Goal: Transaction & Acquisition: Purchase product/service

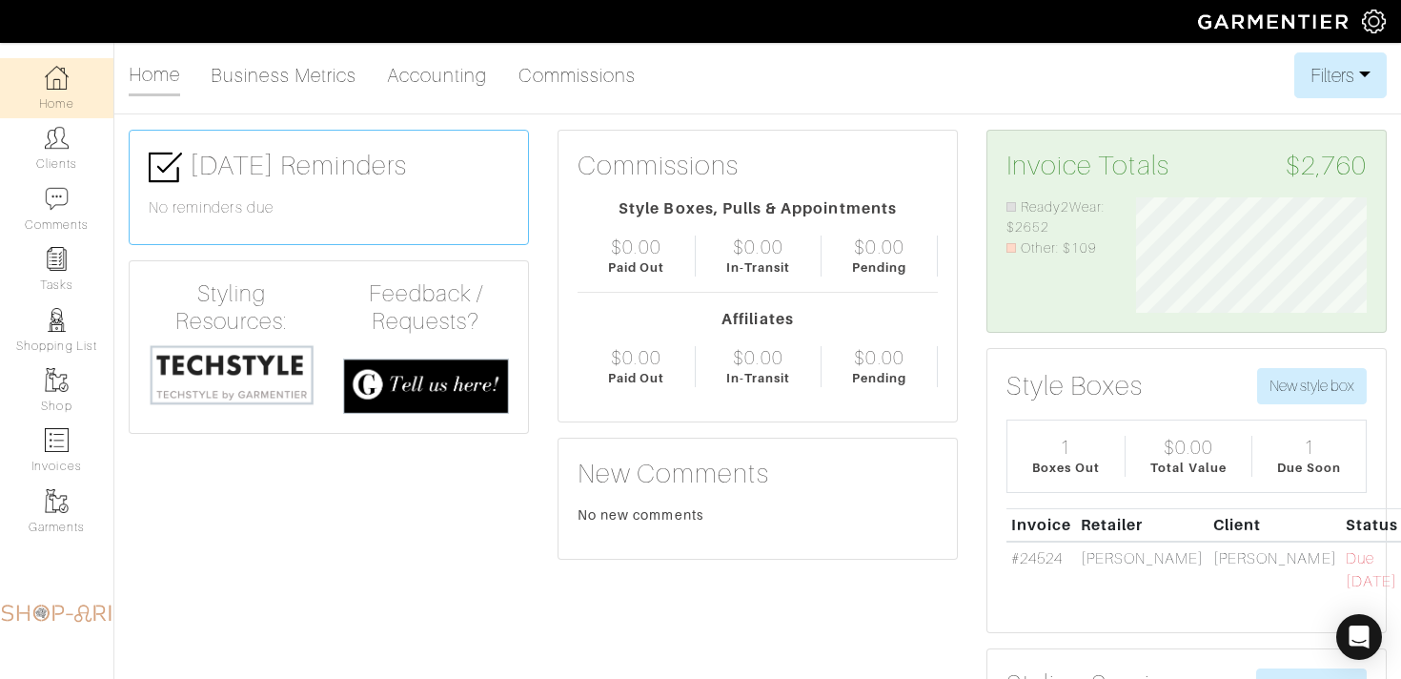
scroll to position [115, 259]
click at [1029, 554] on link "#24524" at bounding box center [1036, 558] width 51 height 17
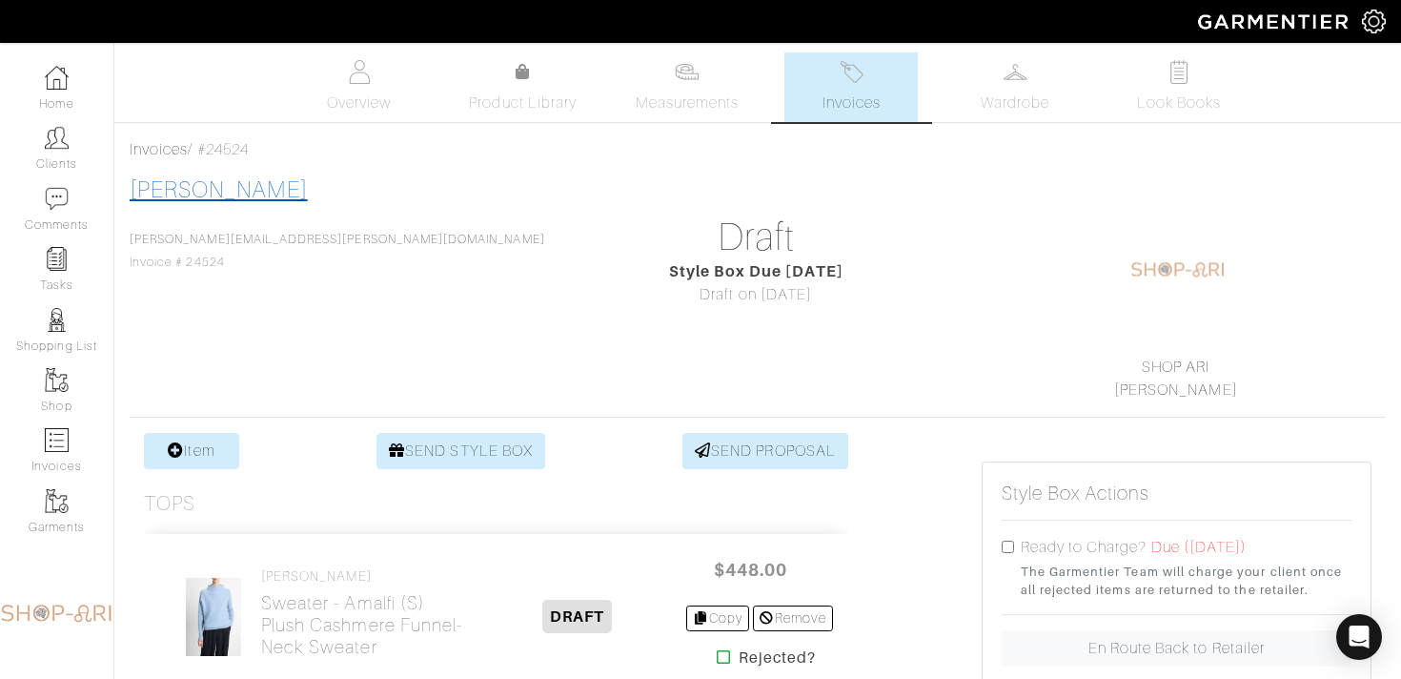
click at [231, 186] on link "[PERSON_NAME]" at bounding box center [219, 189] width 178 height 25
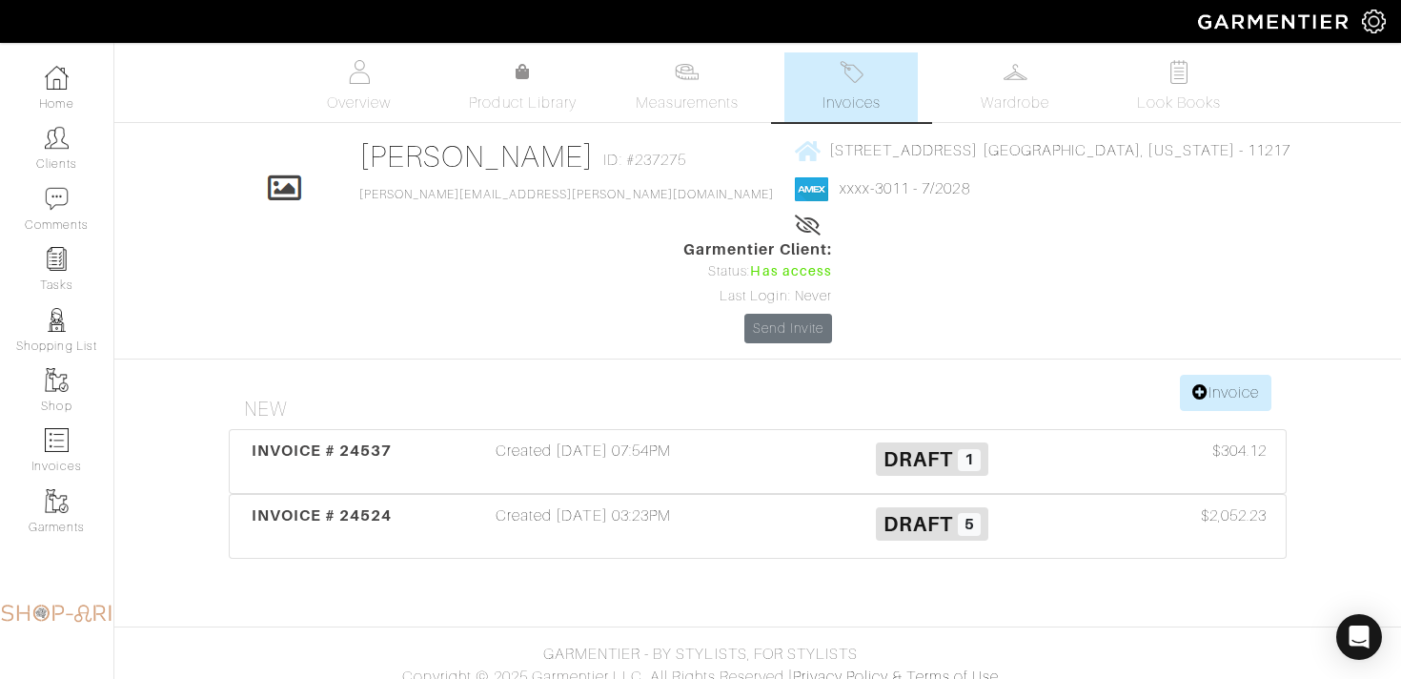
click at [795, 201] on span "xxxx-3011 - 7/2028" at bounding box center [1043, 189] width 497 height 24
click at [840, 193] on link "xxxx-3011 - 7/2028" at bounding box center [905, 188] width 131 height 17
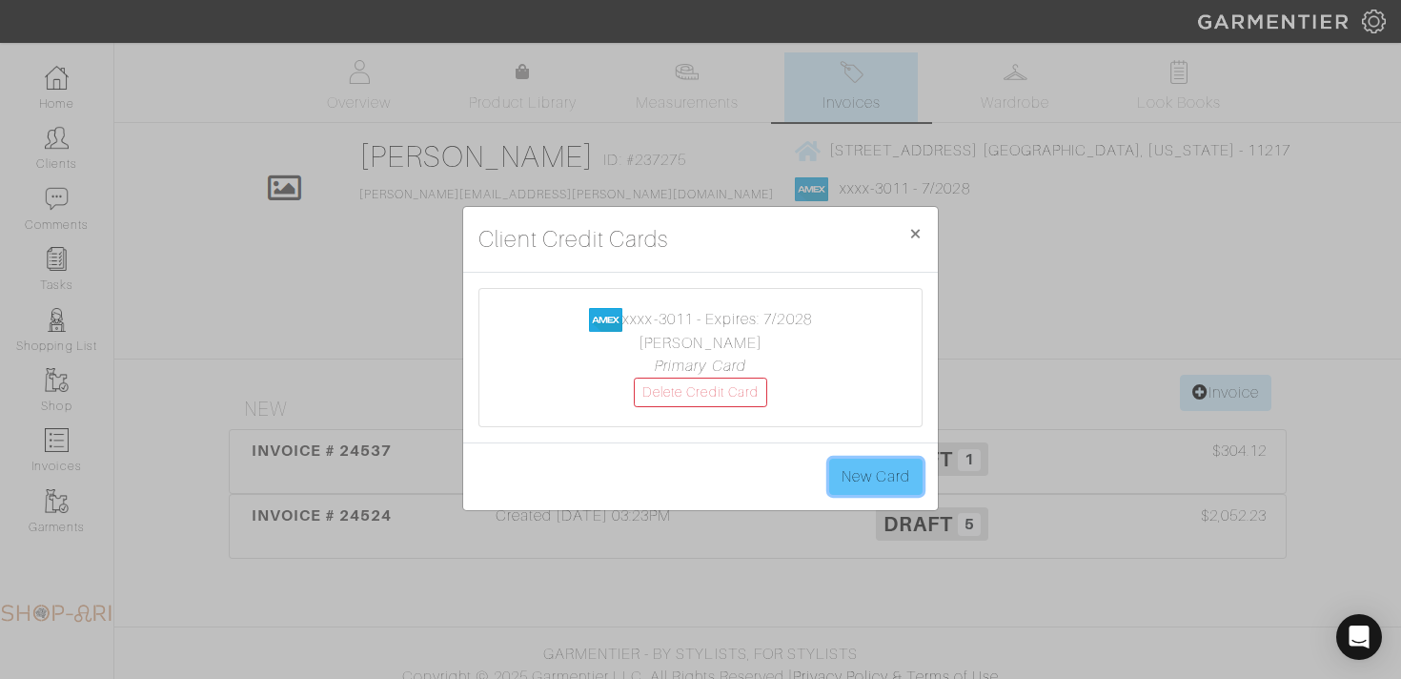
click at [842, 462] on link "New Card" at bounding box center [875, 476] width 93 height 36
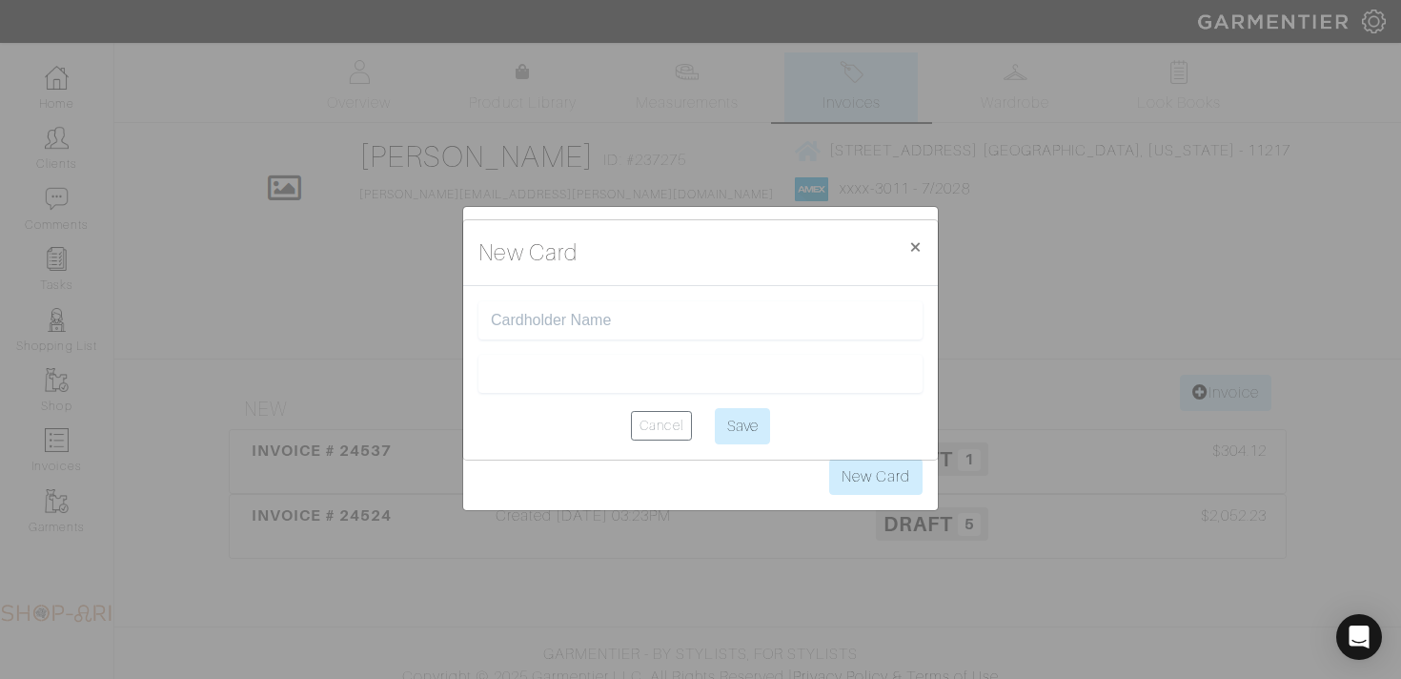
click at [573, 329] on div at bounding box center [700, 320] width 444 height 38
type input "[PERSON_NAME]"
click at [742, 431] on input "Save" at bounding box center [742, 426] width 55 height 36
type input "Saving..."
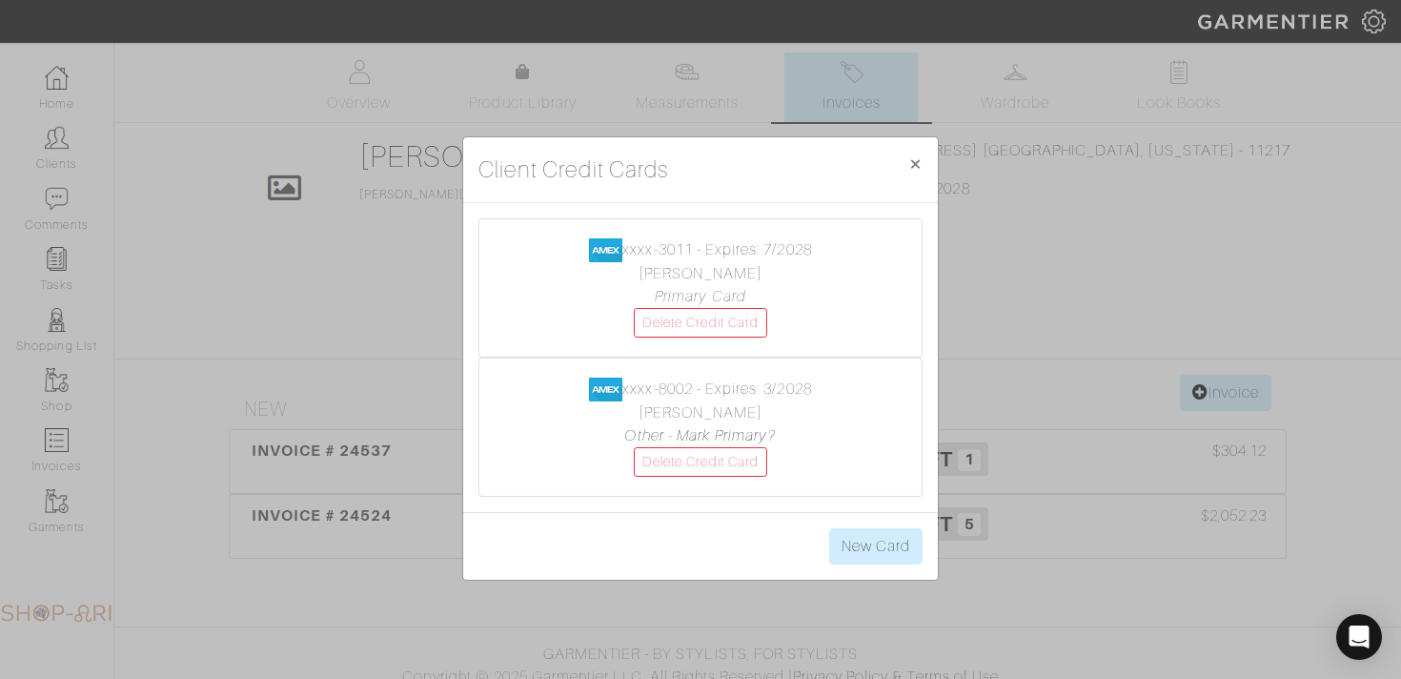
click at [915, 249] on div "xxxx-3011 - Expires: 7/2028 david perpich Primary Card Delete Credit Card" at bounding box center [700, 287] width 442 height 137
click at [724, 324] on link "Delete Credit Card" at bounding box center [700, 323] width 133 height 30
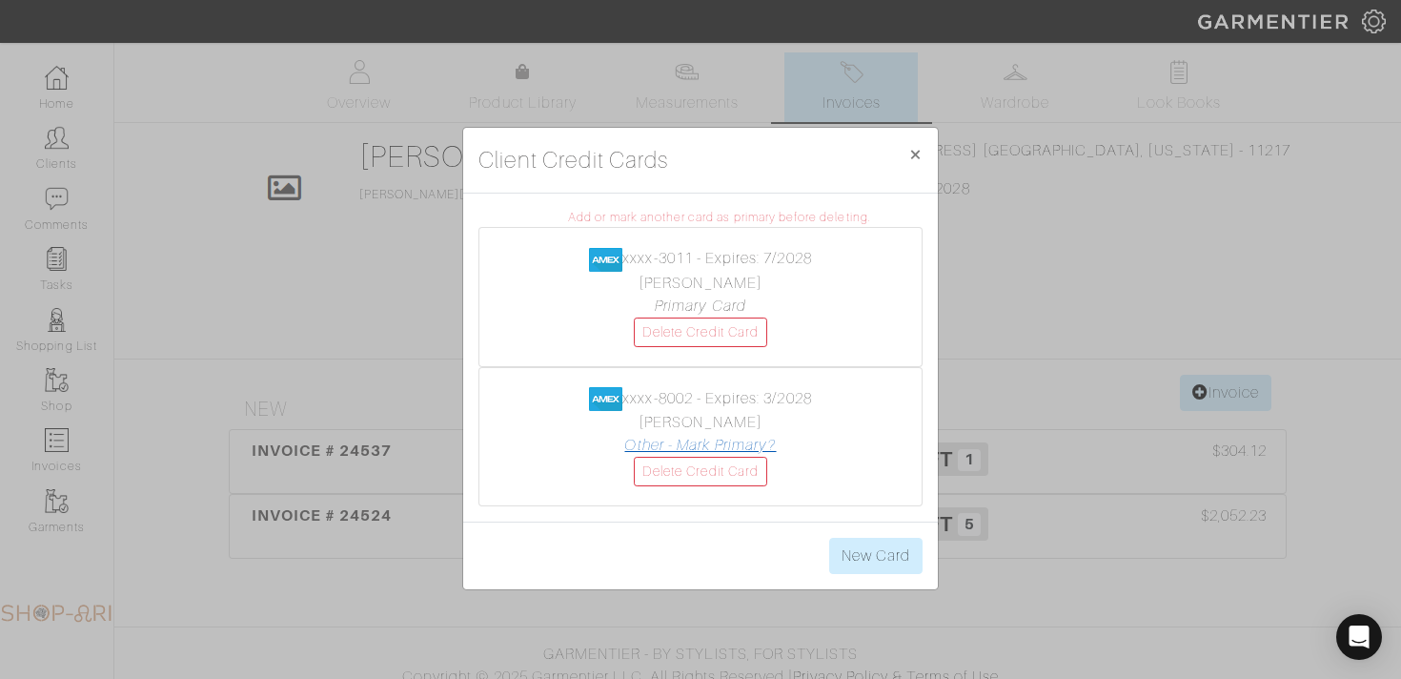
click at [726, 441] on link "Other - Mark Primary?" at bounding box center [700, 444] width 152 height 17
click at [737, 332] on link "Delete Credit Card" at bounding box center [700, 332] width 133 height 30
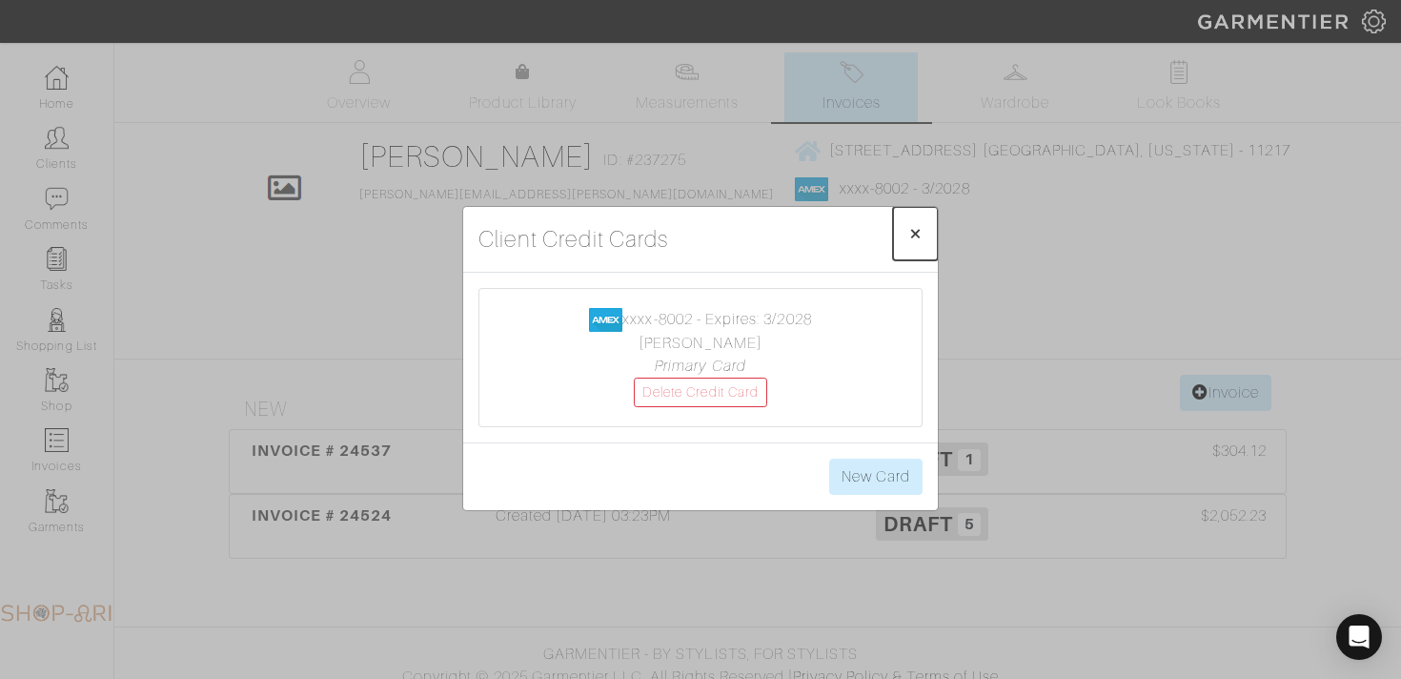
click at [908, 235] on span "×" at bounding box center [915, 233] width 14 height 26
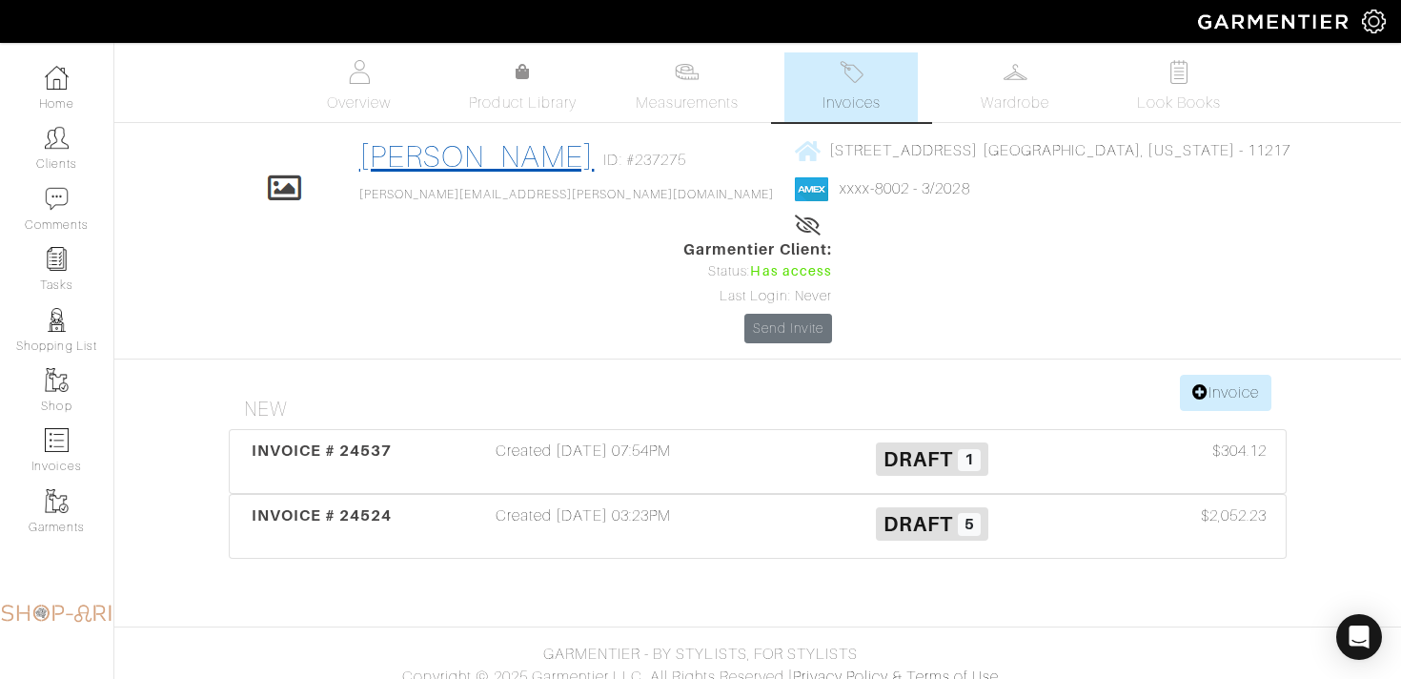
click at [478, 159] on link "[PERSON_NAME]" at bounding box center [476, 156] width 235 height 34
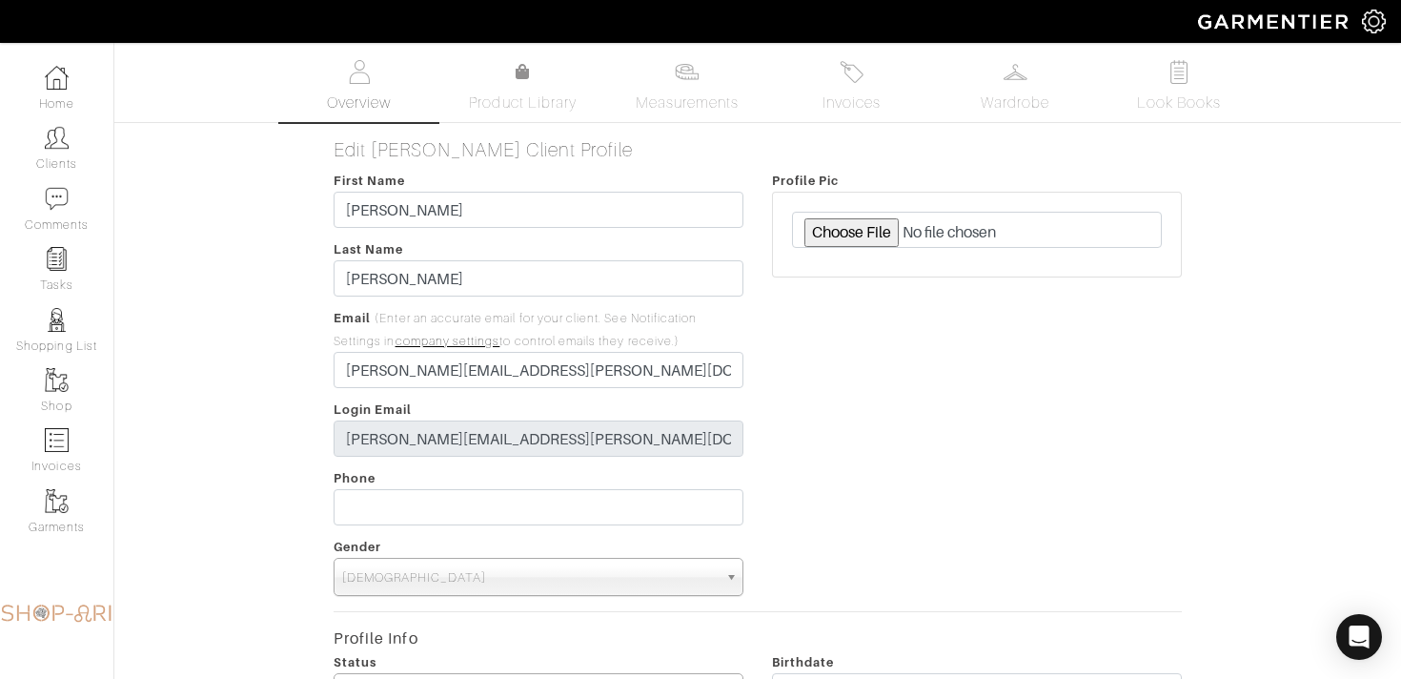
click at [366, 94] on span "Overview" at bounding box center [359, 102] width 64 height 23
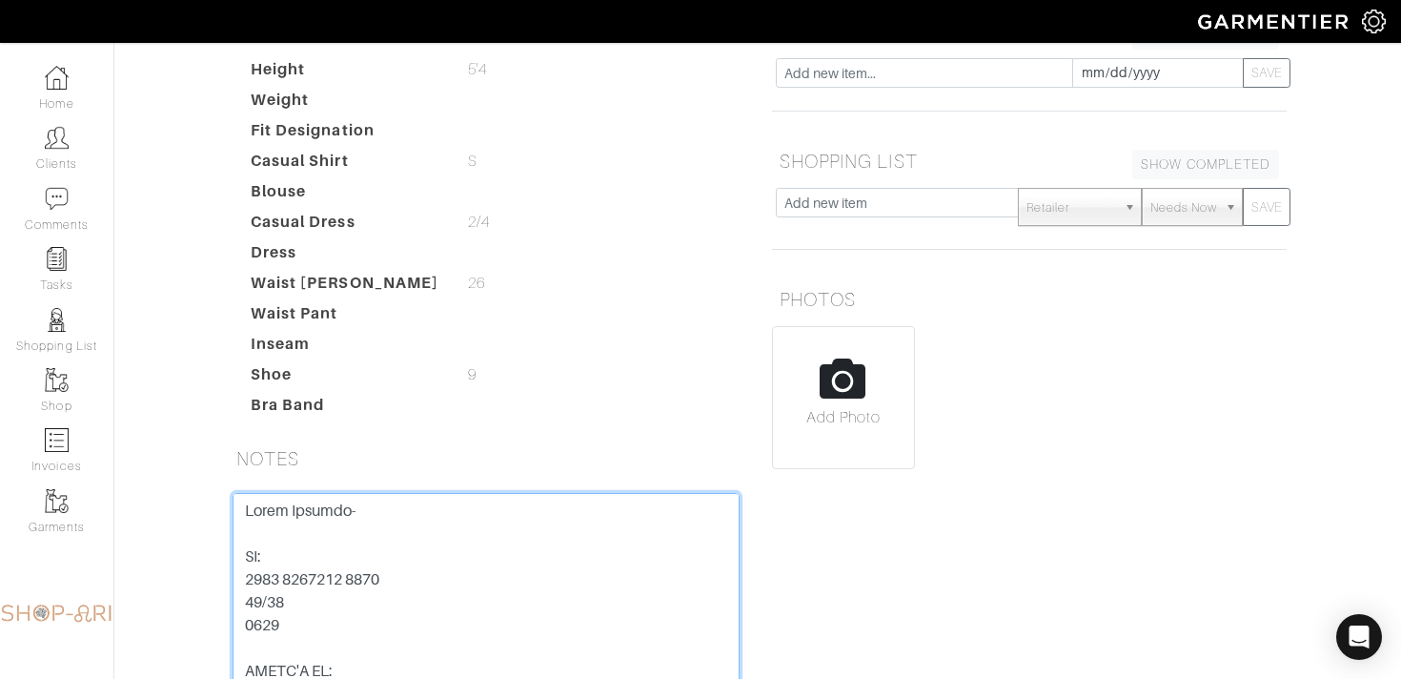
scroll to position [477, 0]
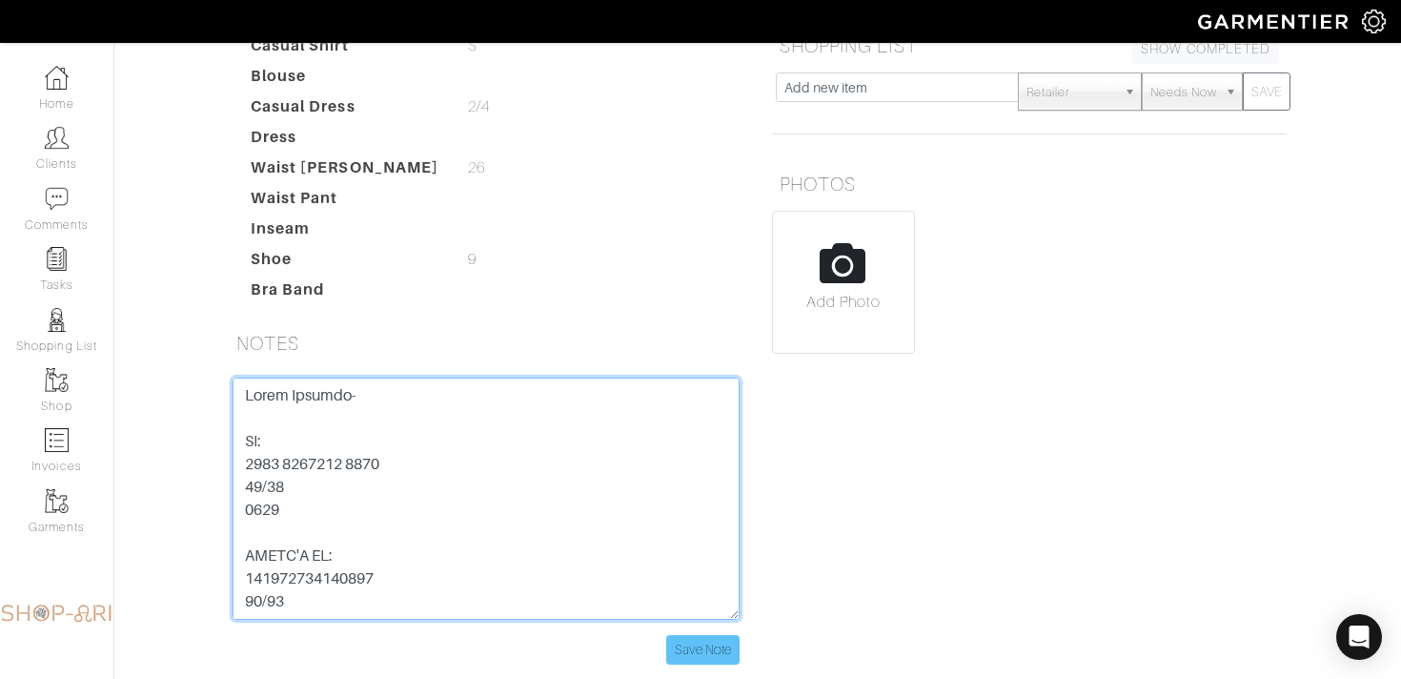
type textarea "Nilam Perpich- CC: 3725 2407013 8002 03/28 1335 DAVID'S CC: 372524070133011 07/…"
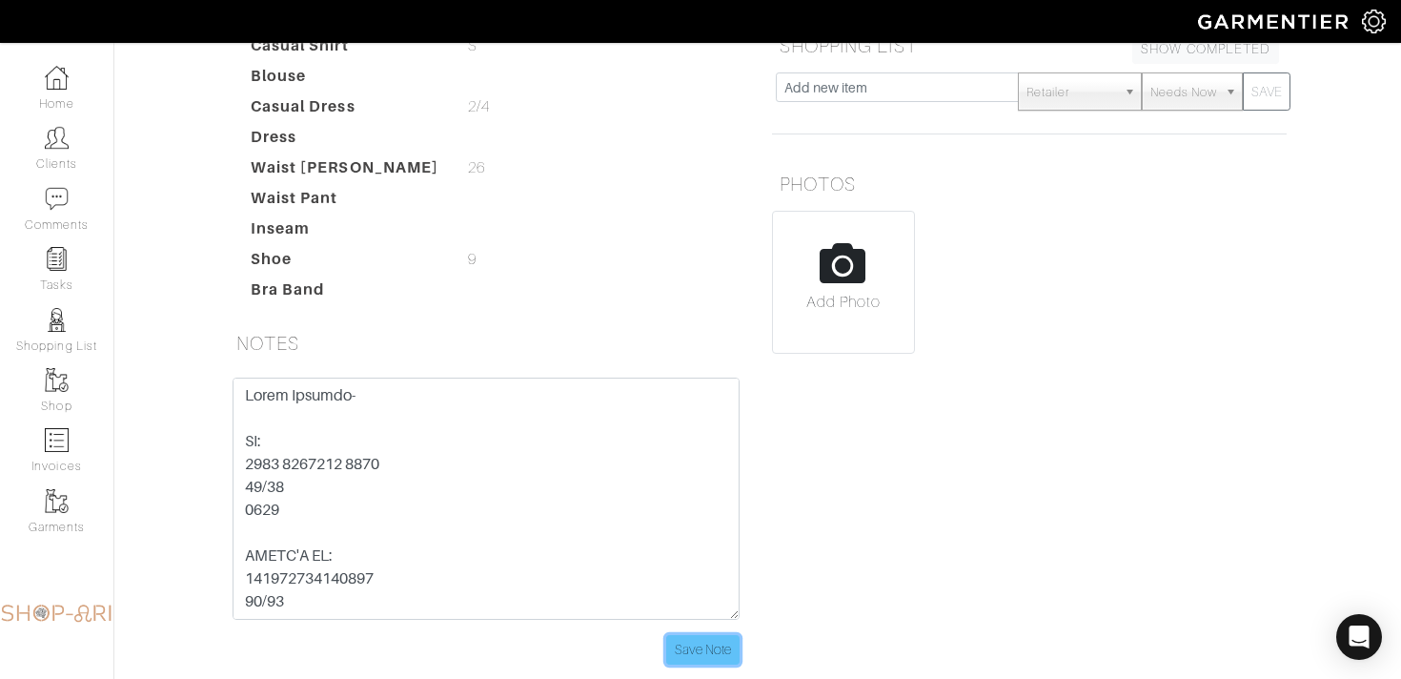
click at [710, 635] on input "Save Note" at bounding box center [702, 650] width 73 height 30
click at [53, 91] on link "Home" at bounding box center [56, 88] width 113 height 60
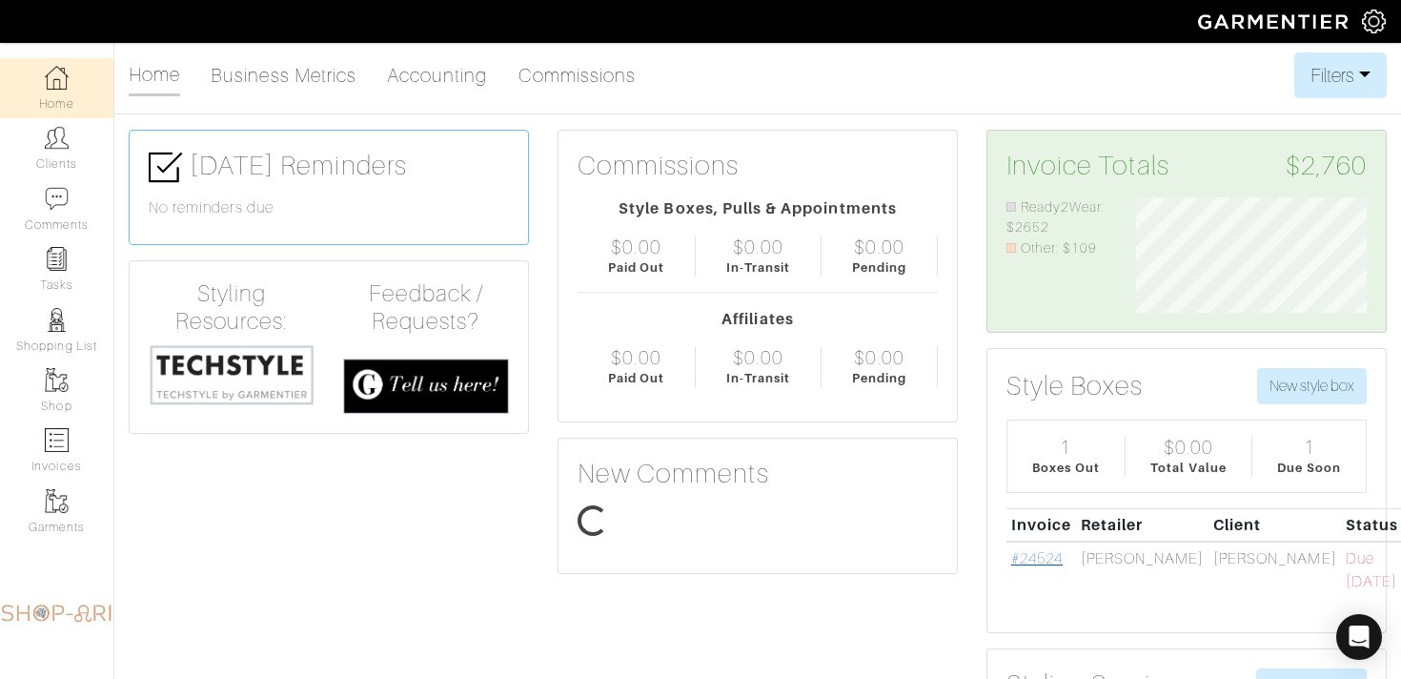
scroll to position [115, 259]
click at [1049, 555] on link "#24524" at bounding box center [1036, 558] width 51 height 17
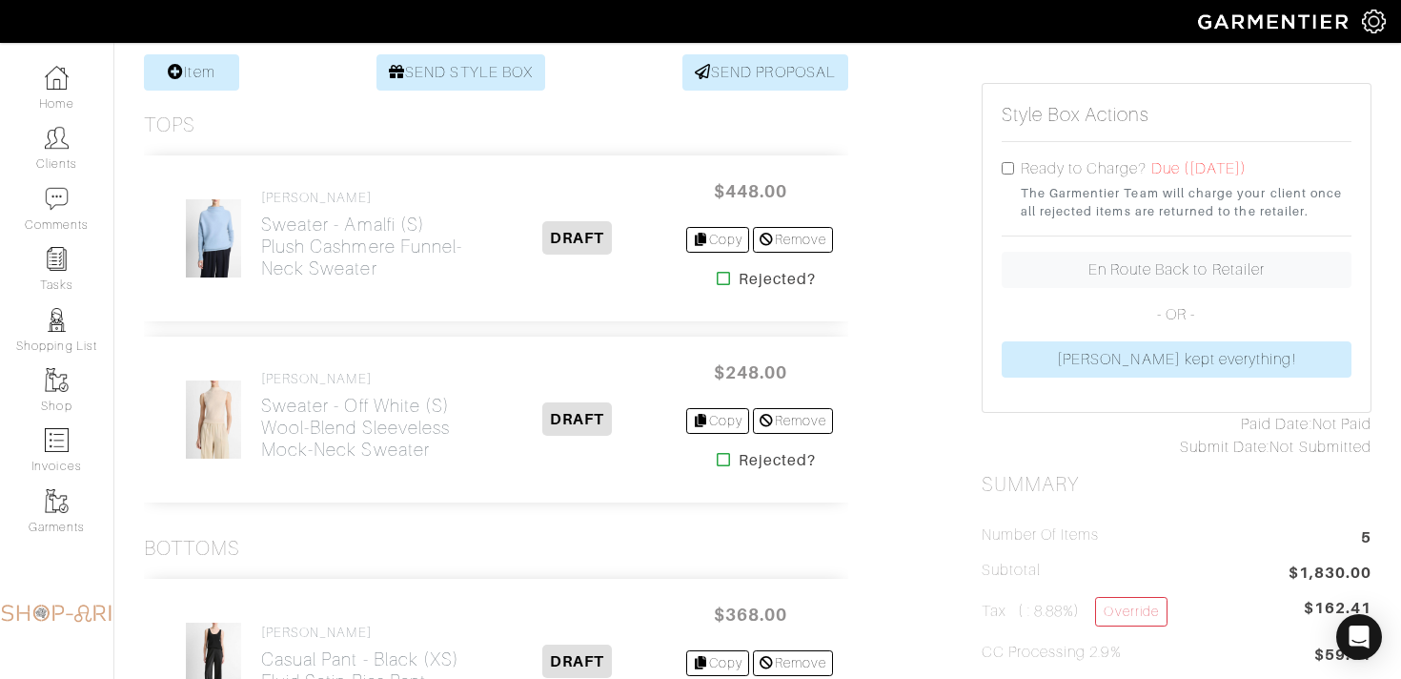
scroll to position [380, 0]
click at [417, 270] on h2 "Sweater - Amalfi (S) Plush Cashmere Funnel-Neck Sweater" at bounding box center [365, 245] width 209 height 66
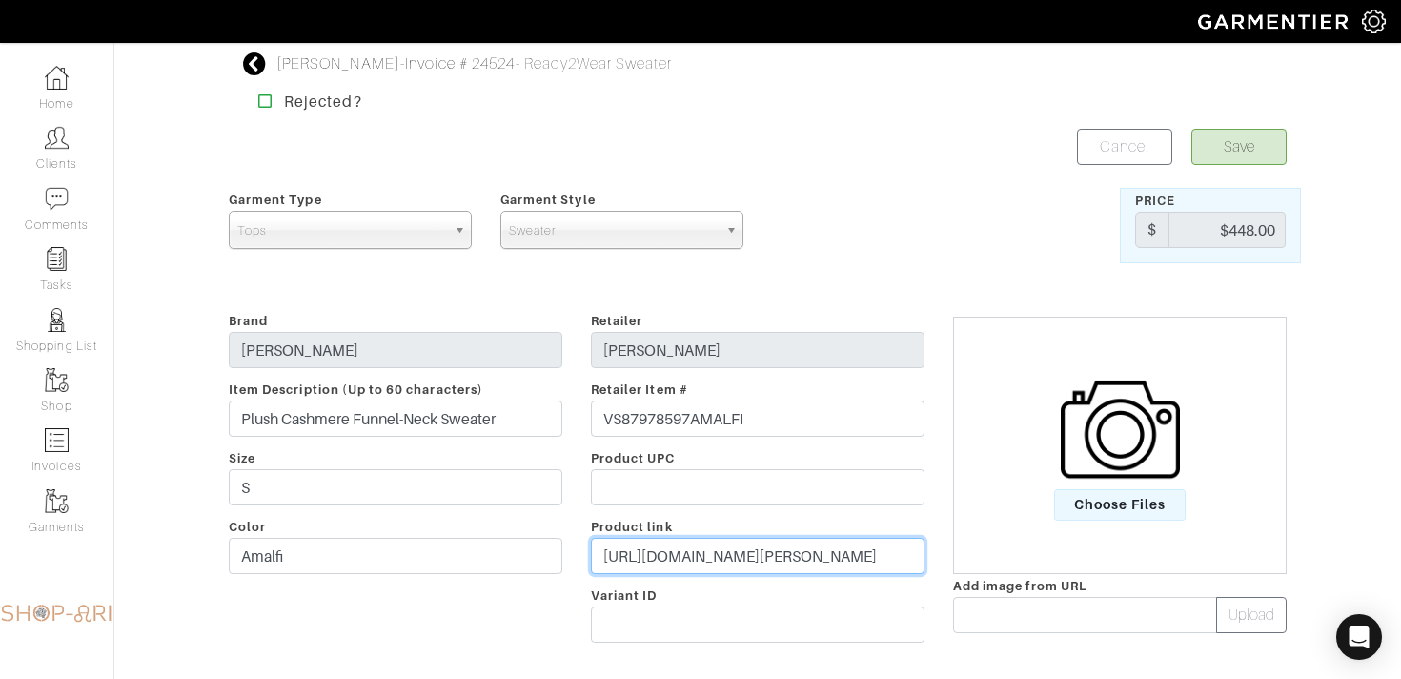
click at [631, 547] on input "[URL][DOMAIN_NAME][PERSON_NAME]" at bounding box center [758, 555] width 334 height 36
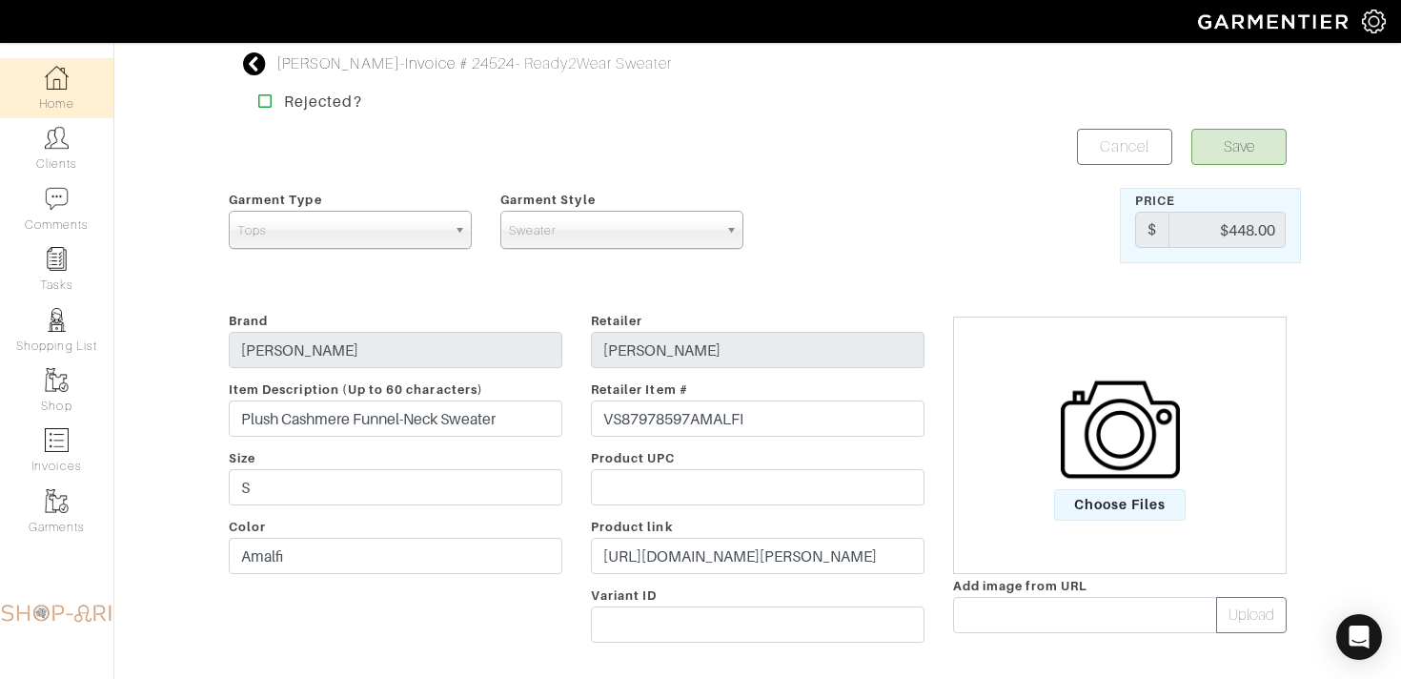
click at [45, 92] on link "Home" at bounding box center [56, 88] width 113 height 60
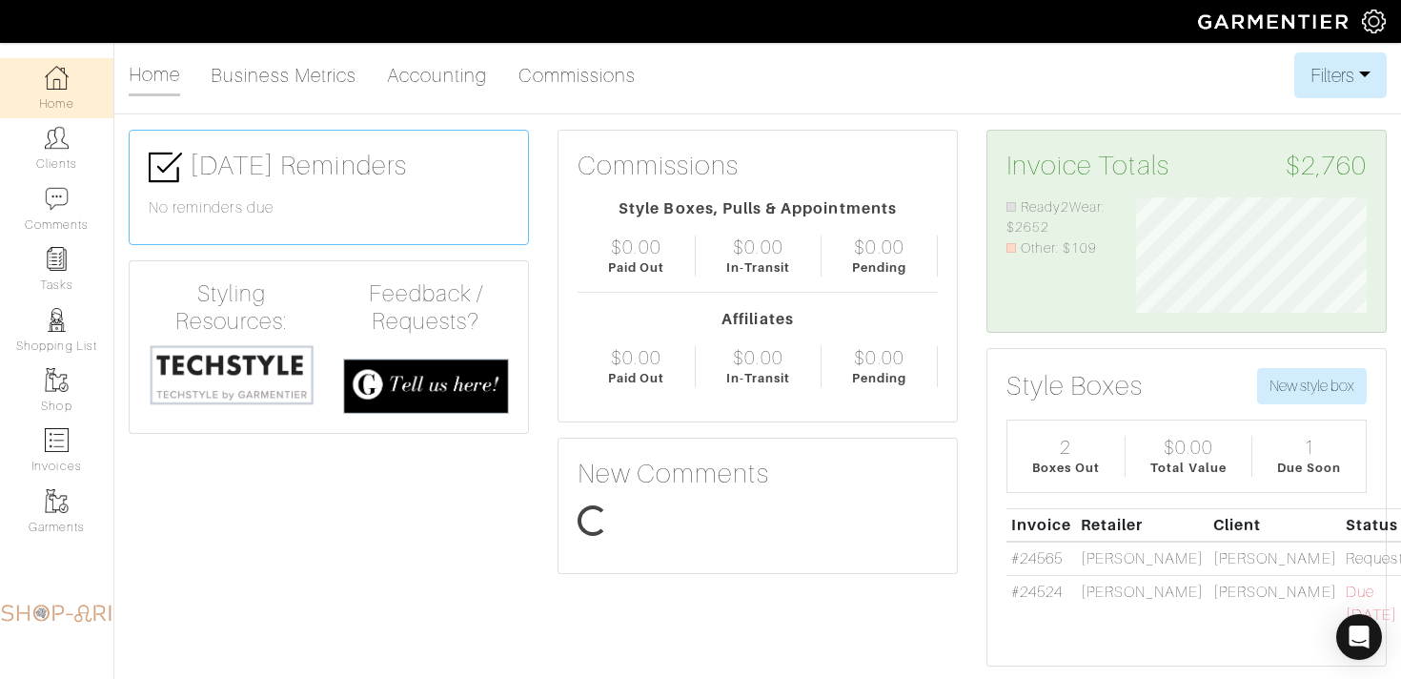
scroll to position [115, 259]
click at [1029, 557] on link "#24565" at bounding box center [1036, 558] width 51 height 17
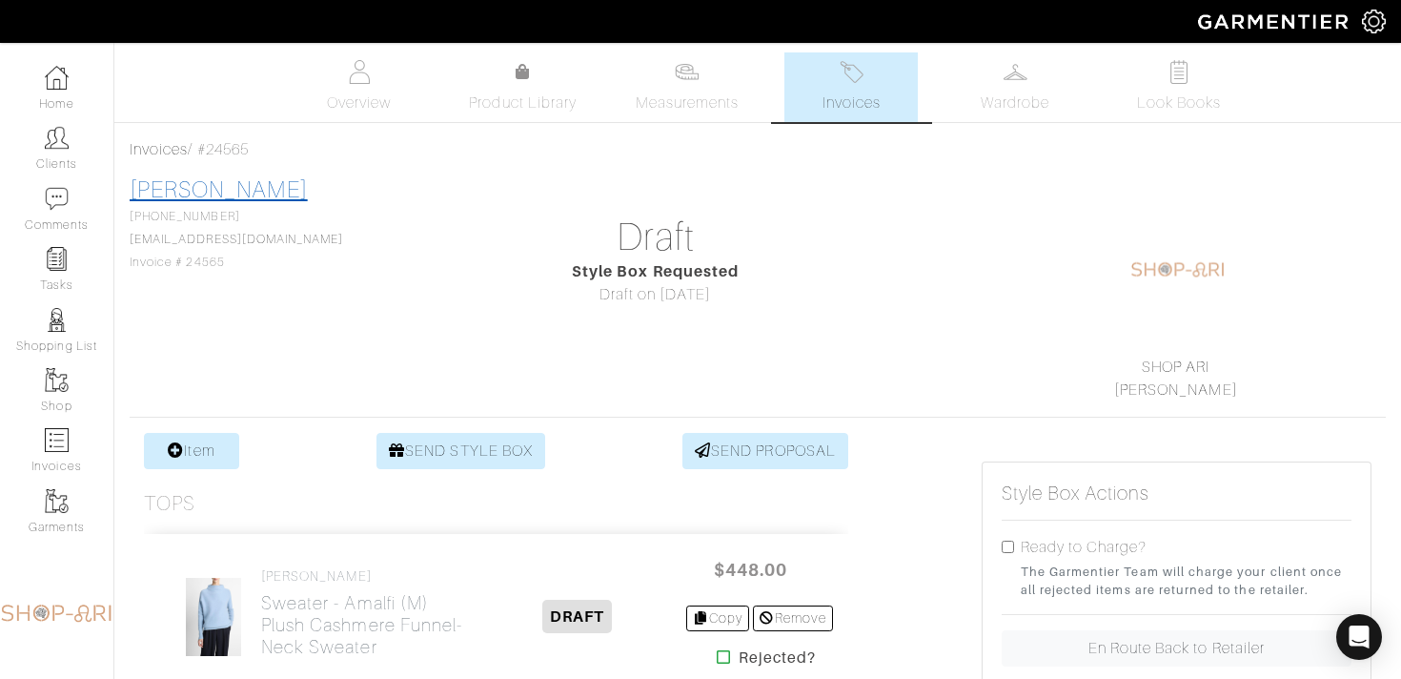
click at [215, 191] on link "Michelle Brawner" at bounding box center [219, 189] width 178 height 25
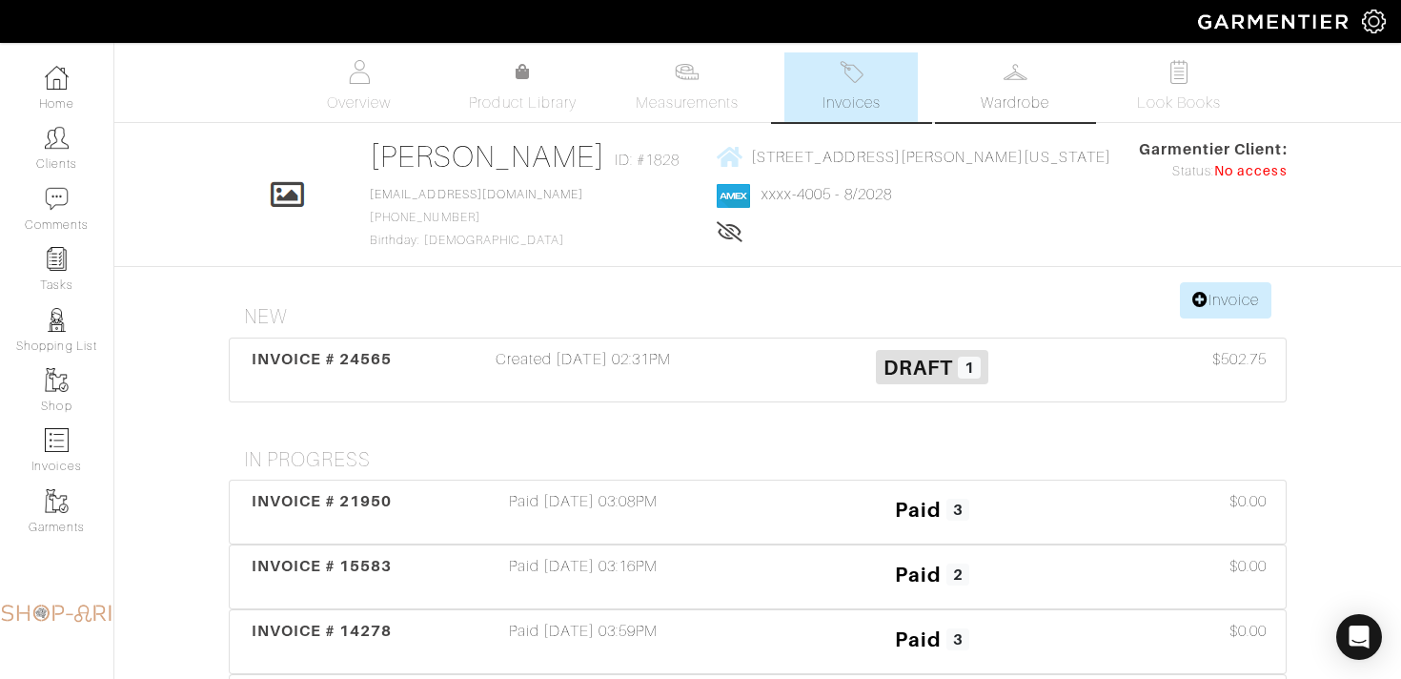
click at [989, 90] on link "Wardrobe" at bounding box center [1014, 87] width 133 height 70
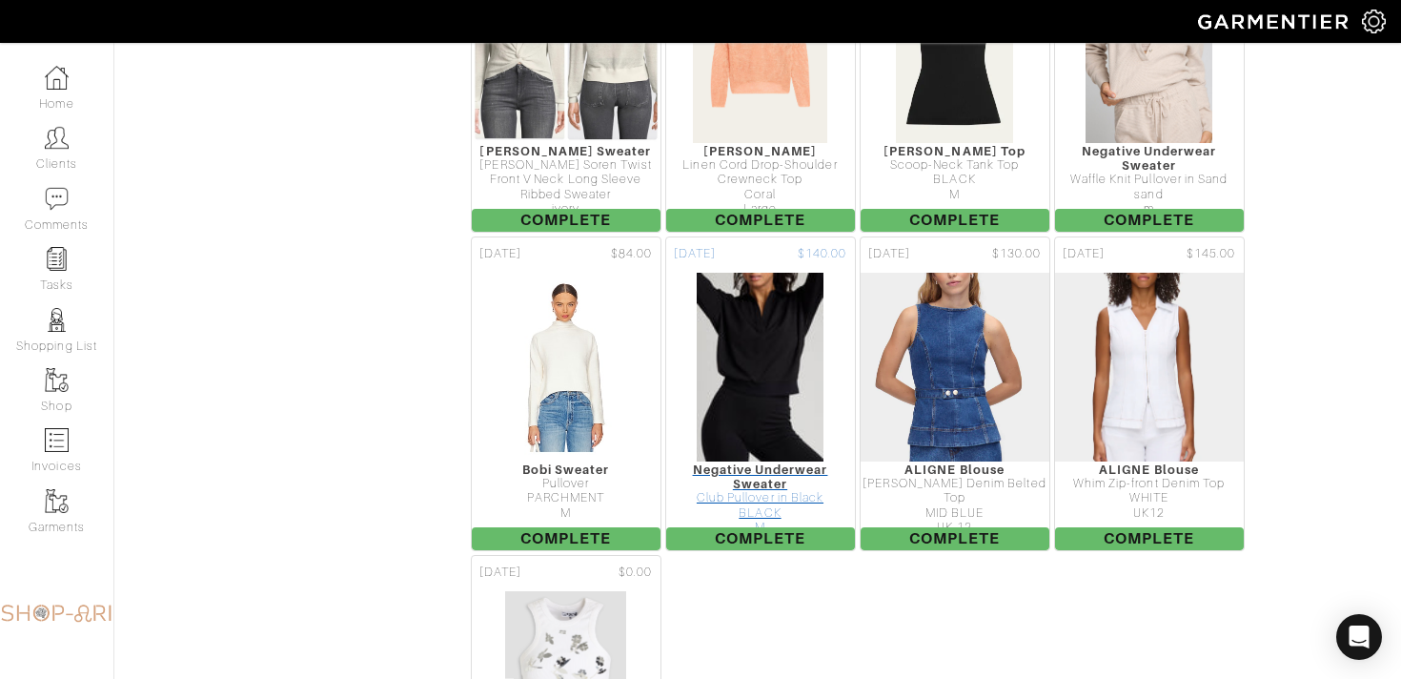
scroll to position [5196, 0]
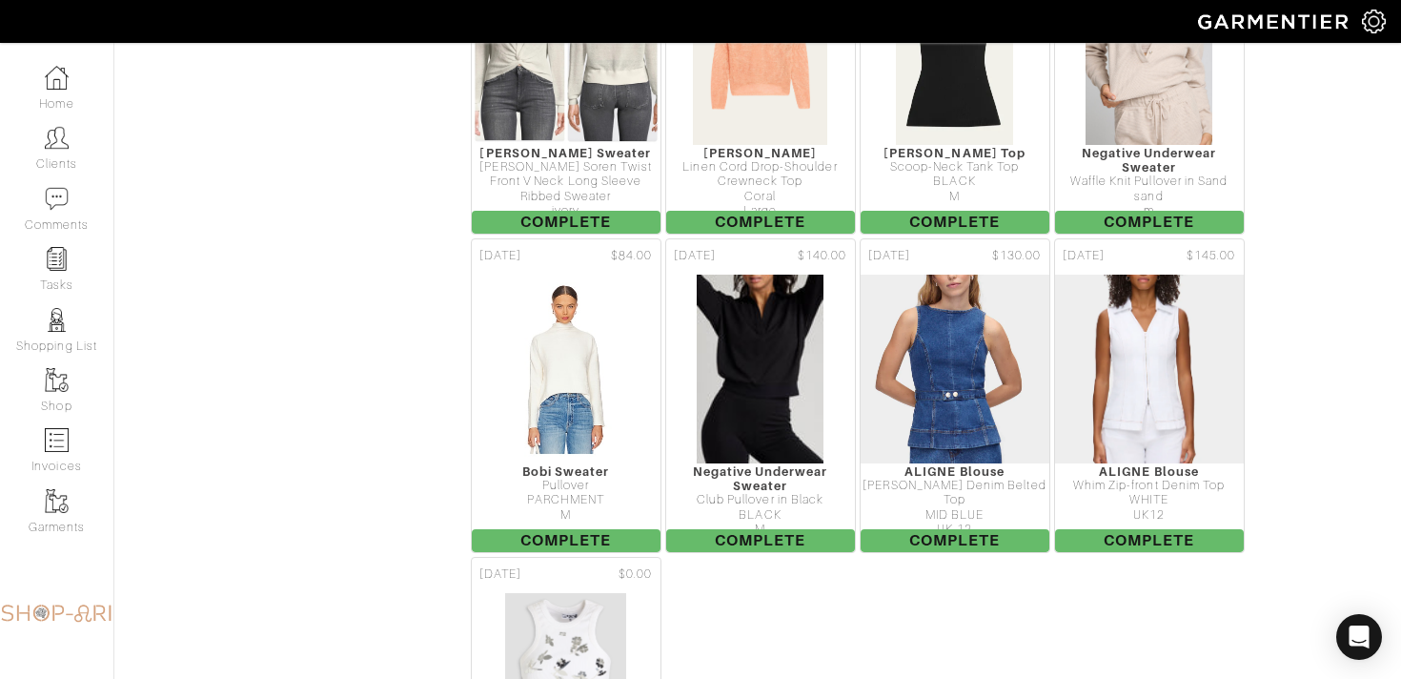
click at [88, 45] on nav "Home Clients Comments Tasks Shopping List Shop Invoices Garments Ari Rosmarin" at bounding box center [57, 361] width 114 height 636
click at [72, 75] on link "Home" at bounding box center [56, 88] width 113 height 60
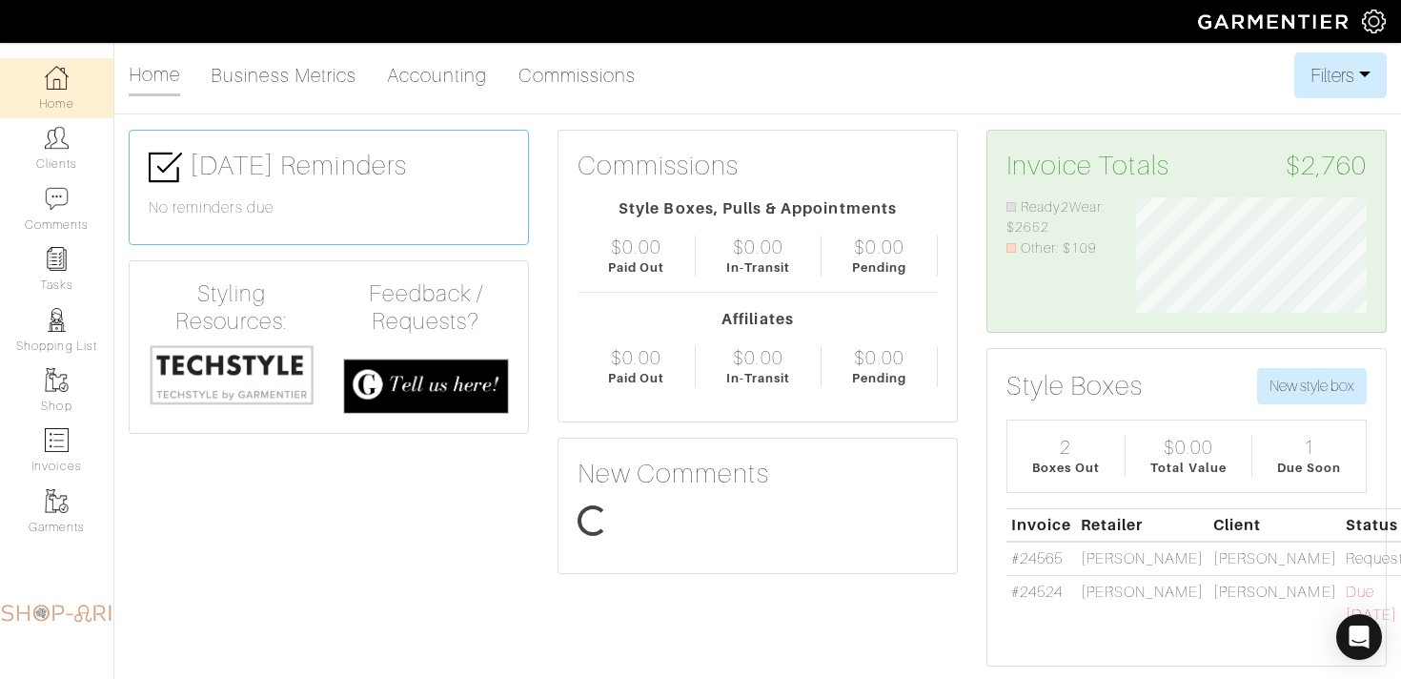
click at [52, 284] on link "Tasks" at bounding box center [56, 269] width 113 height 60
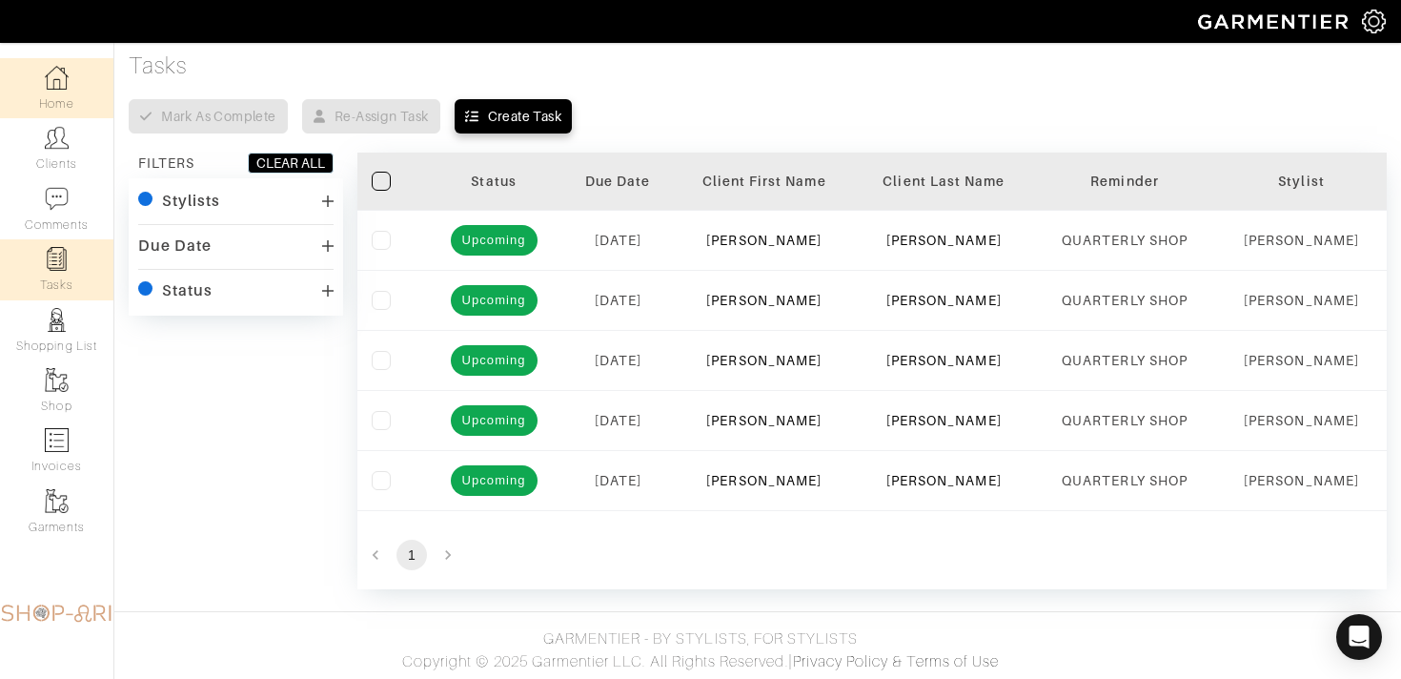
click at [100, 108] on link "Home" at bounding box center [56, 88] width 113 height 60
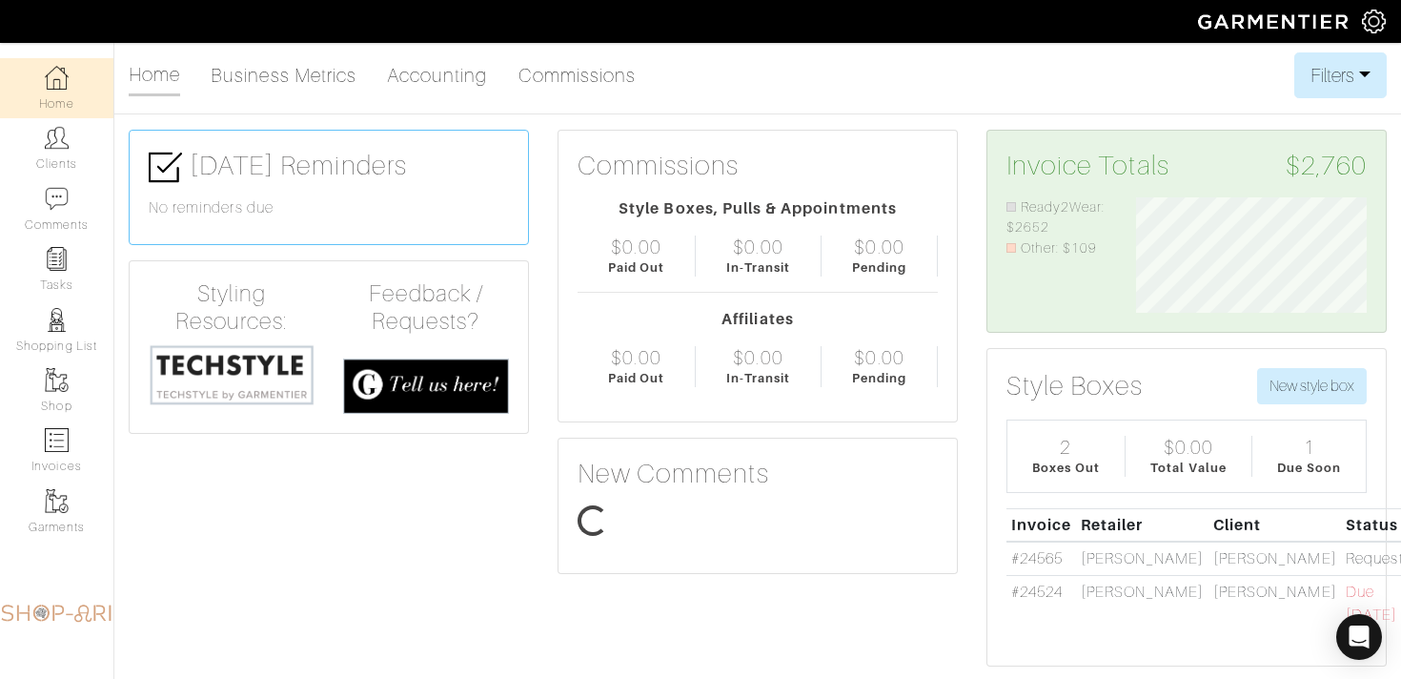
scroll to position [115, 259]
click at [1030, 590] on link "#24524" at bounding box center [1036, 591] width 51 height 17
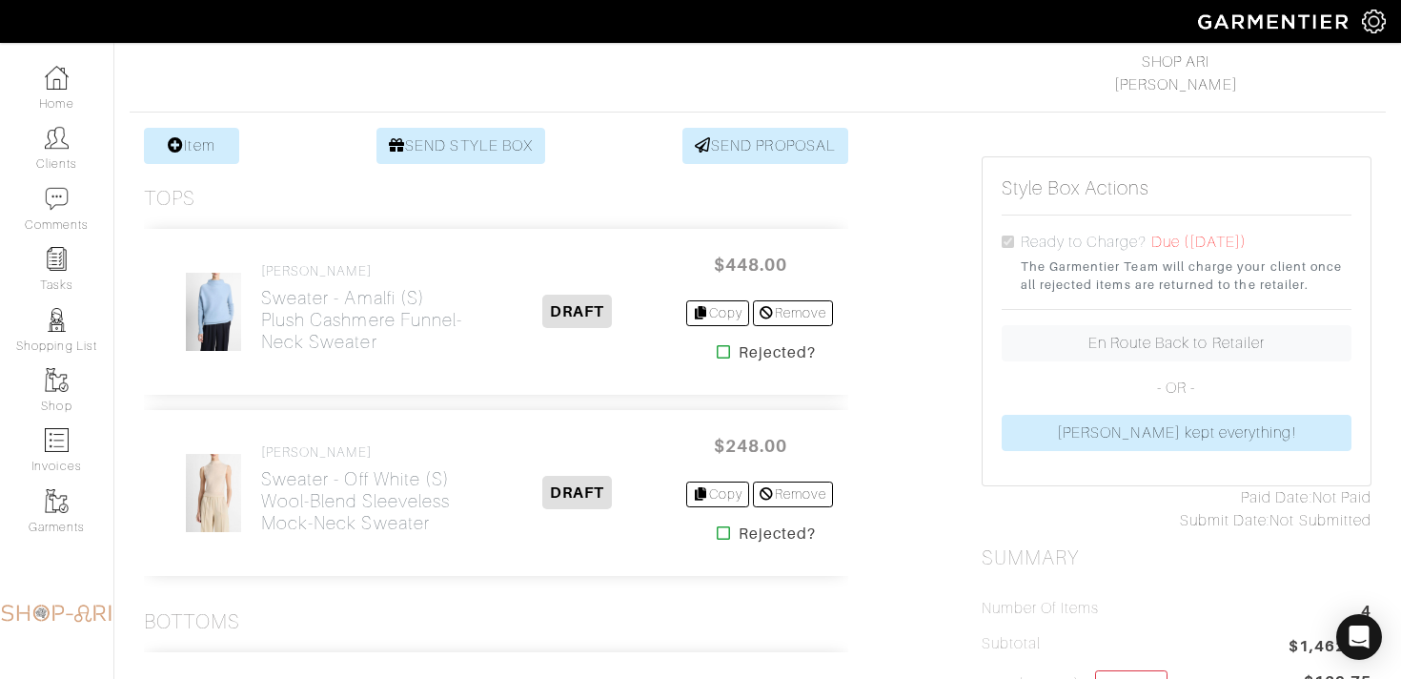
scroll to position [308, 0]
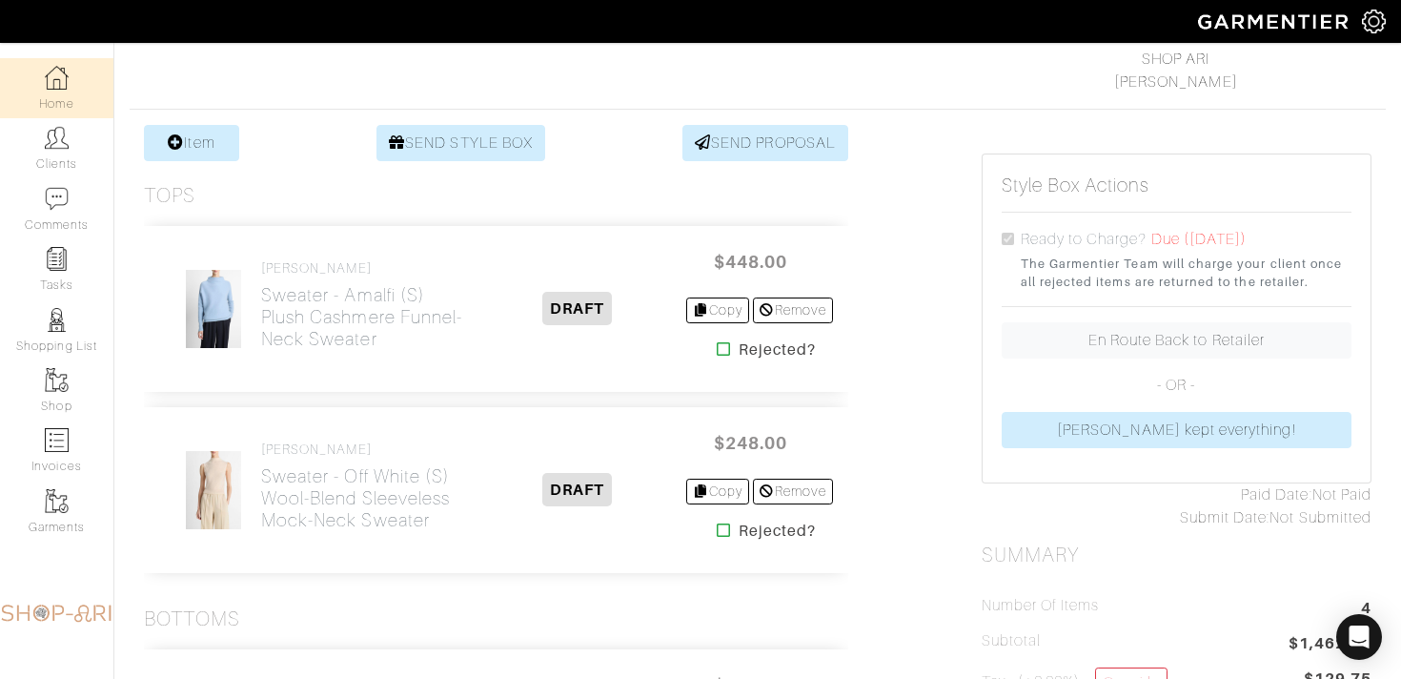
click at [41, 76] on link "Home" at bounding box center [56, 88] width 113 height 60
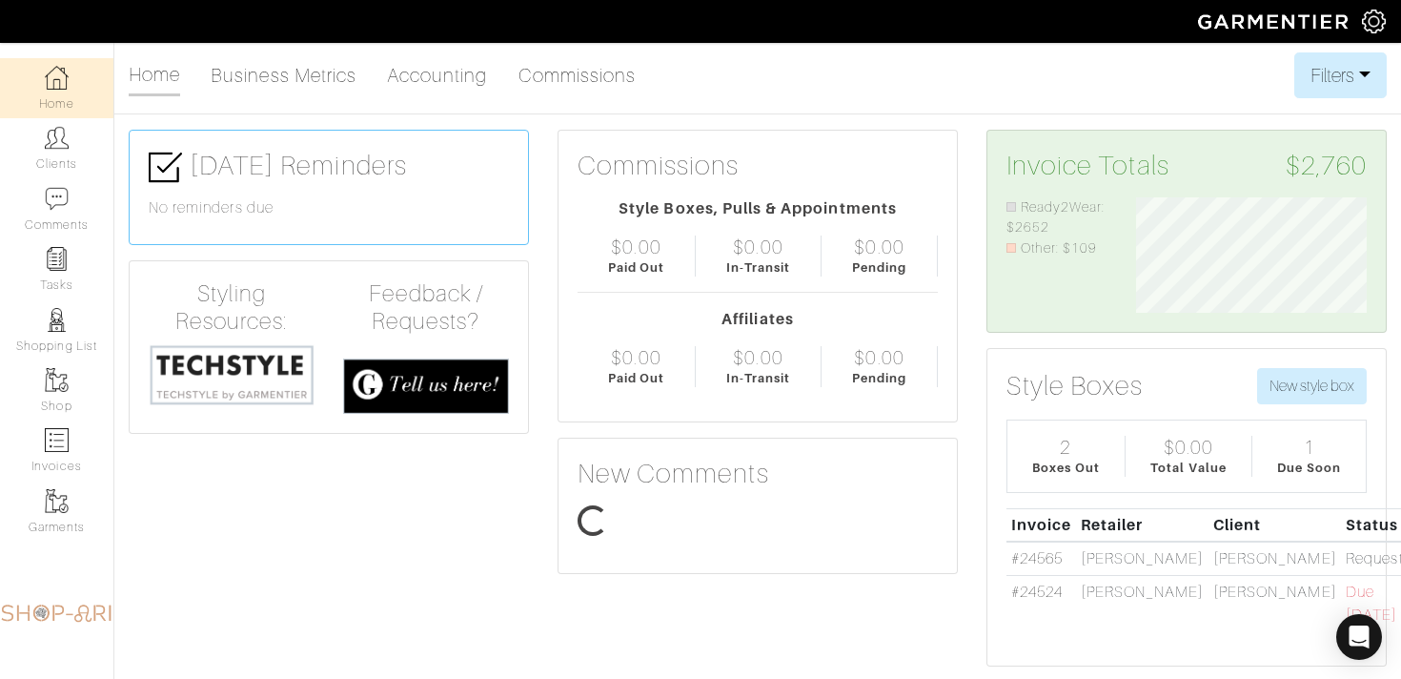
click at [24, 265] on link "Tasks" at bounding box center [56, 269] width 113 height 60
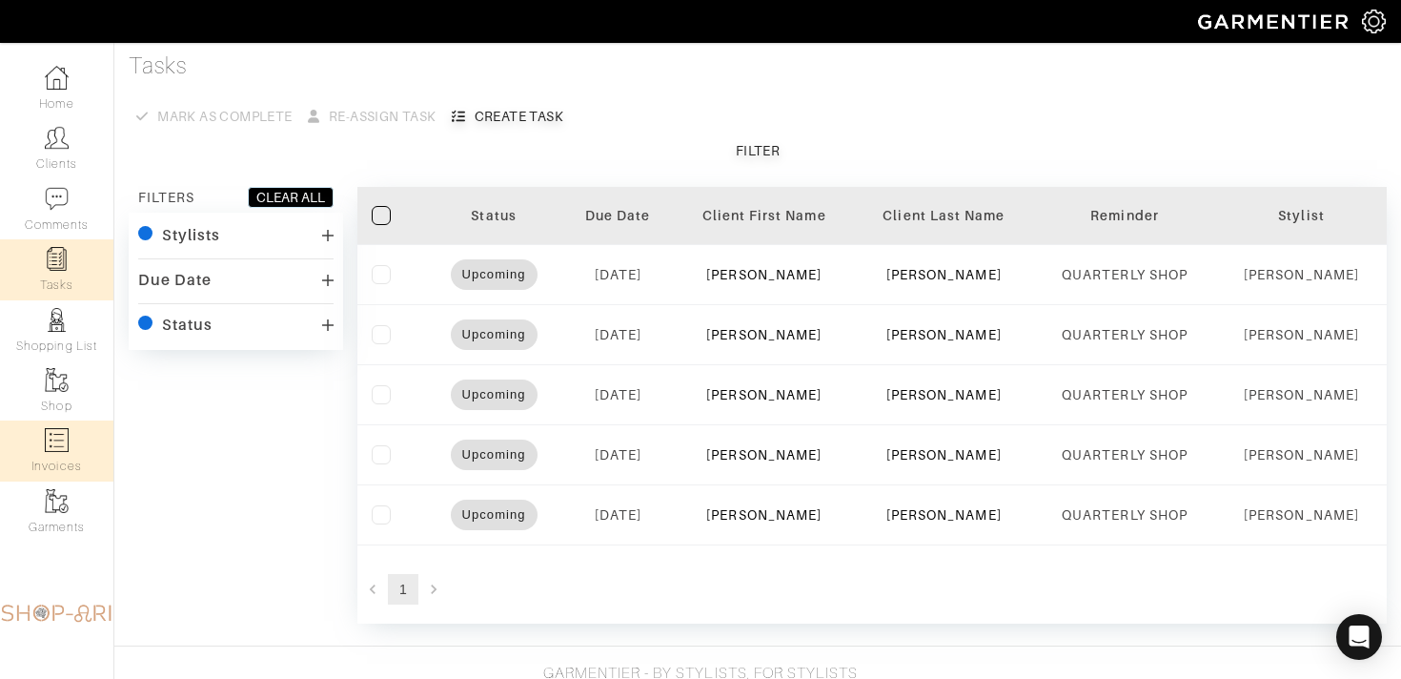
click at [75, 435] on link "Invoices" at bounding box center [56, 450] width 113 height 60
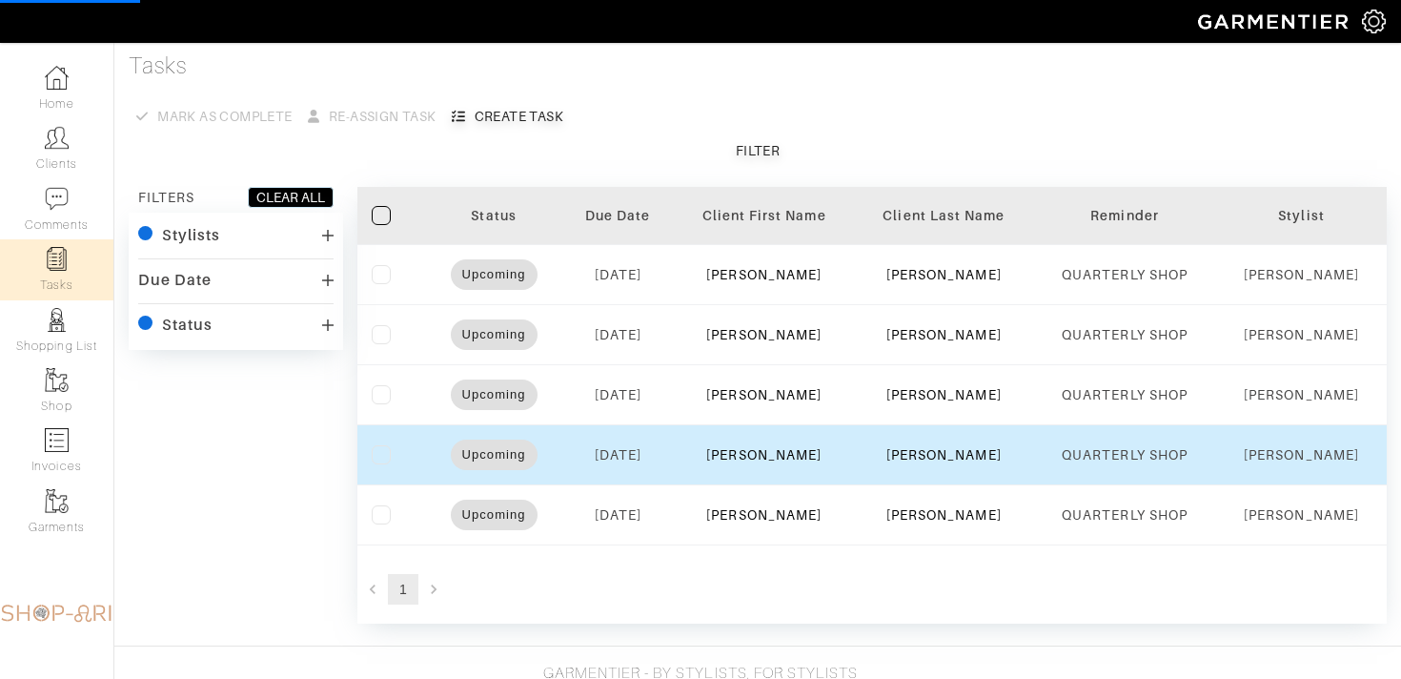
select select
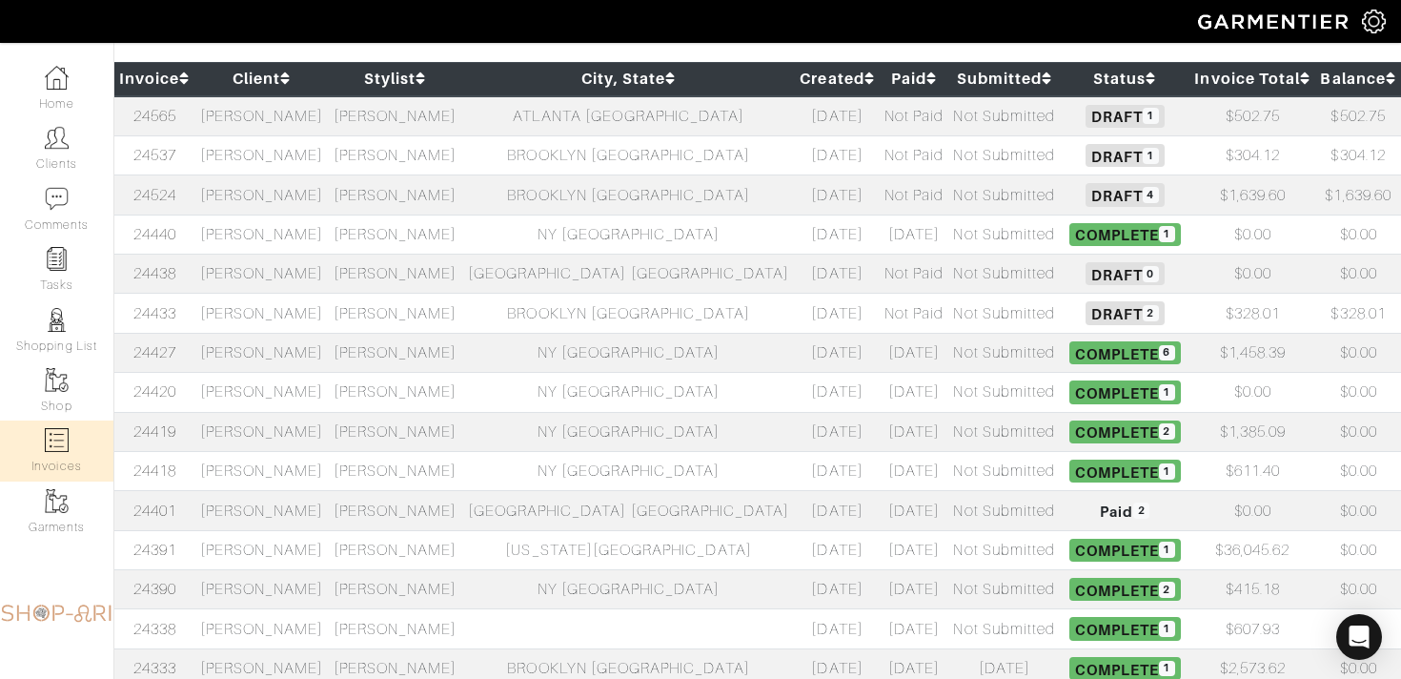
scroll to position [239, 0]
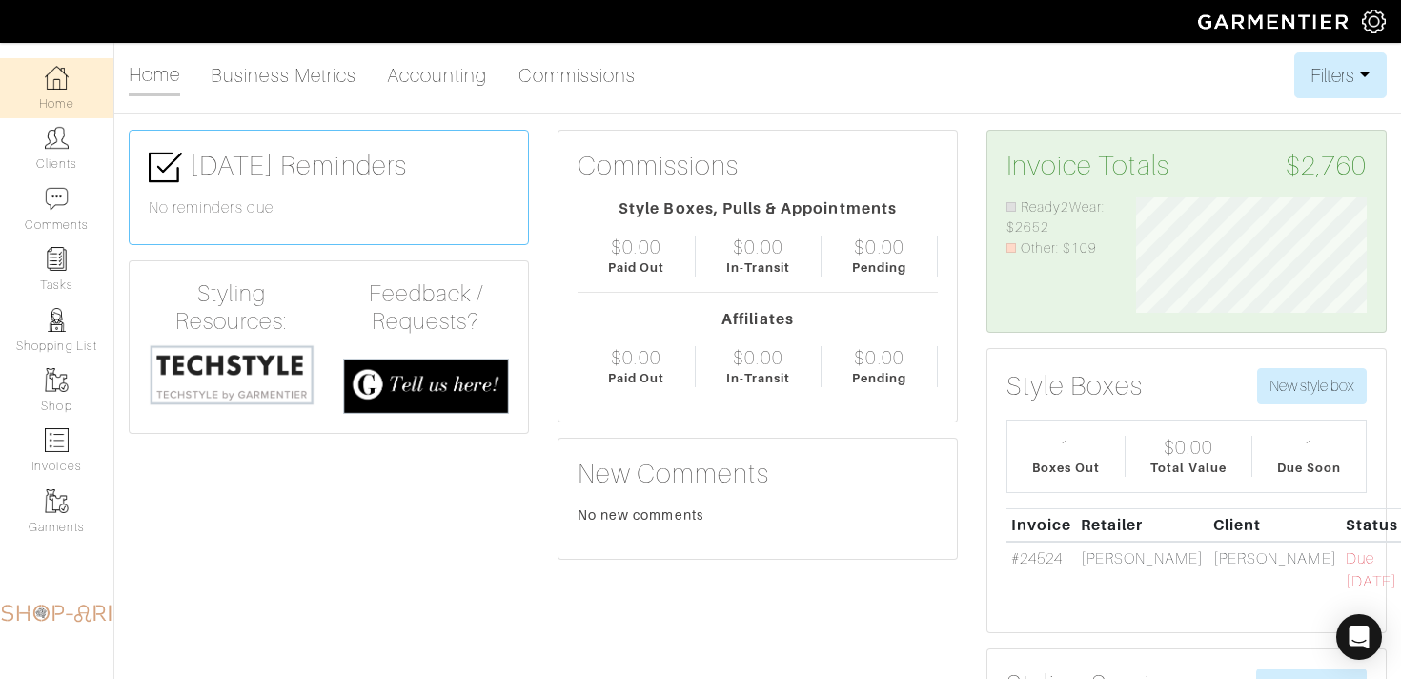
scroll to position [115, 259]
click at [65, 266] on img at bounding box center [57, 259] width 24 height 24
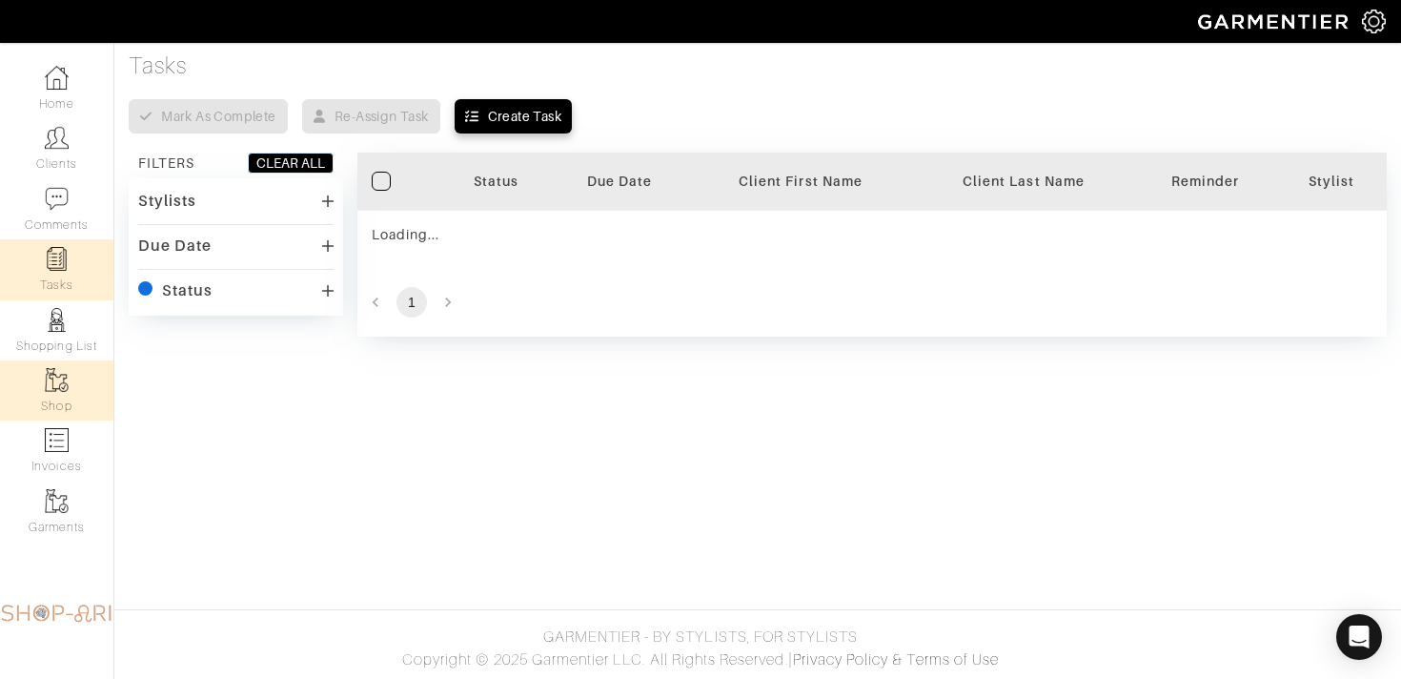
click at [63, 372] on img at bounding box center [57, 380] width 24 height 24
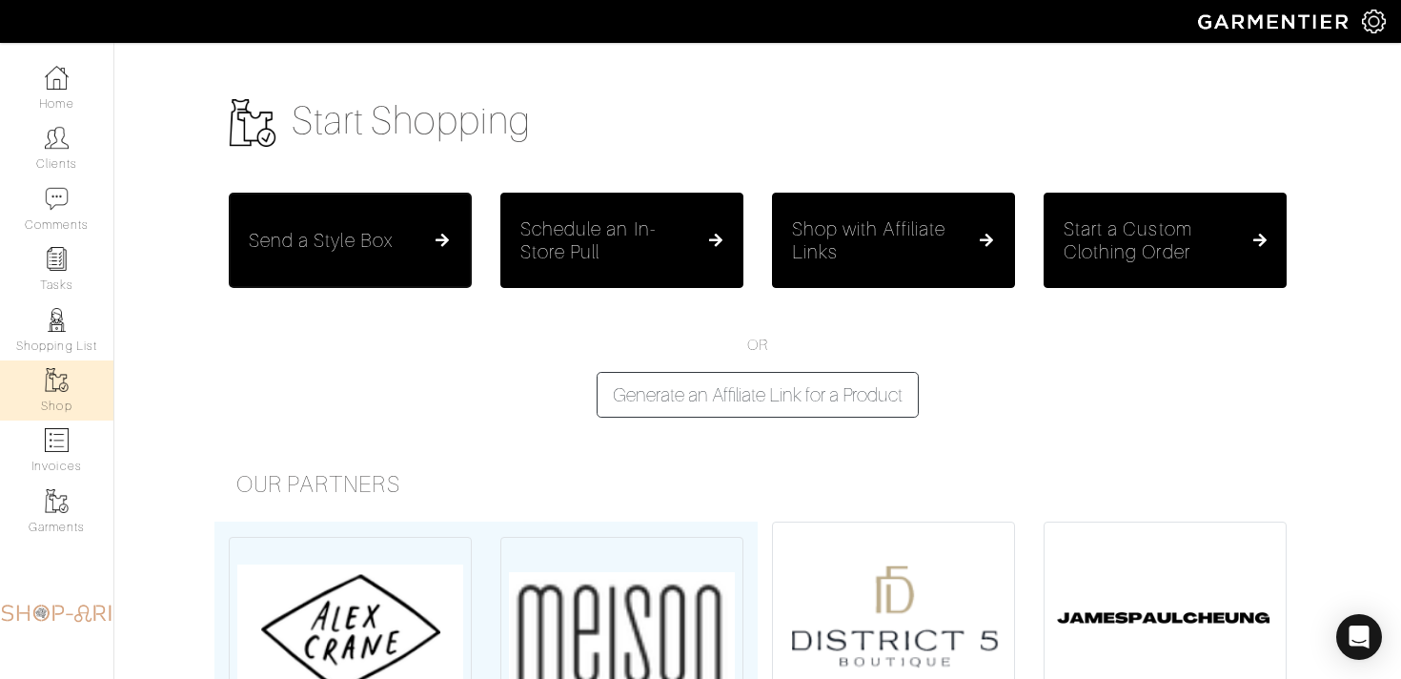
click at [354, 234] on h5 "Send a Style Box" at bounding box center [321, 240] width 144 height 23
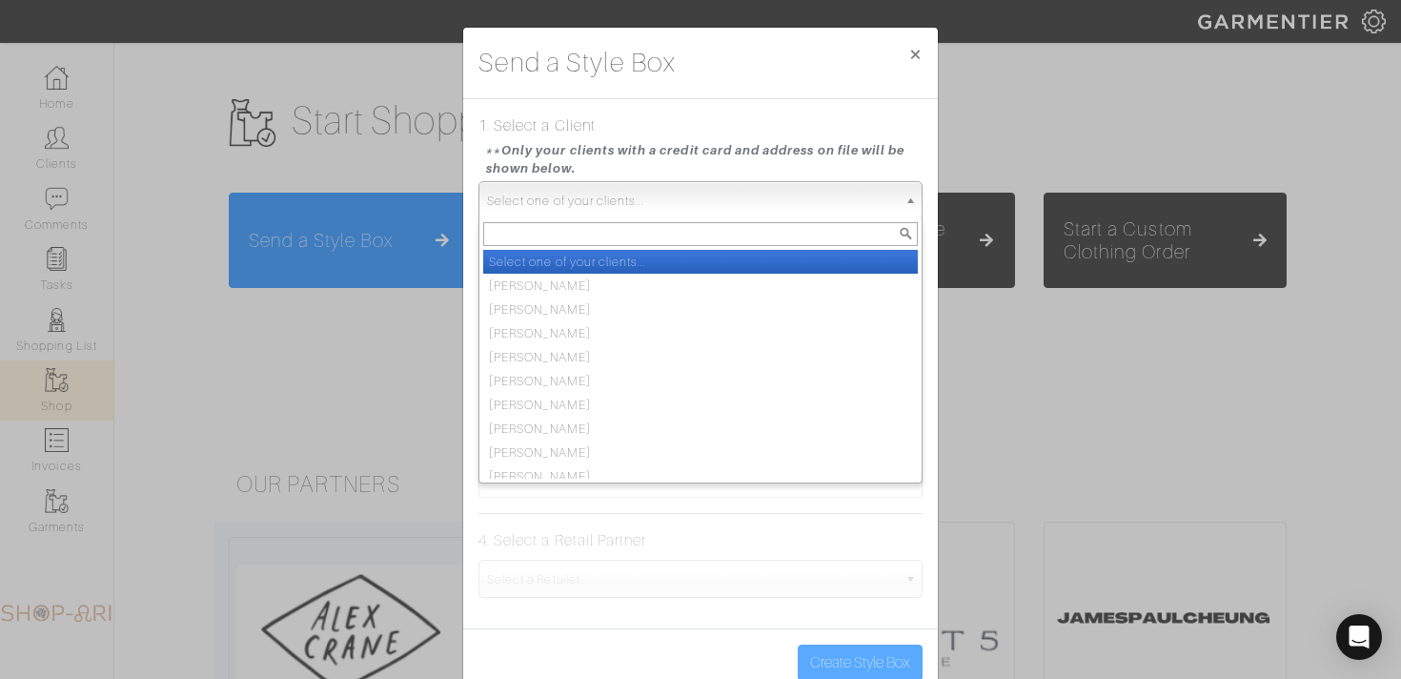
click at [559, 201] on span "Select one of your clients..." at bounding box center [692, 201] width 410 height 38
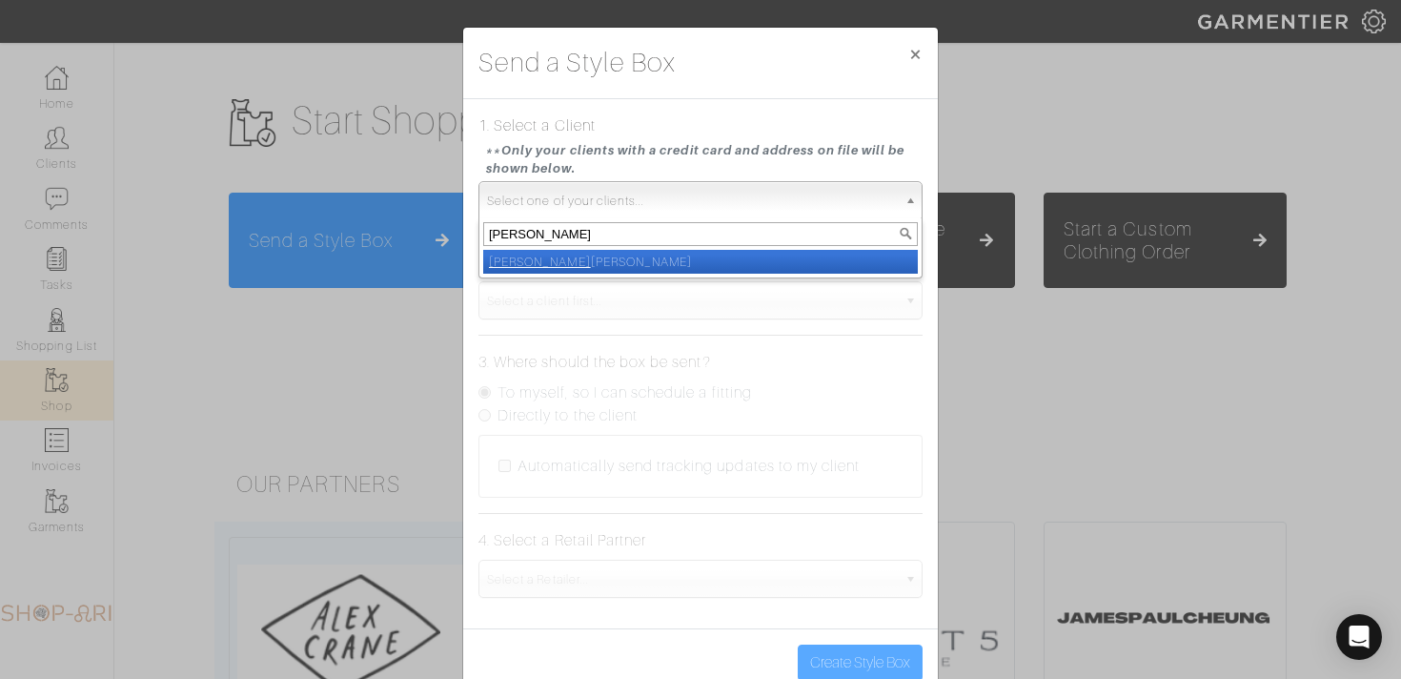
type input "michelle"
click at [595, 255] on li "Michelle Brawner" at bounding box center [700, 262] width 435 height 24
select select "michelle-brawner"
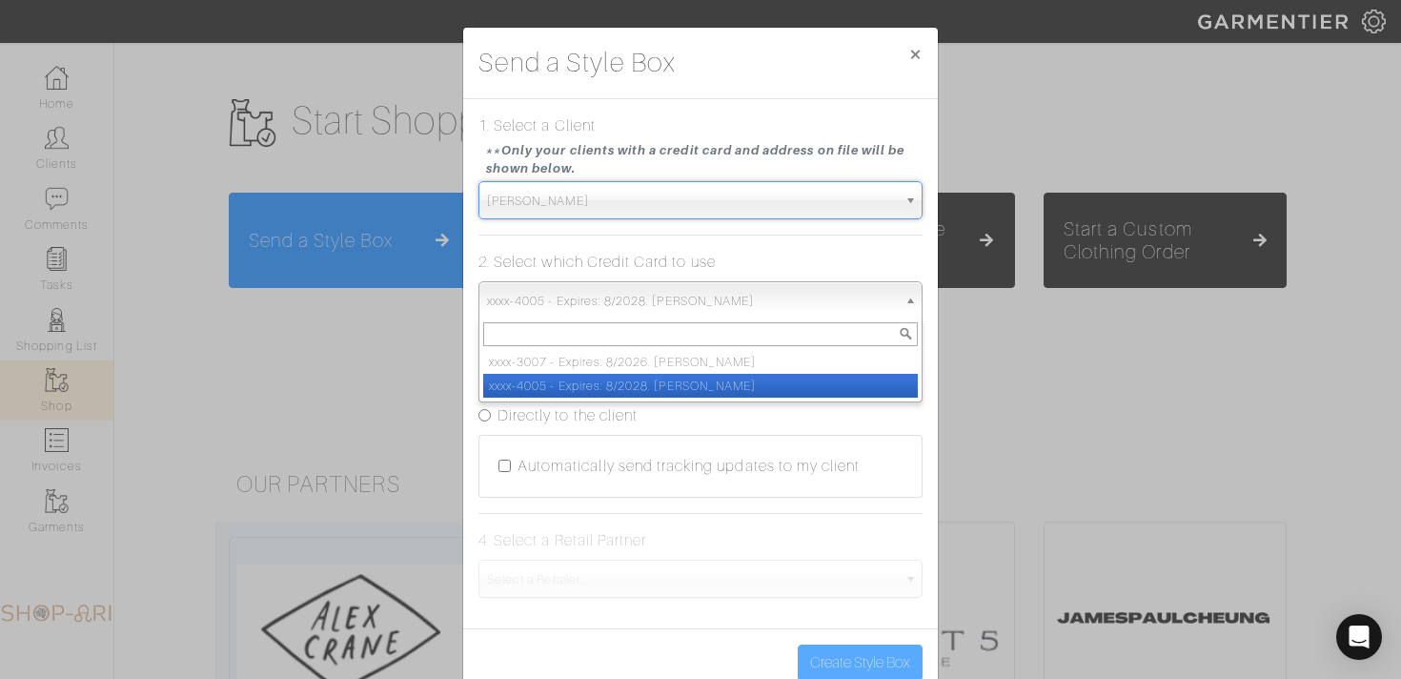
click at [592, 289] on span "xxxx-4005 - Expires: 8/2028. MICHELLE BRAWNER" at bounding box center [692, 301] width 410 height 38
click at [588, 377] on li "xxxx-4005 - Expires: 8/2028. MICHELLE BRAWNER" at bounding box center [700, 386] width 435 height 24
select select "4679"
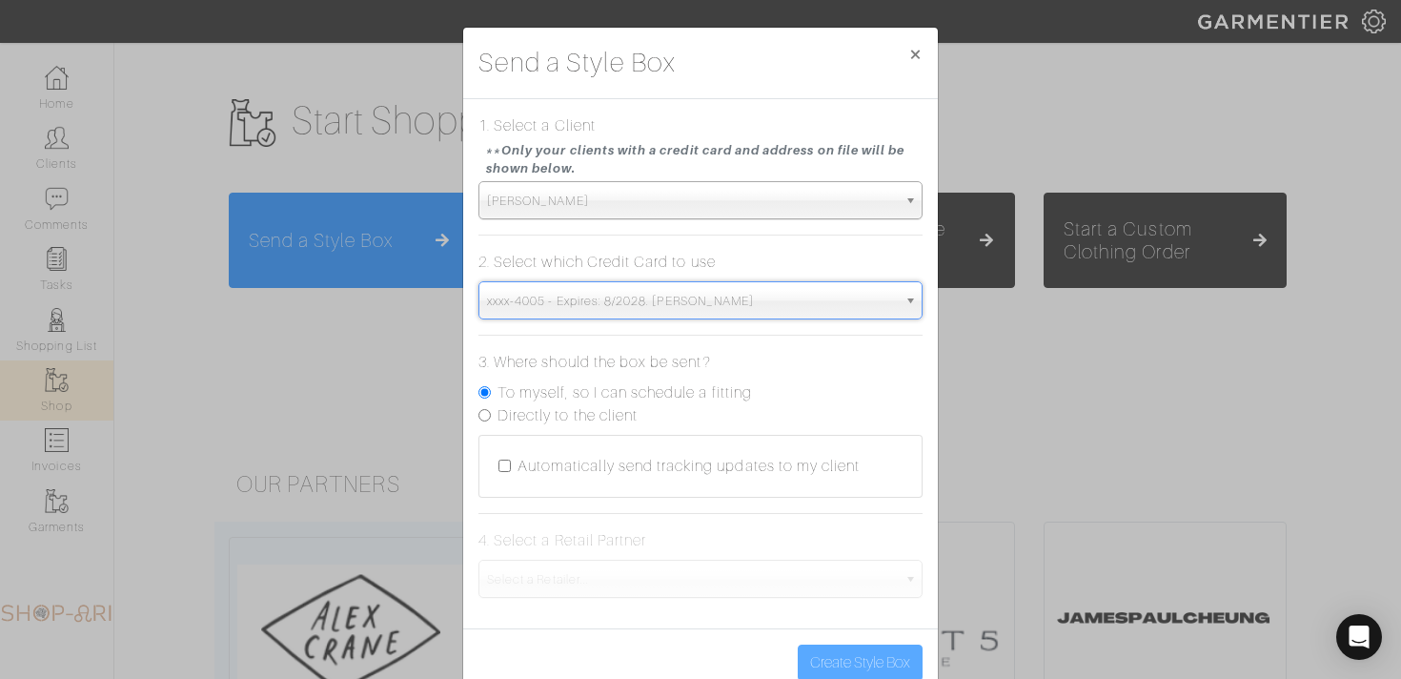
click at [576, 415] on label "Directly to the client" at bounding box center [567, 415] width 140 height 23
click at [491, 415] on input "Directly to the client" at bounding box center [484, 415] width 12 height 12
radio input "true"
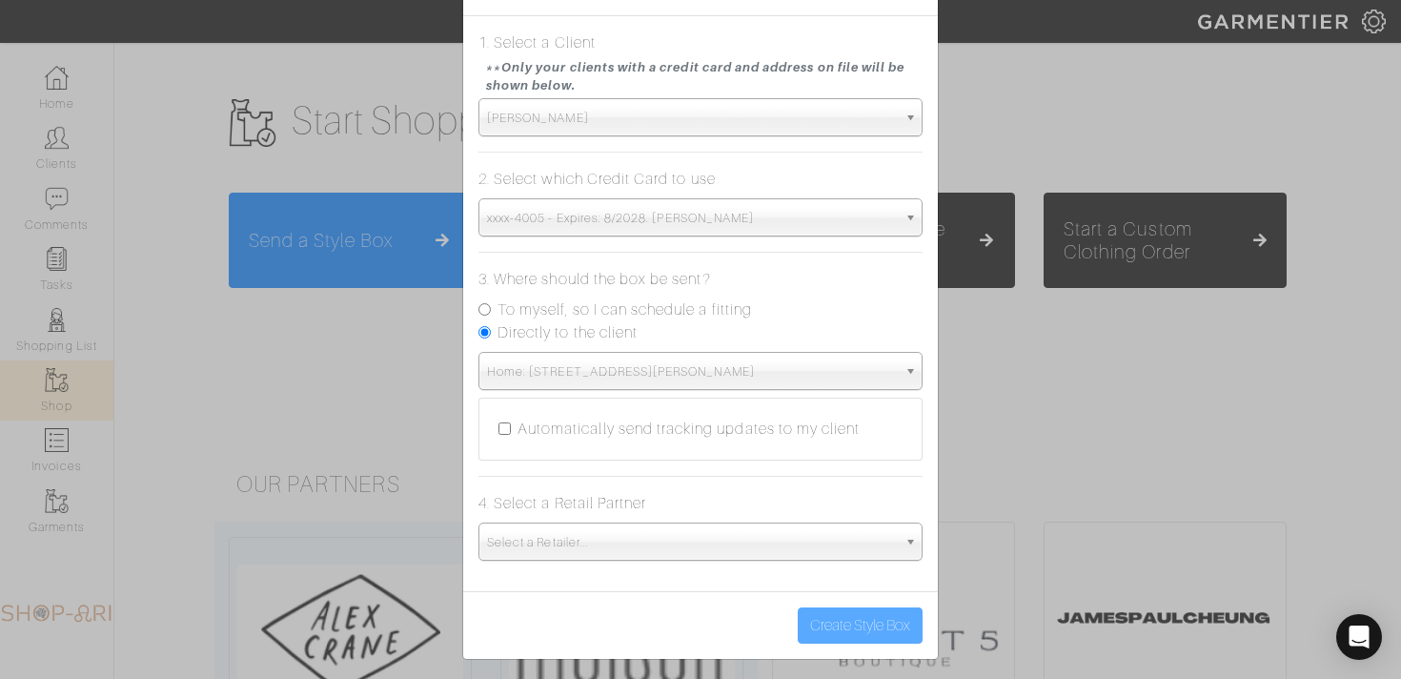
scroll to position [86, 0]
click at [606, 521] on span "Select a Retailer..." at bounding box center [692, 539] width 410 height 38
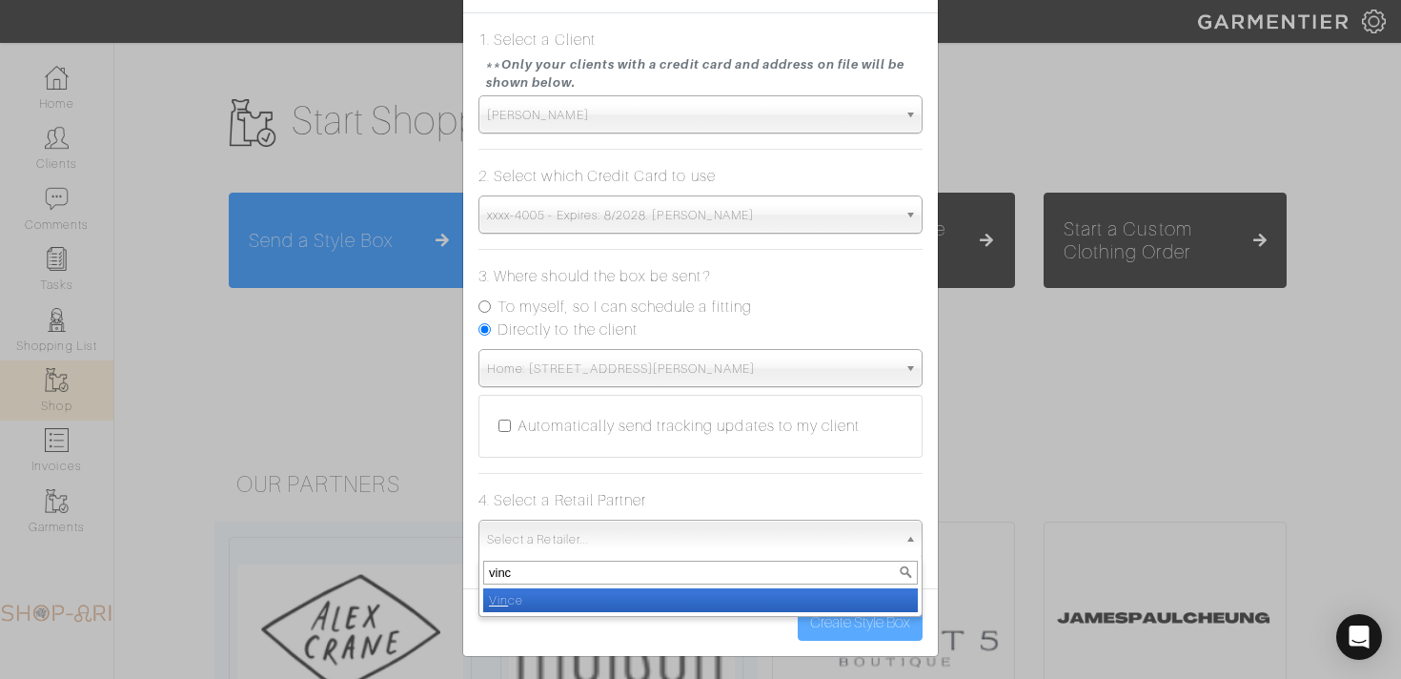
type input "vince"
select select "19"
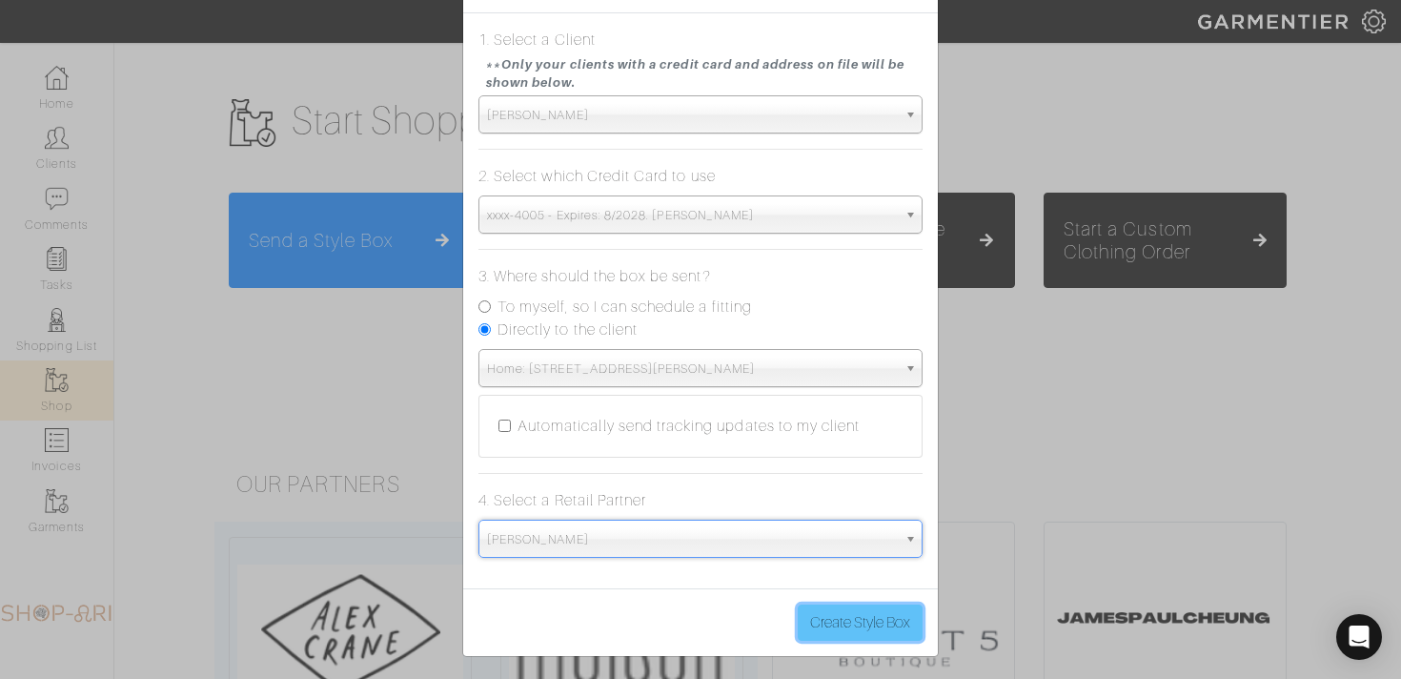
click at [838, 620] on button "Create Style Box" at bounding box center [860, 622] width 125 height 36
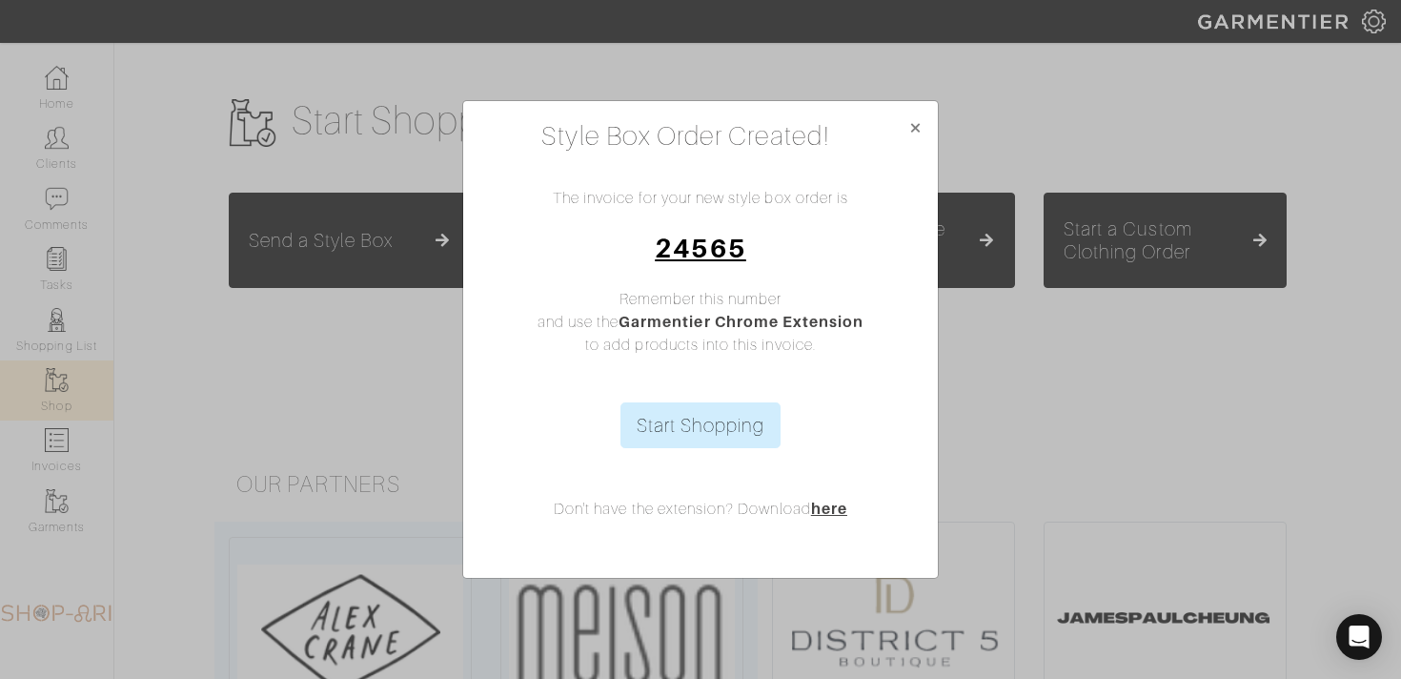
click at [715, 246] on link "24565" at bounding box center [700, 248] width 91 height 30
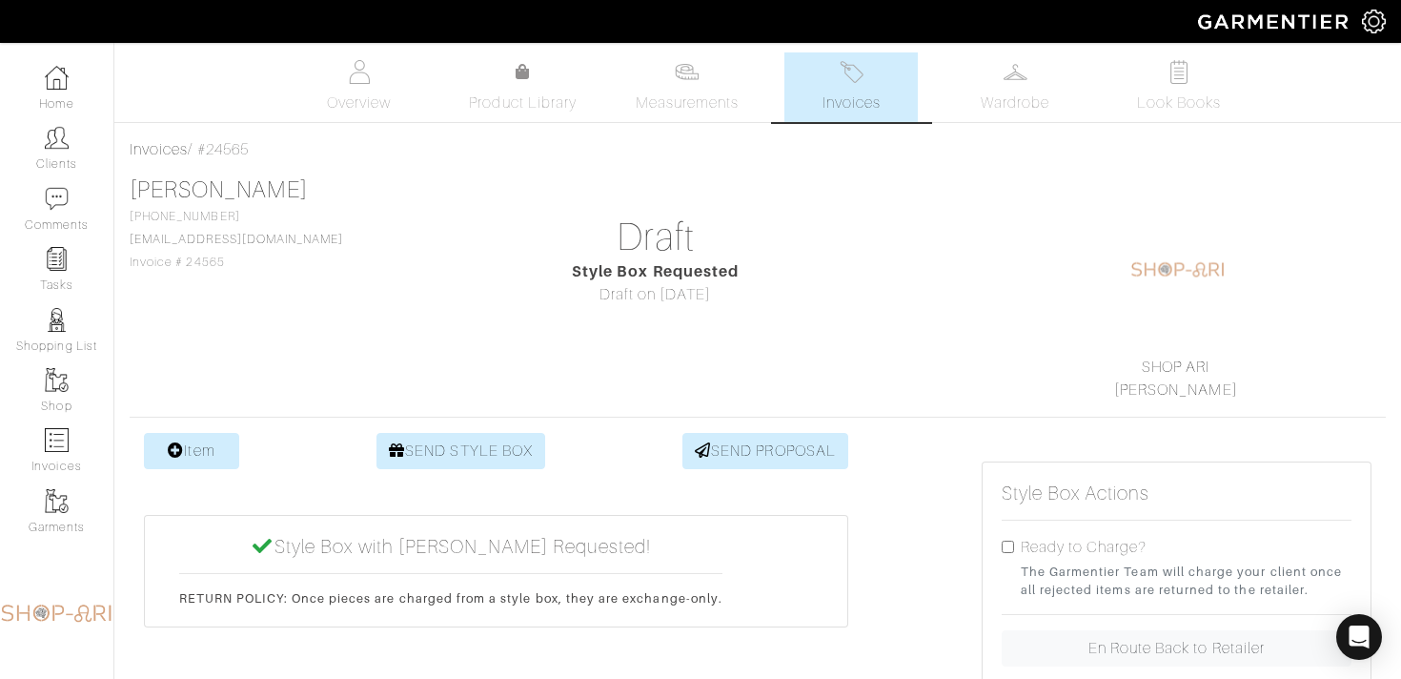
click at [946, 81] on ul "Overview Product Library Measurements Invoices Wardrobe Look Books" at bounding box center [757, 87] width 1007 height 70
click at [1006, 79] on img at bounding box center [1016, 72] width 24 height 24
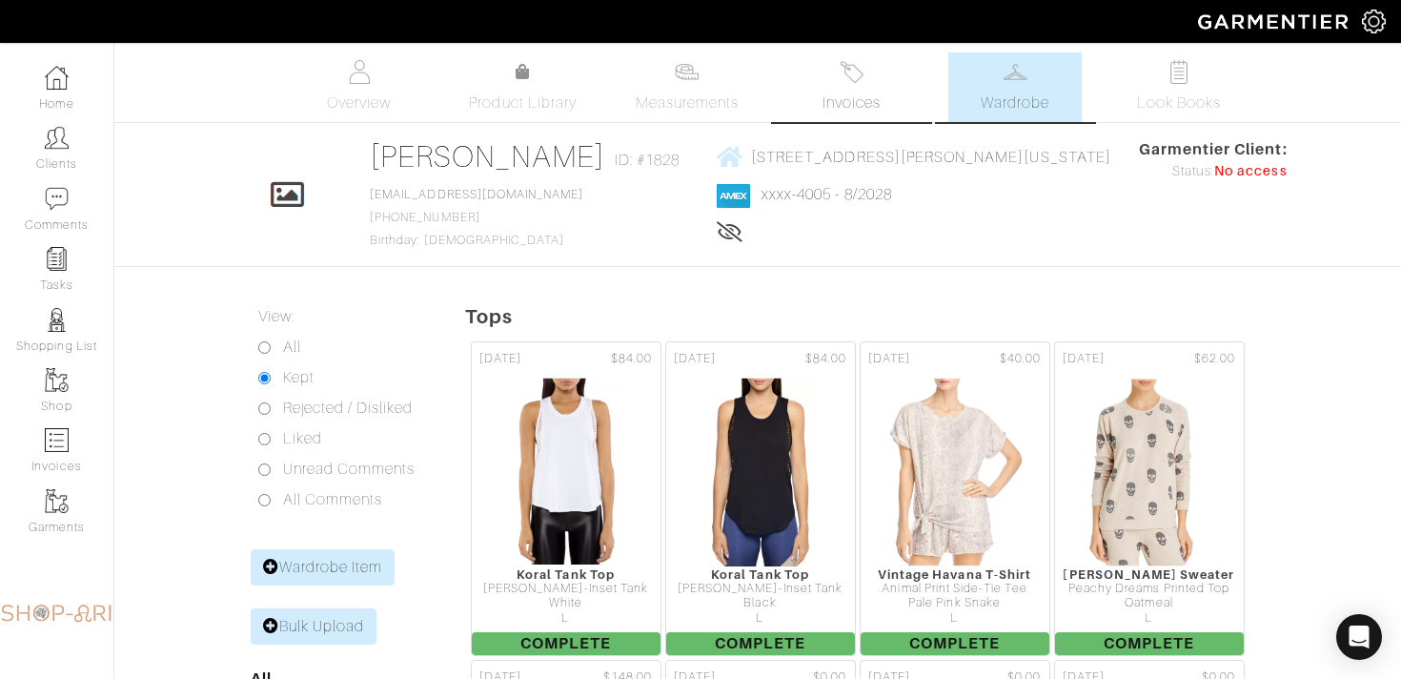
click at [884, 60] on link "Invoices" at bounding box center [850, 87] width 133 height 70
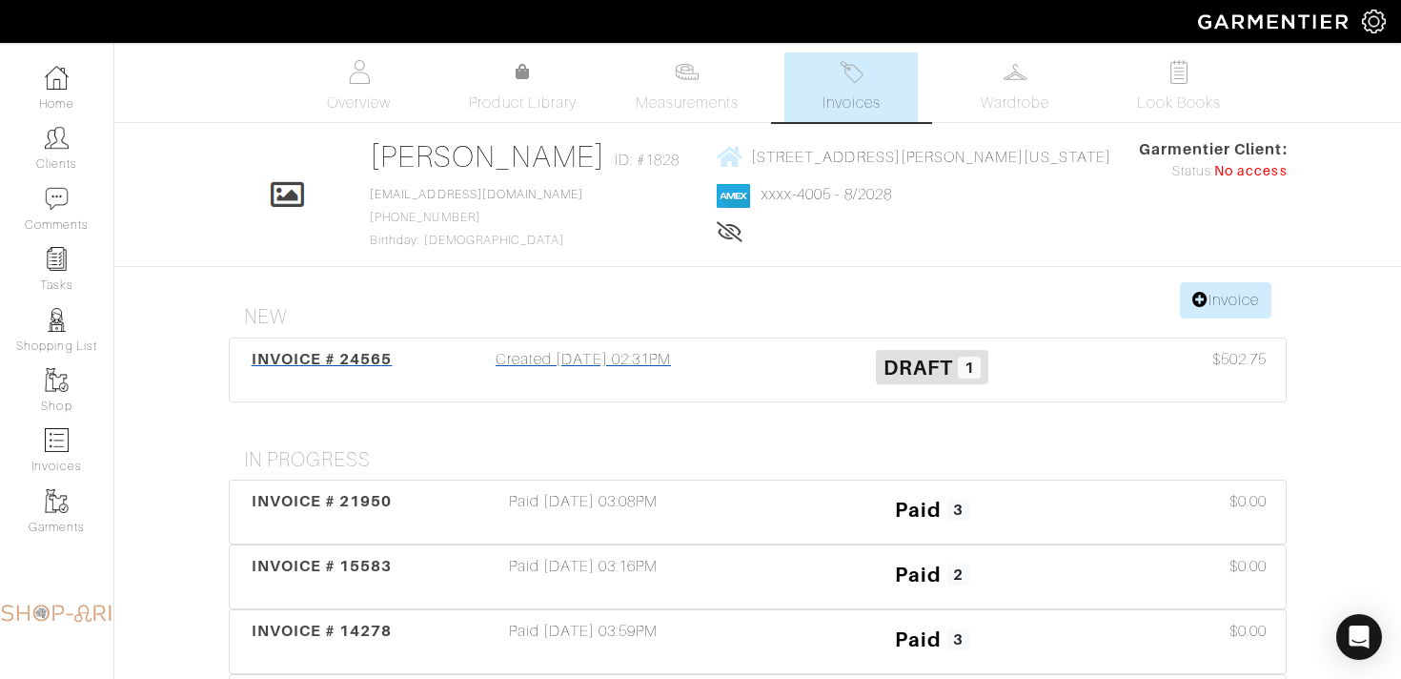
click at [731, 378] on div "Created 09/15/25 02:31PM" at bounding box center [583, 370] width 349 height 44
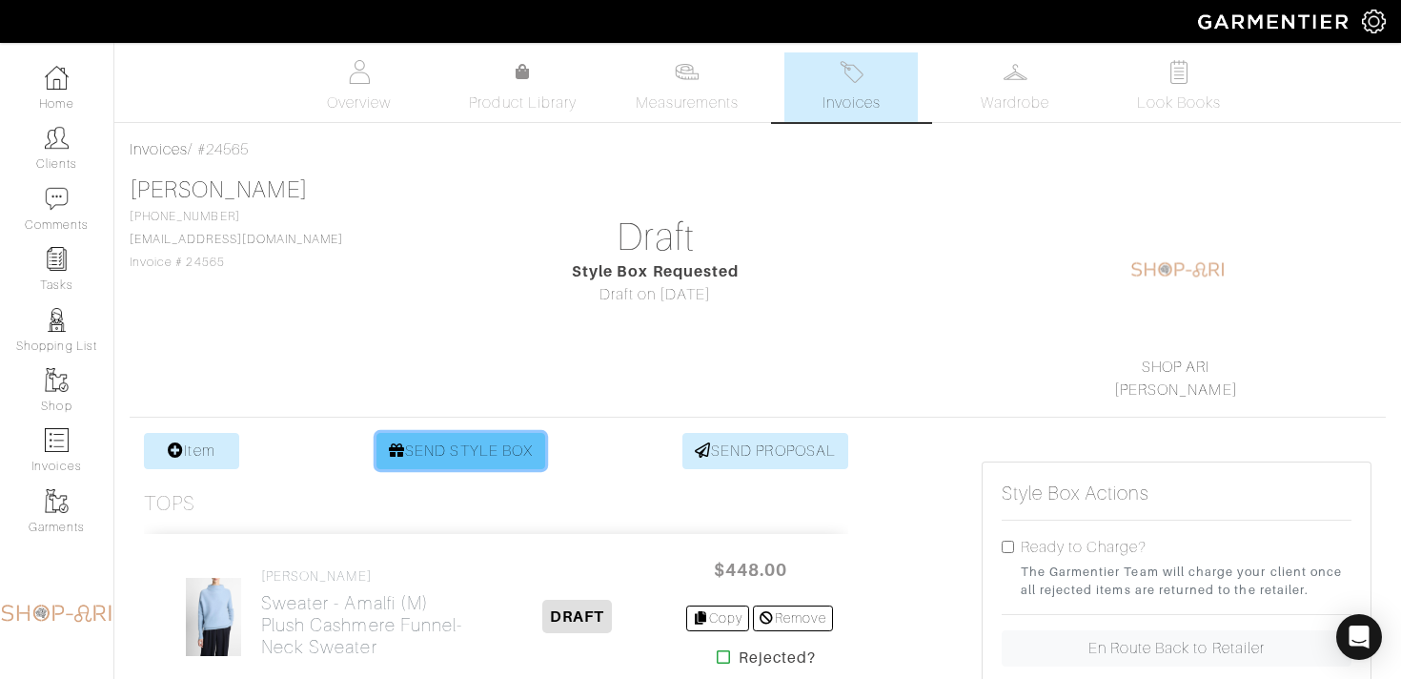
click at [452, 448] on link "SEND STYLE BOX" at bounding box center [460, 451] width 169 height 36
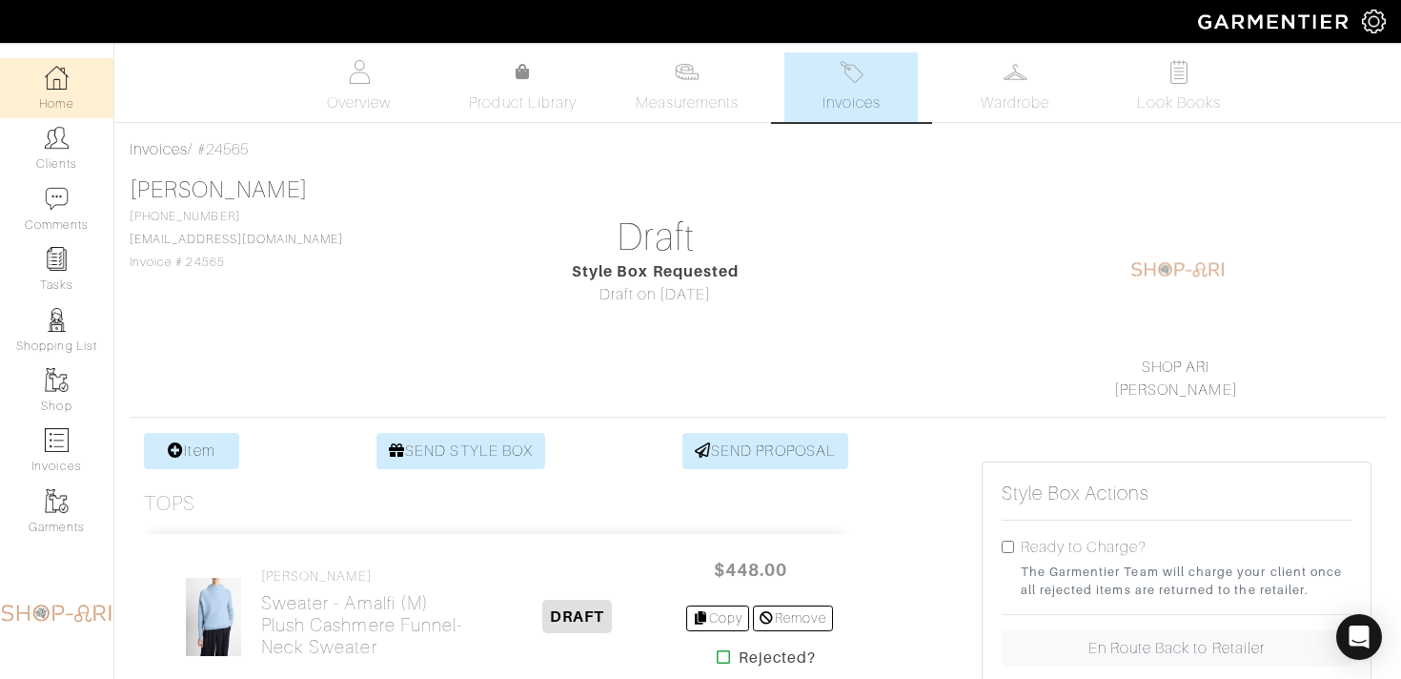
click at [45, 84] on img at bounding box center [57, 78] width 24 height 24
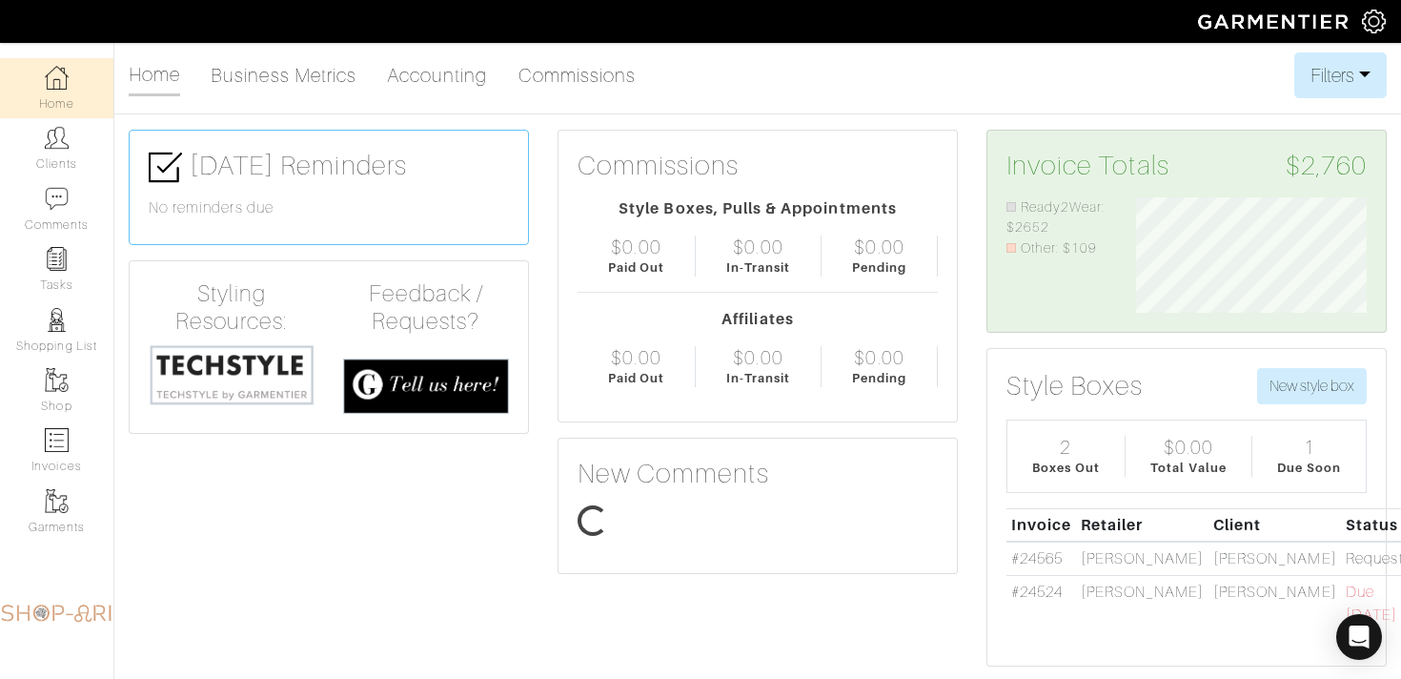
scroll to position [115, 259]
click at [1040, 587] on link "#24524" at bounding box center [1036, 591] width 51 height 17
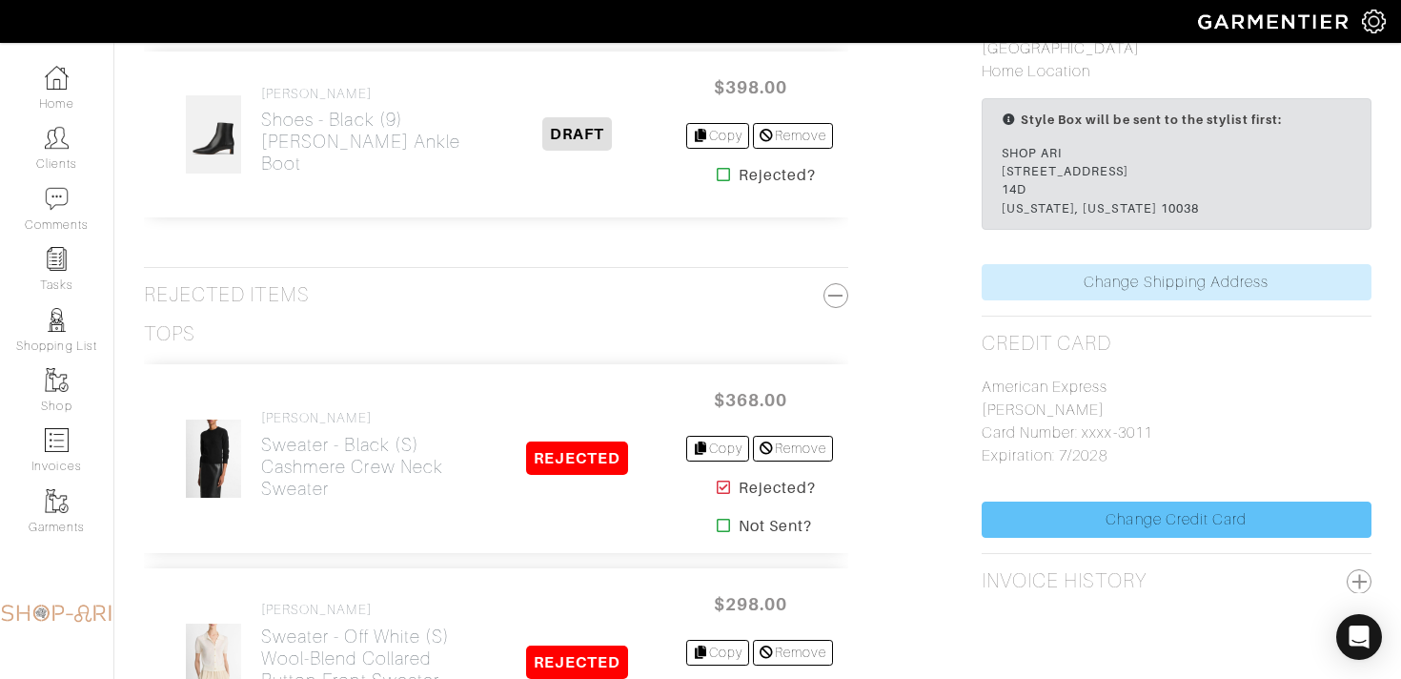
scroll to position [1339, 0]
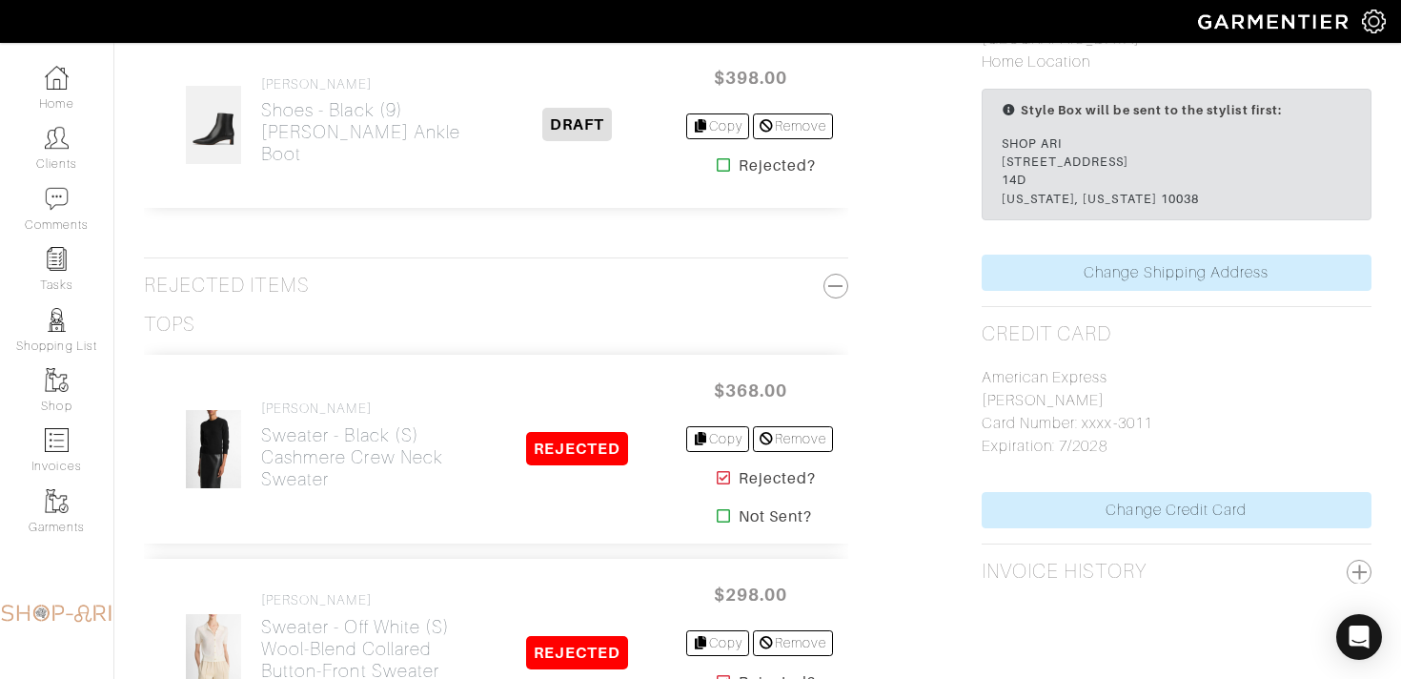
click at [1065, 488] on div "American Express david perpich Card Number: xxxx-3011 Expiration: 7/2028" at bounding box center [1177, 418] width 390 height 147
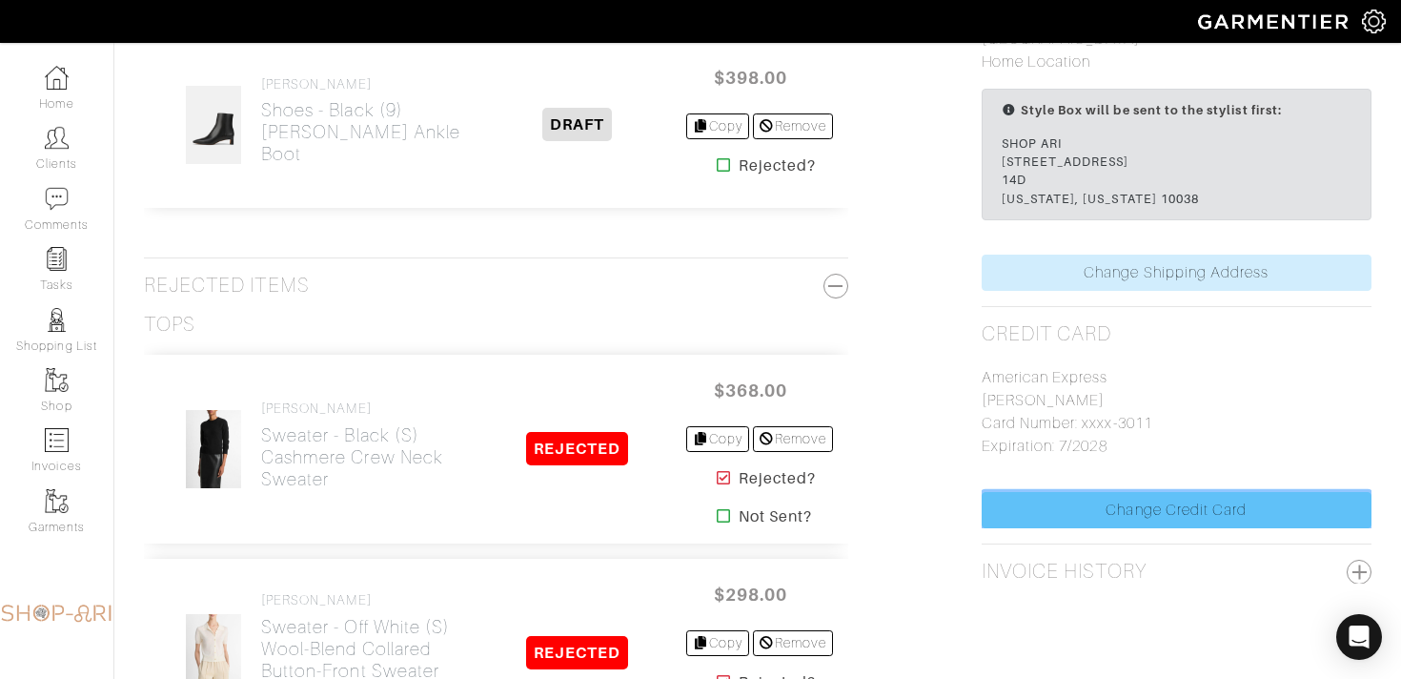
click at [1070, 517] on link "Change Credit Card" at bounding box center [1177, 510] width 390 height 36
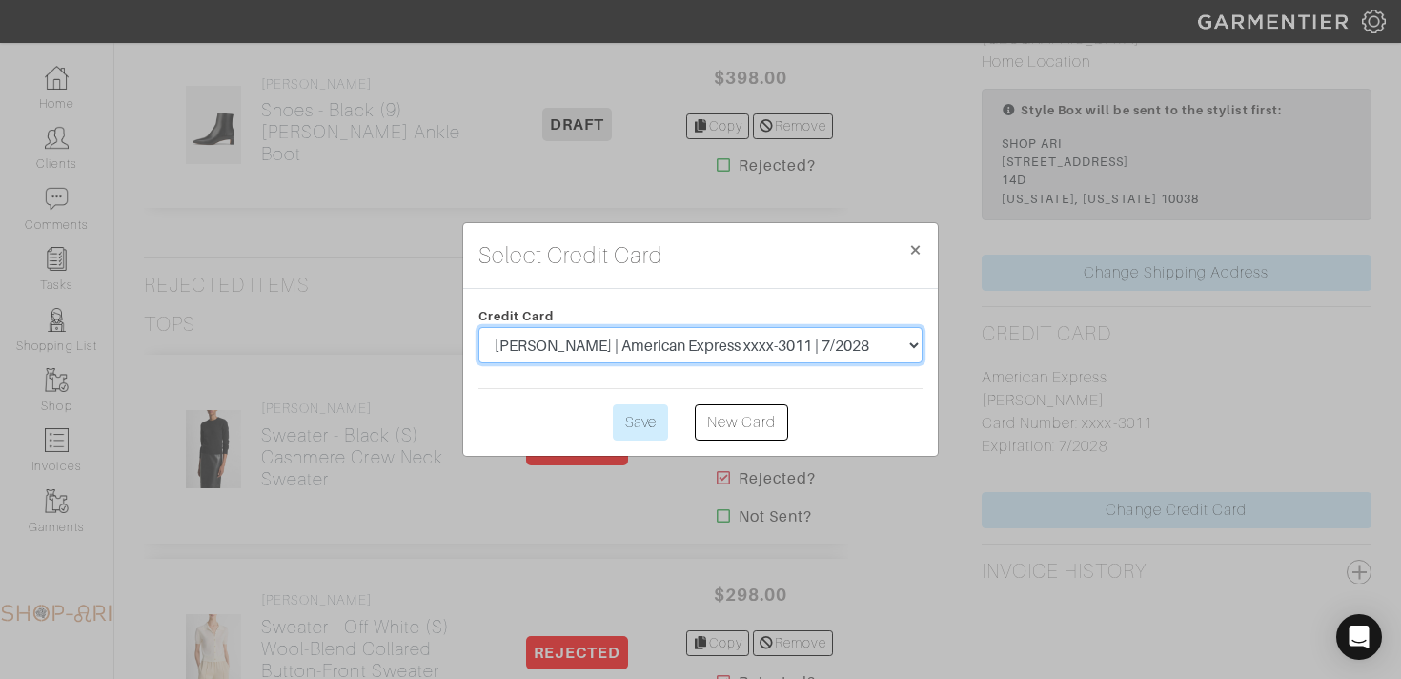
click at [690, 341] on select "nilam perpich | American Express xxxx-8002 | 3/2028 david perpich | American Ex…" at bounding box center [700, 345] width 444 height 36
select select "5522"
click at [478, 327] on select "nilam perpich | American Express xxxx-8002 | 3/2028 david perpich | American Ex…" at bounding box center [700, 345] width 444 height 36
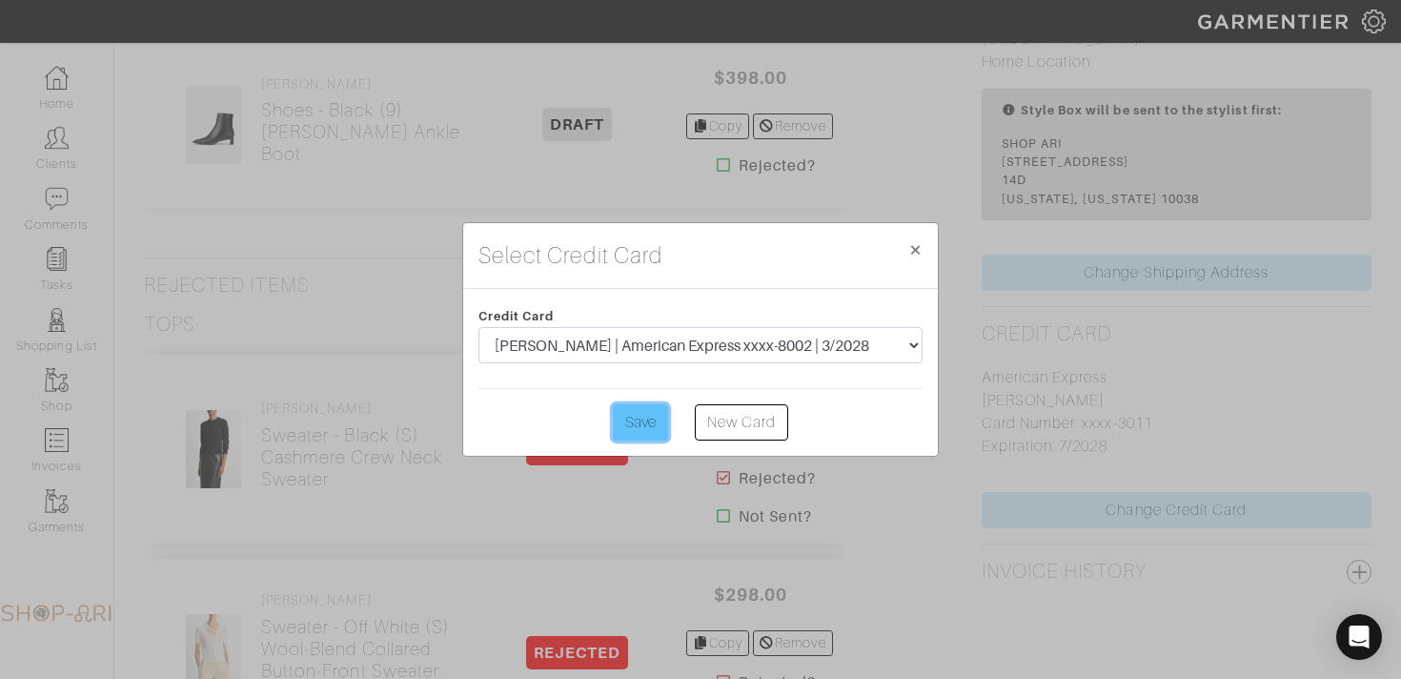
click at [655, 408] on input "Save" at bounding box center [640, 422] width 55 height 36
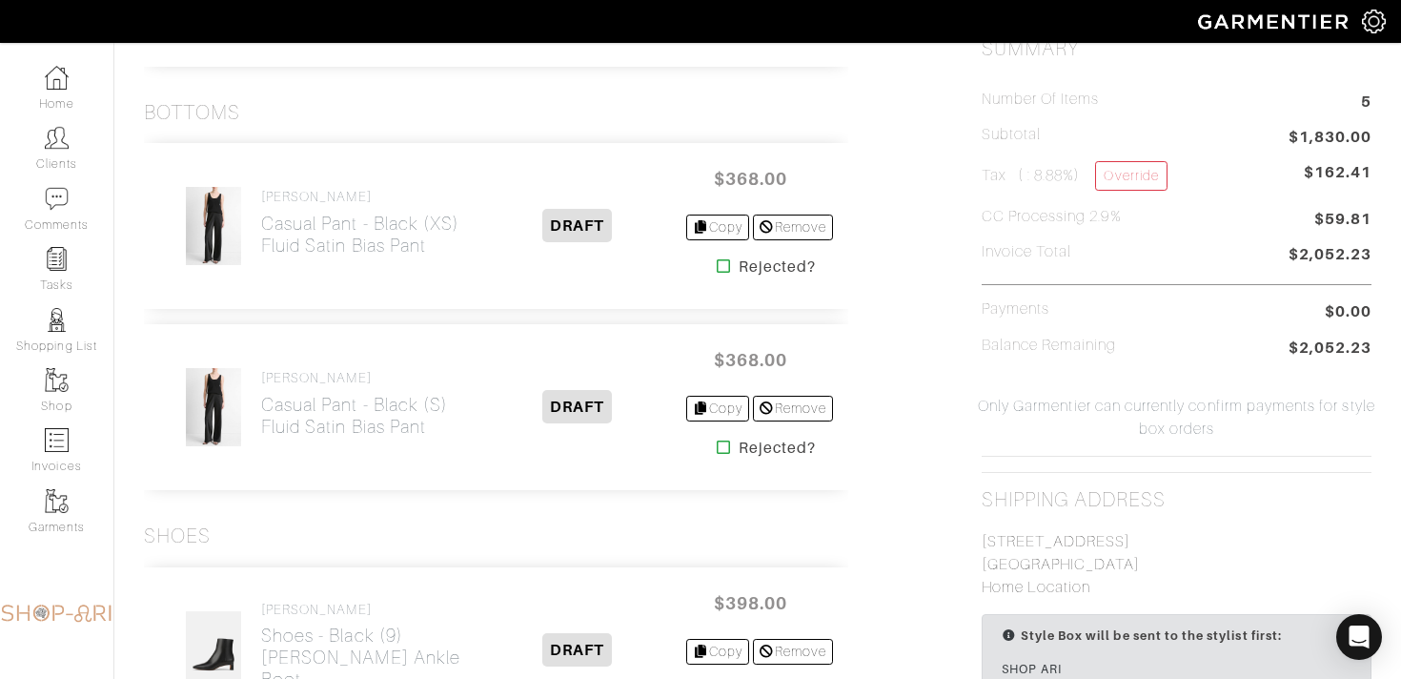
scroll to position [807, 0]
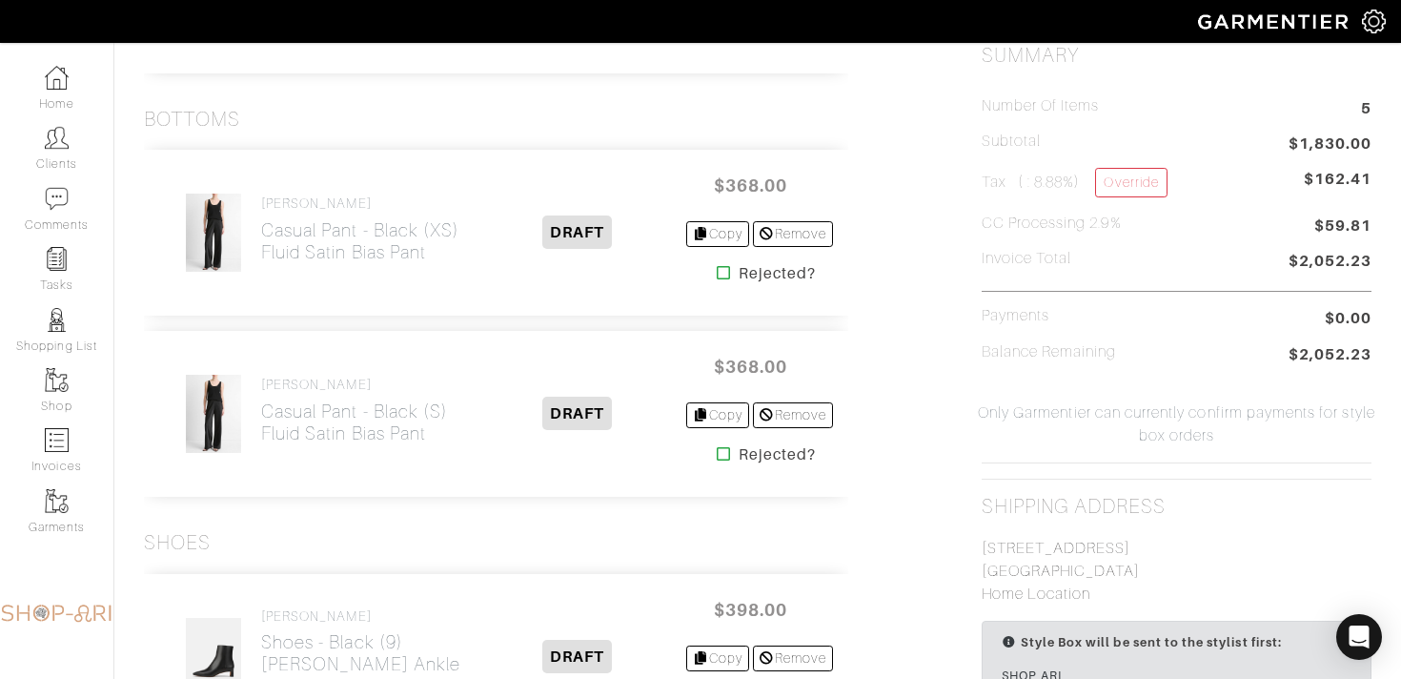
click at [718, 456] on icon at bounding box center [724, 453] width 14 height 15
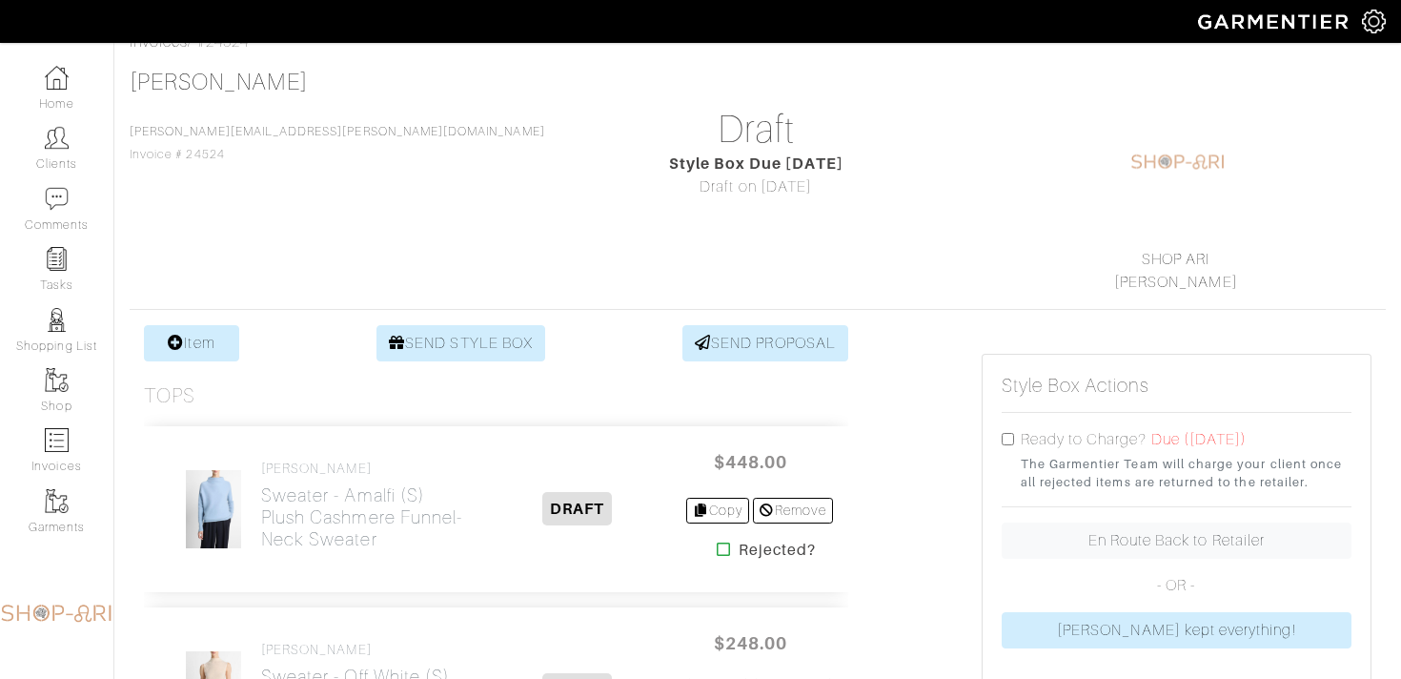
scroll to position [114, 0]
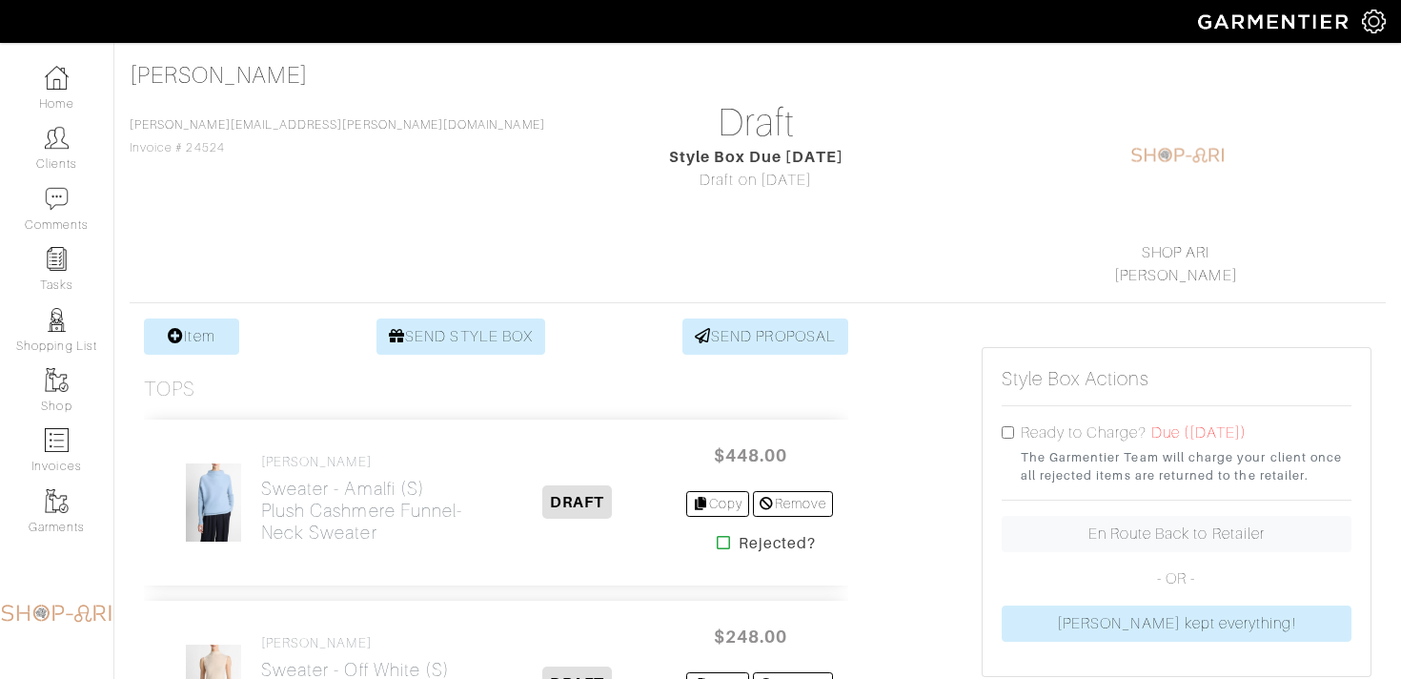
click at [1006, 431] on input "checkbox" at bounding box center [1008, 432] width 12 height 12
checkbox input "true"
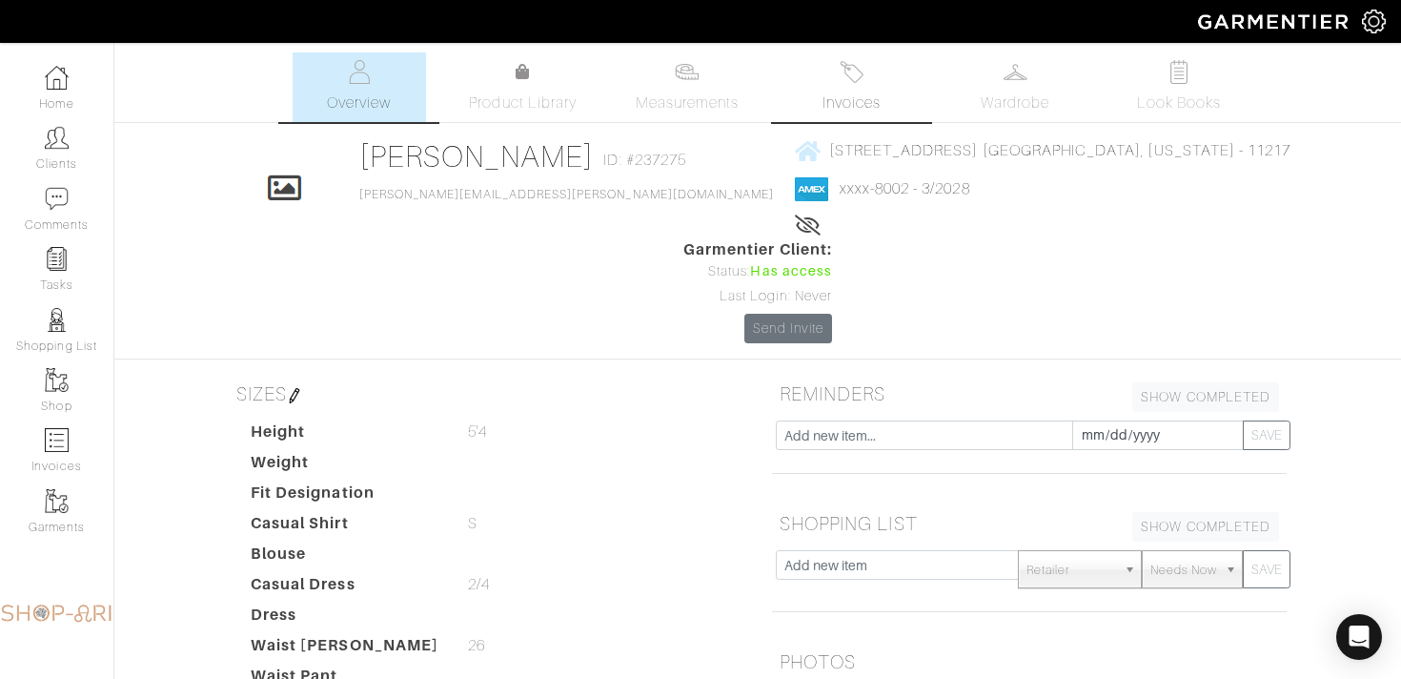
click at [861, 82] on img at bounding box center [852, 72] width 24 height 24
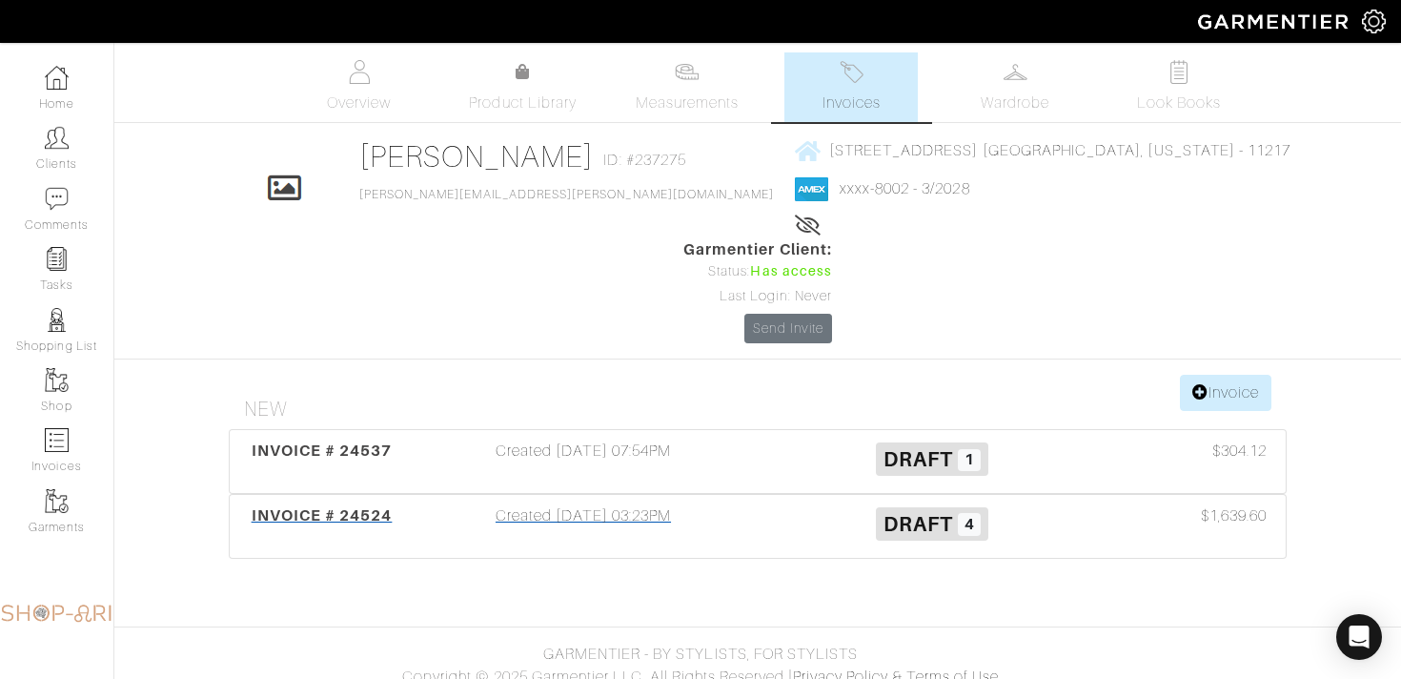
click at [803, 504] on h3 "Draft 4" at bounding box center [932, 522] width 320 height 36
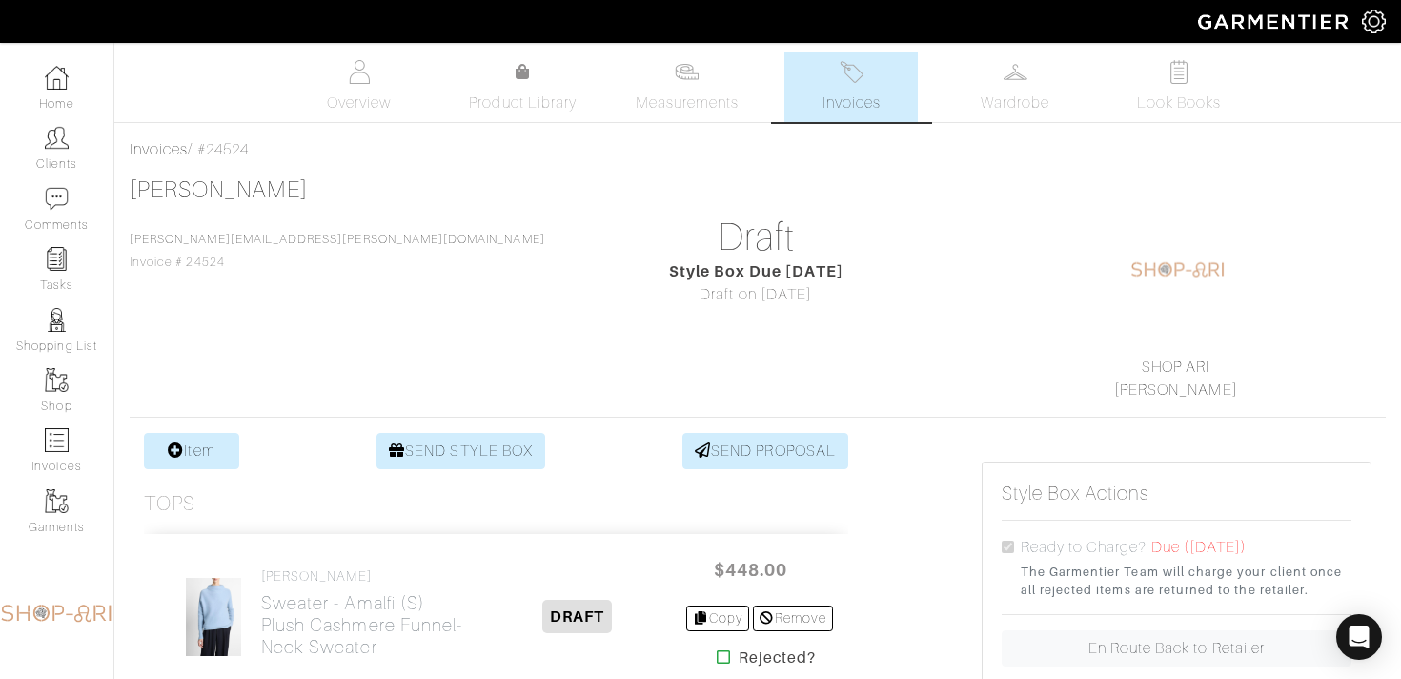
click at [818, 101] on link "Invoices" at bounding box center [850, 87] width 133 height 70
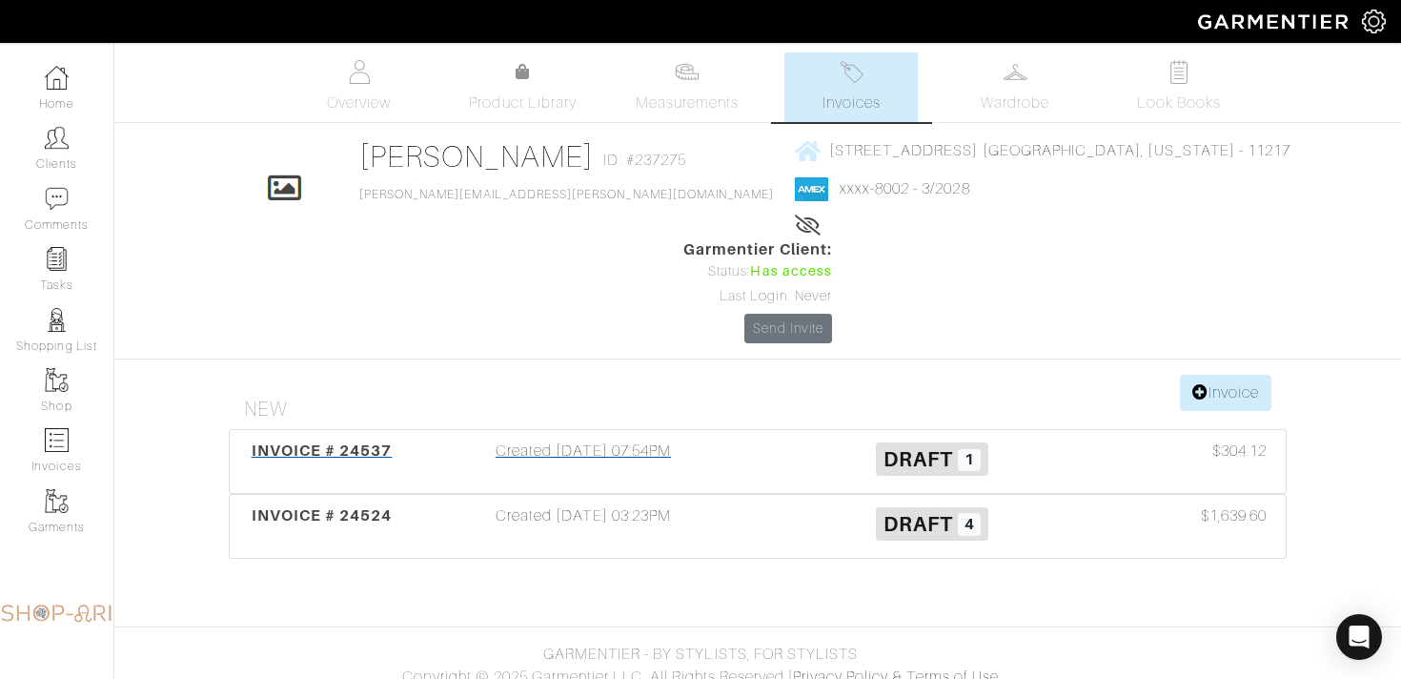
click at [791, 439] on div "Draft 1" at bounding box center [932, 461] width 349 height 44
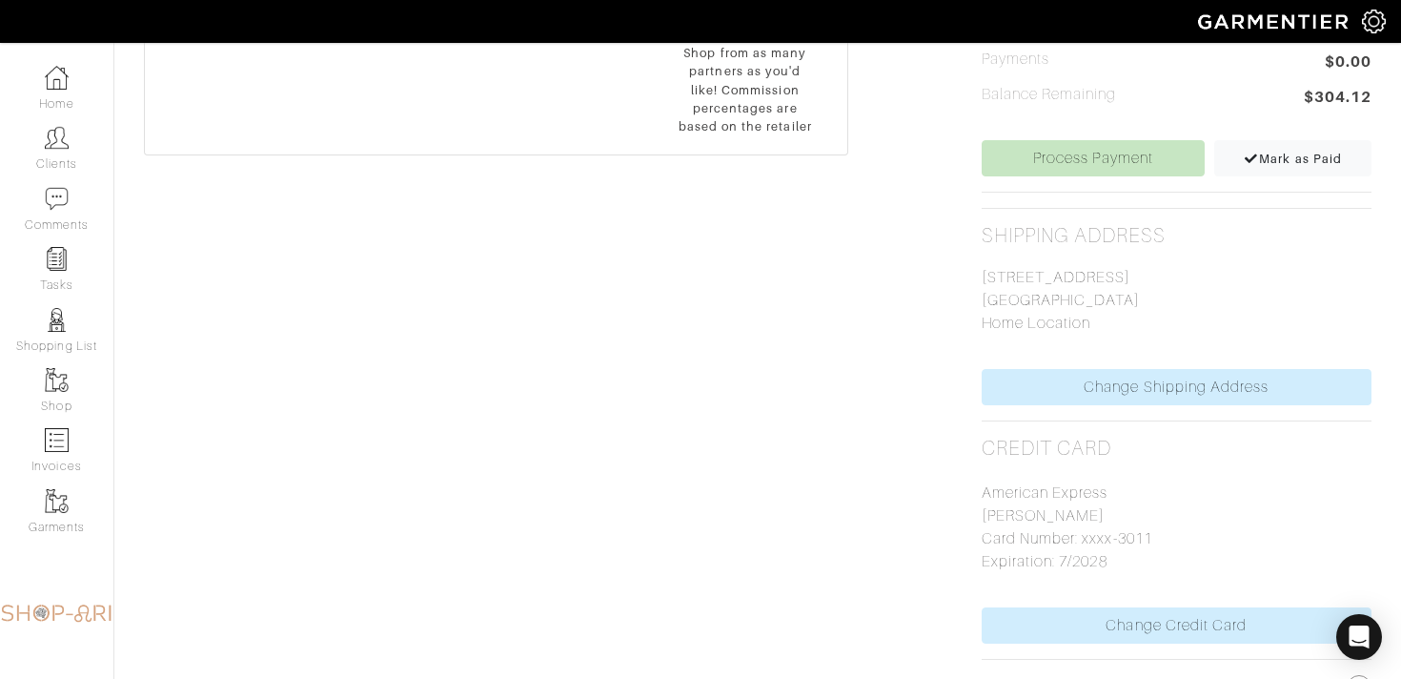
scroll to position [794, 0]
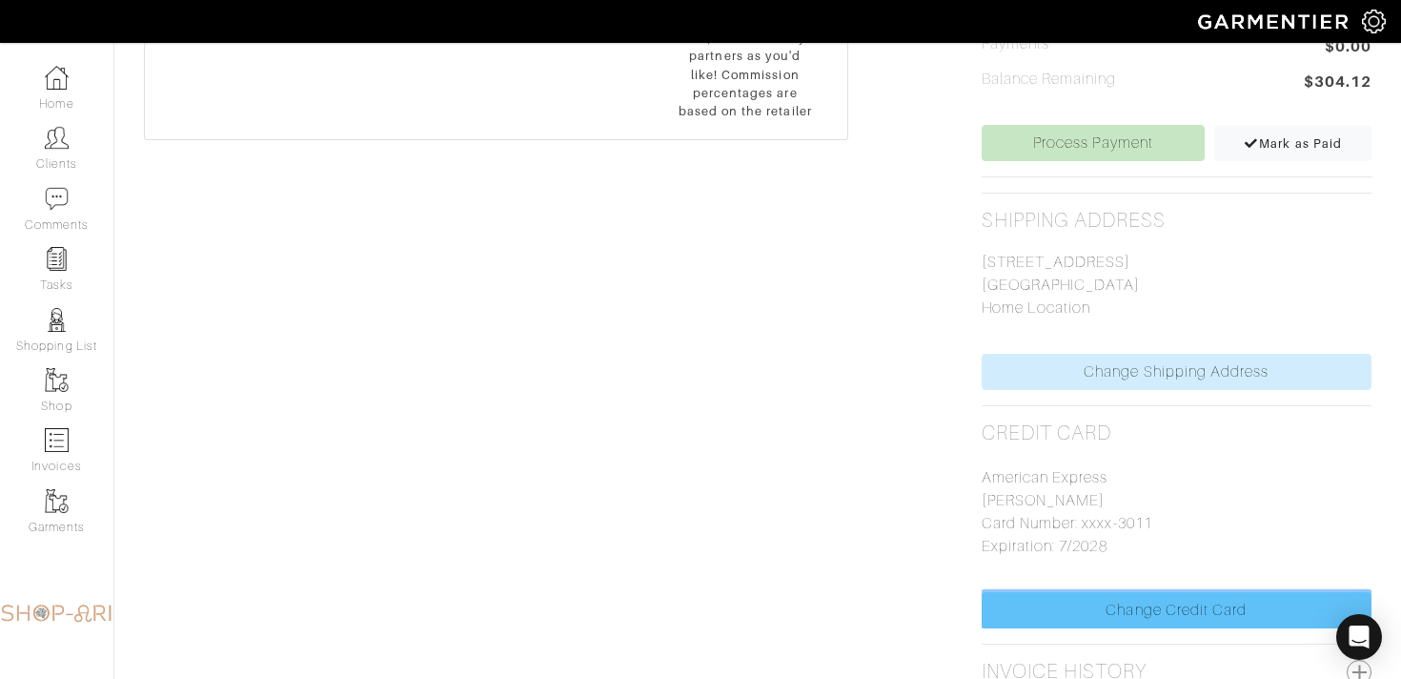
click at [1105, 595] on link "Change Credit Card" at bounding box center [1177, 610] width 390 height 36
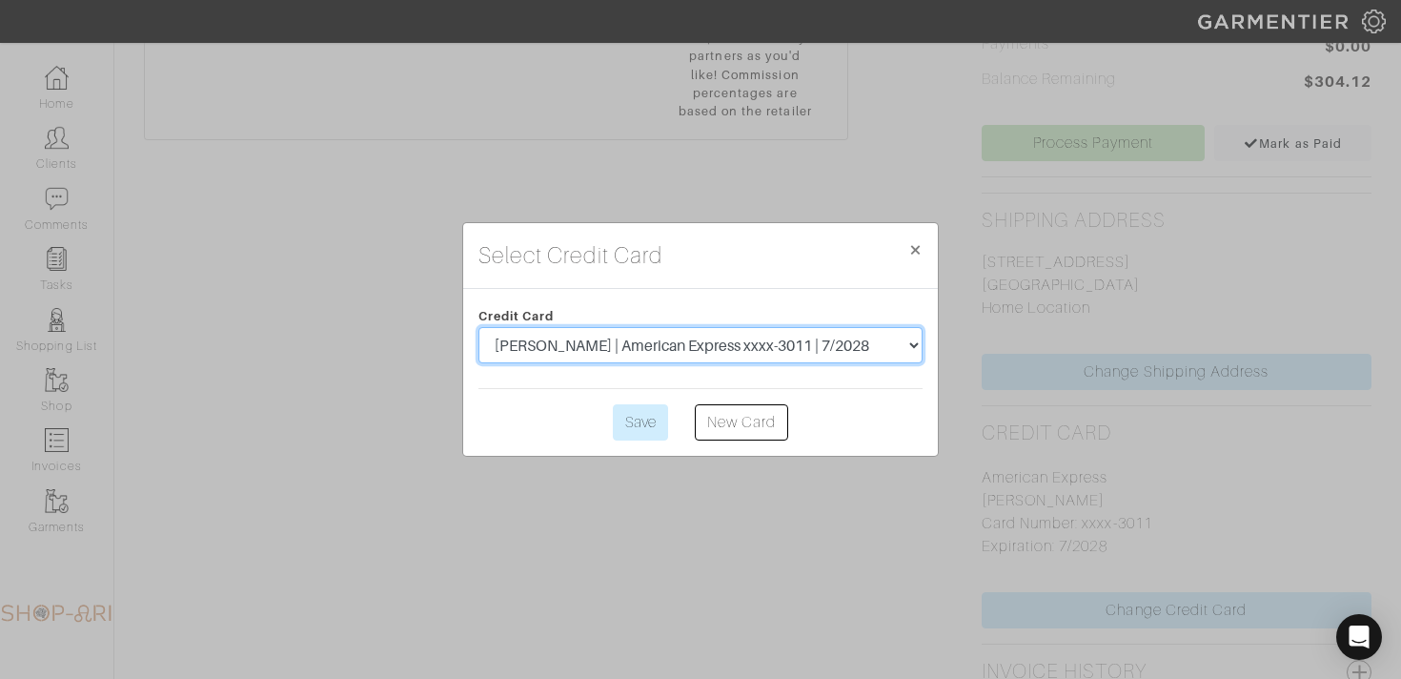
click at [781, 342] on select "[PERSON_NAME] | American Express xxxx-8002 | 3/2028 [PERSON_NAME] | American Ex…" at bounding box center [700, 345] width 444 height 36
select select "5522"
click at [478, 327] on select "[PERSON_NAME] | American Express xxxx-8002 | 3/2028 [PERSON_NAME] | American Ex…" at bounding box center [700, 345] width 444 height 36
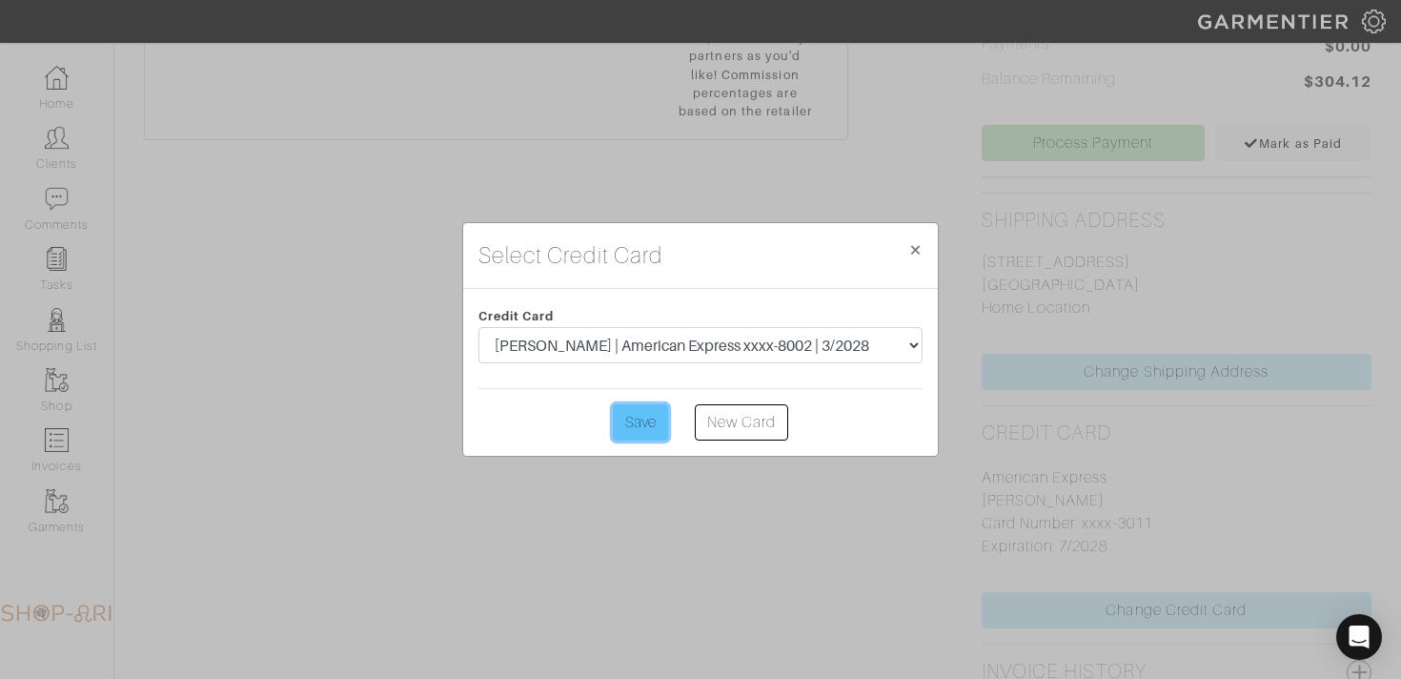
click at [650, 413] on input "Save" at bounding box center [640, 422] width 55 height 36
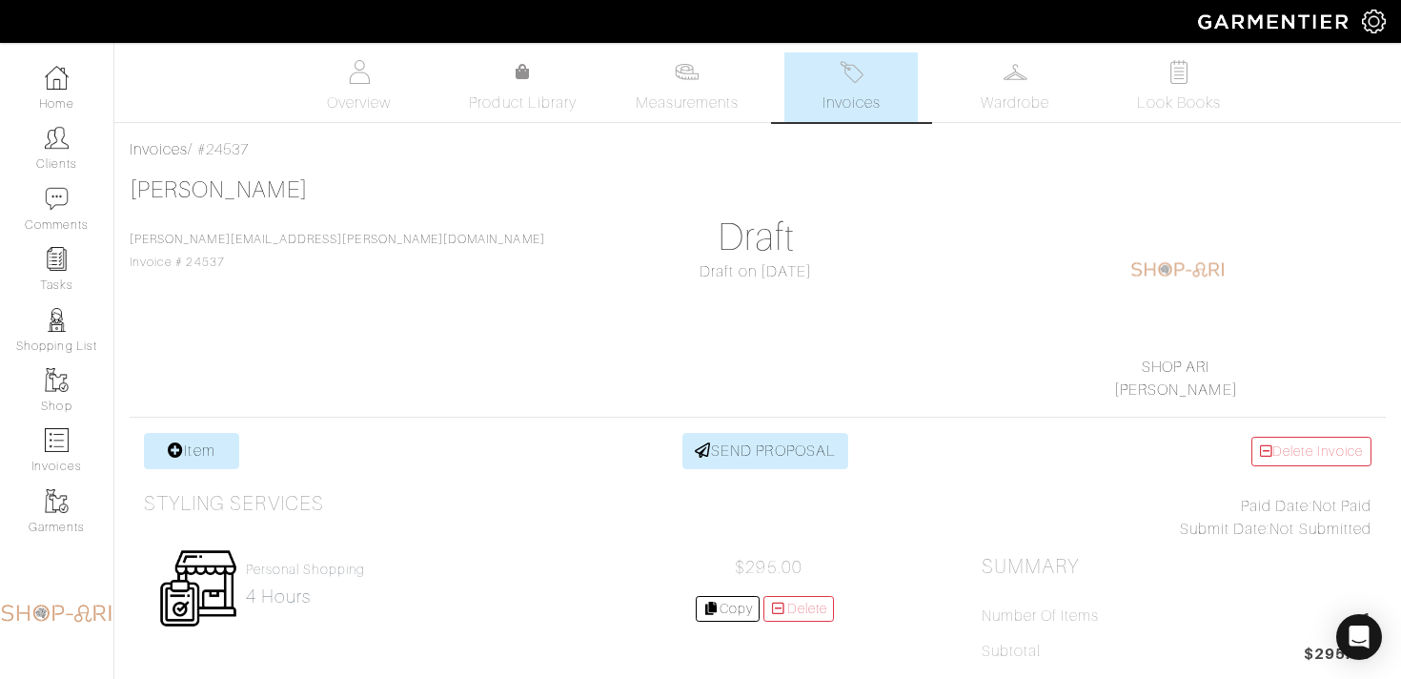
click at [843, 71] on img at bounding box center [852, 72] width 24 height 24
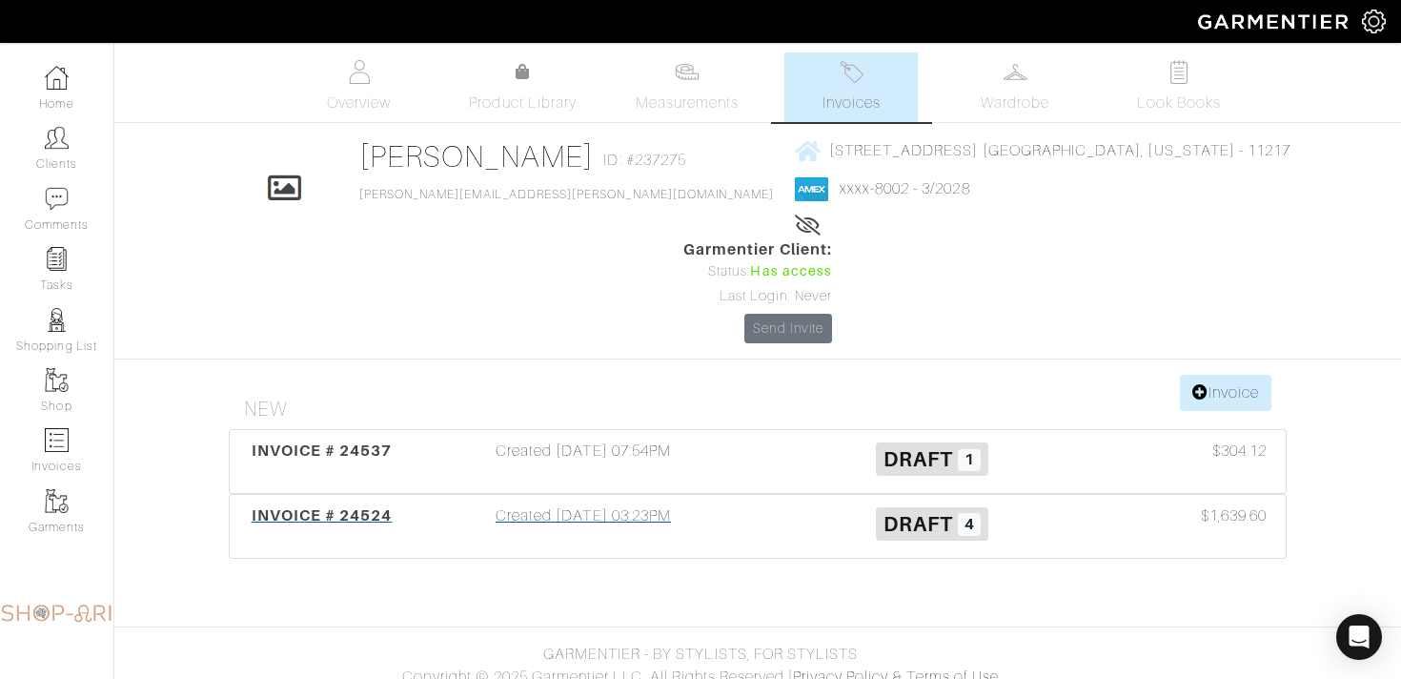
click at [1119, 495] on div "INVOICE # 24524 Created [DATE] 03:23PM Draft 4 $1,639.60" at bounding box center [758, 526] width 1056 height 63
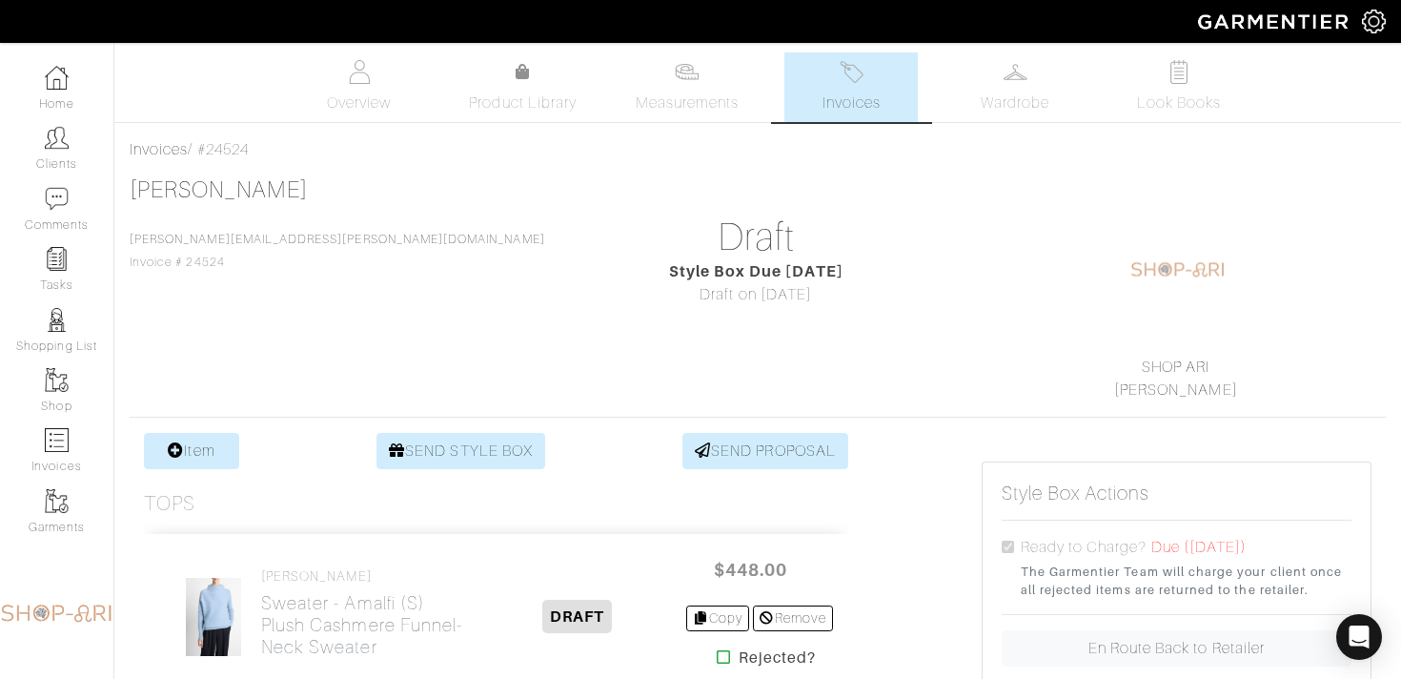
click at [879, 66] on link "Invoices" at bounding box center [850, 87] width 133 height 70
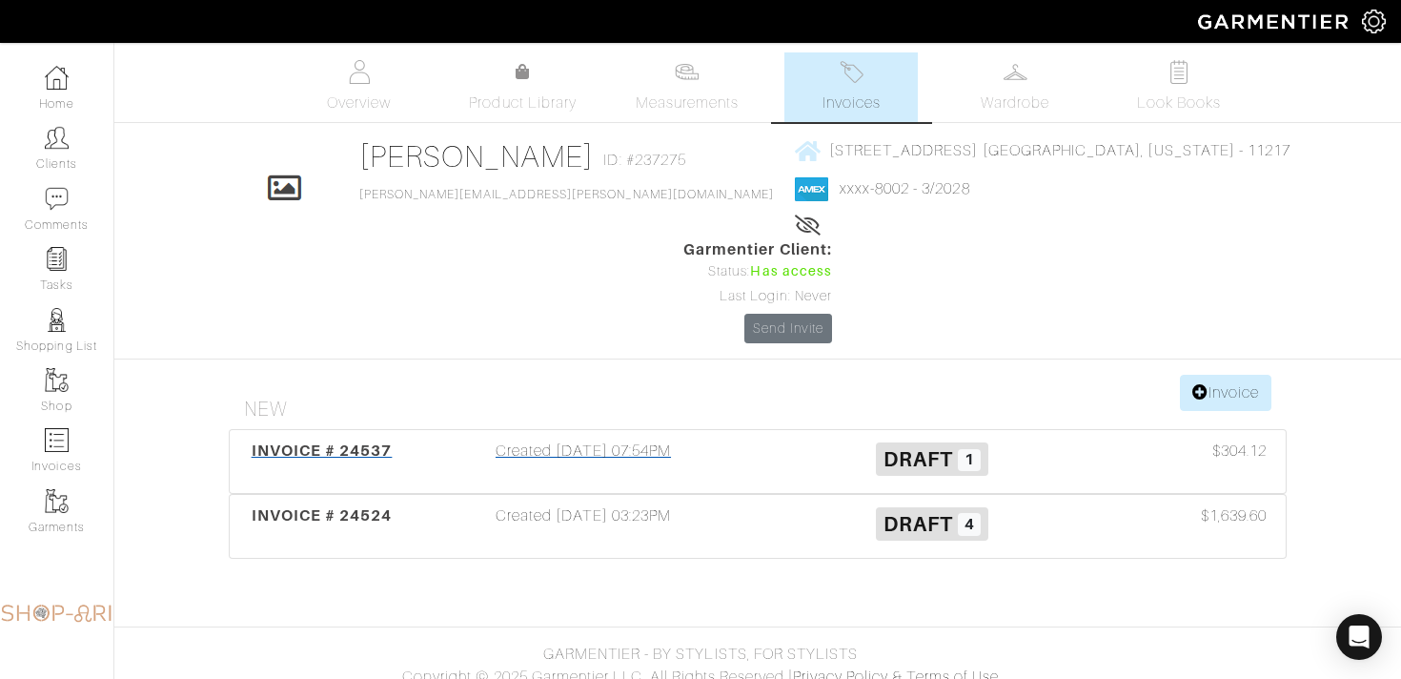
click at [776, 439] on h3 "Draft 1" at bounding box center [932, 457] width 320 height 36
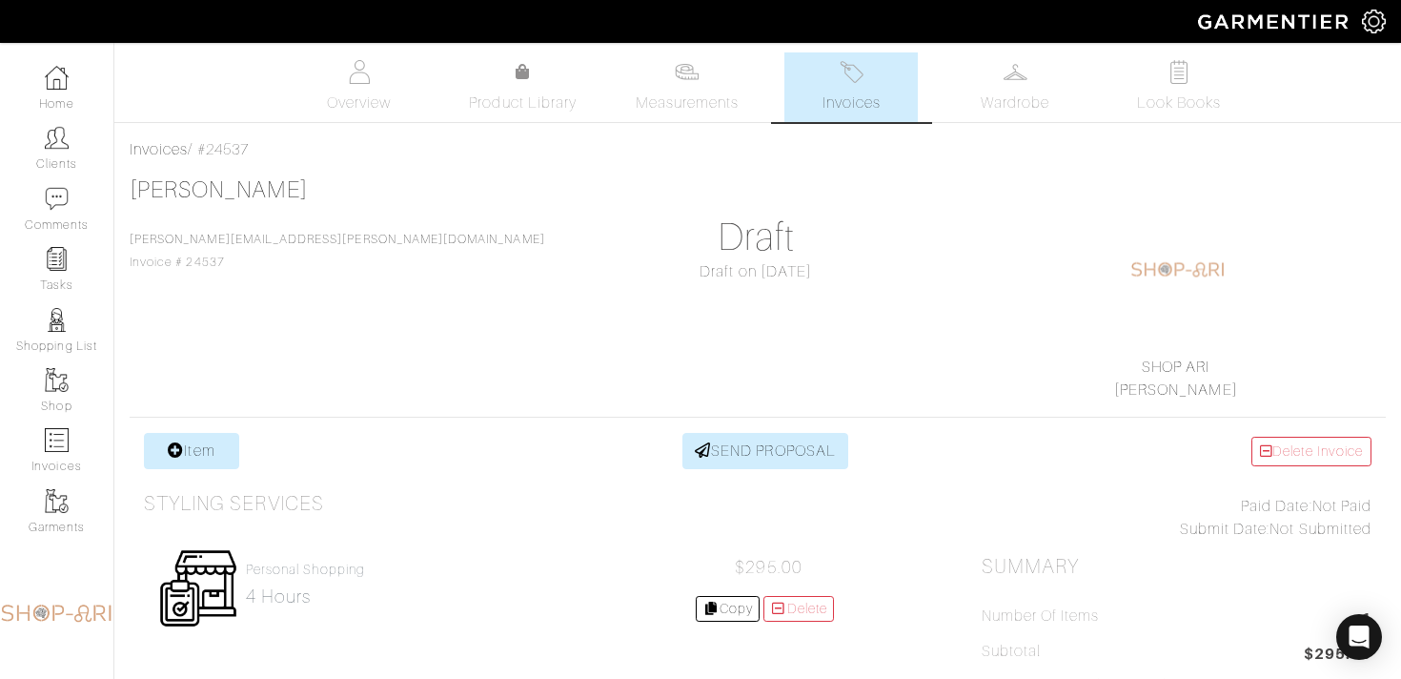
click at [857, 81] on img at bounding box center [852, 72] width 24 height 24
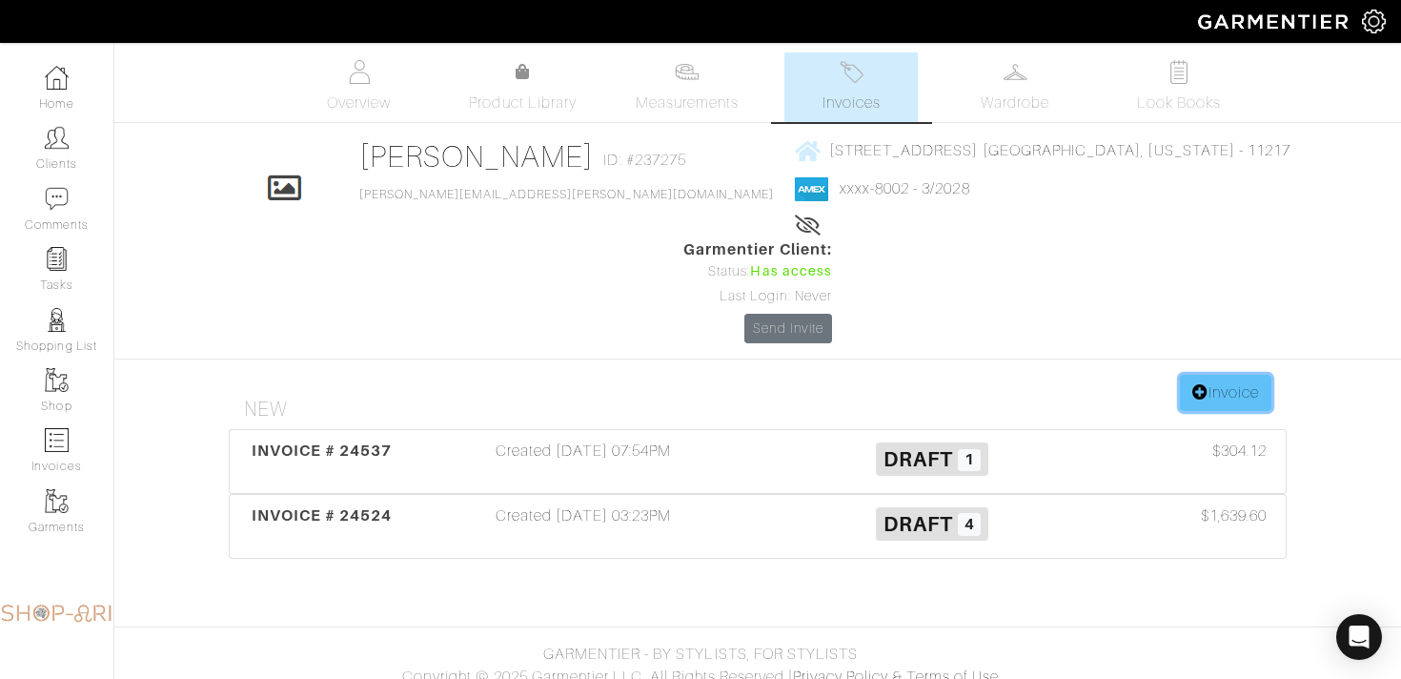
click at [1229, 375] on link "Invoice" at bounding box center [1225, 393] width 91 height 36
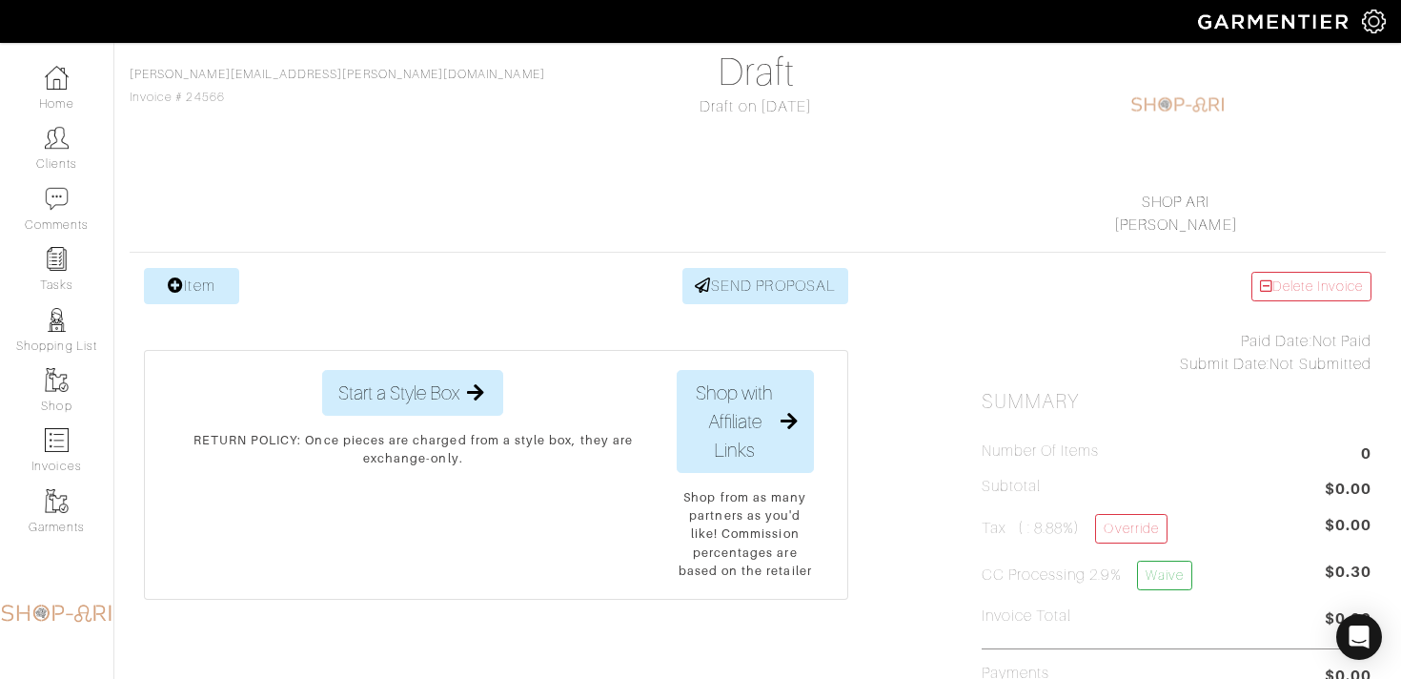
scroll to position [168, 0]
click at [172, 294] on link "Item" at bounding box center [191, 283] width 95 height 36
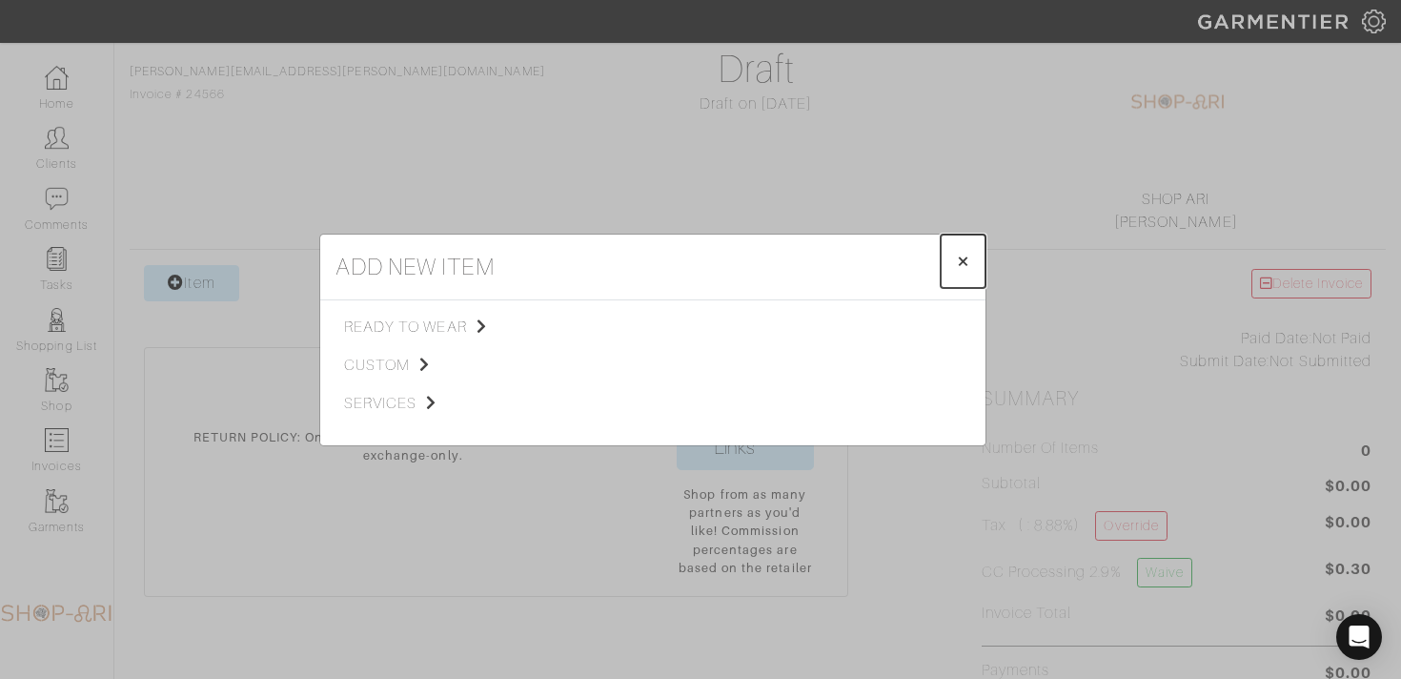
click at [959, 267] on span "×" at bounding box center [963, 261] width 14 height 26
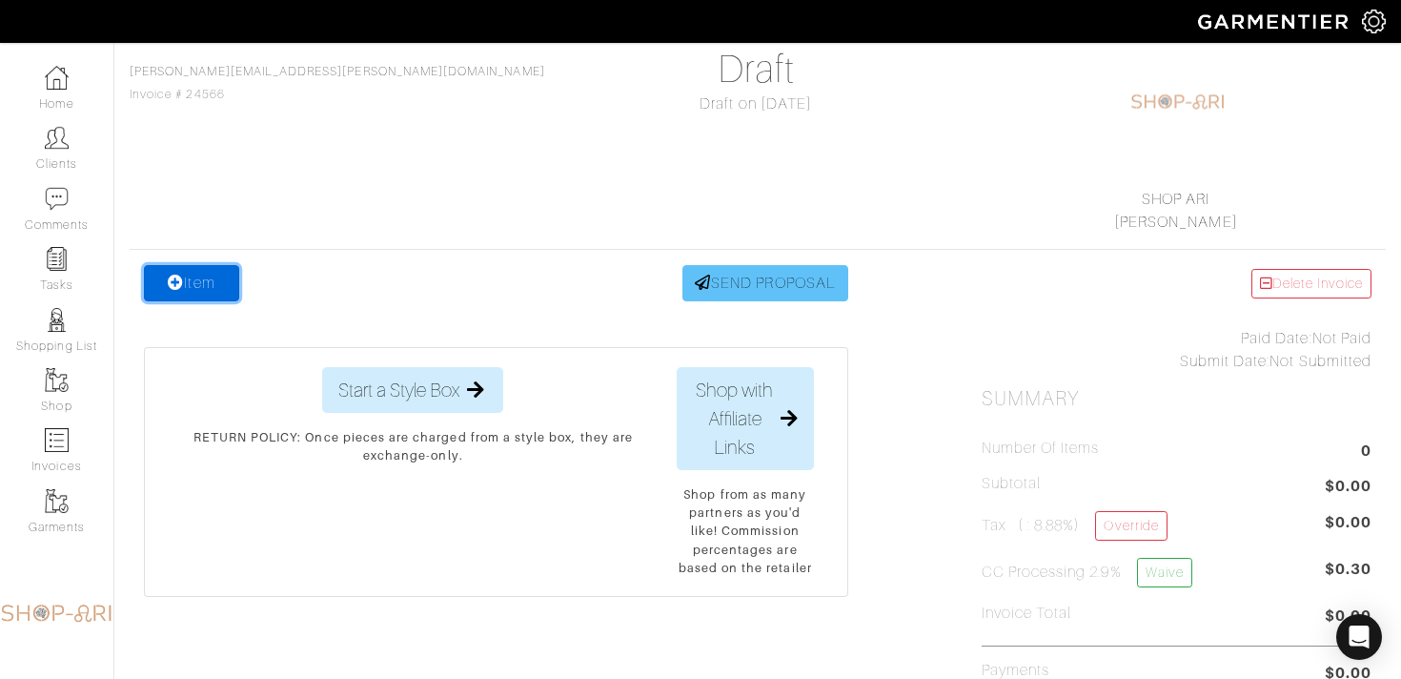
scroll to position [0, 0]
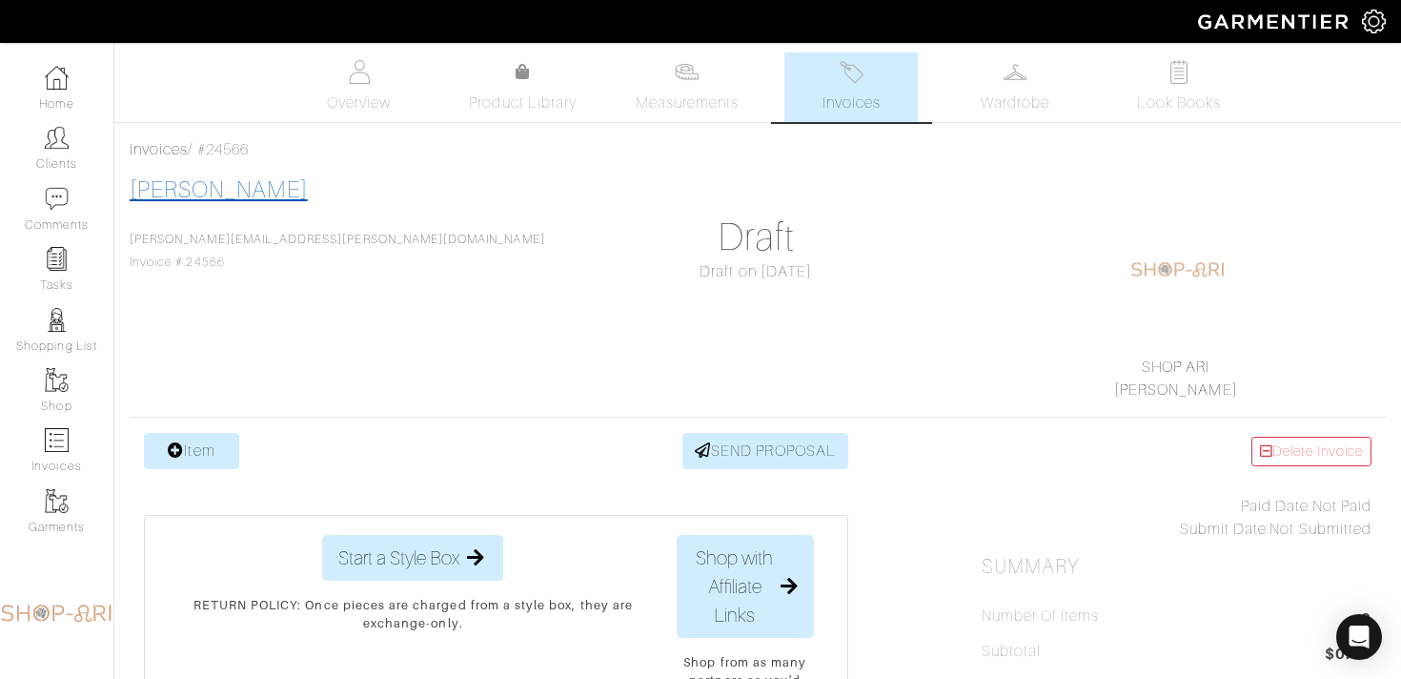
click at [216, 186] on link "[PERSON_NAME]" at bounding box center [219, 189] width 178 height 25
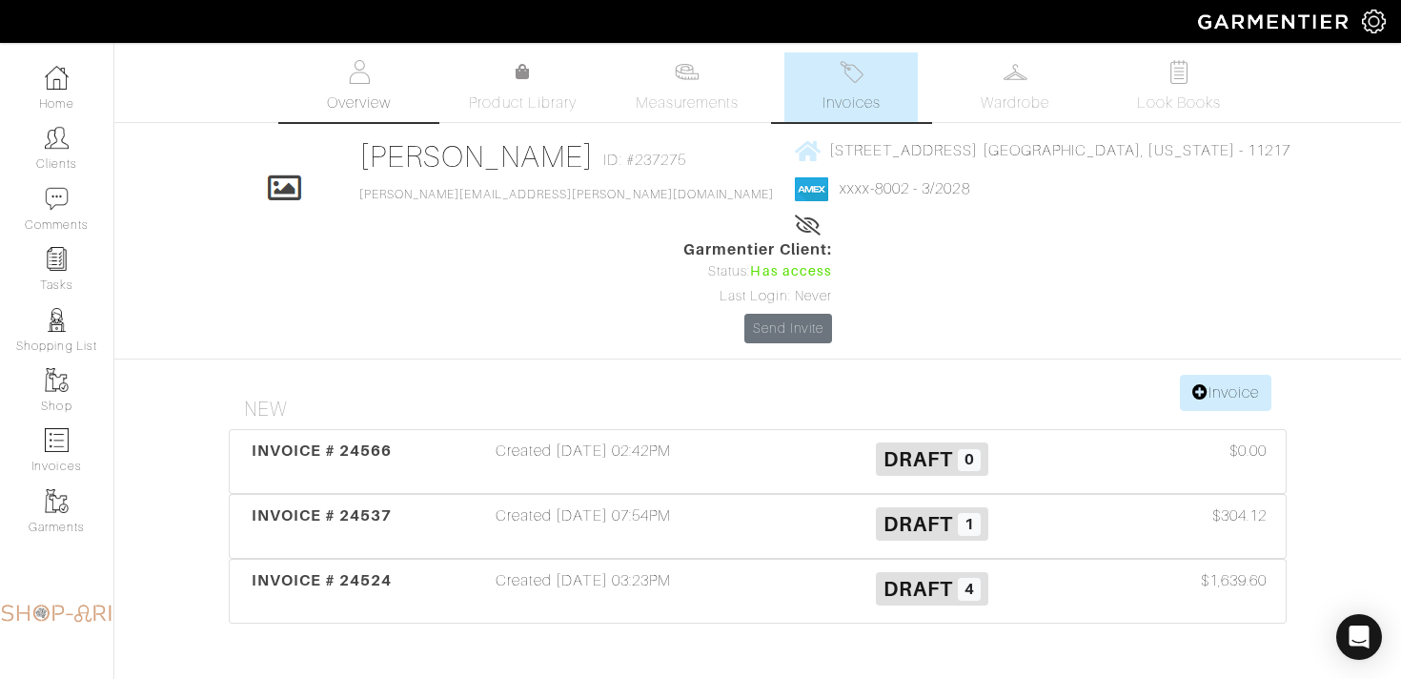
click at [346, 93] on span "Overview" at bounding box center [359, 102] width 64 height 23
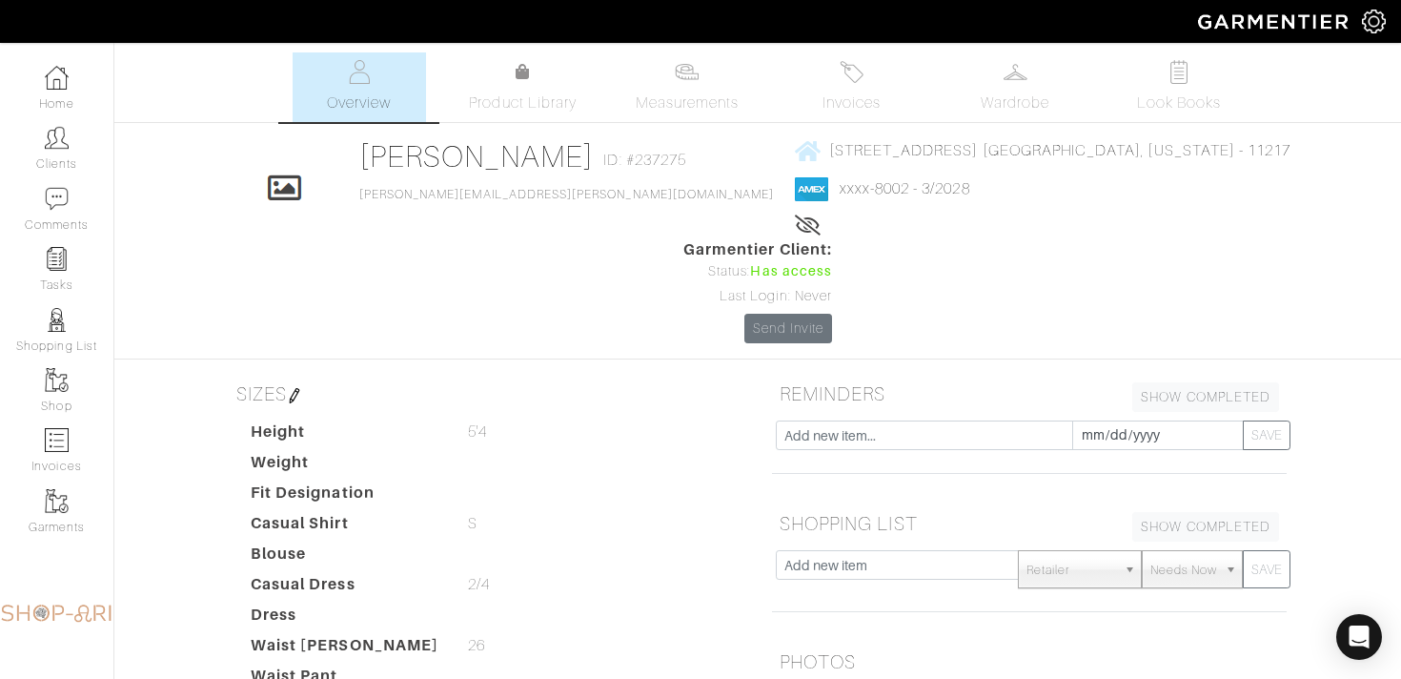
click at [295, 388] on img at bounding box center [294, 395] width 15 height 15
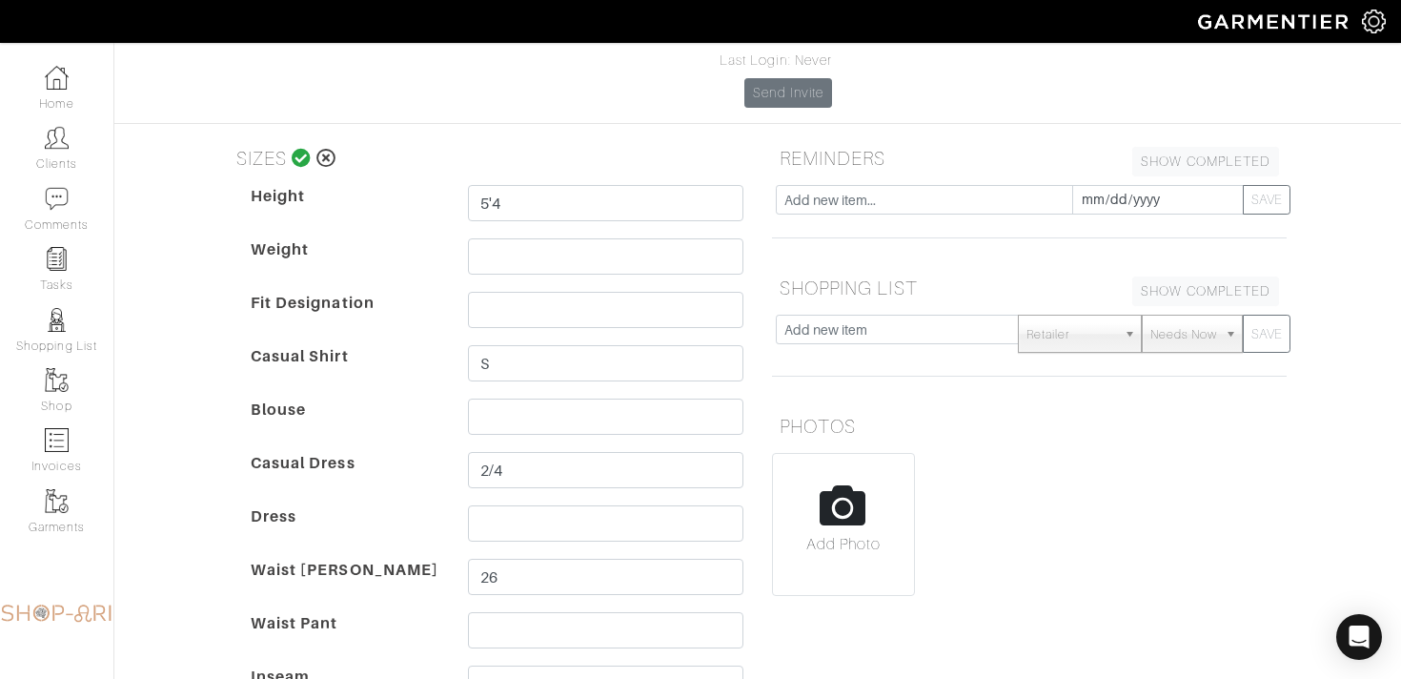
scroll to position [228, 0]
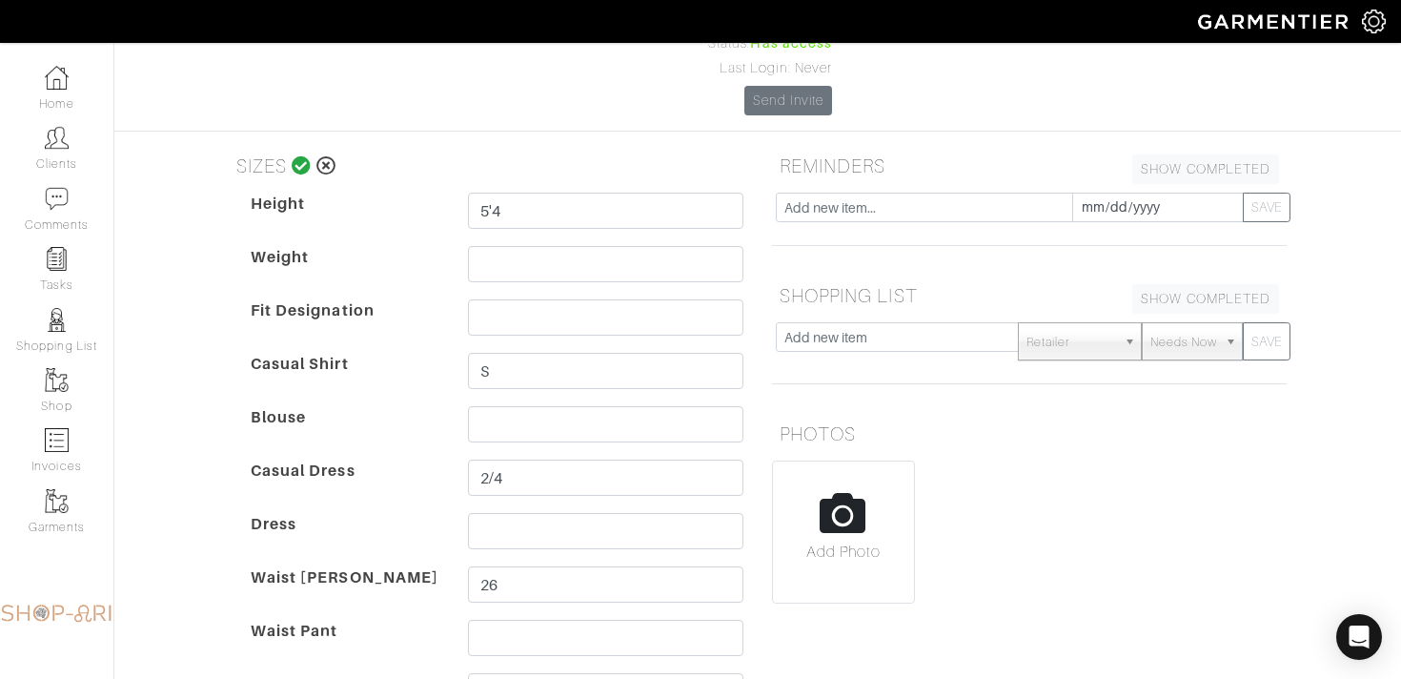
click at [304, 156] on icon at bounding box center [302, 165] width 20 height 19
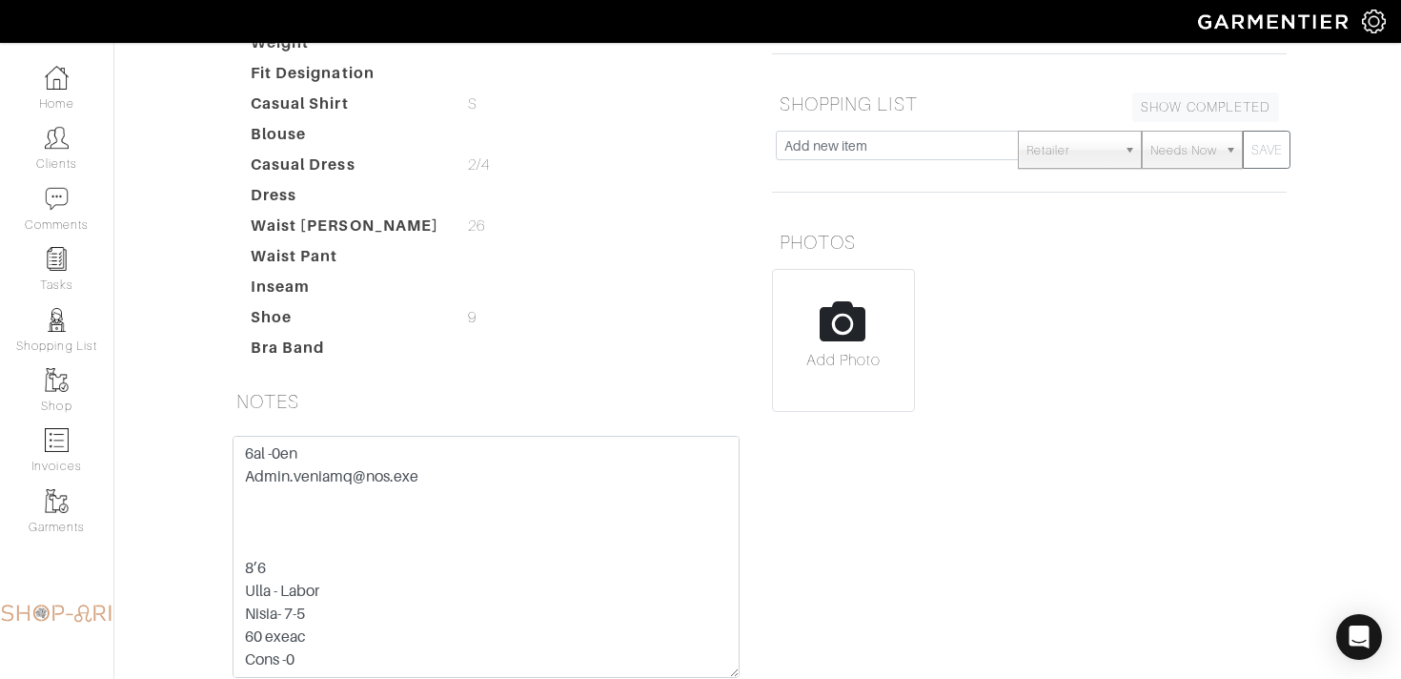
scroll to position [1073, 0]
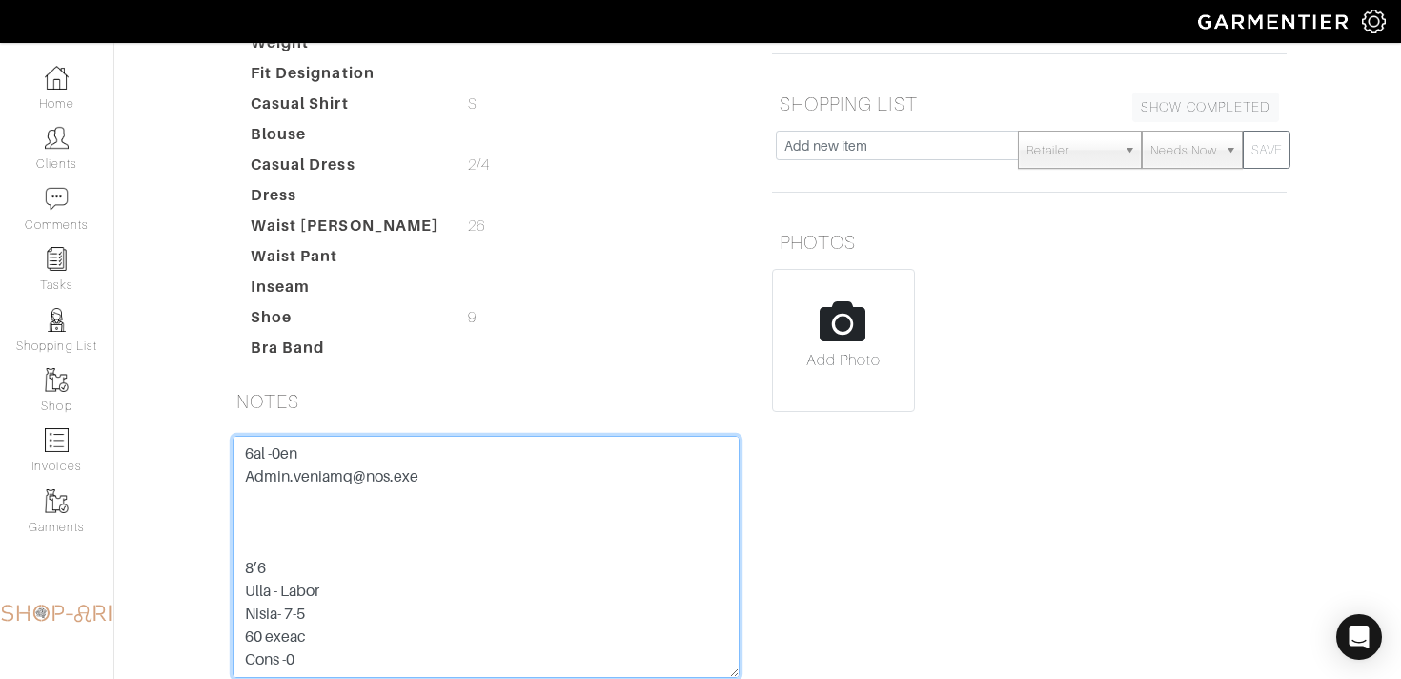
click at [319, 513] on textarea at bounding box center [486, 557] width 507 height 242
type textarea "Nilam Perpich- CC: 3725 2407013 8002 03/28 1335 DAVID'S CC: 372524070133011 07/…"
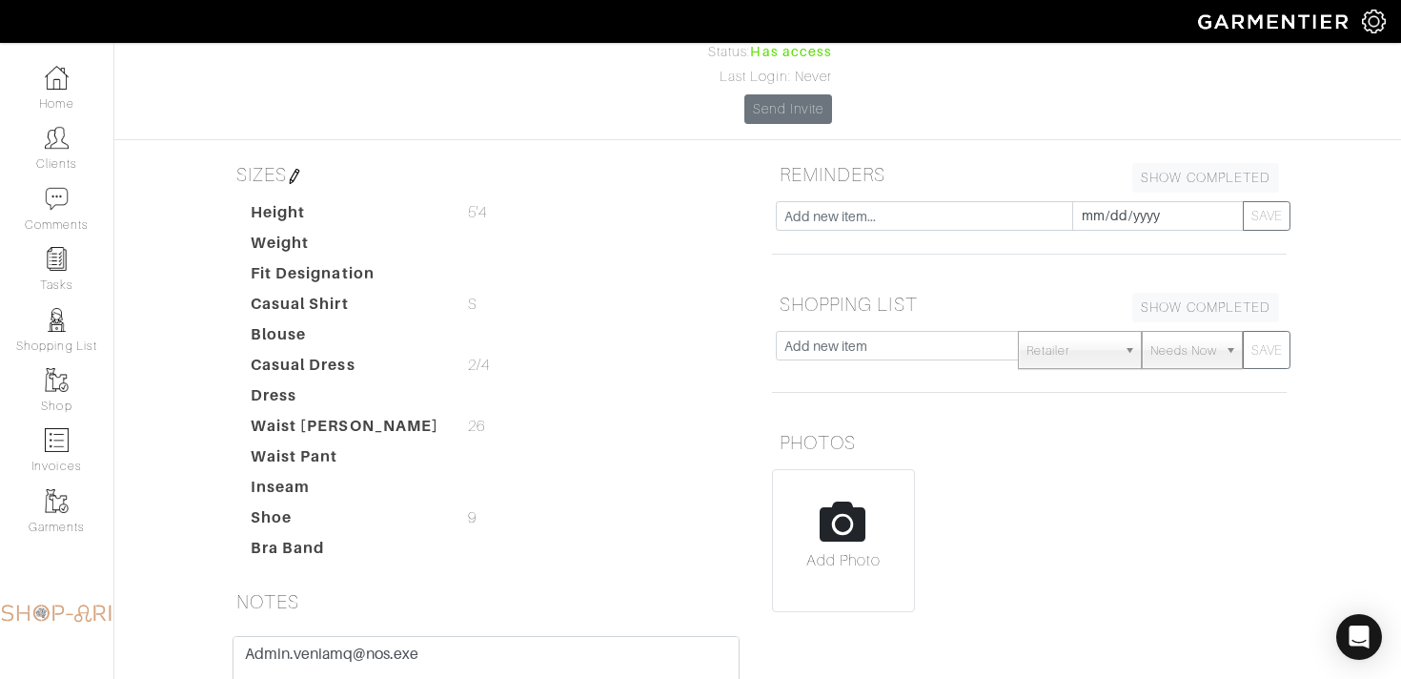
scroll to position [195, 0]
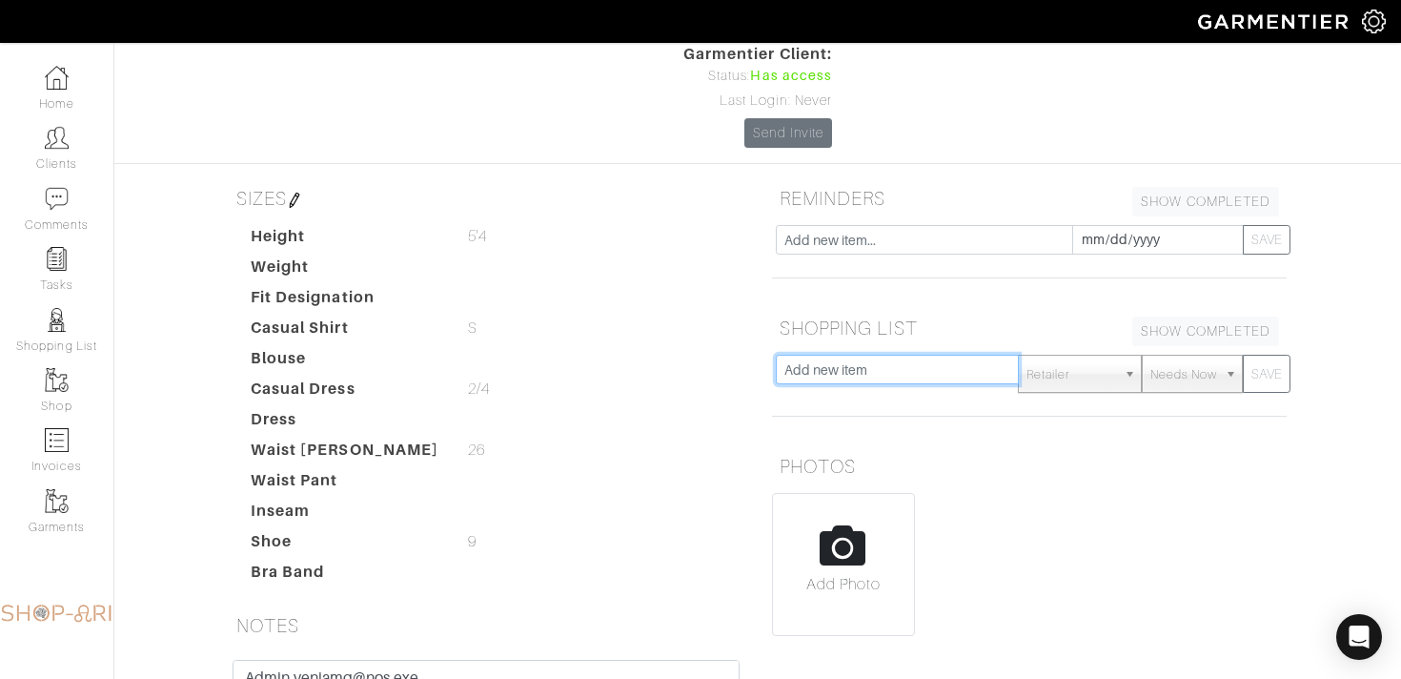
click at [858, 355] on input "text" at bounding box center [897, 370] width 243 height 30
type input "c"
type input "CHANEL SLINGBACK SUB"
click at [1265, 355] on button "SAVE" at bounding box center [1267, 374] width 48 height 38
click at [936, 355] on input "text" at bounding box center [897, 370] width 243 height 30
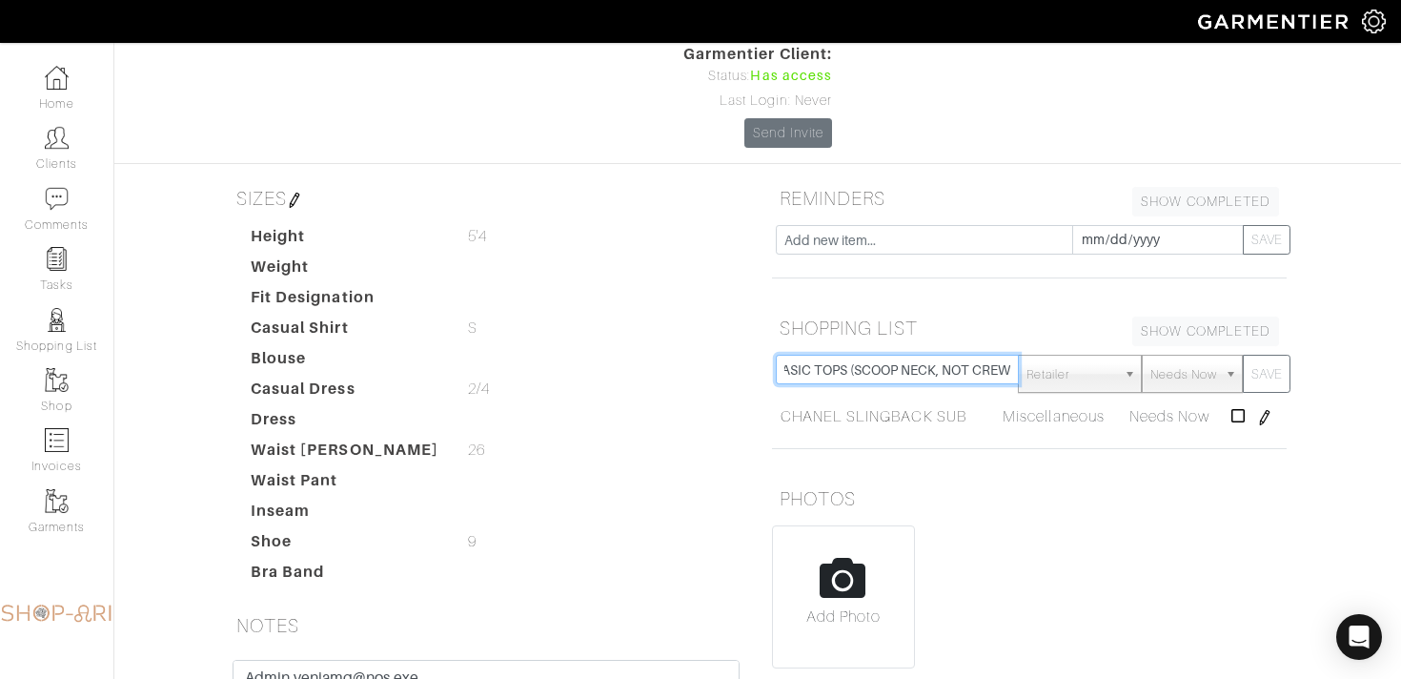
scroll to position [0, 16]
type input "BASIC TOPS (SCOOP NECK, NOT CREW)"
drag, startPoint x: 1266, startPoint y: 270, endPoint x: 971, endPoint y: 218, distance: 298.9
click at [1266, 355] on button "SAVE" at bounding box center [1267, 374] width 48 height 38
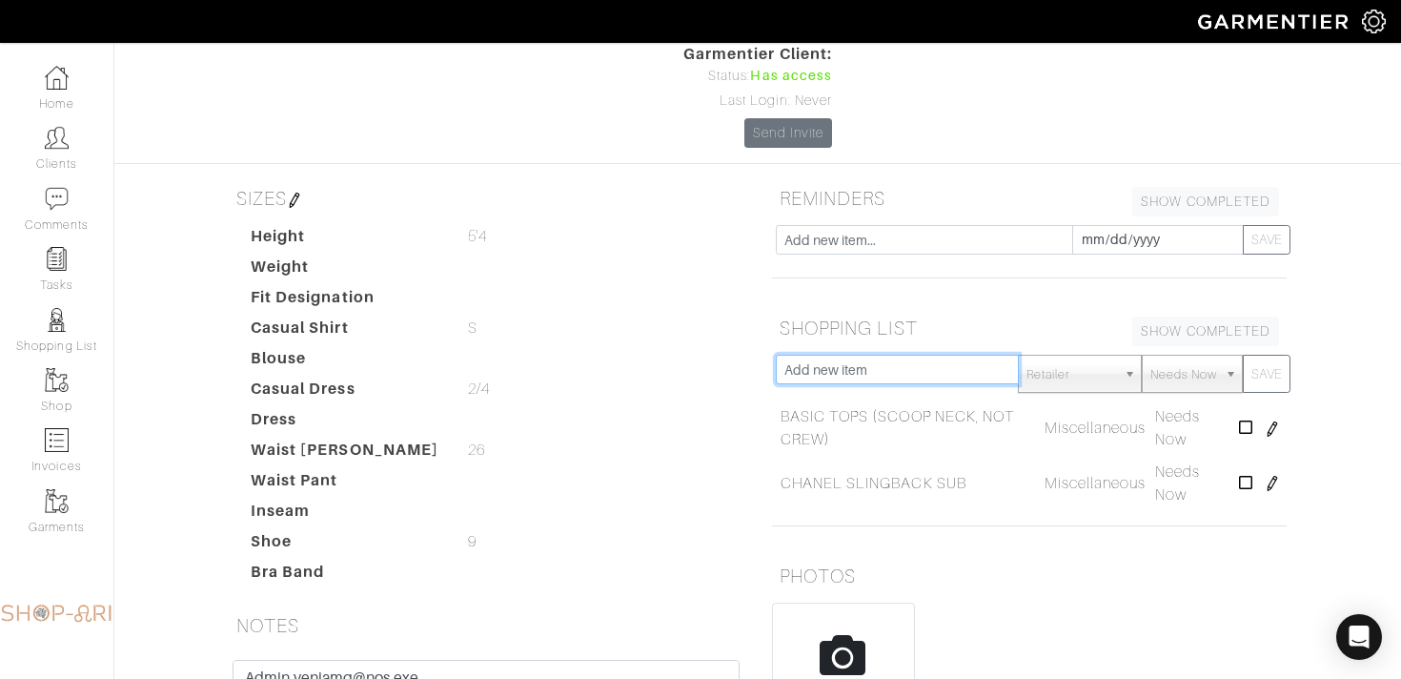
click at [943, 355] on input "text" at bounding box center [897, 370] width 243 height 30
type input "BLACK SWEATER/CARDIGAN"
click at [1269, 355] on button "SAVE" at bounding box center [1267, 374] width 48 height 38
click at [821, 355] on input "text" at bounding box center [897, 370] width 243 height 30
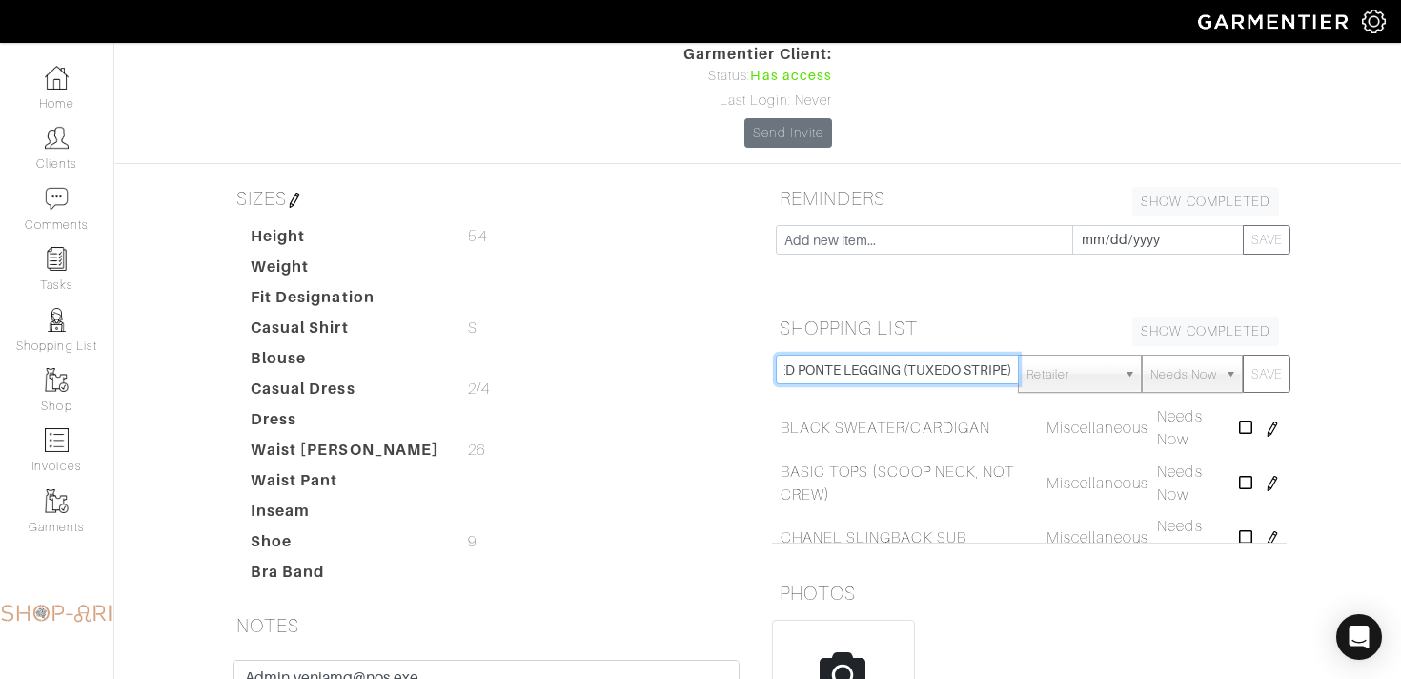
scroll to position [0, 56]
type input "UPDATED PONTE LEGGING (TUXEDO STRIPE)?"
click at [1265, 355] on button "SAVE" at bounding box center [1267, 374] width 48 height 38
click at [841, 355] on input "text" at bounding box center [897, 370] width 243 height 30
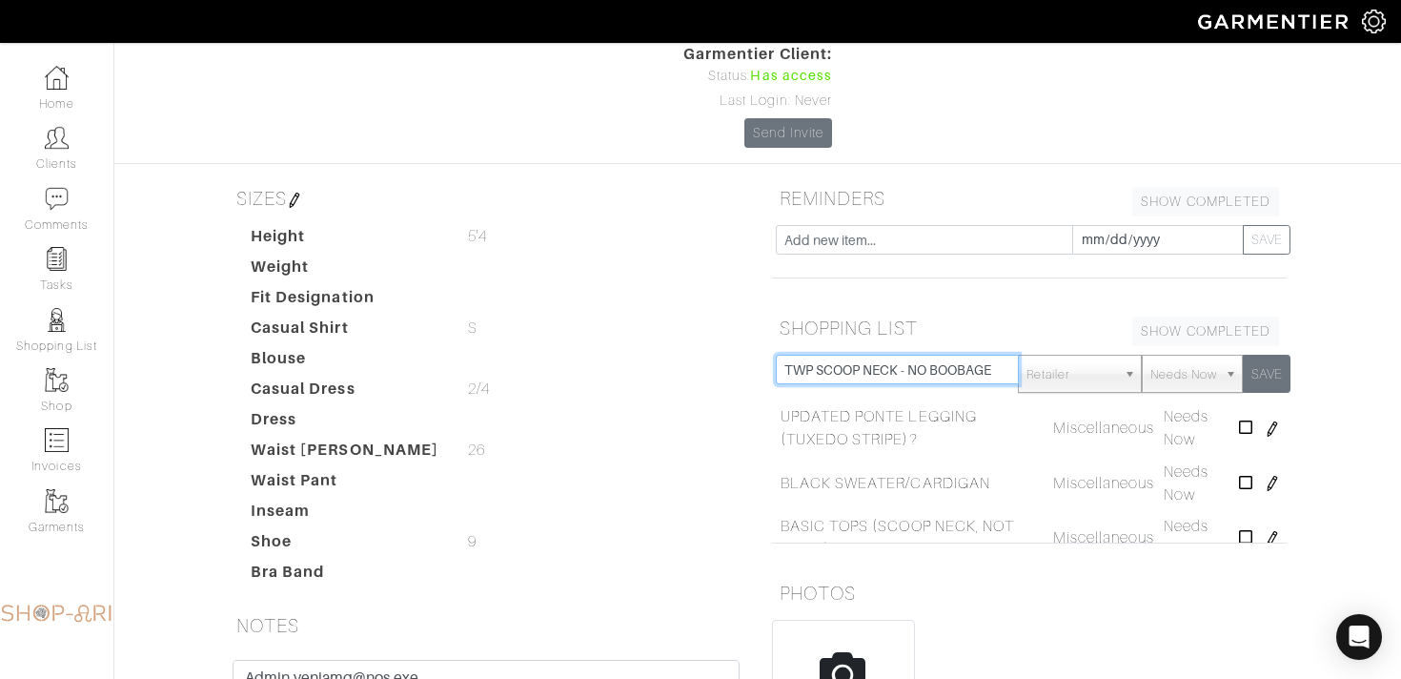
type input "TWP SCOOP NECK - NO BOOBAGE"
click at [1259, 355] on button "SAVE" at bounding box center [1267, 374] width 48 height 38
click at [843, 355] on input "text" at bounding box center [897, 370] width 243 height 30
type input "GOOD WHITE BUTTON DOWN"
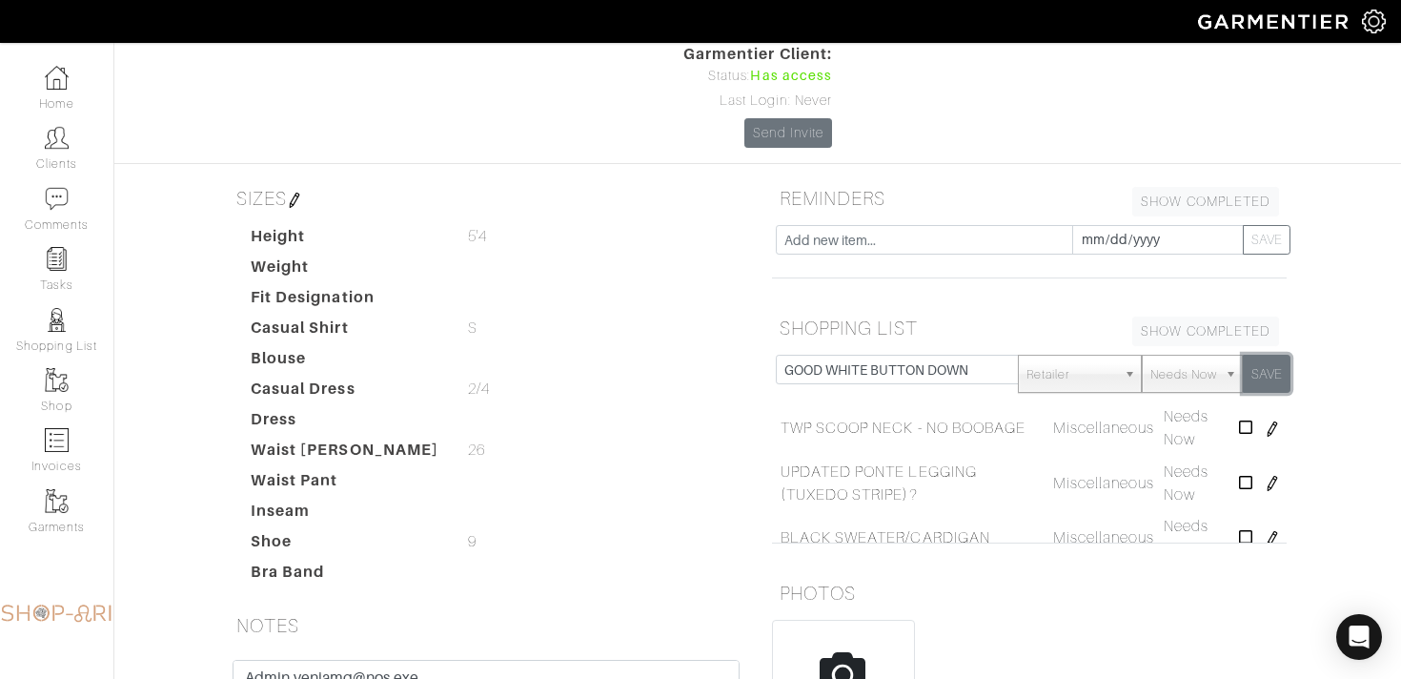
click at [1284, 355] on button "SAVE" at bounding box center [1267, 374] width 48 height 38
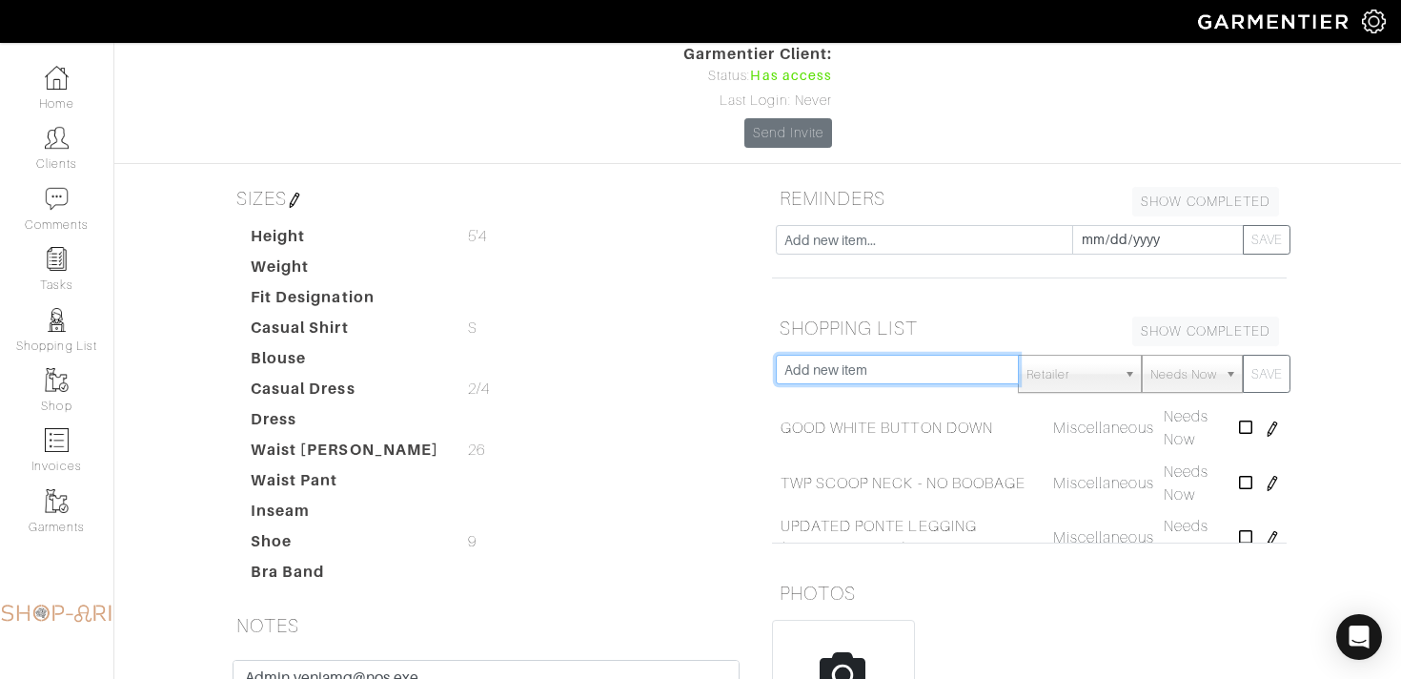
click at [899, 355] on input "text" at bounding box center [897, 370] width 243 height 30
type input "LEATHER PANTS"
drag, startPoint x: 1264, startPoint y: 263, endPoint x: 866, endPoint y: 279, distance: 397.7
click at [1264, 355] on button "SAVE" at bounding box center [1267, 374] width 48 height 38
click at [864, 355] on input "text" at bounding box center [897, 370] width 243 height 30
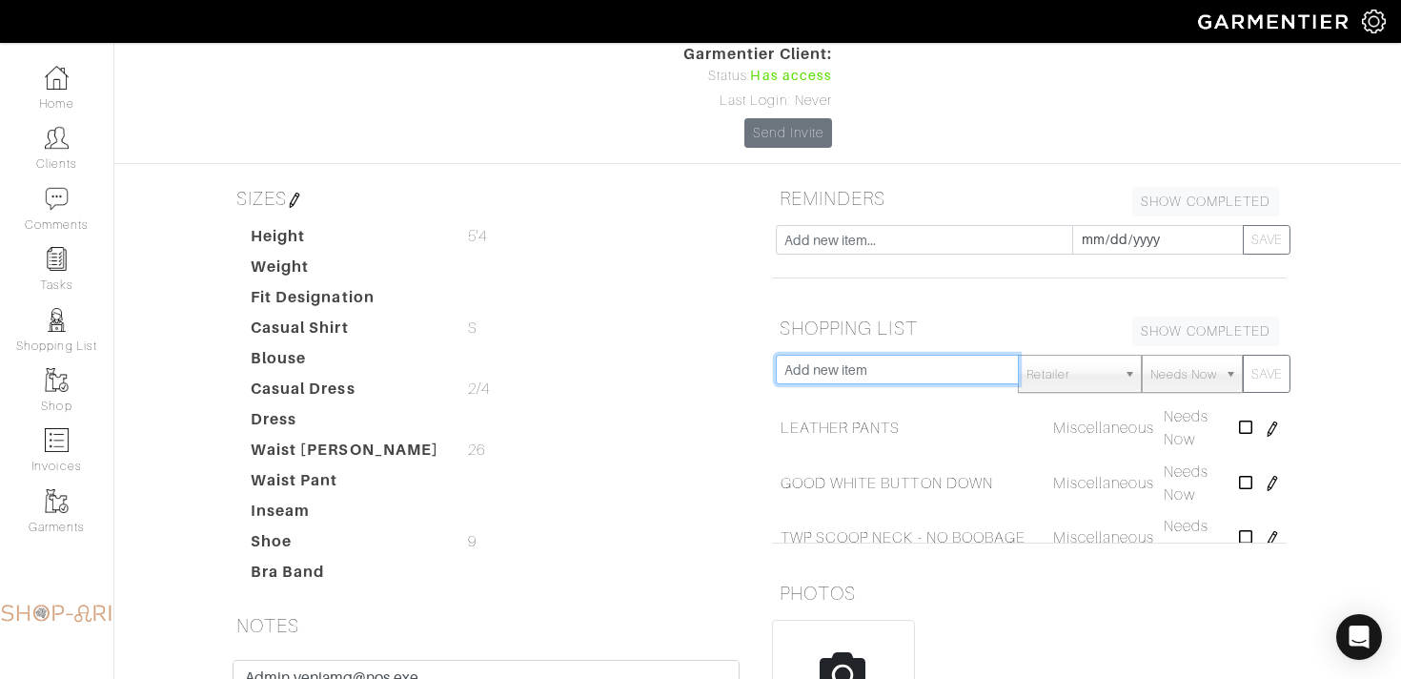
type input "V"
type input "CREAM PANTS"
click at [1261, 355] on button "SAVE" at bounding box center [1267, 374] width 48 height 38
click at [906, 355] on input "text" at bounding box center [897, 370] width 243 height 30
type input "CORDS?"
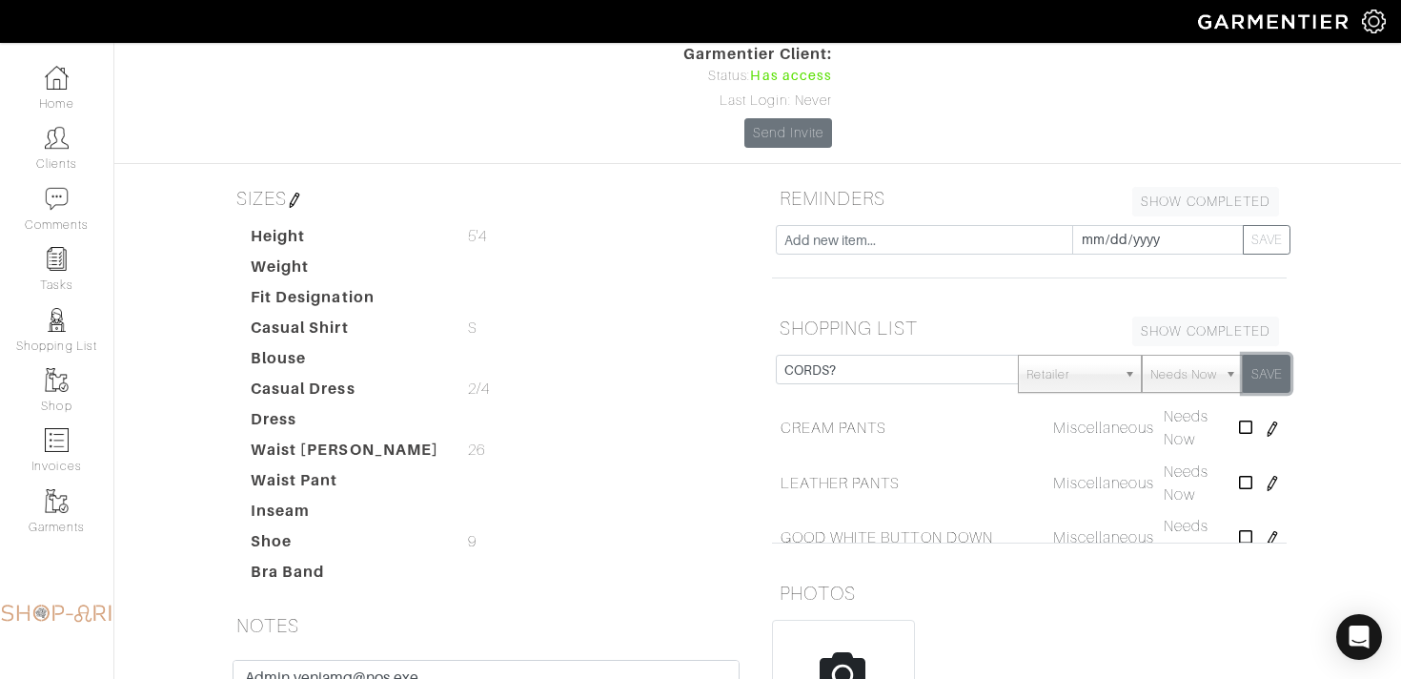
click at [1282, 355] on button "SAVE" at bounding box center [1267, 374] width 48 height 38
click at [852, 355] on input "text" at bounding box center [897, 370] width 243 height 30
type input "RIGHT JACKET FOR OVER BLAZERS"
click at [1274, 355] on button "SAVE" at bounding box center [1267, 374] width 48 height 38
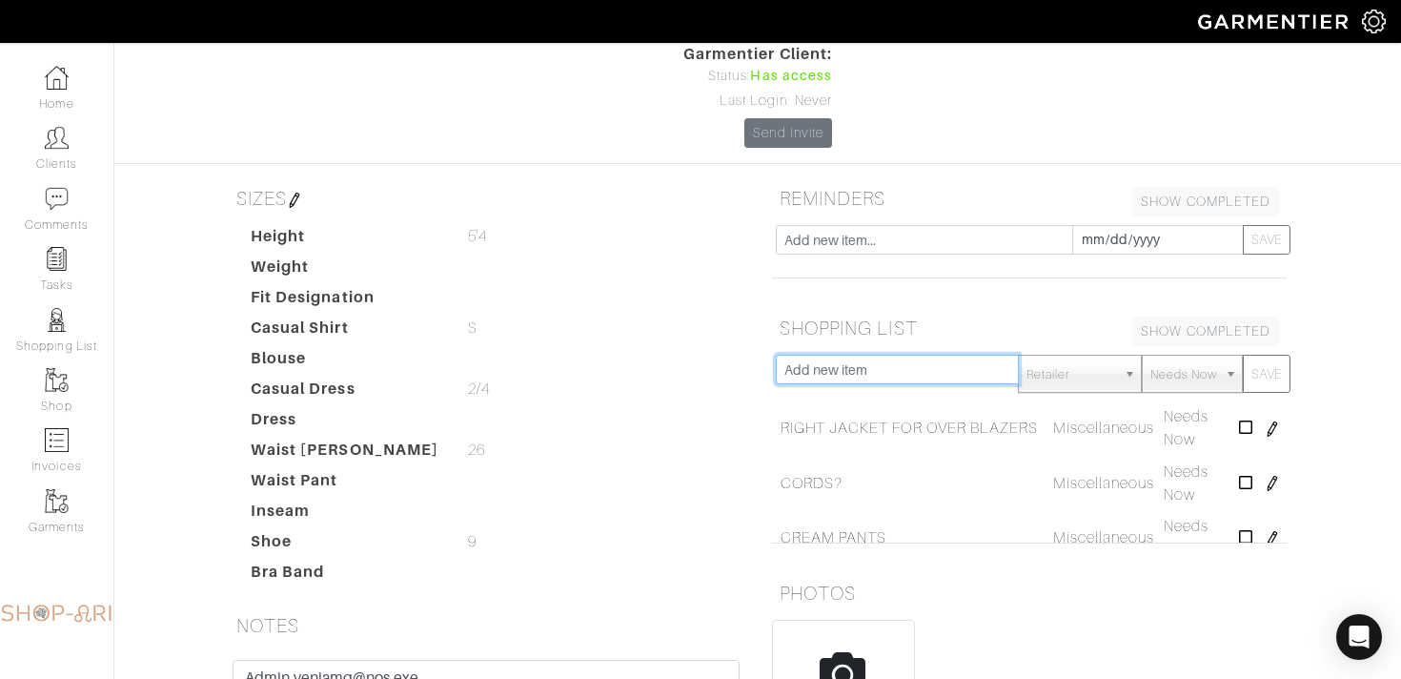
click at [908, 355] on input "text" at bounding box center [897, 370] width 243 height 30
type input "SWEATER AND SNEAKERS TO MATCH ADIDAS TRACK LEGGINGS"
click at [1263, 355] on button "SAVE" at bounding box center [1267, 374] width 48 height 38
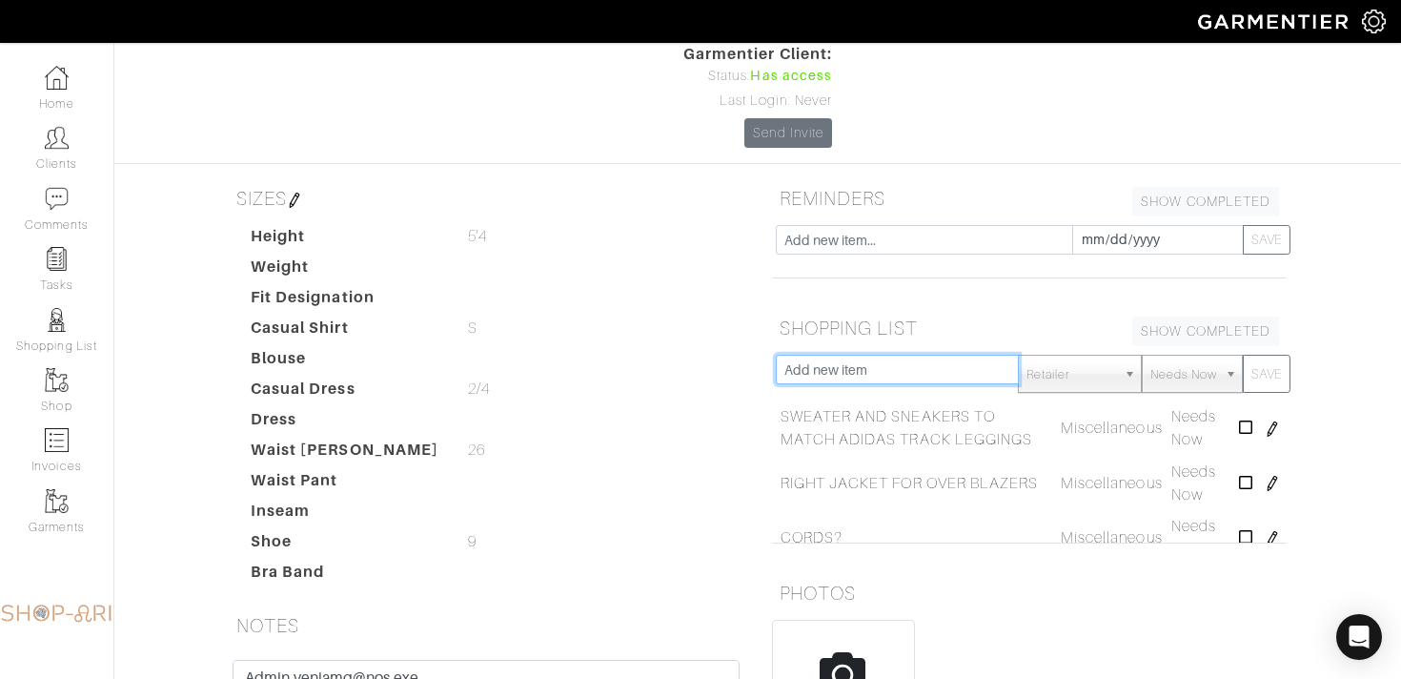
click at [934, 355] on input "text" at bounding box center [897, 370] width 243 height 30
type input "BAG"
click at [1259, 355] on button "SAVE" at bounding box center [1267, 374] width 48 height 38
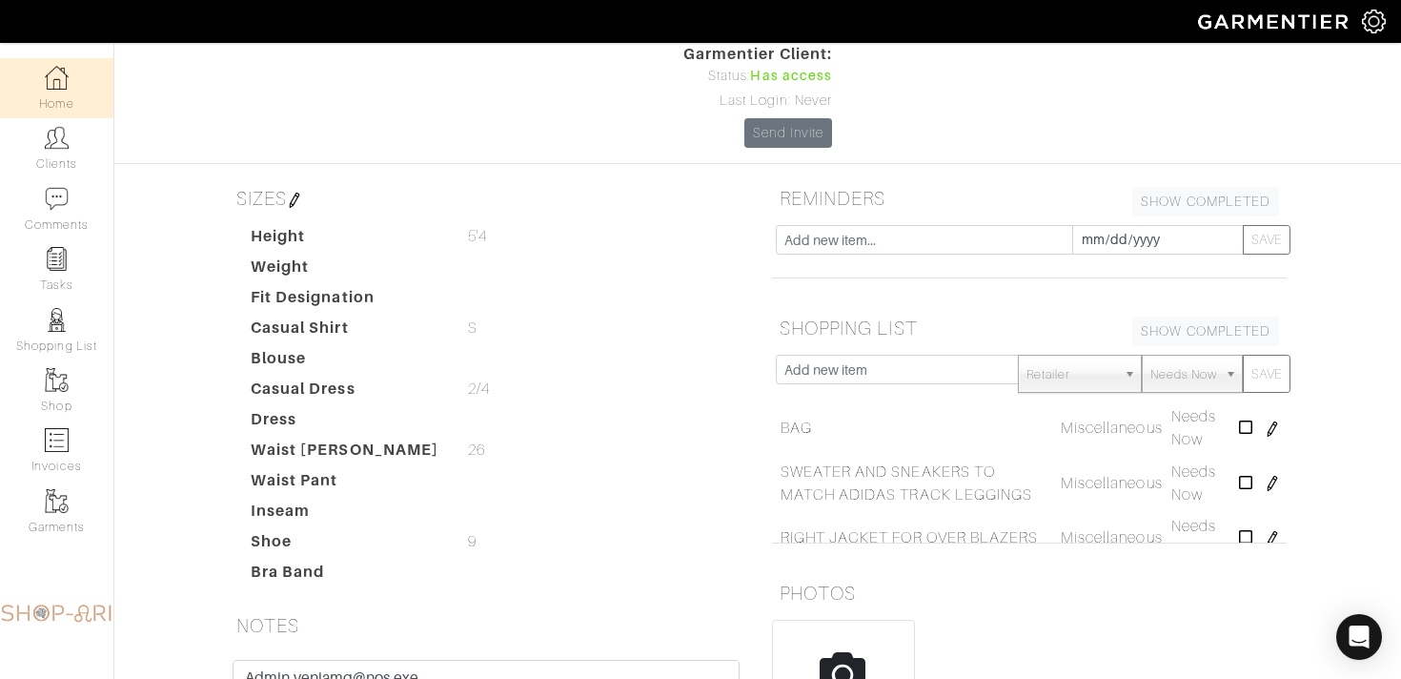
click at [68, 73] on img at bounding box center [57, 78] width 24 height 24
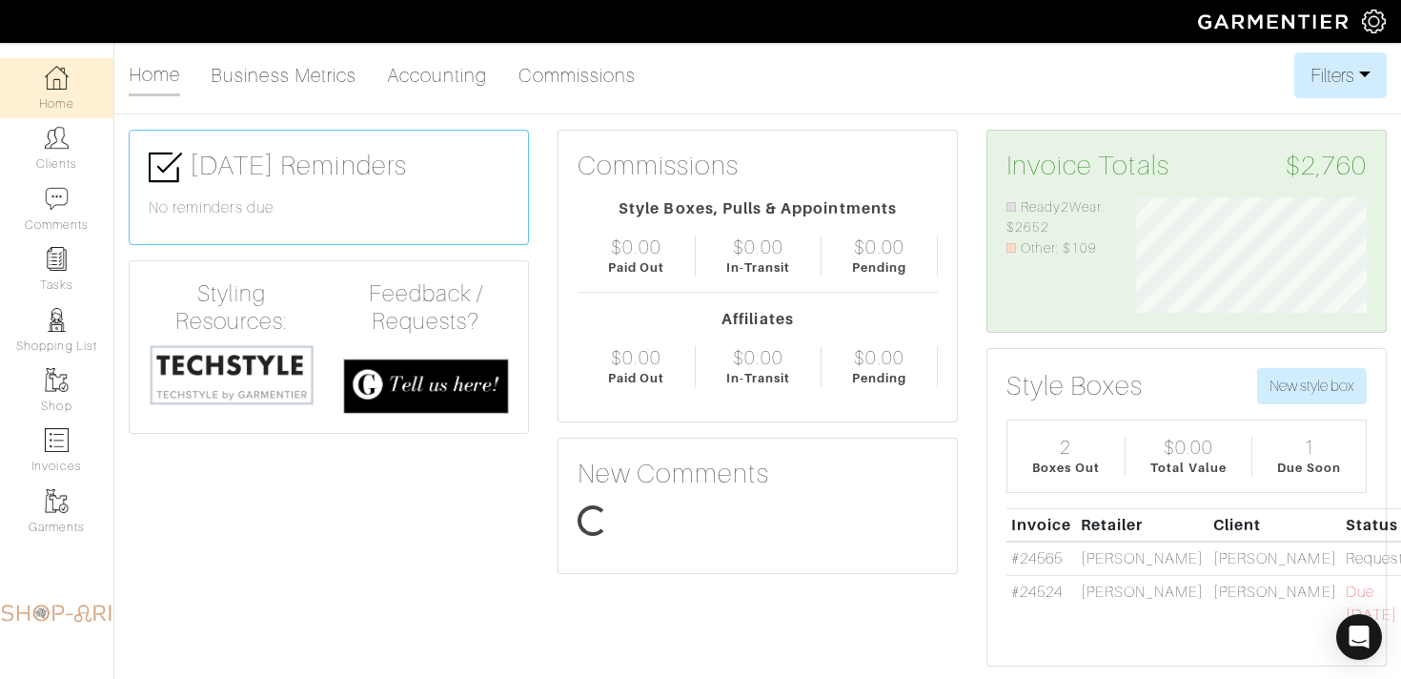
scroll to position [115, 259]
click at [1031, 566] on link "#24565" at bounding box center [1036, 558] width 51 height 17
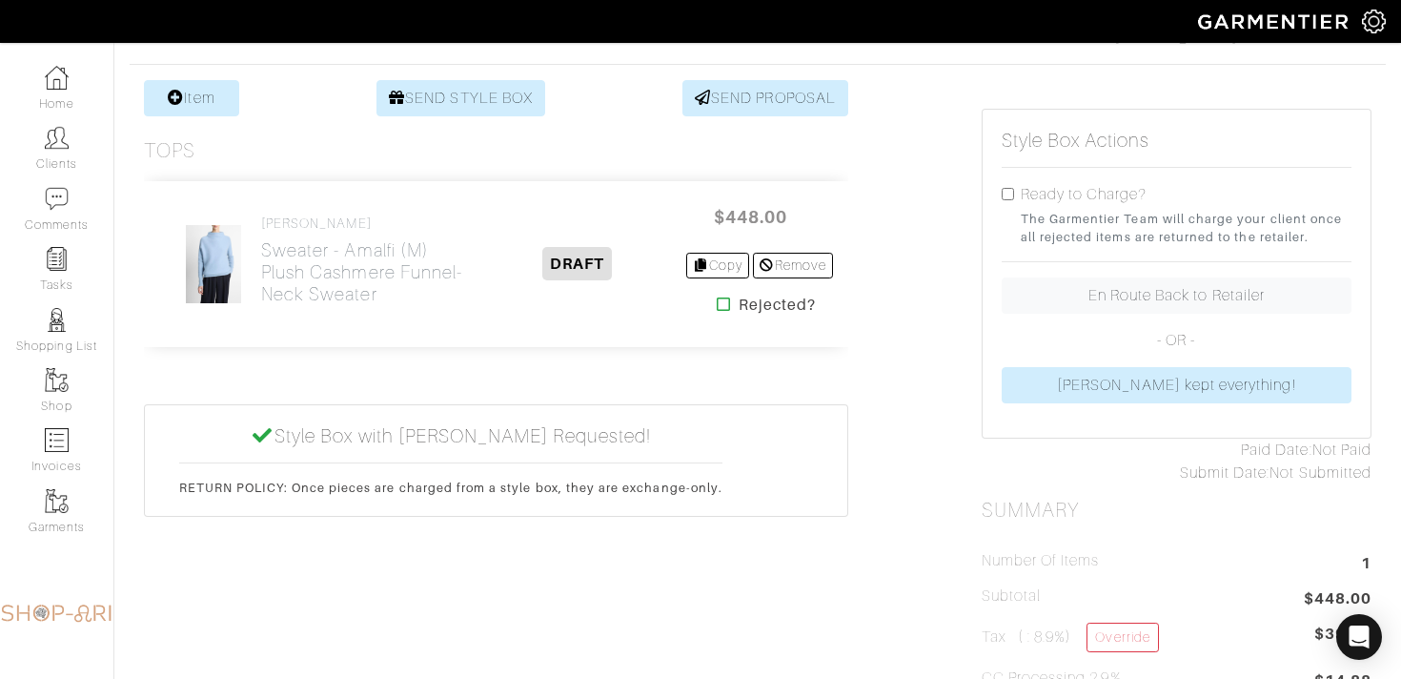
scroll to position [357, 0]
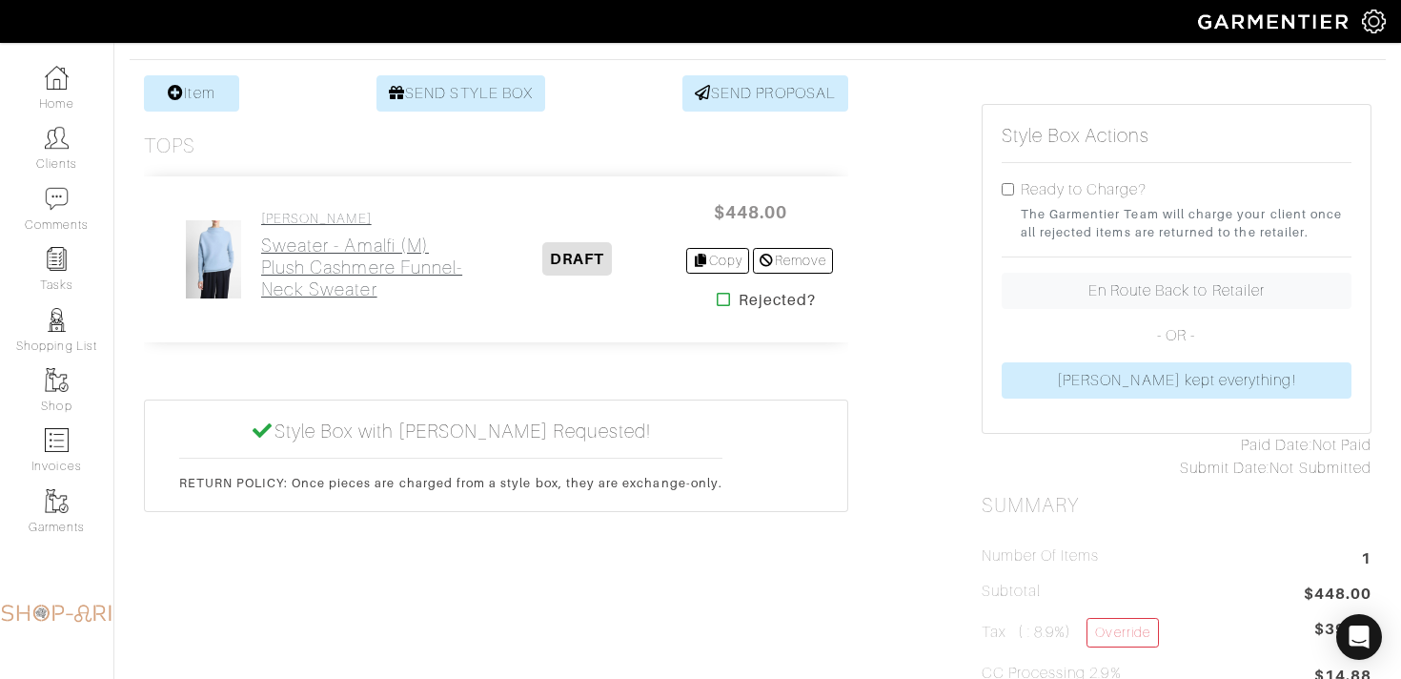
click at [307, 283] on h2 "Sweater - Amalfi (M) Plush Cashmere Funnel-Neck Sweater" at bounding box center [365, 267] width 209 height 66
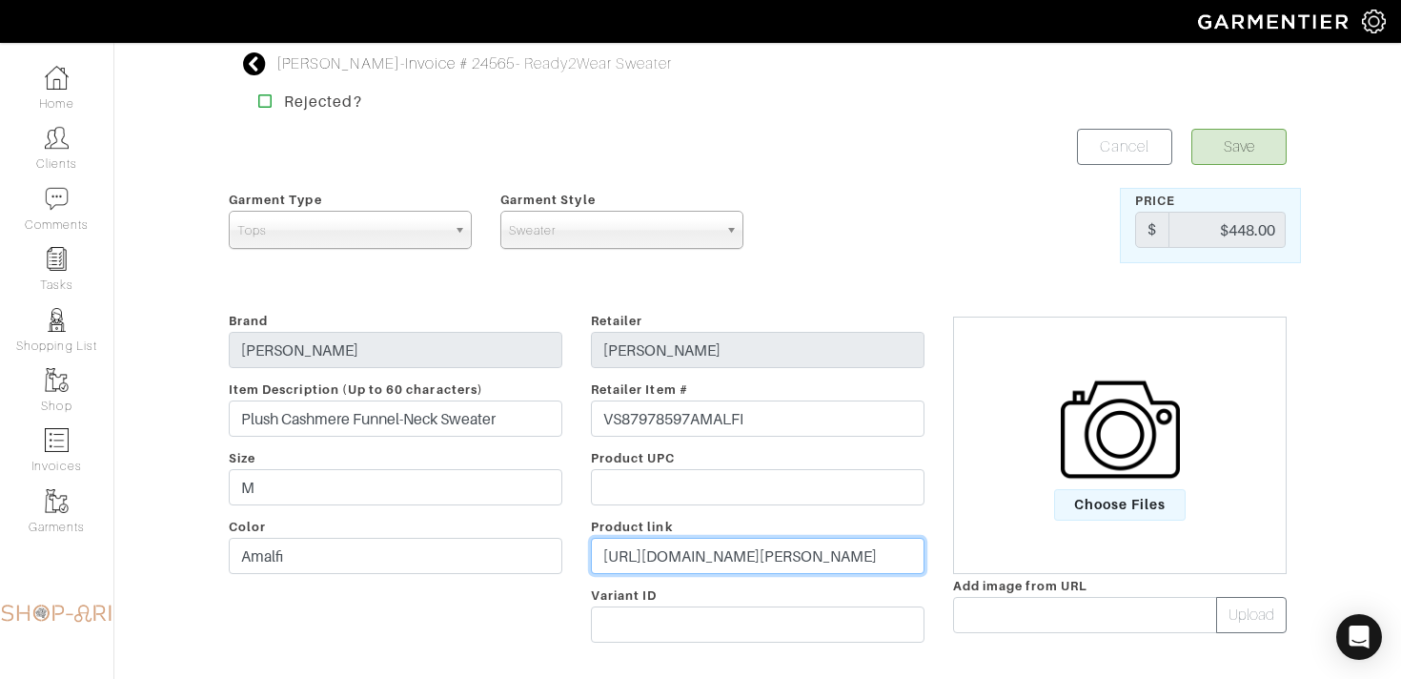
click at [635, 555] on input "https://www.vince.com/product/plush-cashmere-funnel-neck-sweater-VS87978597AMAL…" at bounding box center [758, 555] width 334 height 36
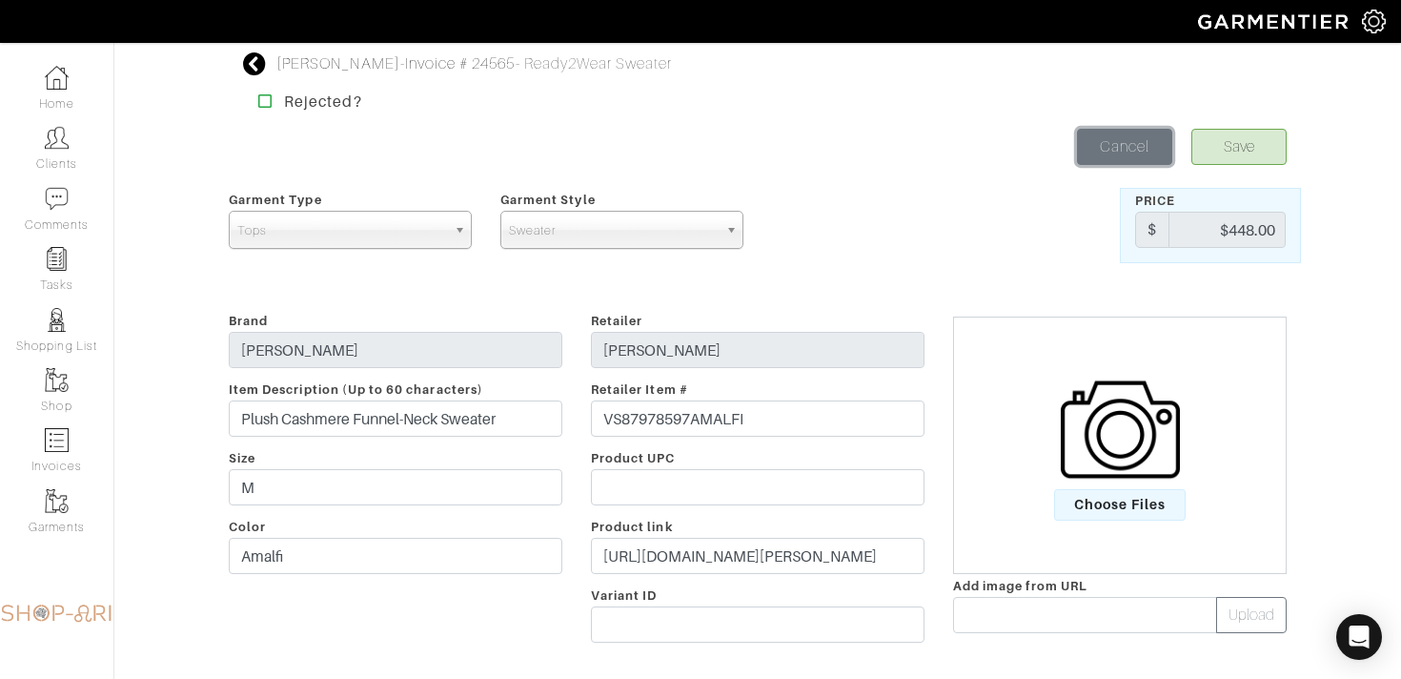
click at [1091, 146] on link "Cancel" at bounding box center [1124, 147] width 95 height 36
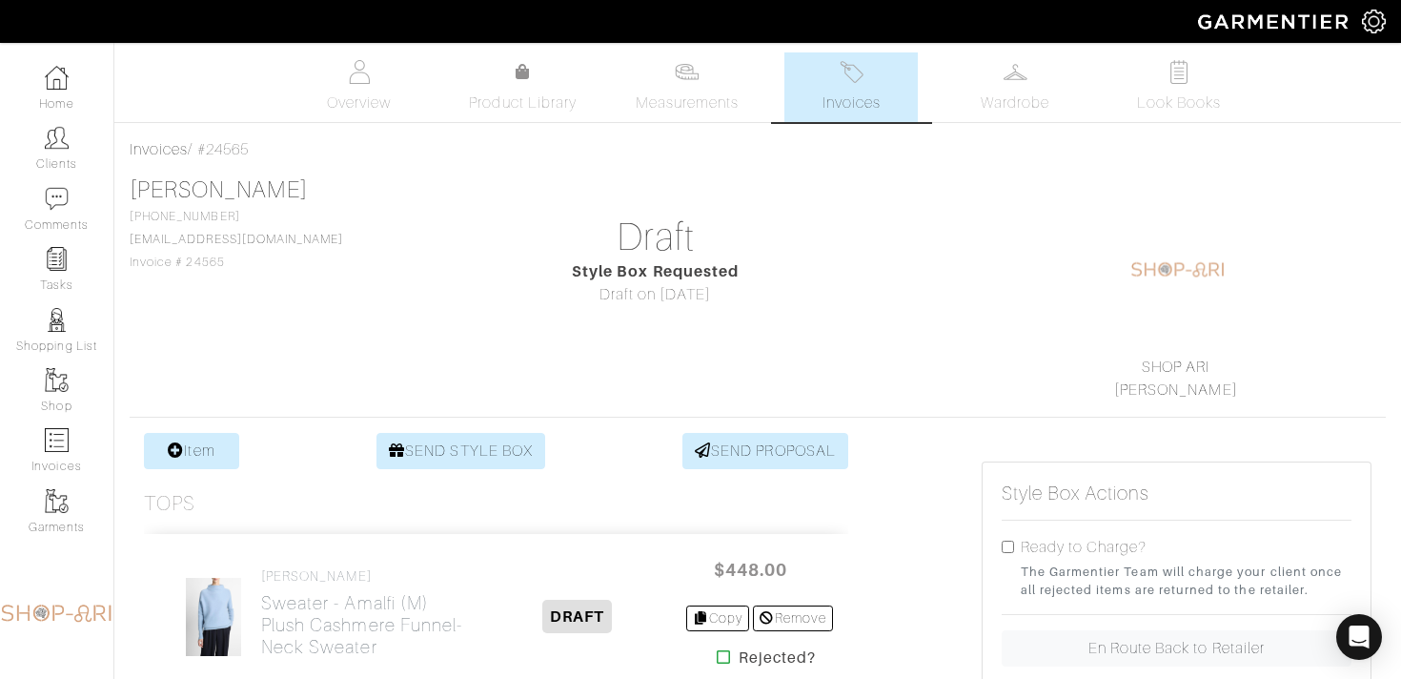
click at [828, 86] on link "Invoices" at bounding box center [850, 87] width 133 height 70
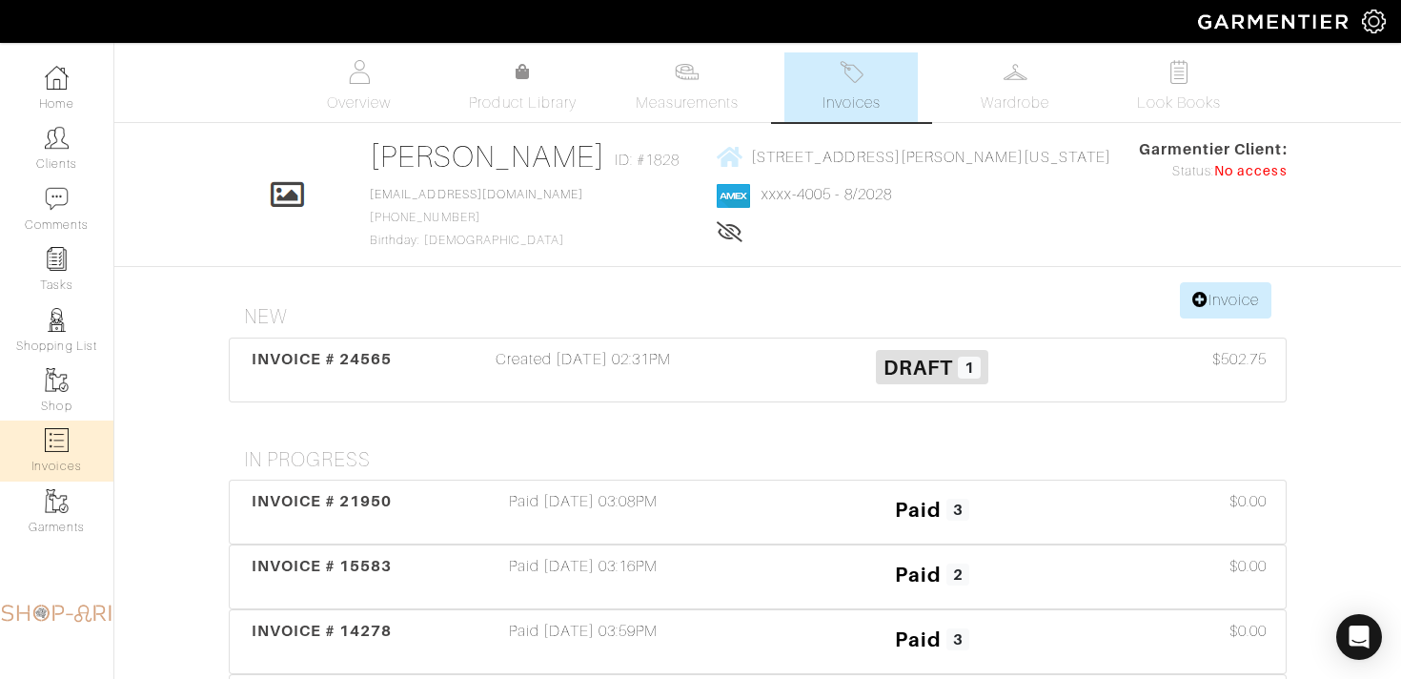
click at [87, 441] on link "Invoices" at bounding box center [56, 450] width 113 height 60
select select
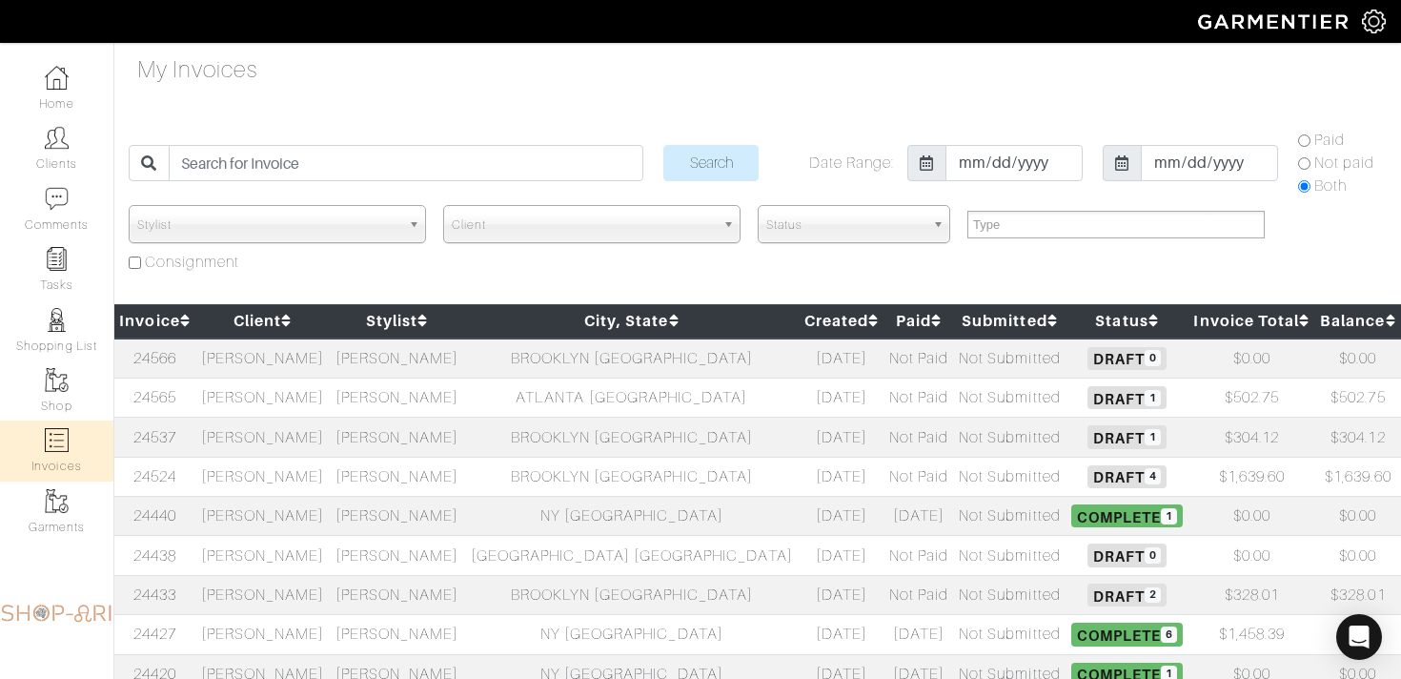
click at [330, 366] on td "[PERSON_NAME]" at bounding box center [262, 358] width 134 height 40
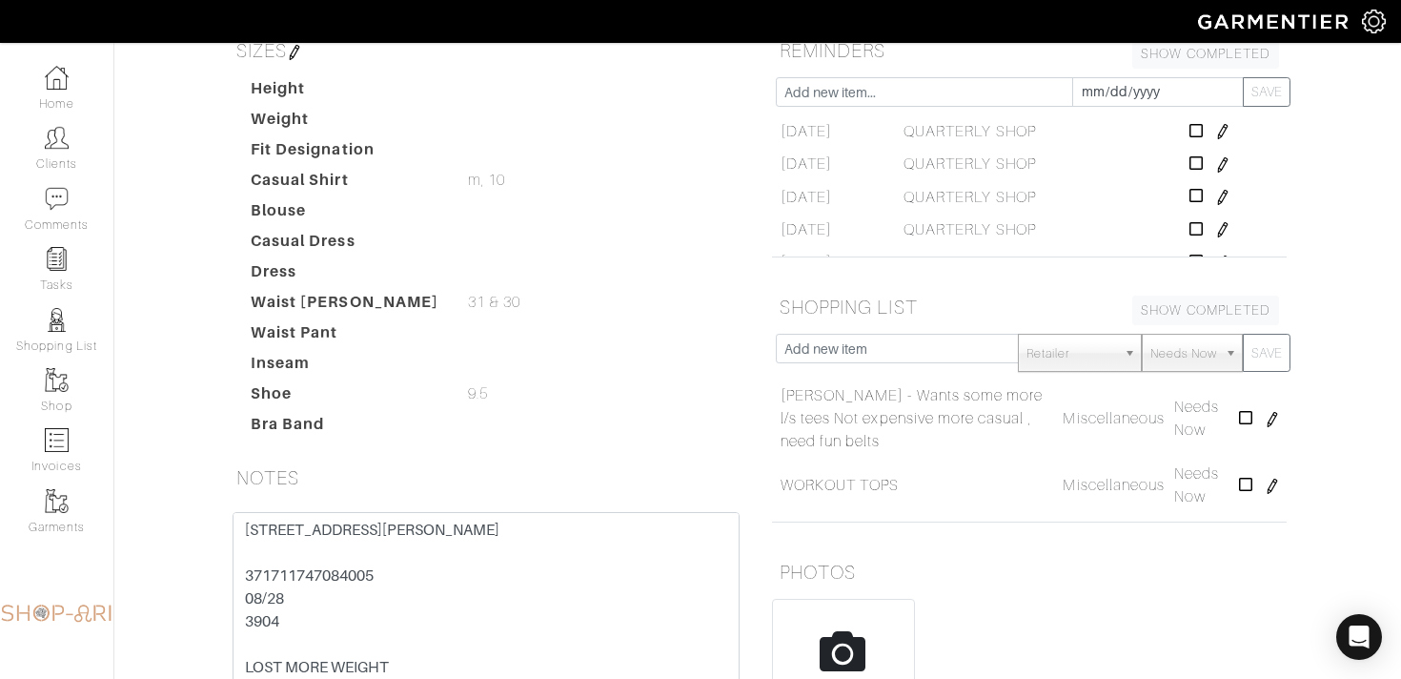
scroll to position [285, 0]
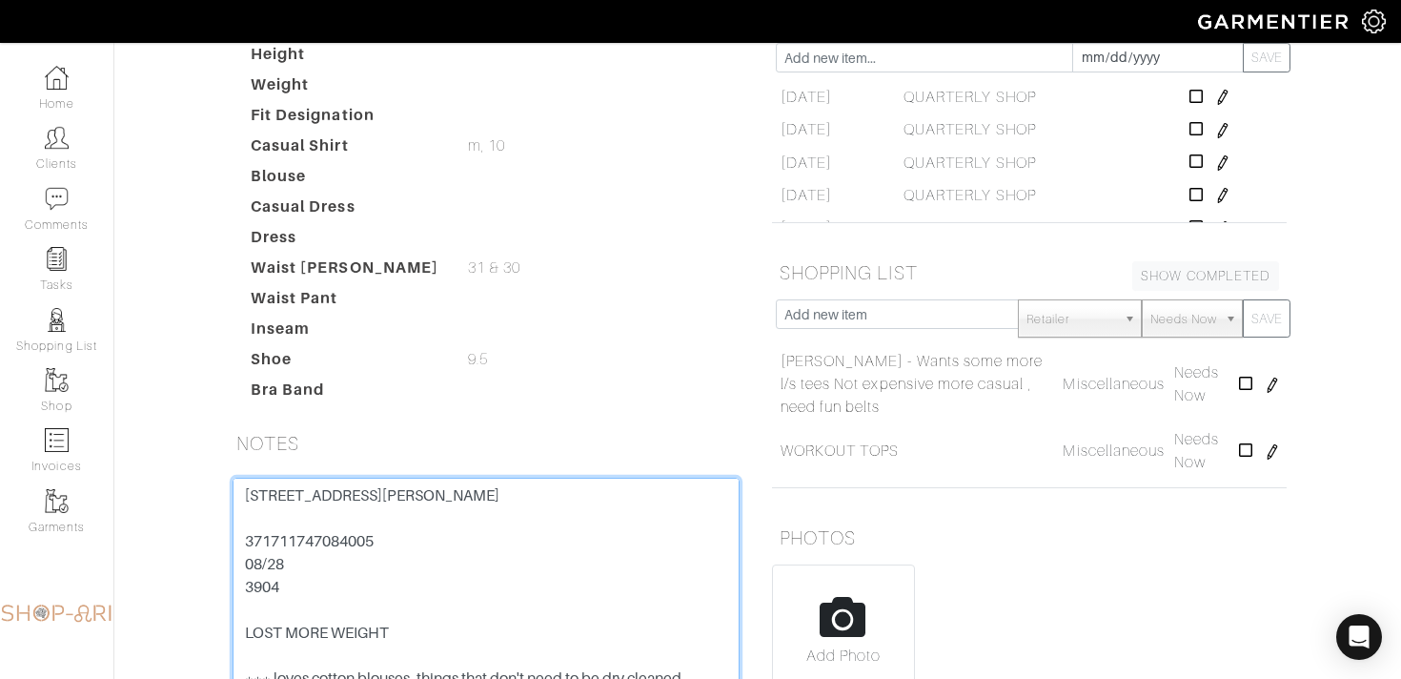
drag, startPoint x: 402, startPoint y: 585, endPoint x: 203, endPoint y: 585, distance: 199.2
click at [203, 585] on div "[PERSON_NAME] Overview Overview Measurements Product Library Invoices Wardrobe …" at bounding box center [700, 277] width 1401 height 1020
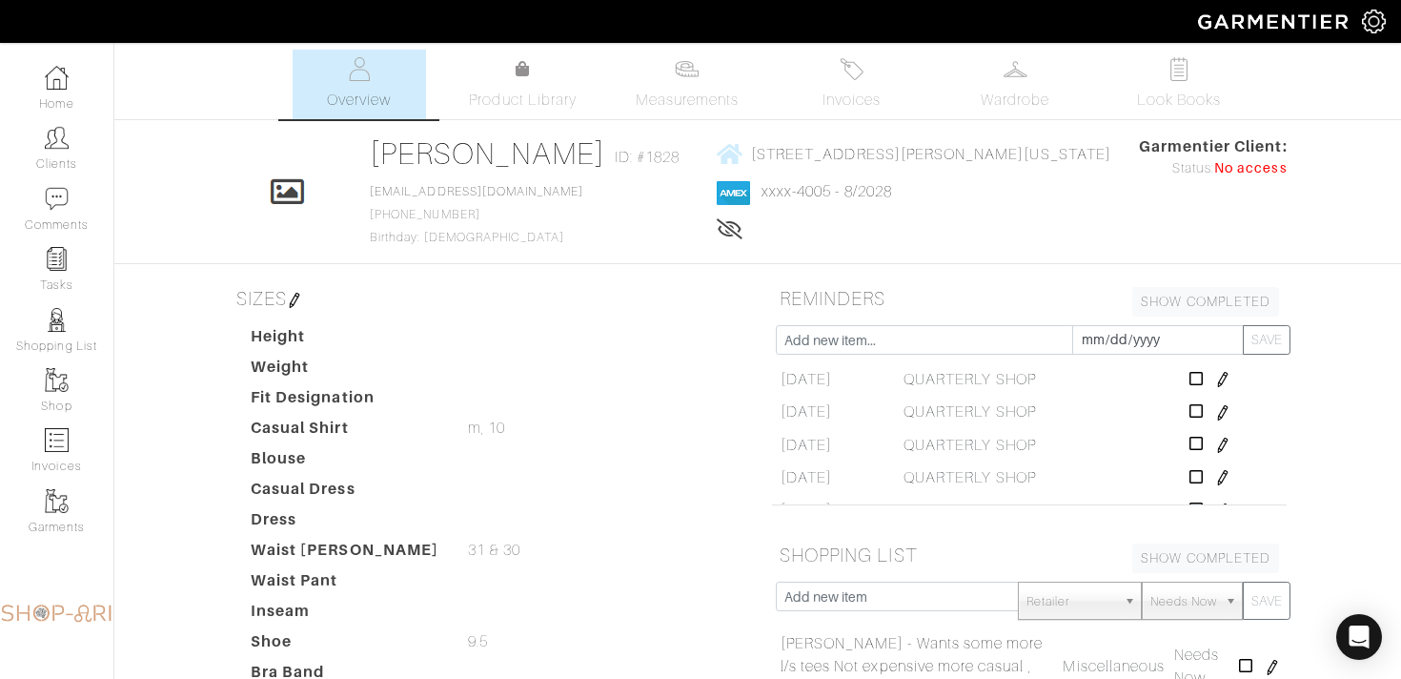
scroll to position [0, 0]
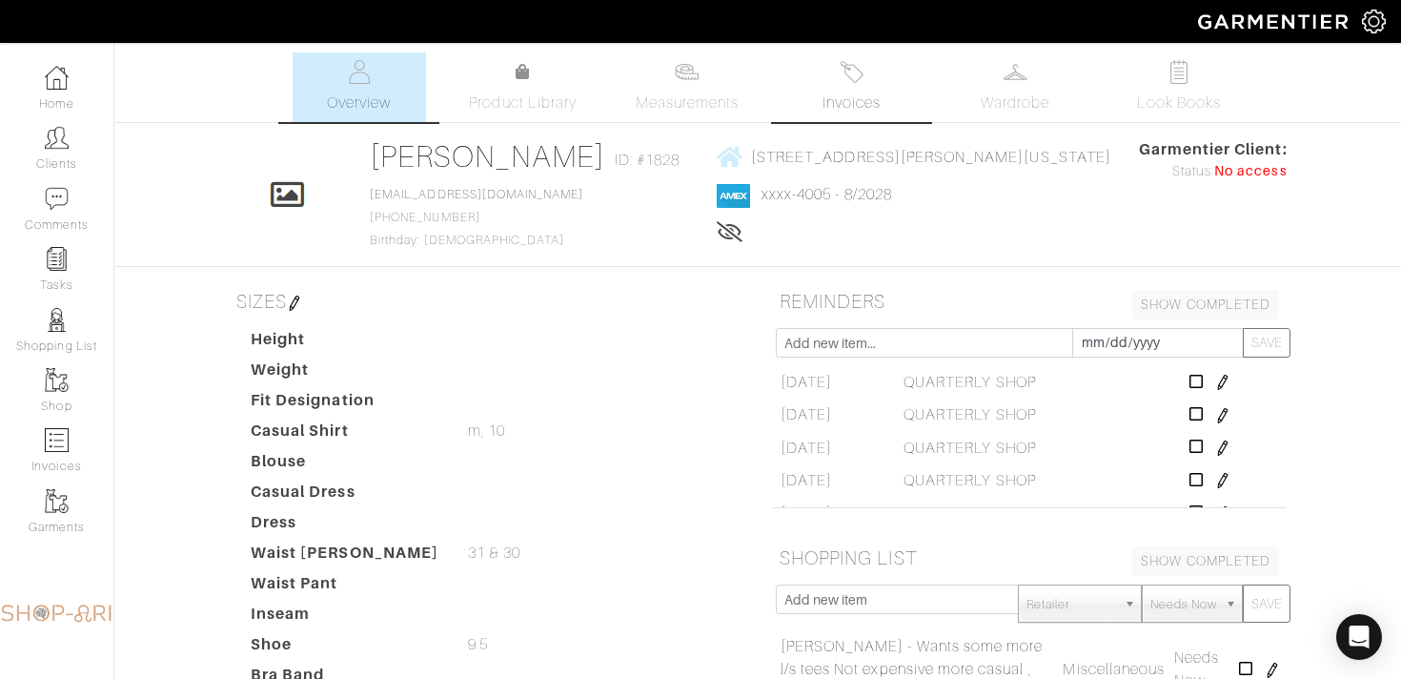
click at [830, 77] on link "Invoices" at bounding box center [850, 87] width 133 height 70
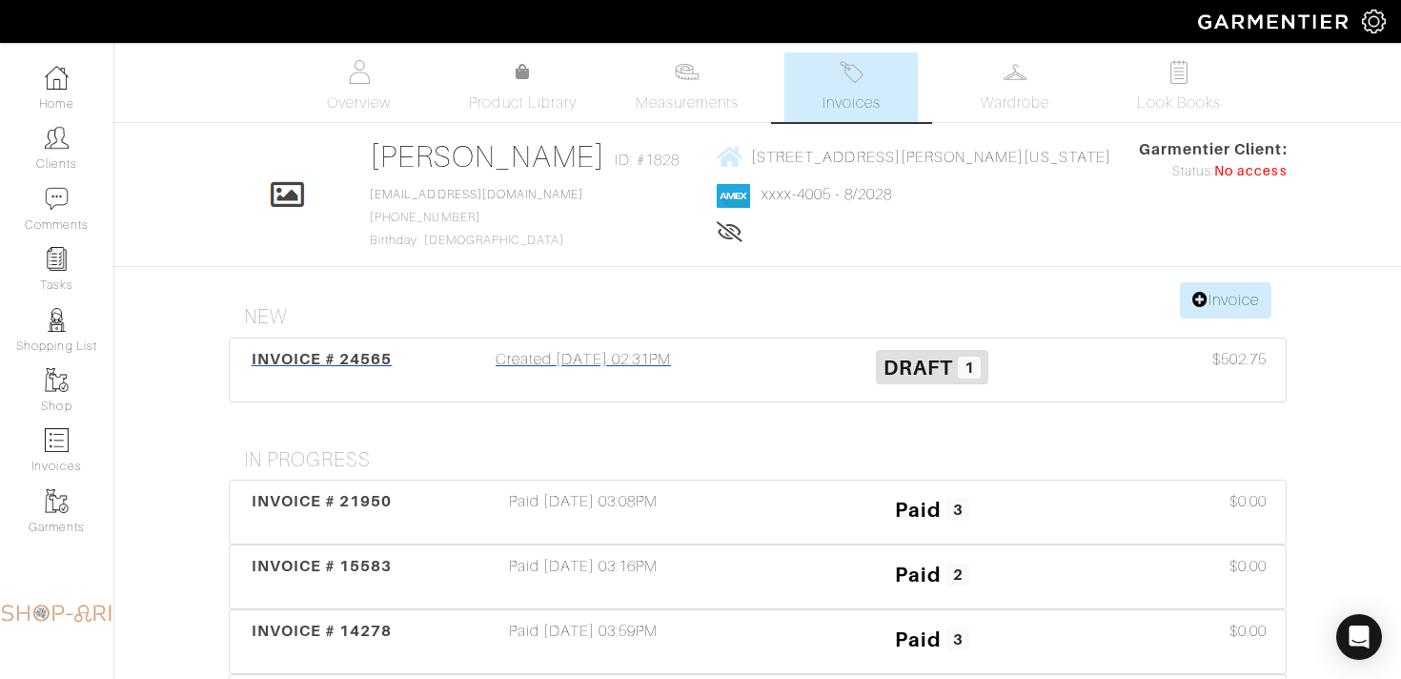
click at [861, 338] on div "INVOICE # 24565 Created 09/15/25 02:31PM Draft 1 $502.75" at bounding box center [758, 369] width 1056 height 63
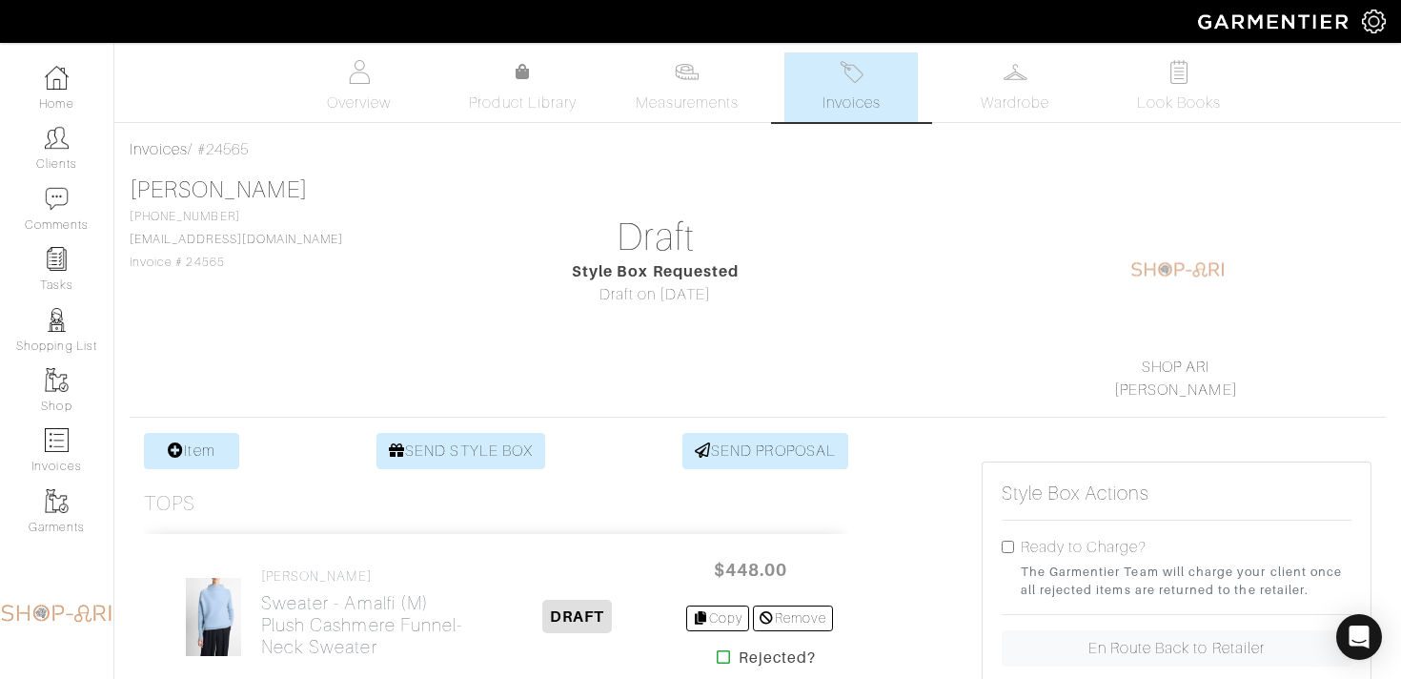
click at [881, 97] on span "Invoices" at bounding box center [851, 102] width 58 height 23
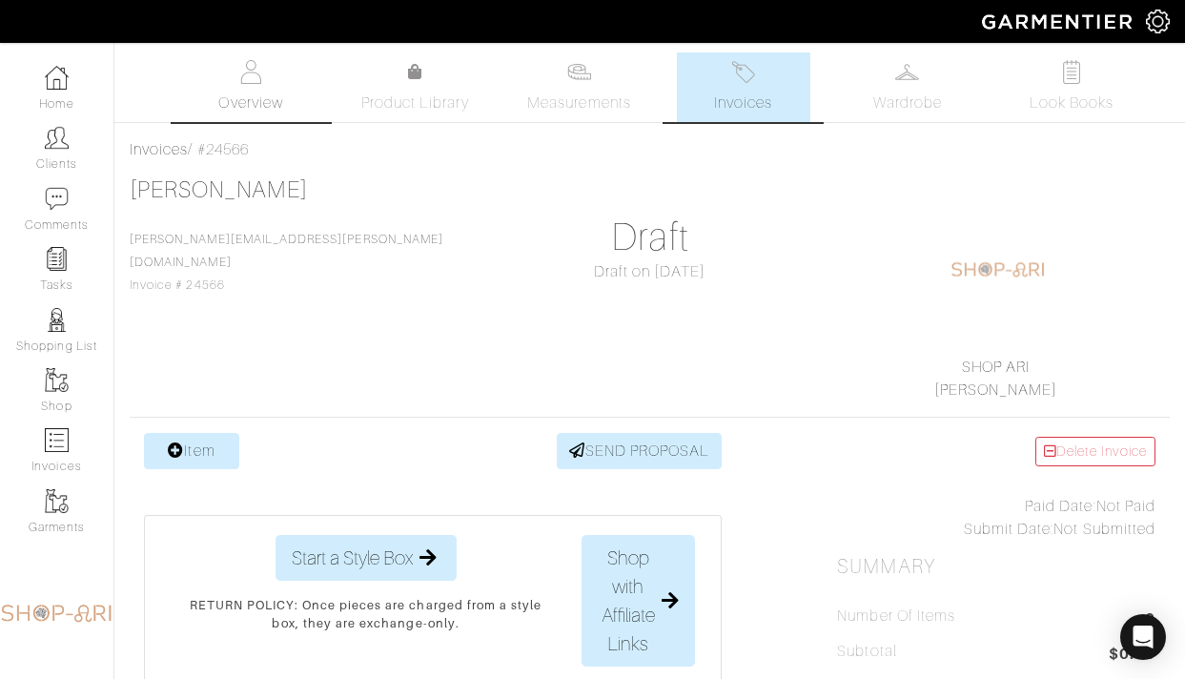
click at [240, 104] on span "Overview" at bounding box center [250, 102] width 64 height 23
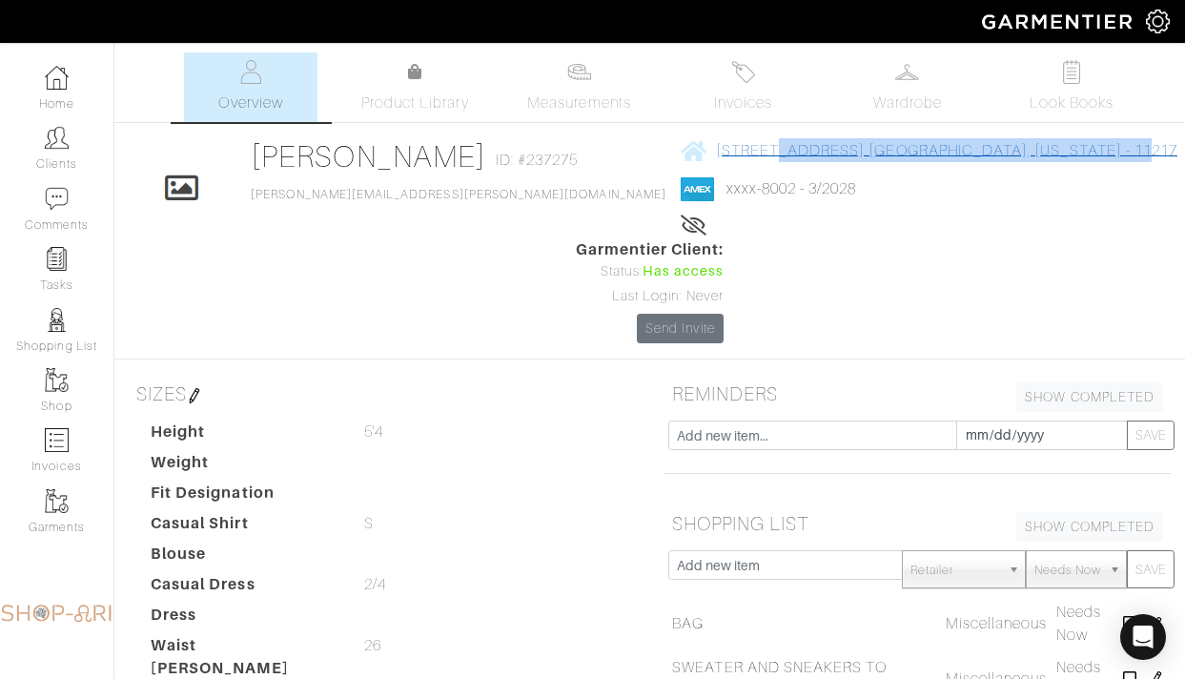
drag, startPoint x: 1003, startPoint y: 152, endPoint x: 628, endPoint y: 151, distance: 374.5
click at [628, 151] on div "Click To Edit [PERSON_NAME] ID: #237275 [PERSON_NAME][EMAIL_ADDRESS][PERSON_NAM…" at bounding box center [649, 240] width 1070 height 205
copy span "[STREET_ADDRESS][US_STATE]"
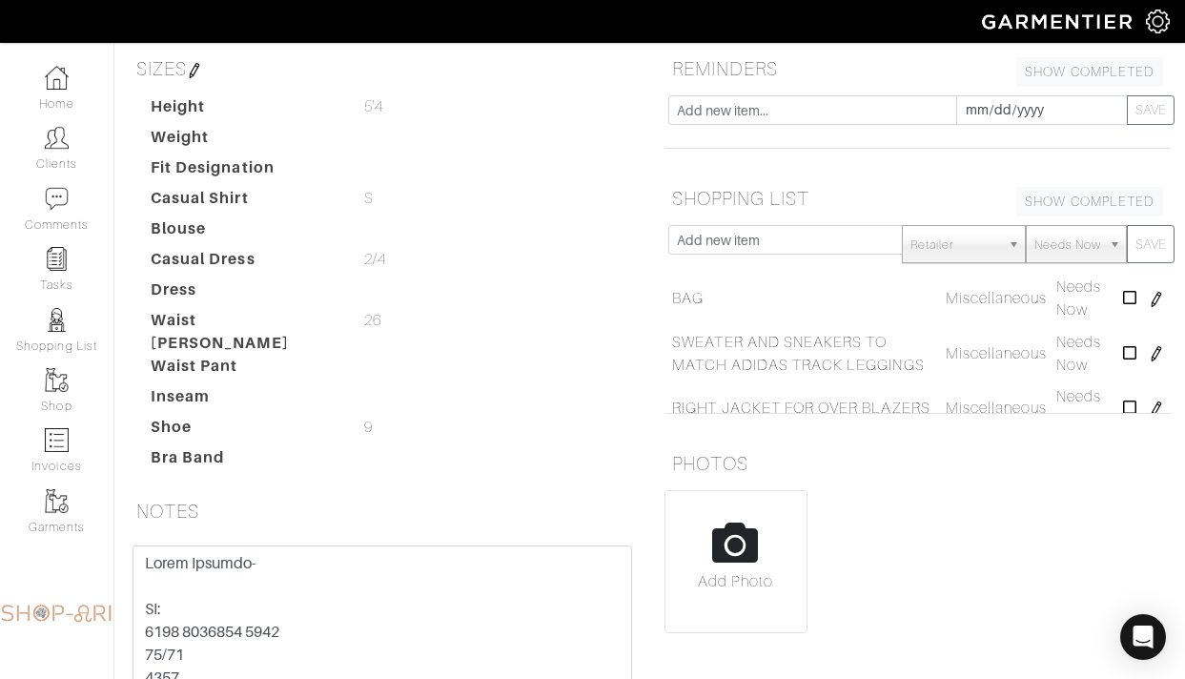
scroll to position [340, 0]
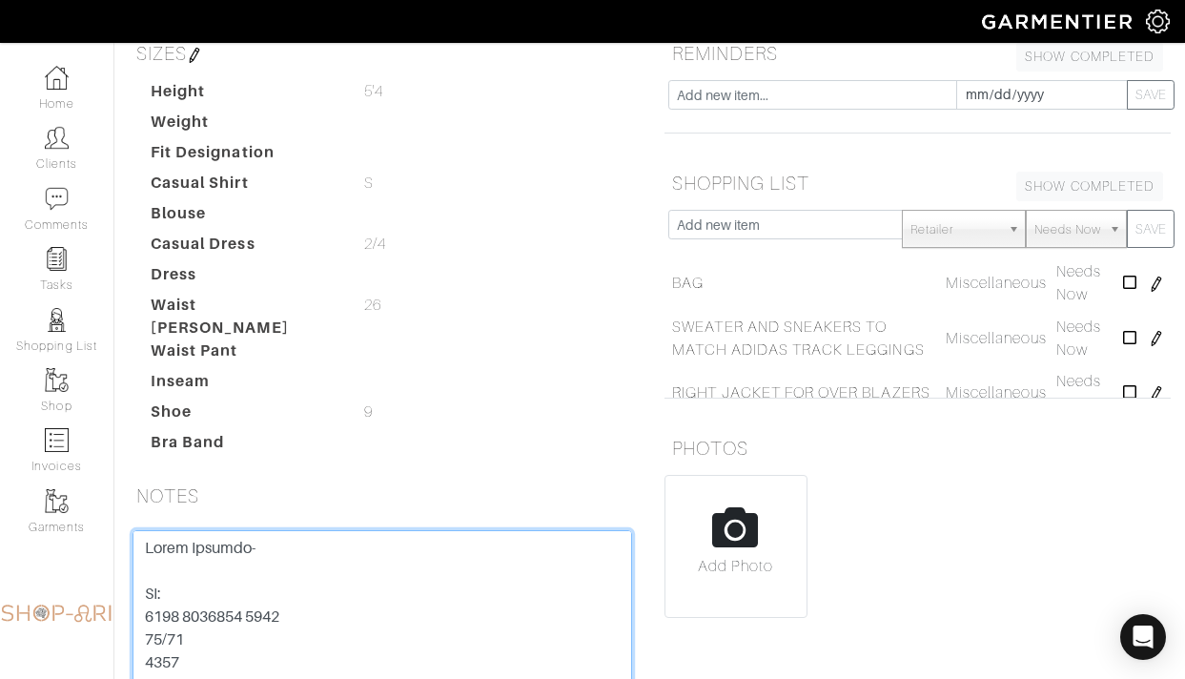
drag, startPoint x: 324, startPoint y: 501, endPoint x: 121, endPoint y: 501, distance: 203.0
click at [121, 530] on div "Save Note" at bounding box center [382, 673] width 528 height 287
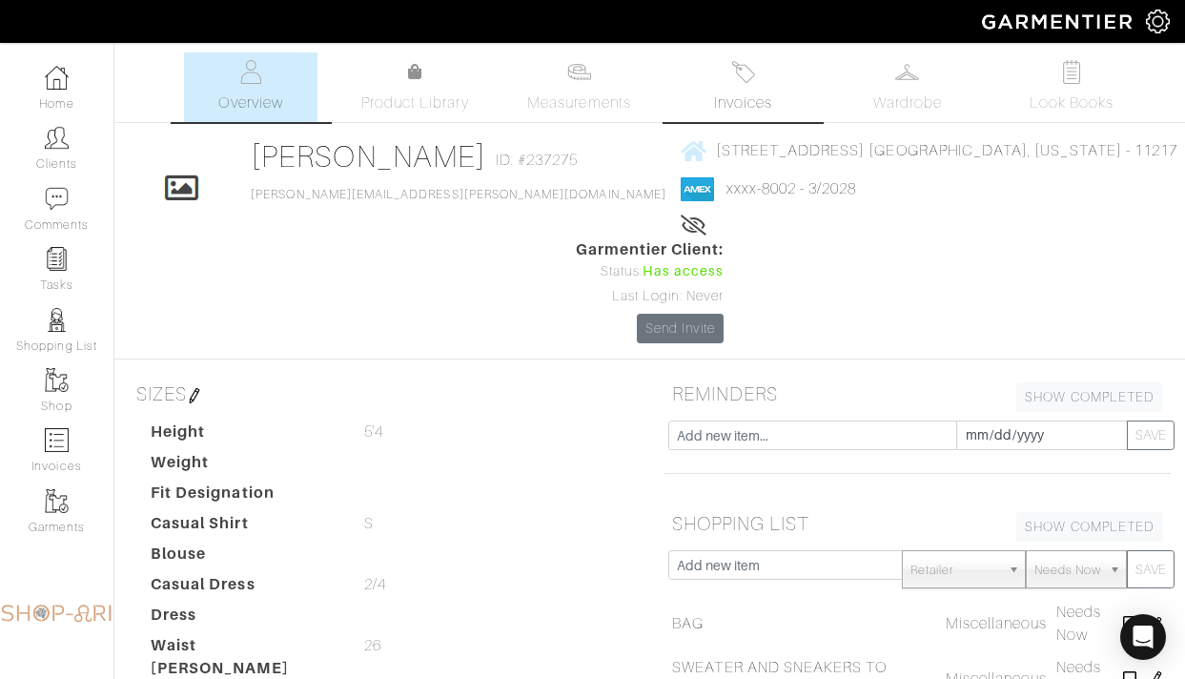
click at [747, 78] on img at bounding box center [743, 72] width 24 height 24
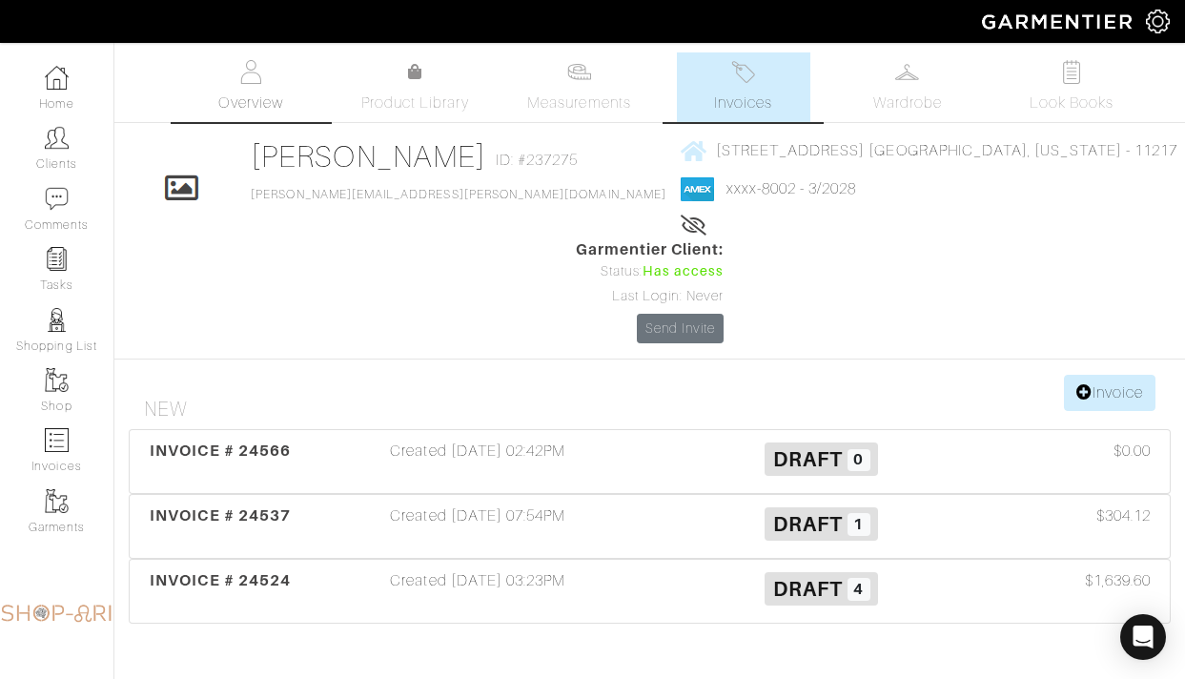
click at [244, 100] on span "Overview" at bounding box center [250, 102] width 64 height 23
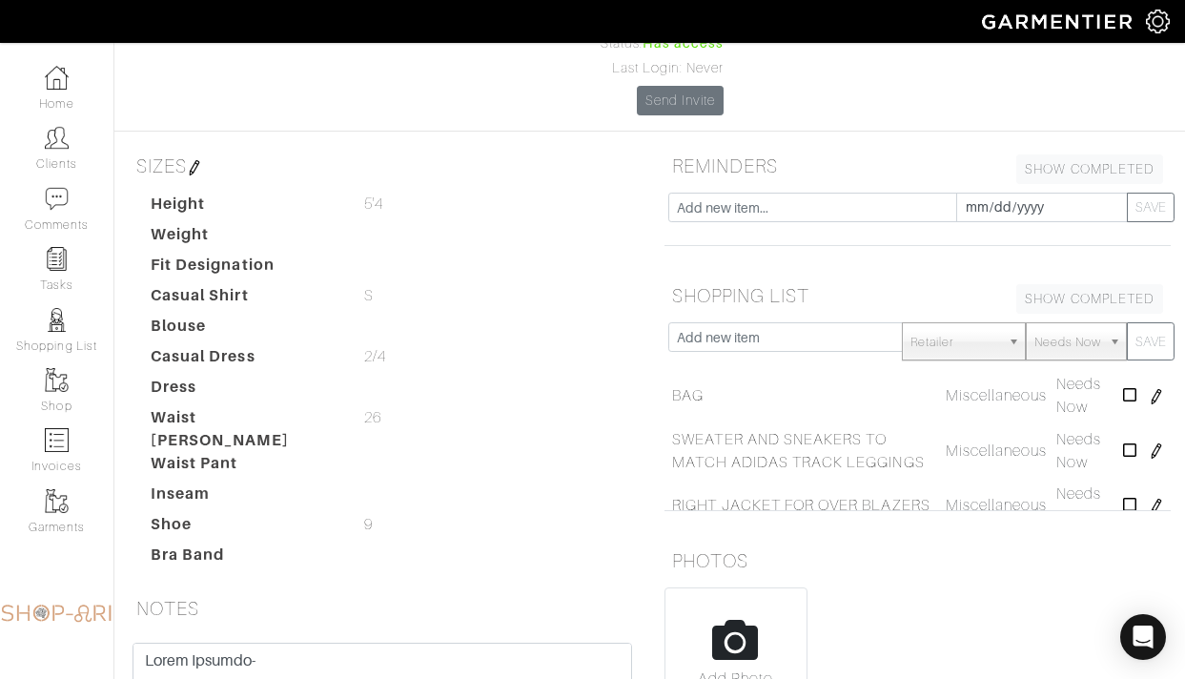
scroll to position [282, 0]
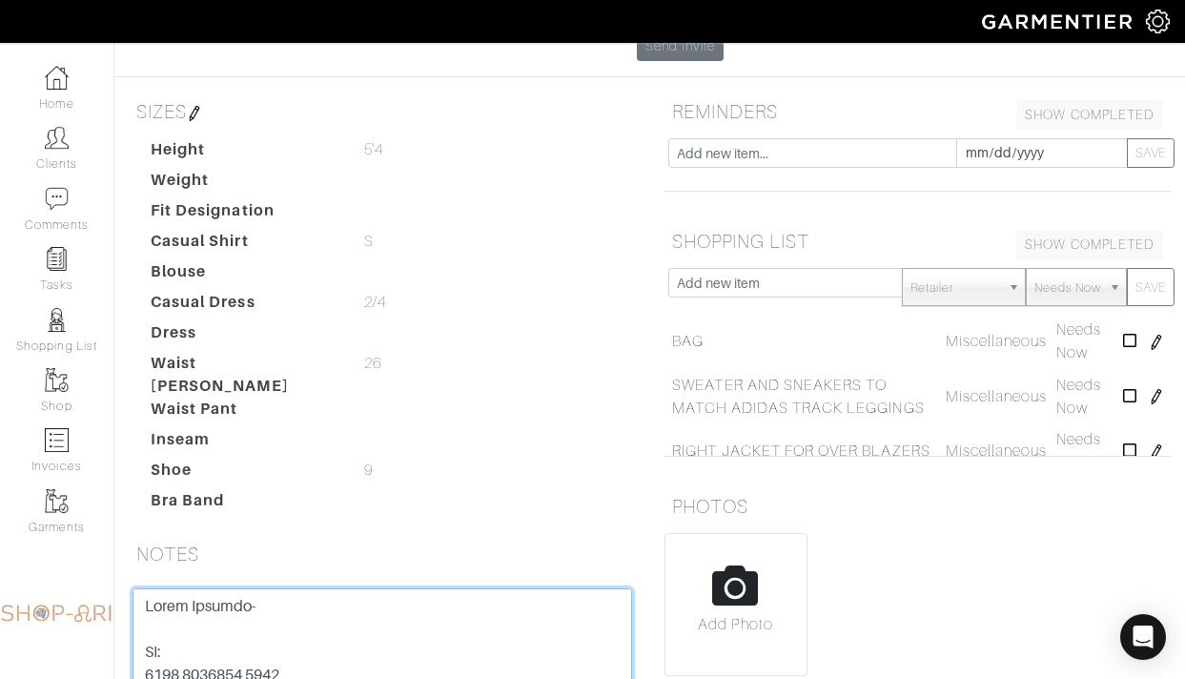
drag, startPoint x: 307, startPoint y: 563, endPoint x: 112, endPoint y: 563, distance: 194.4
click at [112, 563] on div "Company Settings Manage Subscription My Profile Stylists Sign Out Home Clients …" at bounding box center [592, 308] width 1185 height 1180
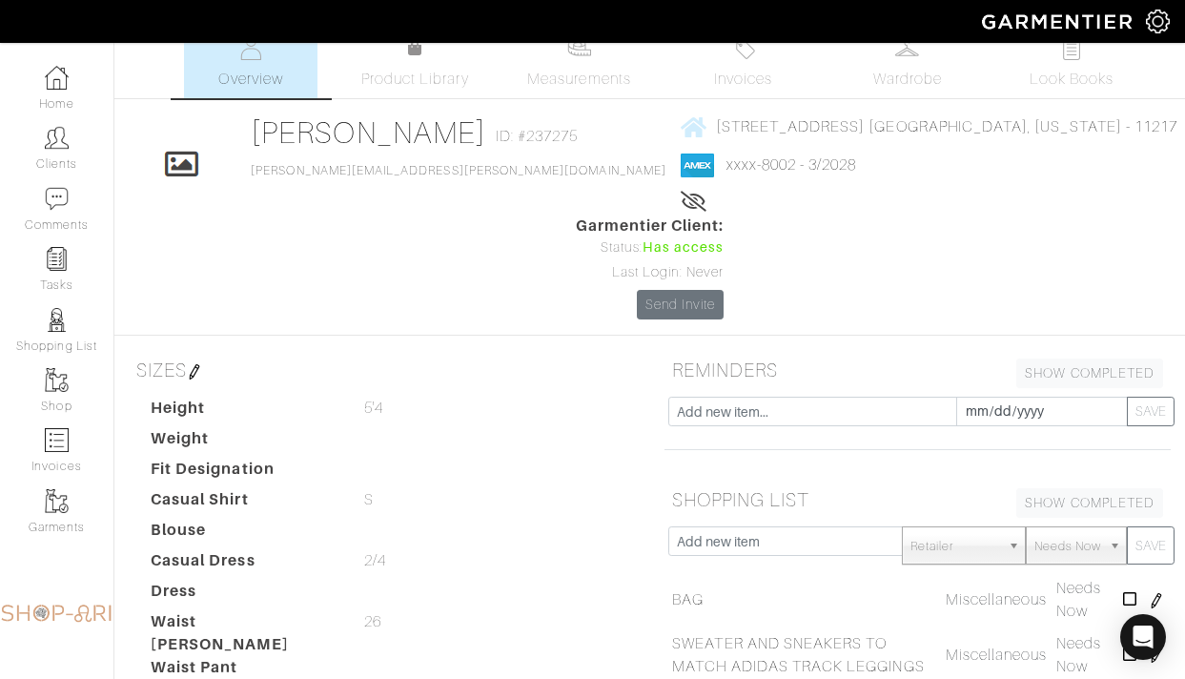
scroll to position [0, 0]
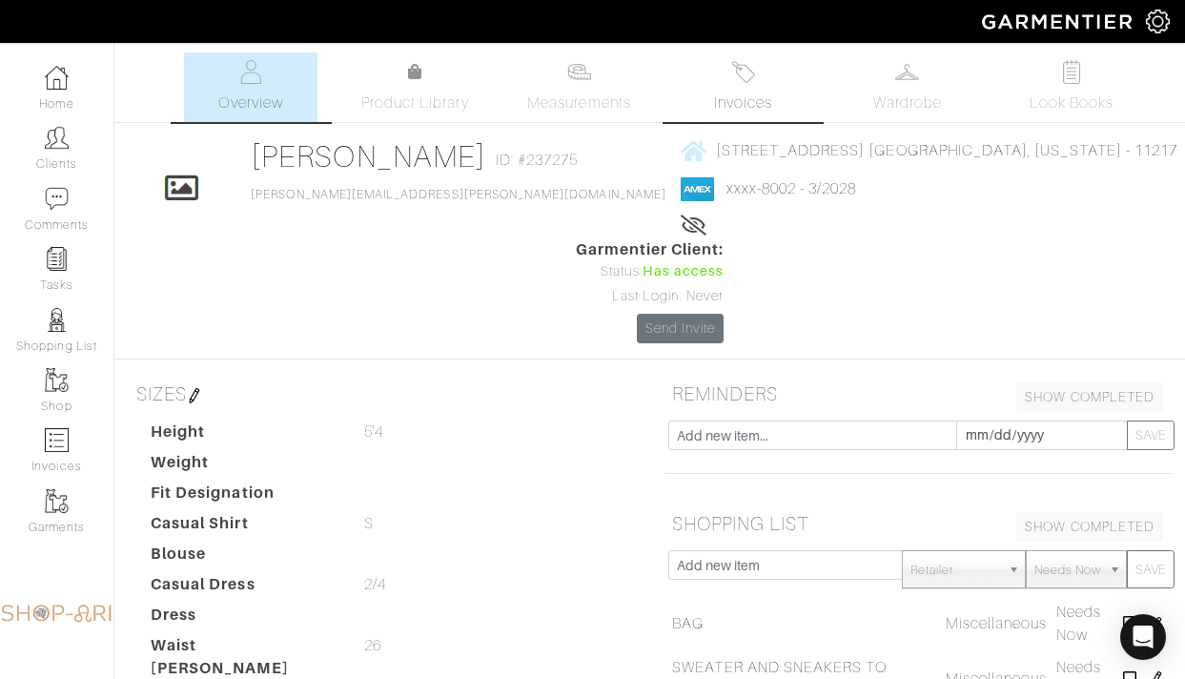
click at [766, 99] on span "Invoices" at bounding box center [743, 102] width 58 height 23
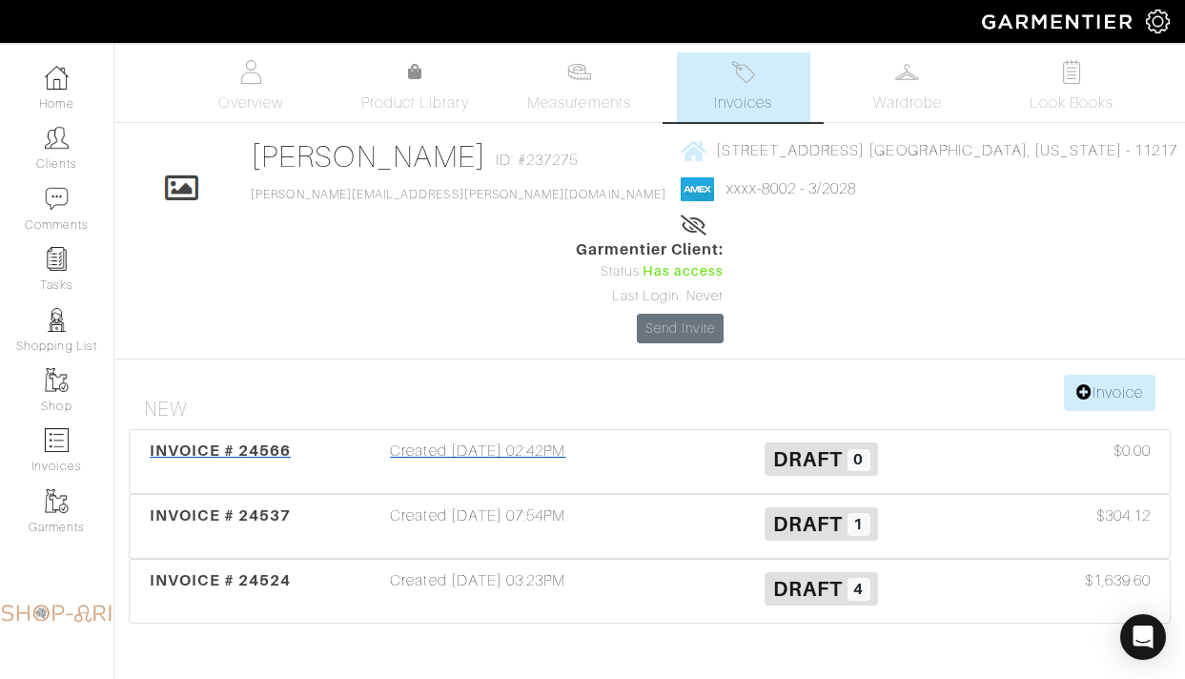
click at [909, 439] on h3 "Draft 0" at bounding box center [820, 457] width 314 height 36
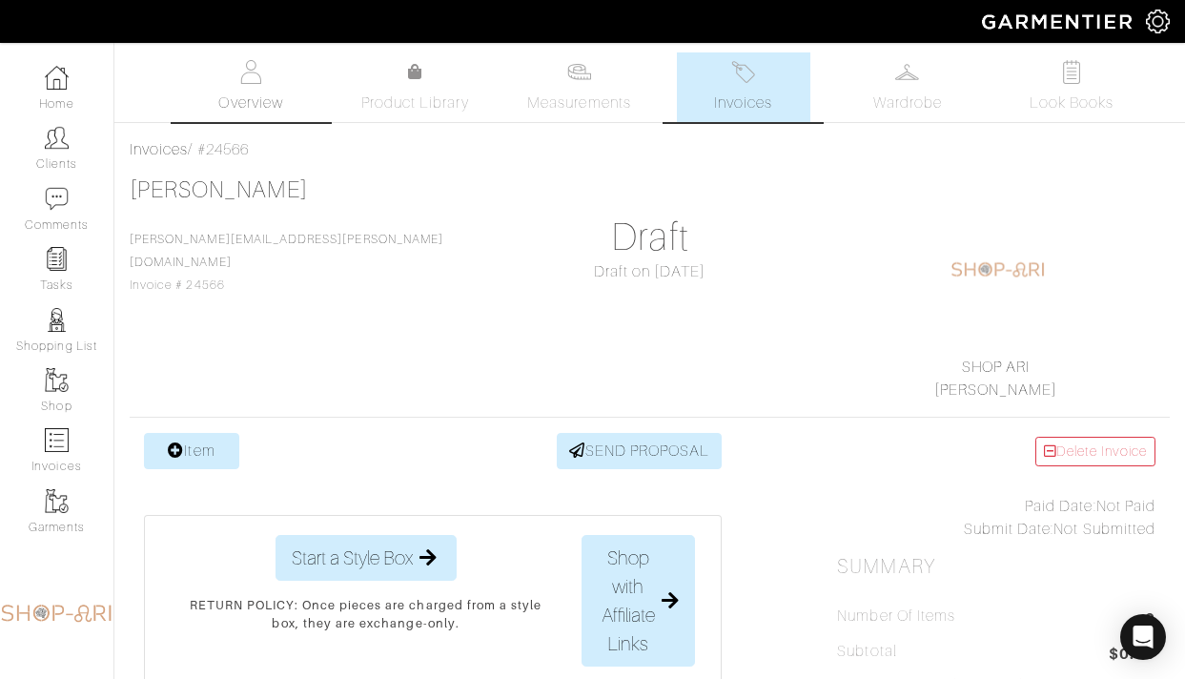
click at [262, 75] on link "Overview" at bounding box center [250, 87] width 133 height 70
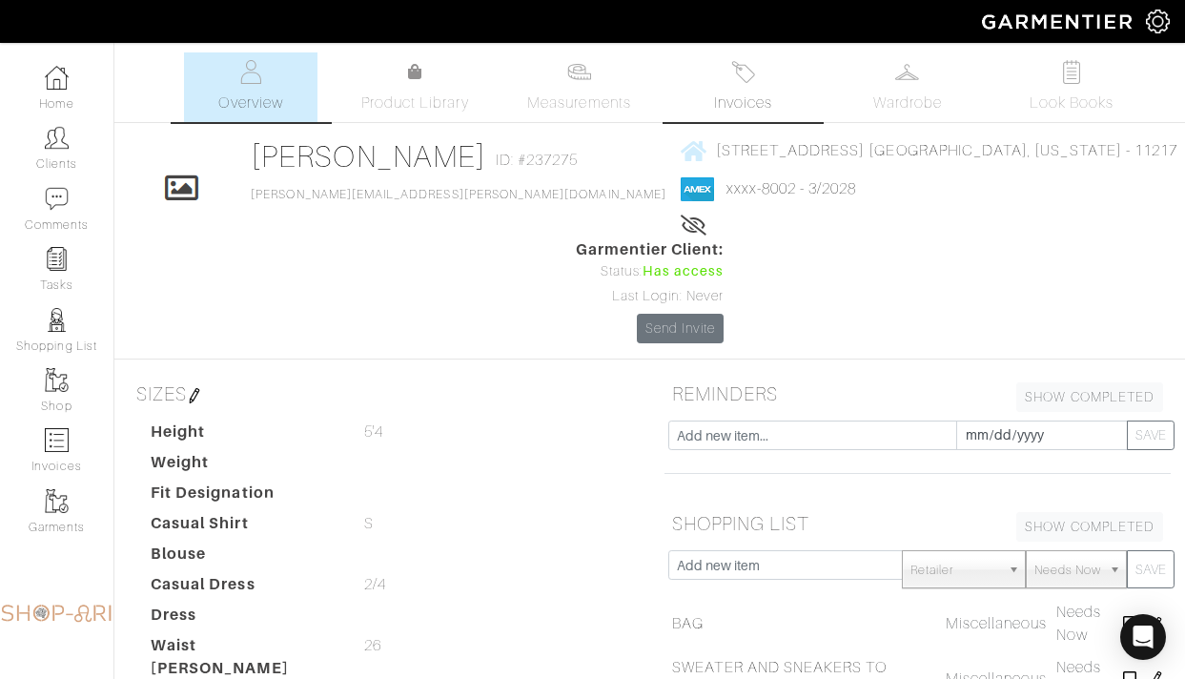
click at [746, 72] on img at bounding box center [743, 72] width 24 height 24
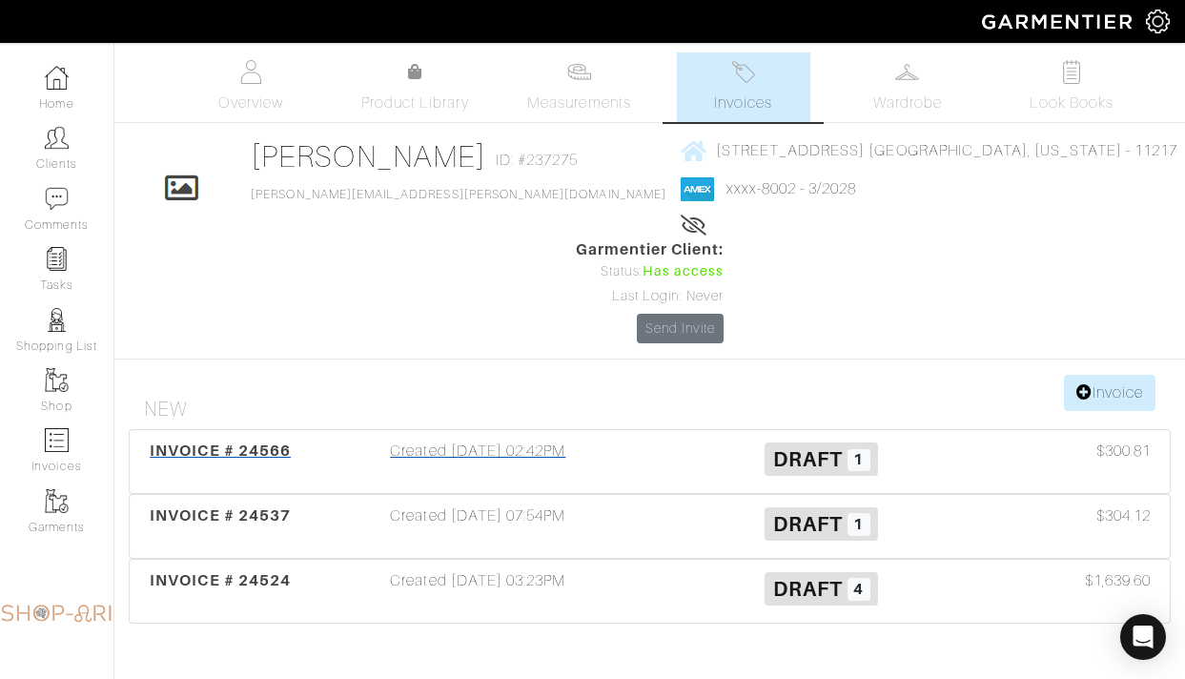
click at [682, 439] on h3 "Draft 1" at bounding box center [820, 457] width 314 height 36
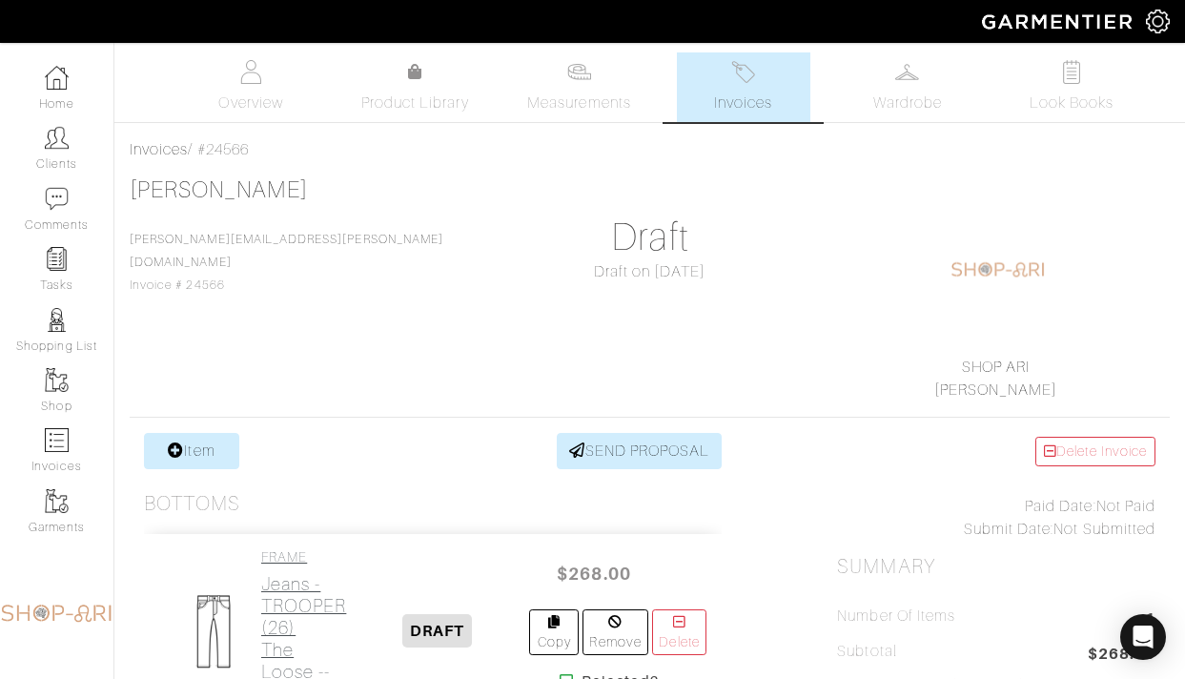
click at [285, 587] on h2 "Jeans - TROOPER (26) The Loose -- Trooper" at bounding box center [303, 639] width 85 height 132
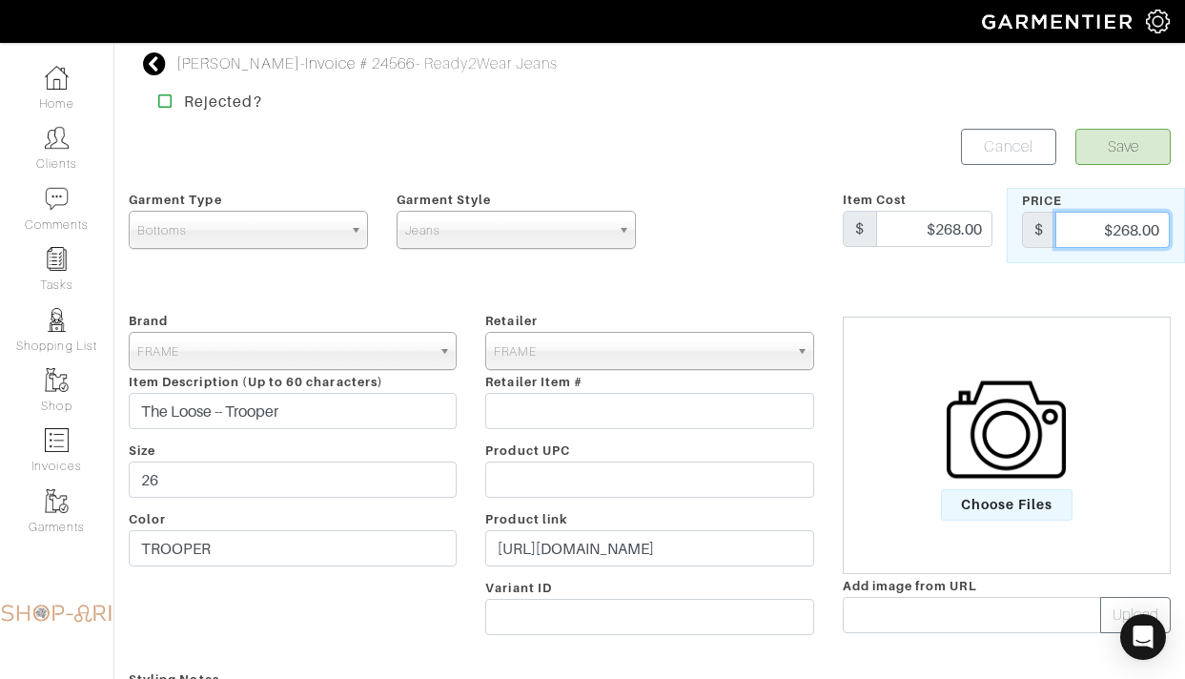
drag, startPoint x: 1088, startPoint y: 221, endPoint x: 1201, endPoint y: 230, distance: 112.8
click at [1184, 230] on html "SHOP ARI [PERSON_NAME] Home Clients Invoices Comments Reminders Stylists Shop M…" at bounding box center [592, 577] width 1185 height 1155
type input "358"
drag, startPoint x: 921, startPoint y: 228, endPoint x: 1051, endPoint y: 233, distance: 130.6
click at [1051, 233] on div "Garment Type Tops Bottoms Dresses Jumpsuits Suiting Outerwear Shoes Swimwear Ac…" at bounding box center [649, 225] width 1070 height 75
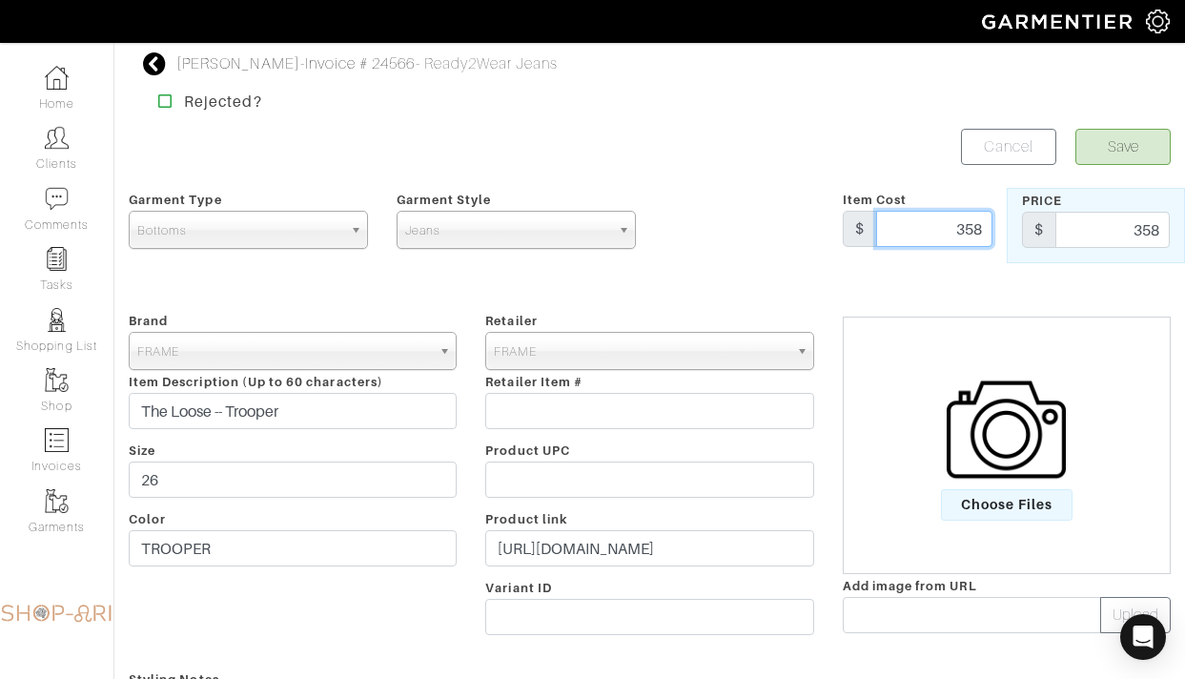
type input "358"
click at [810, 257] on div at bounding box center [739, 225] width 178 height 75
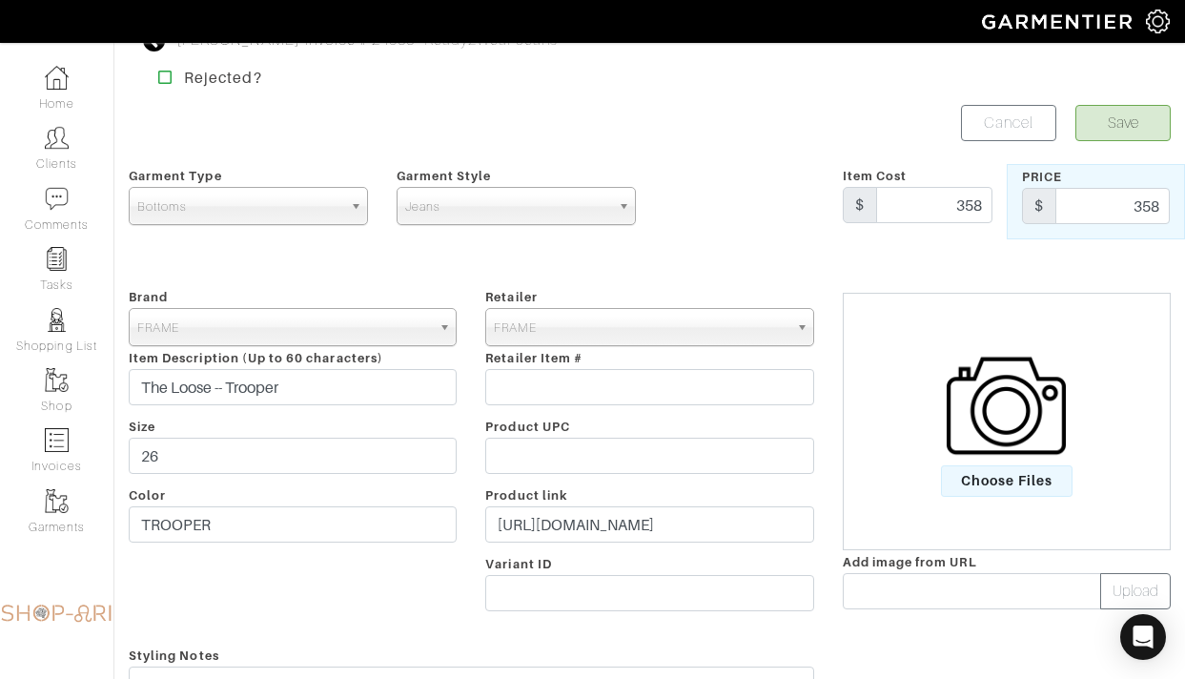
scroll to position [26, 0]
click at [999, 396] on img at bounding box center [1005, 403] width 119 height 119
click at [0, 0] on input "Choose Files" at bounding box center [0, 0] width 0 height 0
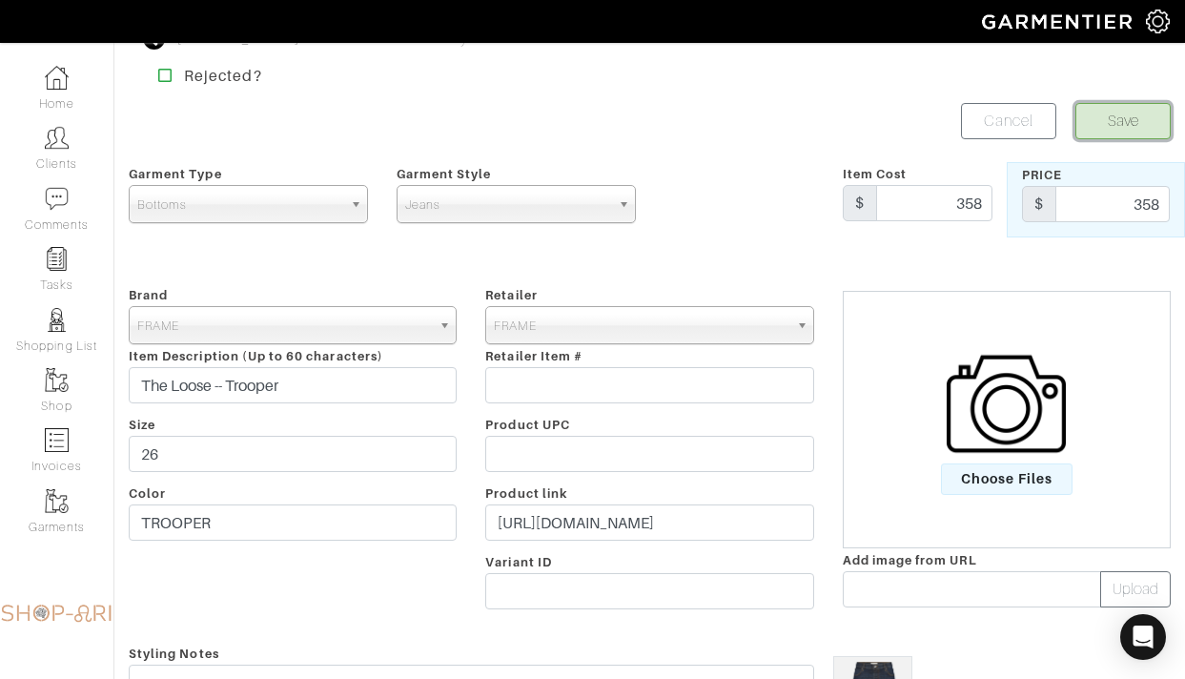
click at [1101, 125] on button "Save" at bounding box center [1122, 121] width 95 height 36
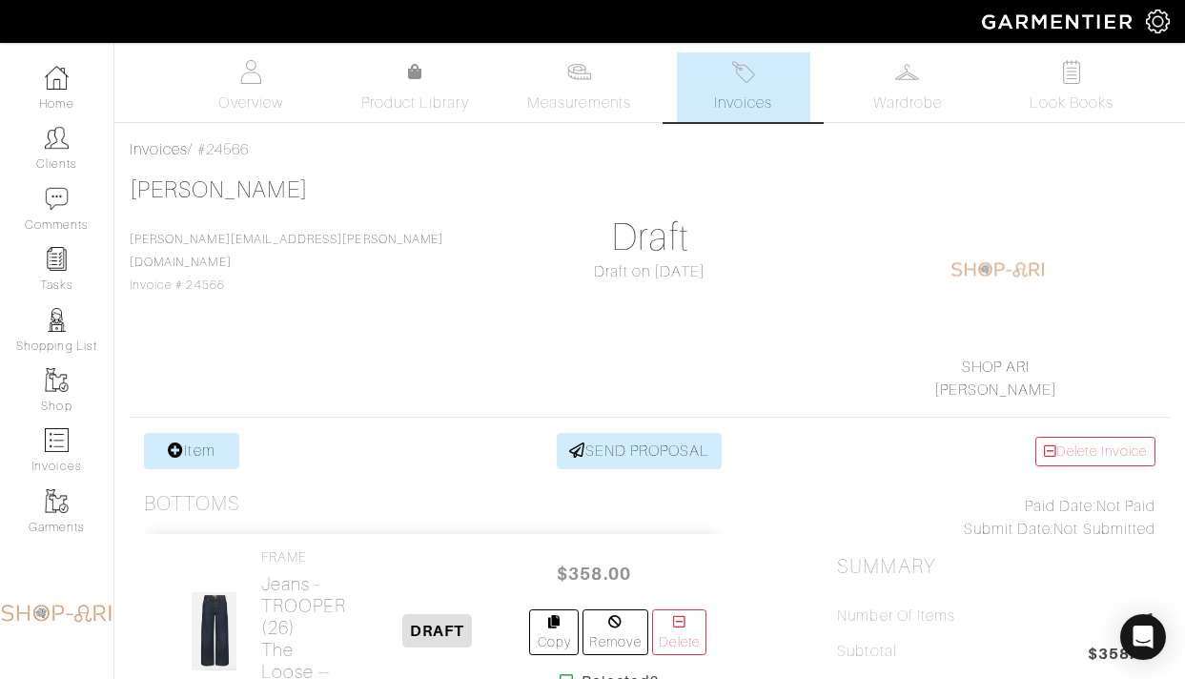
click at [747, 98] on span "Invoices" at bounding box center [743, 102] width 58 height 23
click at [730, 75] on link "Invoices" at bounding box center [743, 87] width 133 height 70
click at [882, 97] on span "Wardrobe" at bounding box center [907, 102] width 69 height 23
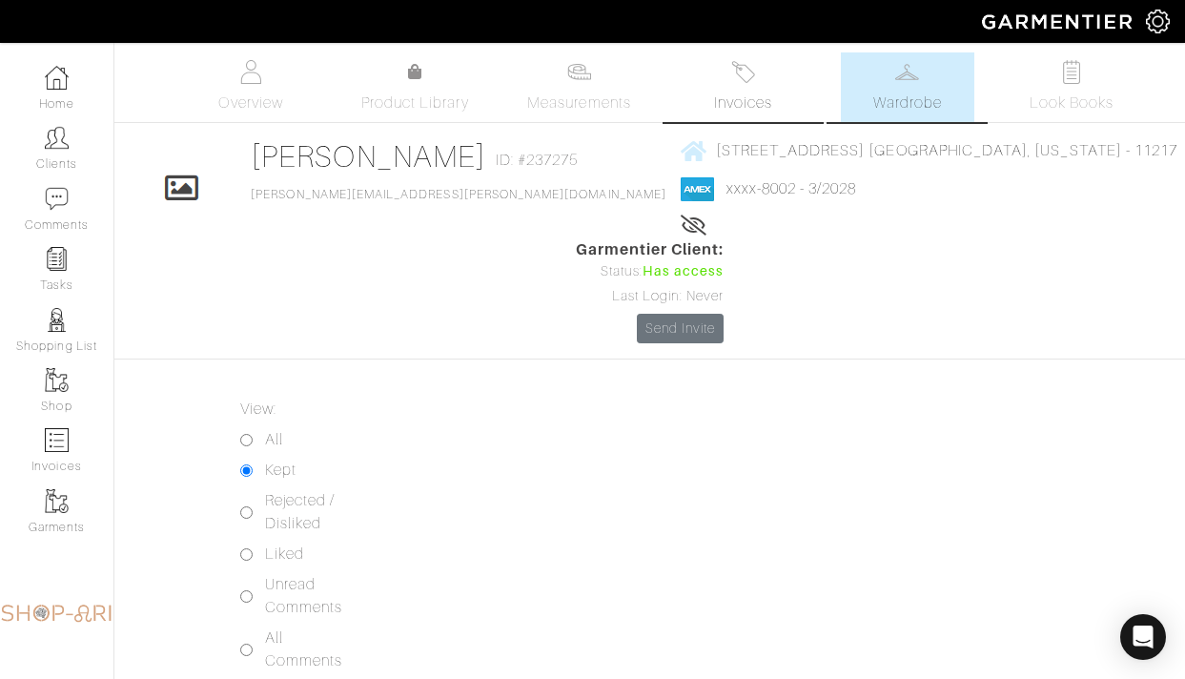
click at [740, 74] on img at bounding box center [743, 72] width 24 height 24
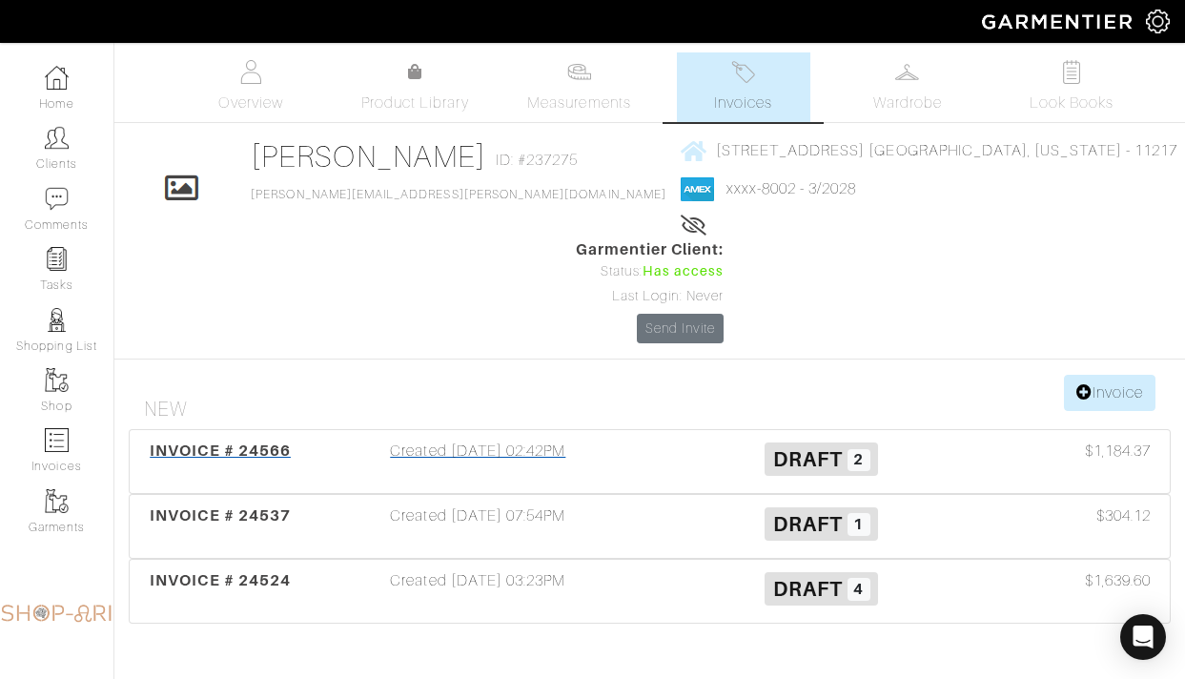
click at [720, 439] on h3 "Draft 2" at bounding box center [820, 457] width 314 height 36
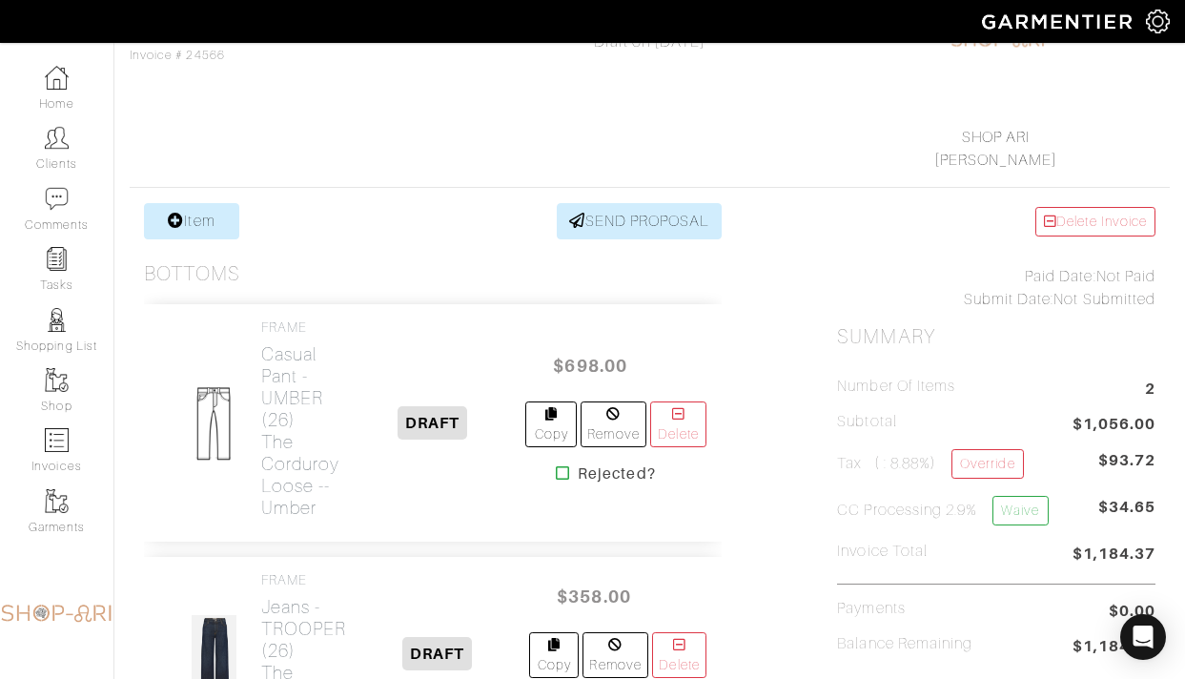
scroll to position [255, 0]
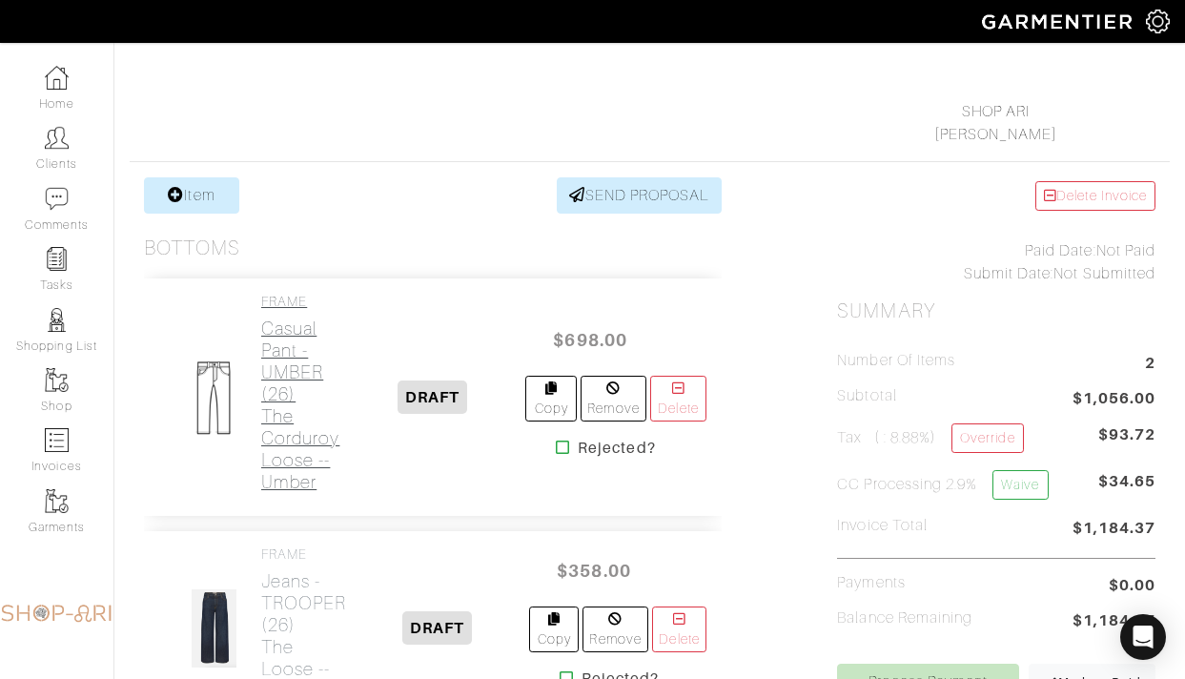
click at [290, 425] on h2 "Casual Pant - UMBER (26) The Corduroy Loose -- Umber" at bounding box center [300, 404] width 78 height 175
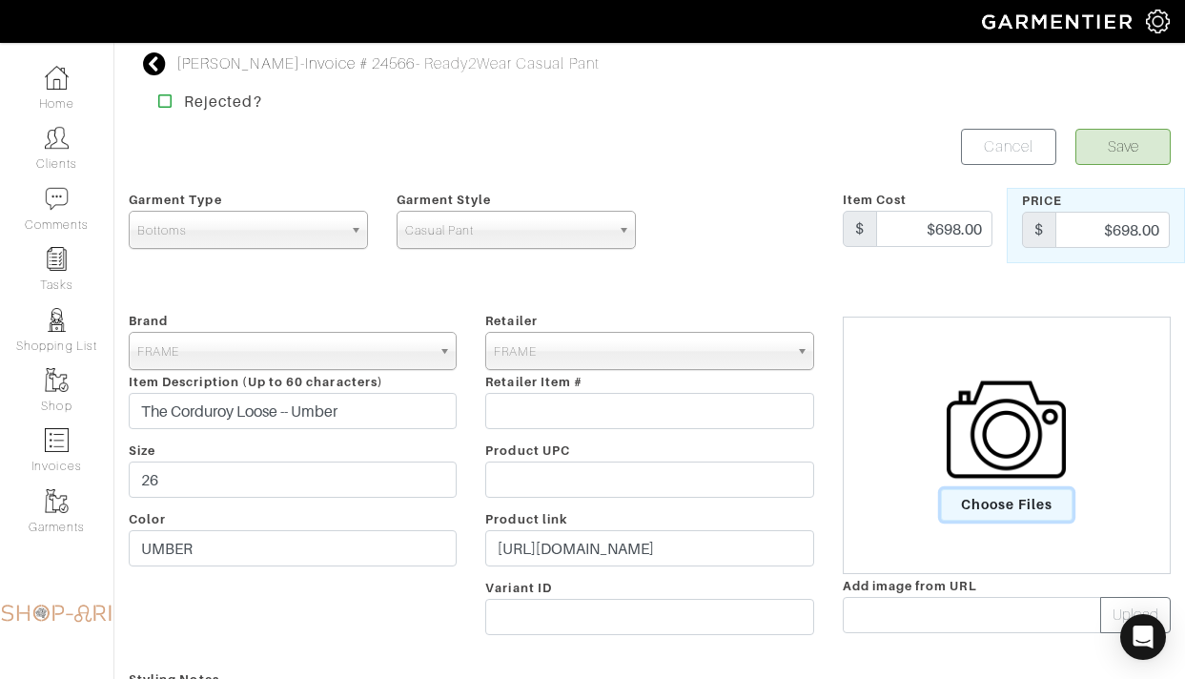
click at [1042, 495] on span "Choose Files" at bounding box center [1007, 504] width 132 height 31
click at [0, 0] on input "Choose Files" at bounding box center [0, 0] width 0 height 0
click at [1113, 151] on button "Save" at bounding box center [1122, 147] width 95 height 36
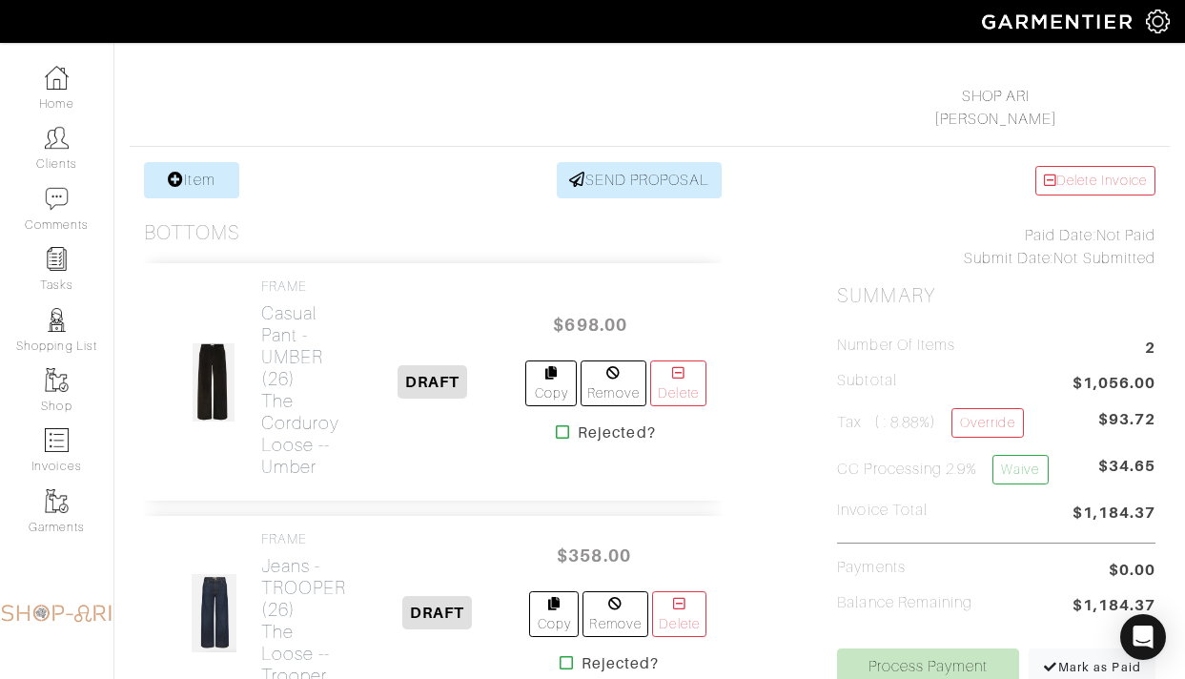
scroll to position [278, 0]
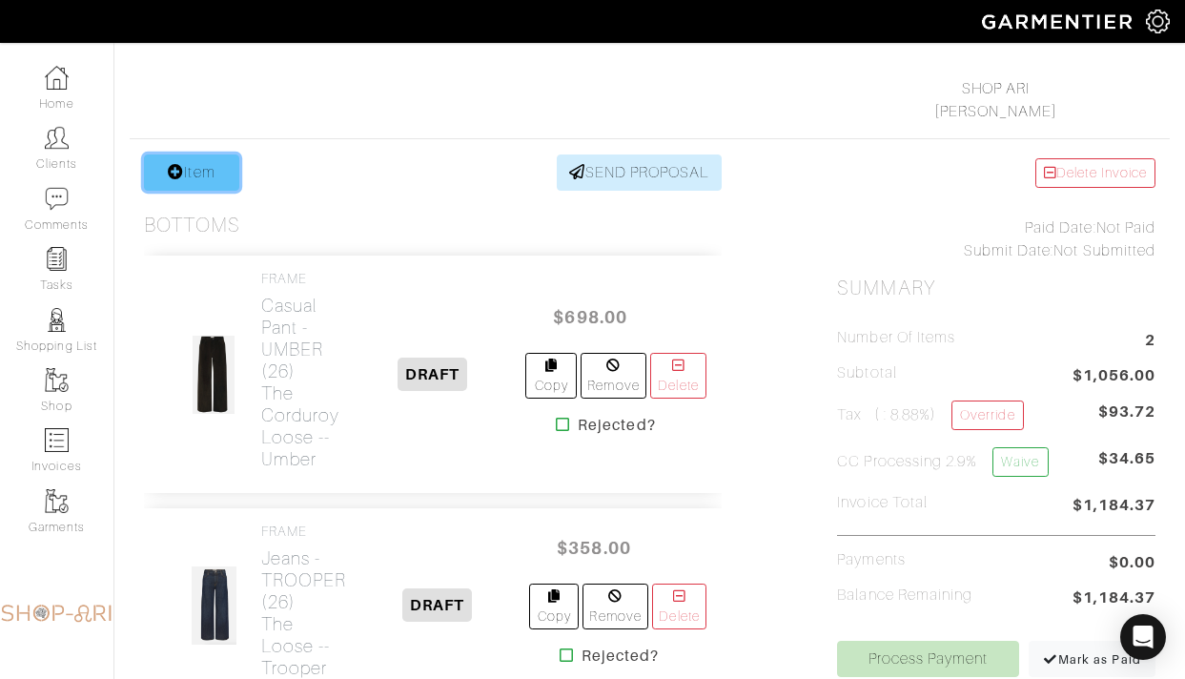
click at [208, 157] on link "Item" at bounding box center [191, 172] width 95 height 36
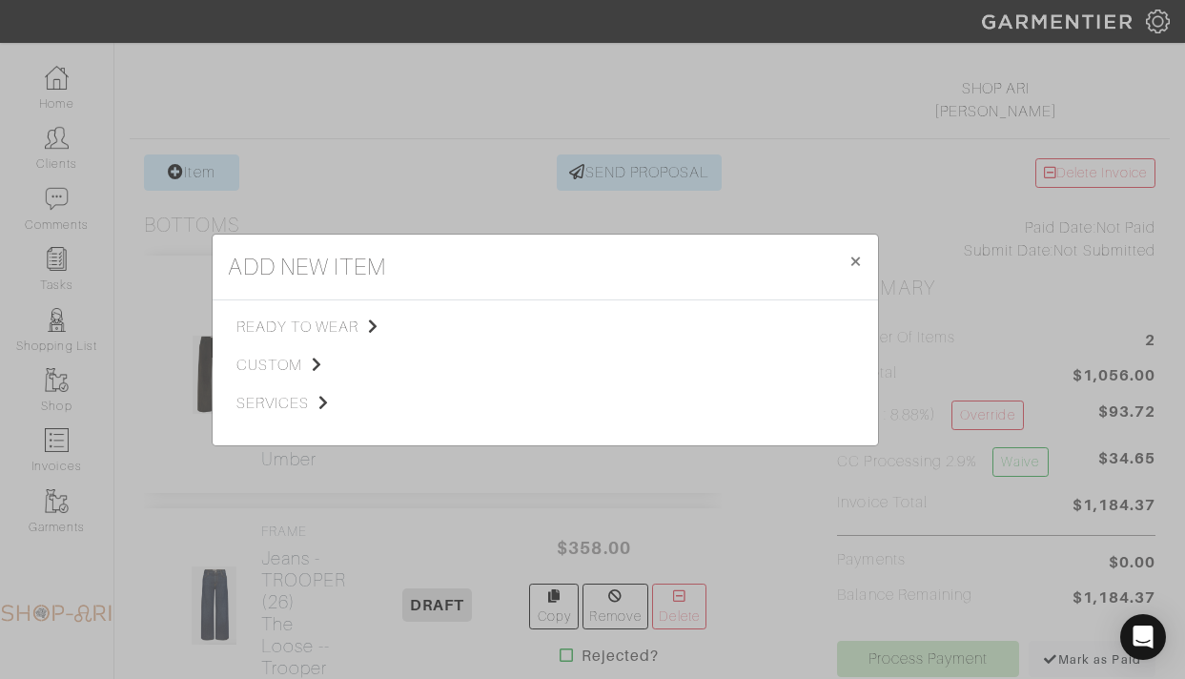
click at [294, 384] on div "ready to wear custom services" at bounding box center [339, 372] width 206 height 114
click at [286, 411] on span "services" at bounding box center [332, 403] width 192 height 23
click at [466, 408] on link "Miscellaneous" at bounding box center [501, 400] width 91 height 15
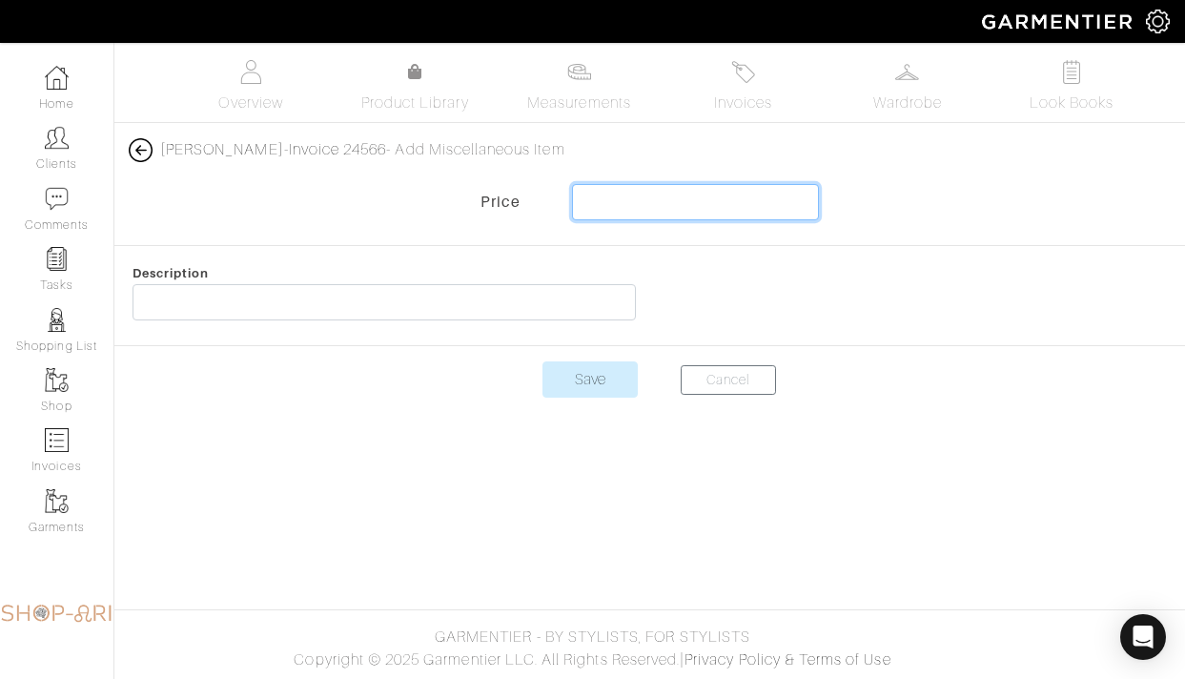
click at [634, 192] on input "text" at bounding box center [695, 202] width 246 height 36
type input "95.5"
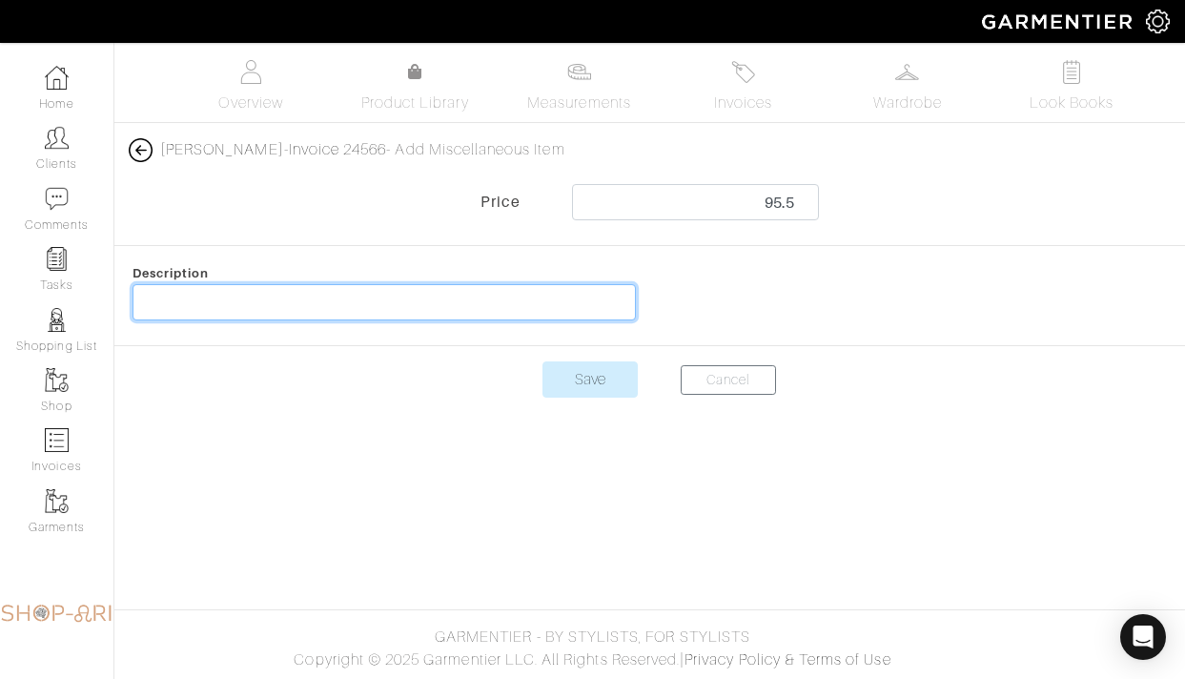
click at [536, 307] on input "text" at bounding box center [383, 302] width 503 height 36
type input "BRAND TAXES & FEES"
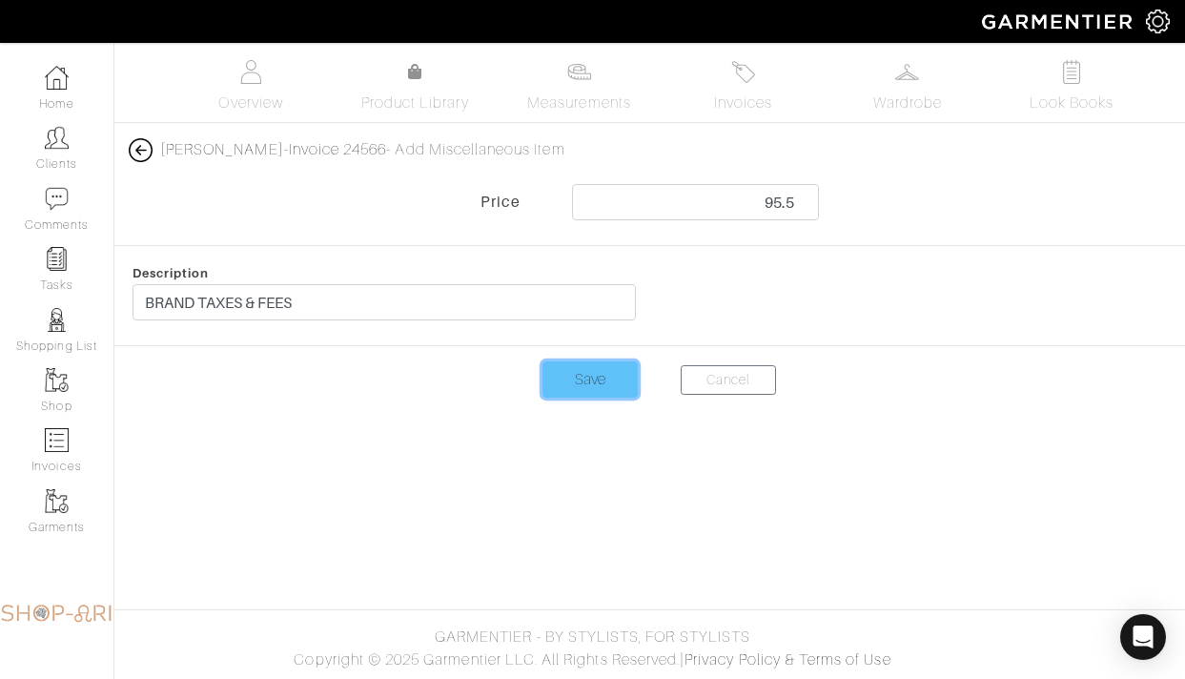
click at [590, 380] on input "Save" at bounding box center [589, 379] width 95 height 36
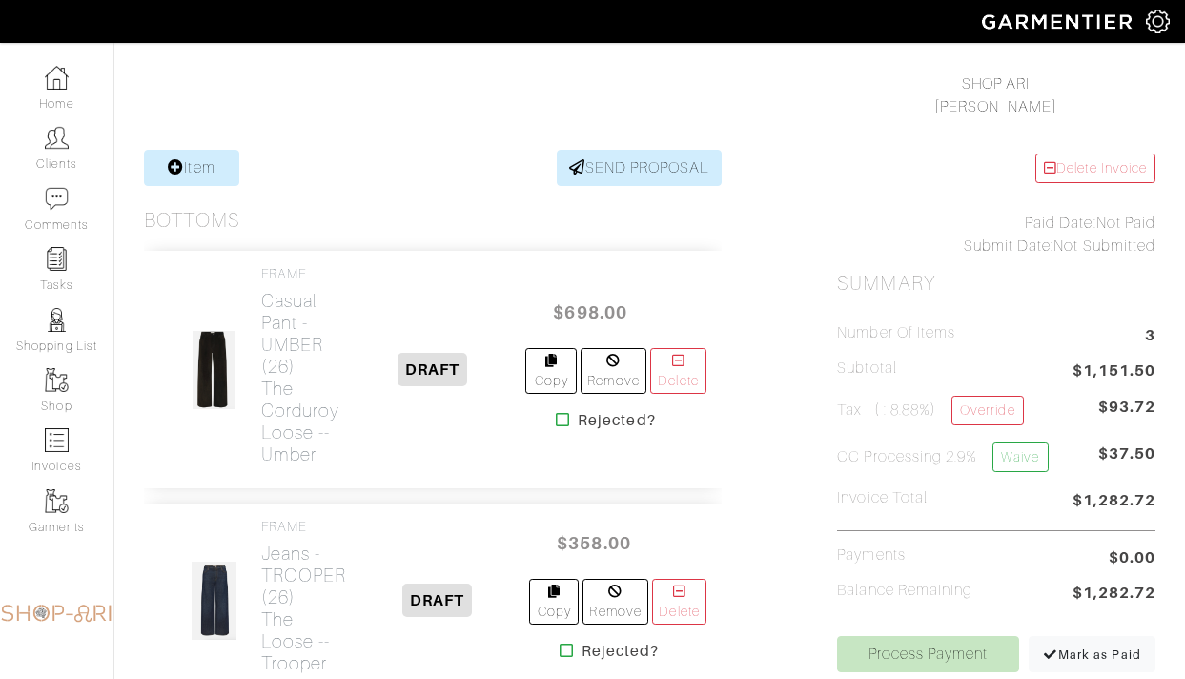
scroll to position [315, 0]
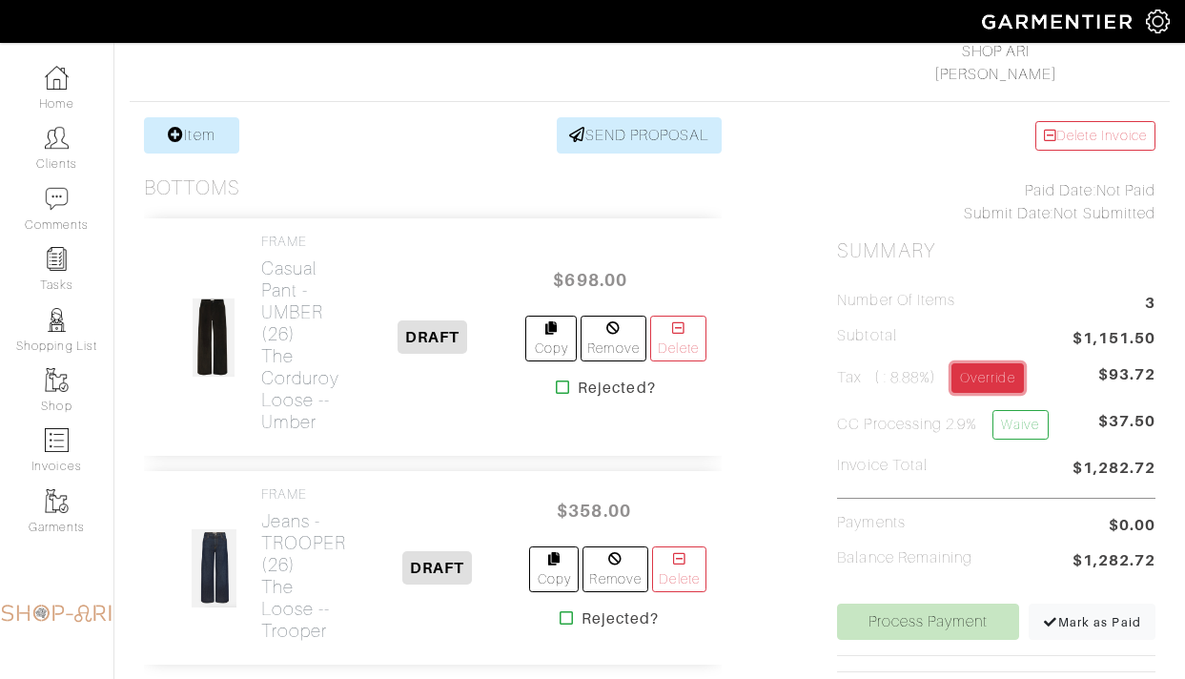
click at [992, 368] on link "Override" at bounding box center [986, 378] width 71 height 30
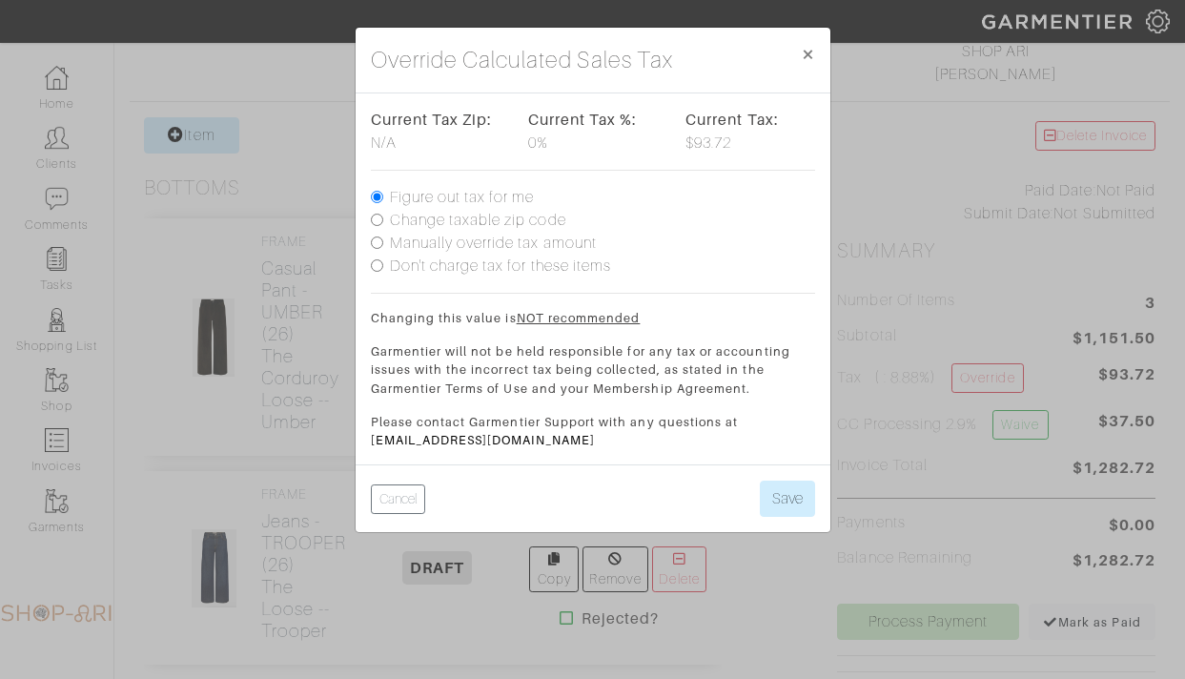
click at [495, 261] on label "Don't charge tax for these items" at bounding box center [501, 265] width 222 height 23
click at [383, 261] on input "Don't charge tax for these items" at bounding box center [377, 265] width 12 height 12
radio input "true"
click at [791, 499] on button "Save" at bounding box center [787, 498] width 55 height 36
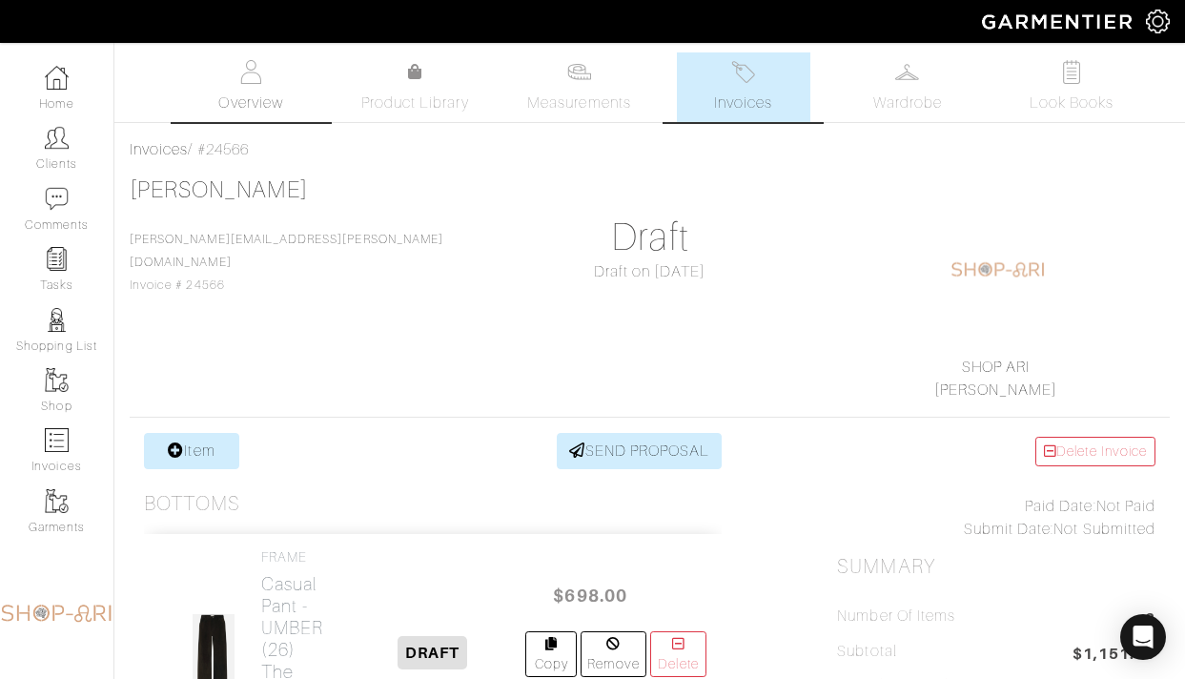
click at [257, 72] on img at bounding box center [251, 72] width 24 height 24
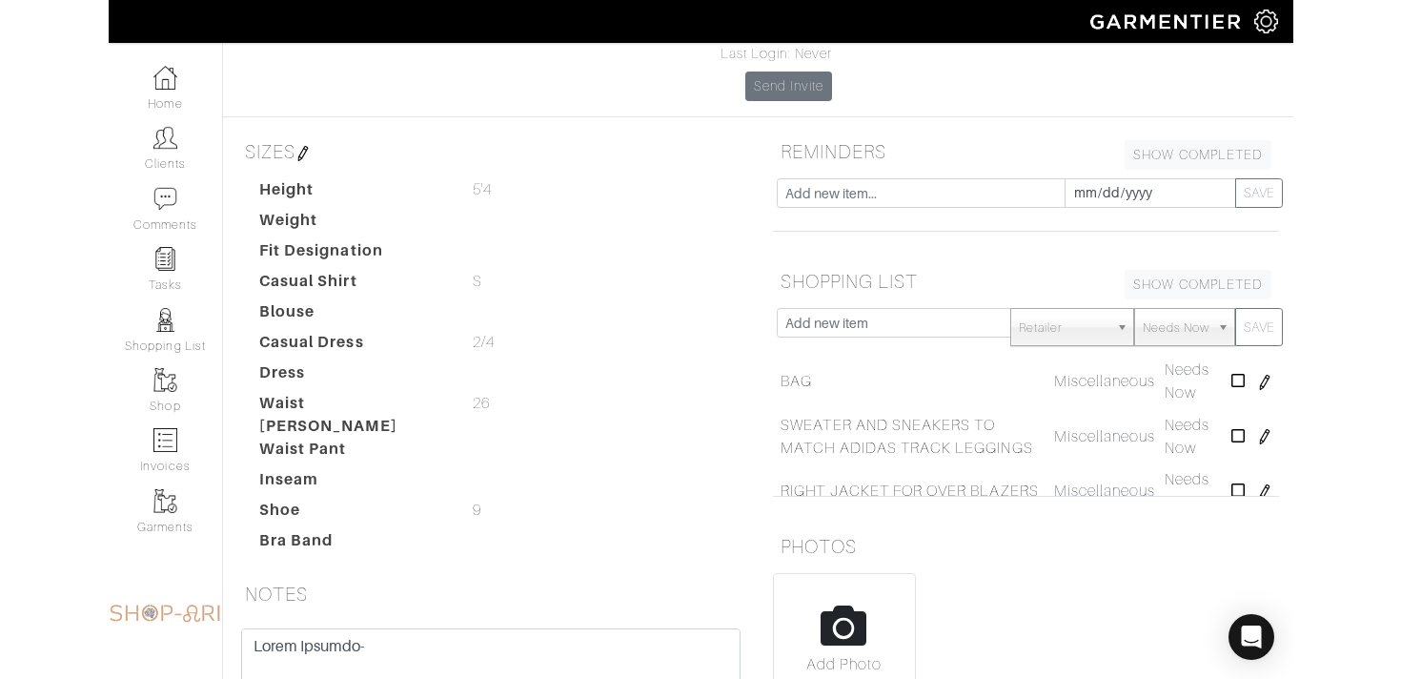
scroll to position [244, 0]
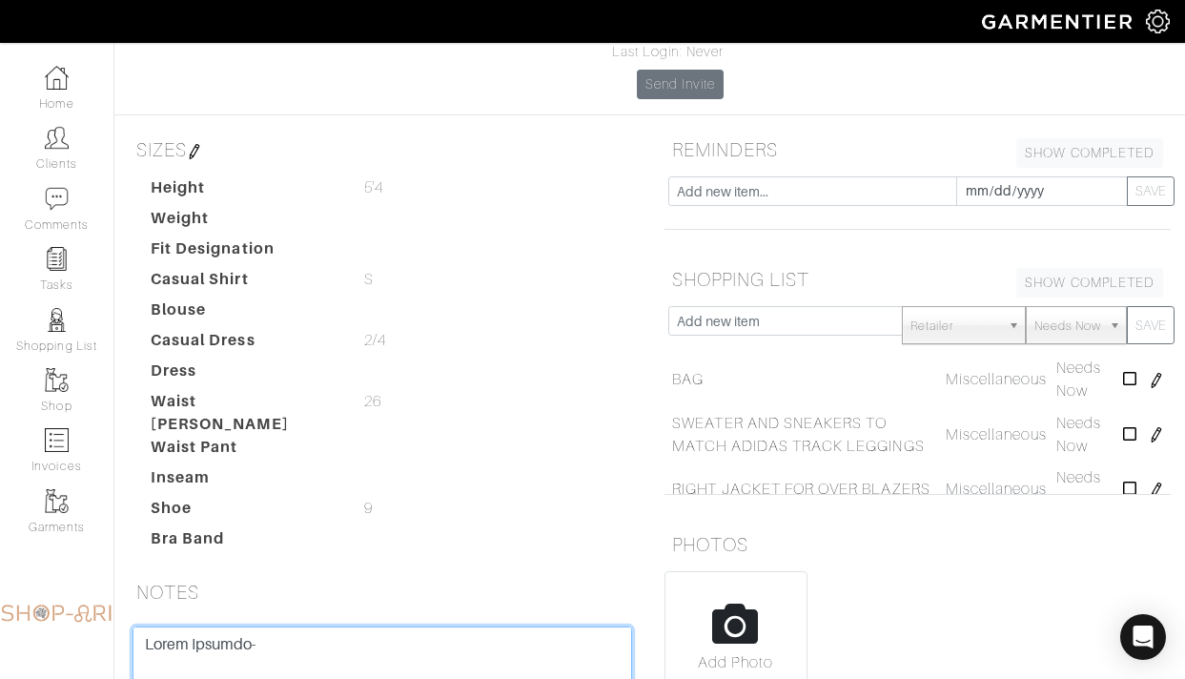
drag, startPoint x: 316, startPoint y: 592, endPoint x: 136, endPoint y: 592, distance: 180.1
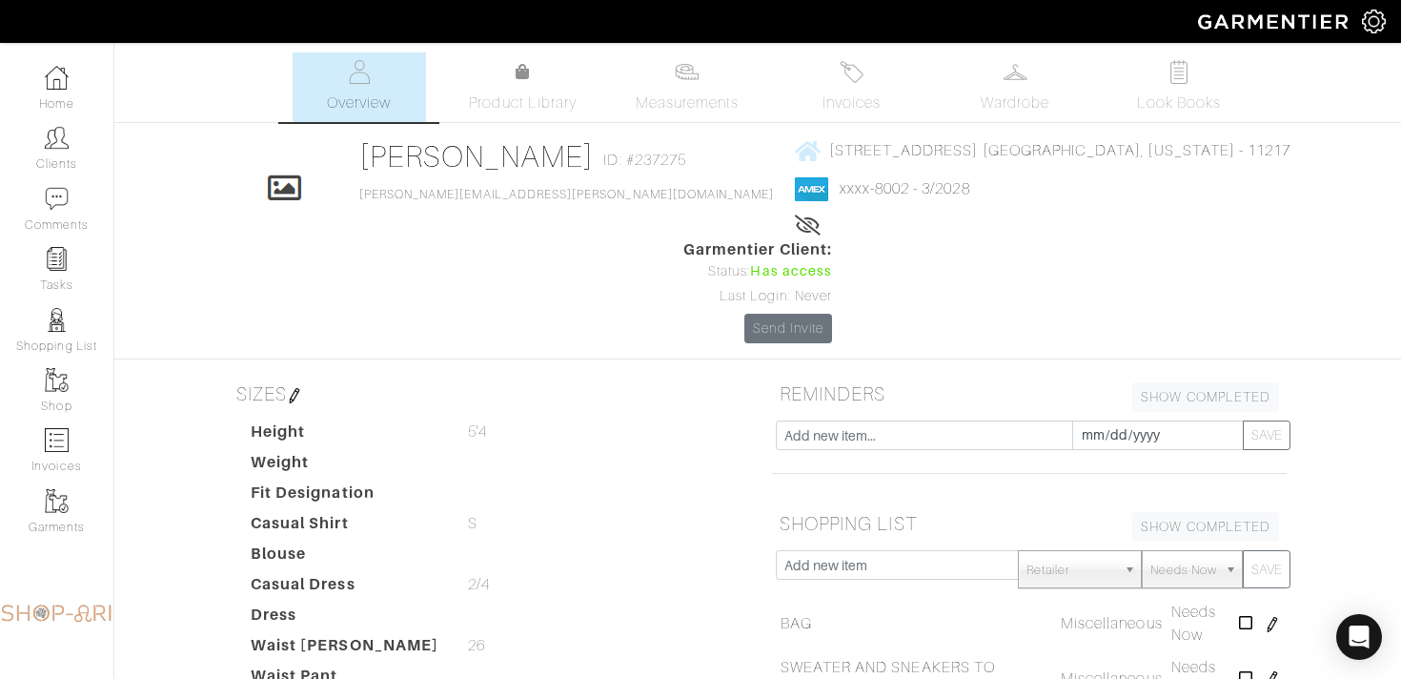
click at [844, 47] on div "Company Settings Manage Subscription My Profile Stylists Sign Out Home Clients …" at bounding box center [700, 582] width 1401 height 1165
click at [831, 91] on link "Invoices" at bounding box center [850, 87] width 133 height 70
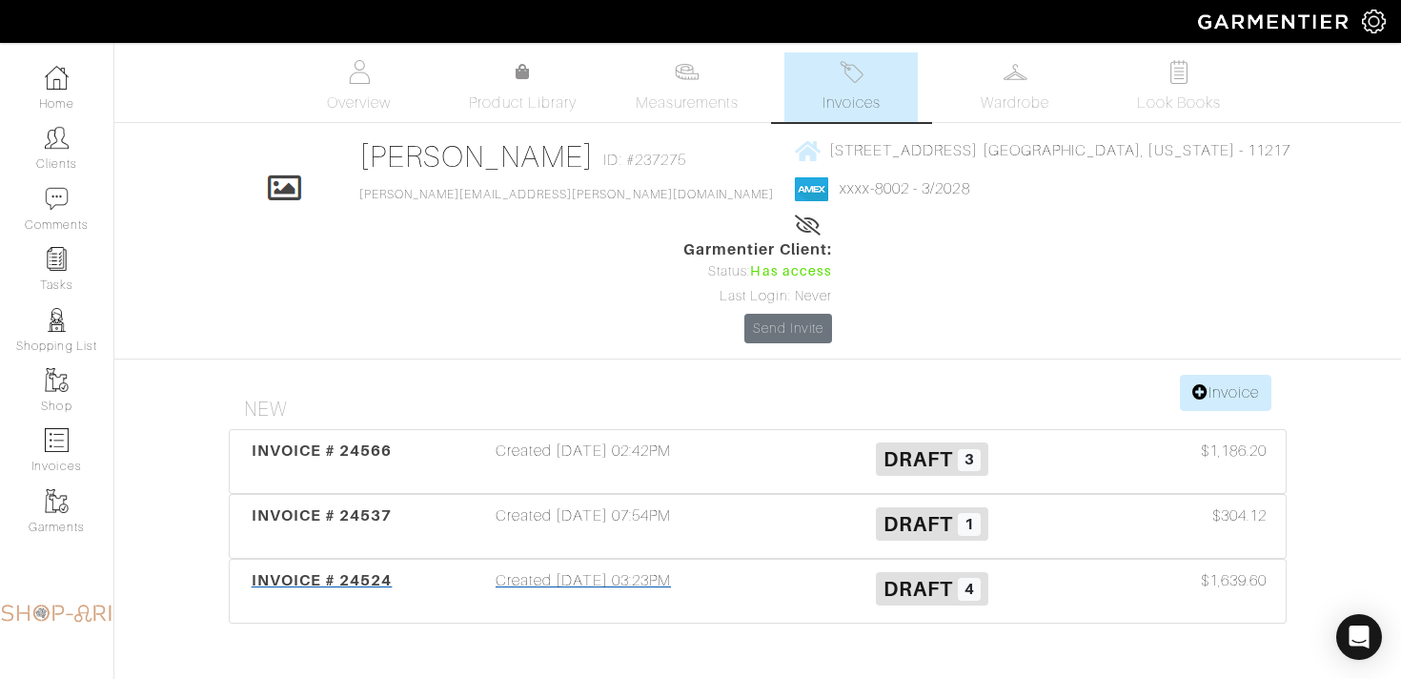
click at [800, 569] on h3 "Draft 4" at bounding box center [932, 587] width 320 height 36
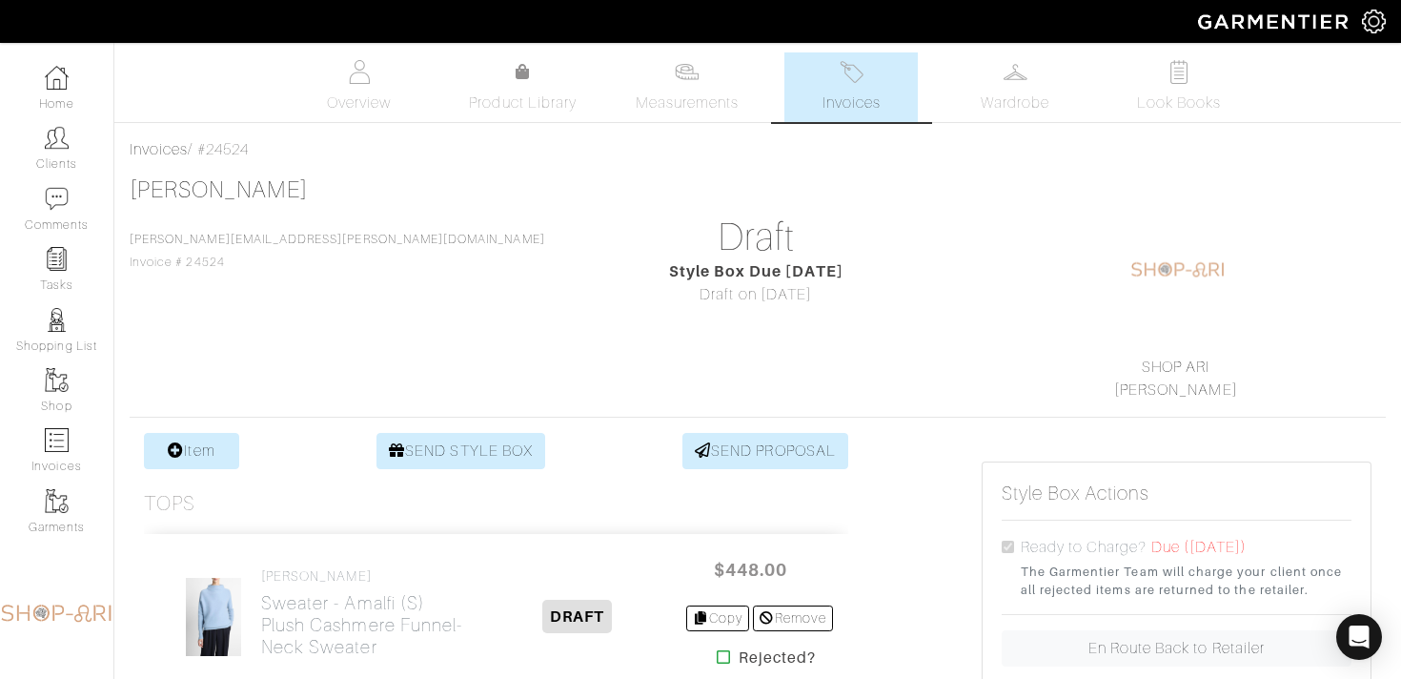
click at [833, 90] on link "Invoices" at bounding box center [850, 87] width 133 height 70
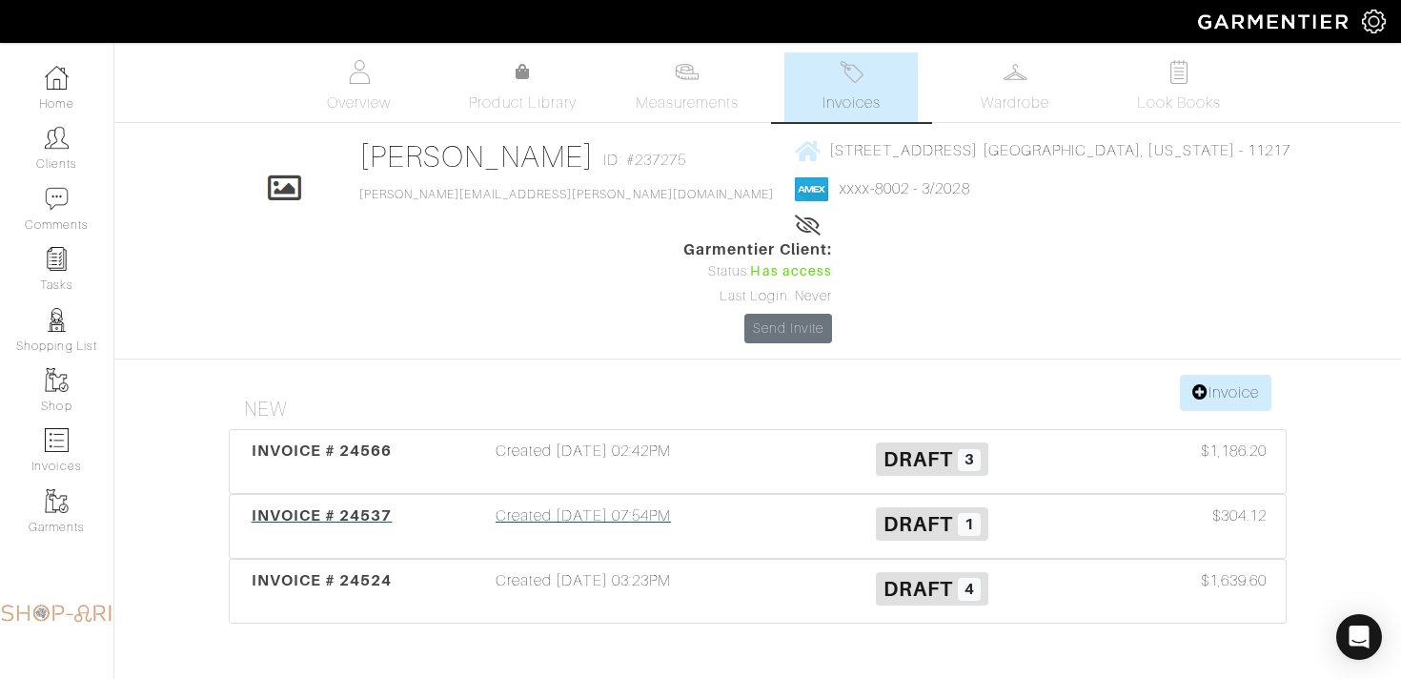
click at [773, 504] on h3 "Draft 1" at bounding box center [932, 522] width 320 height 36
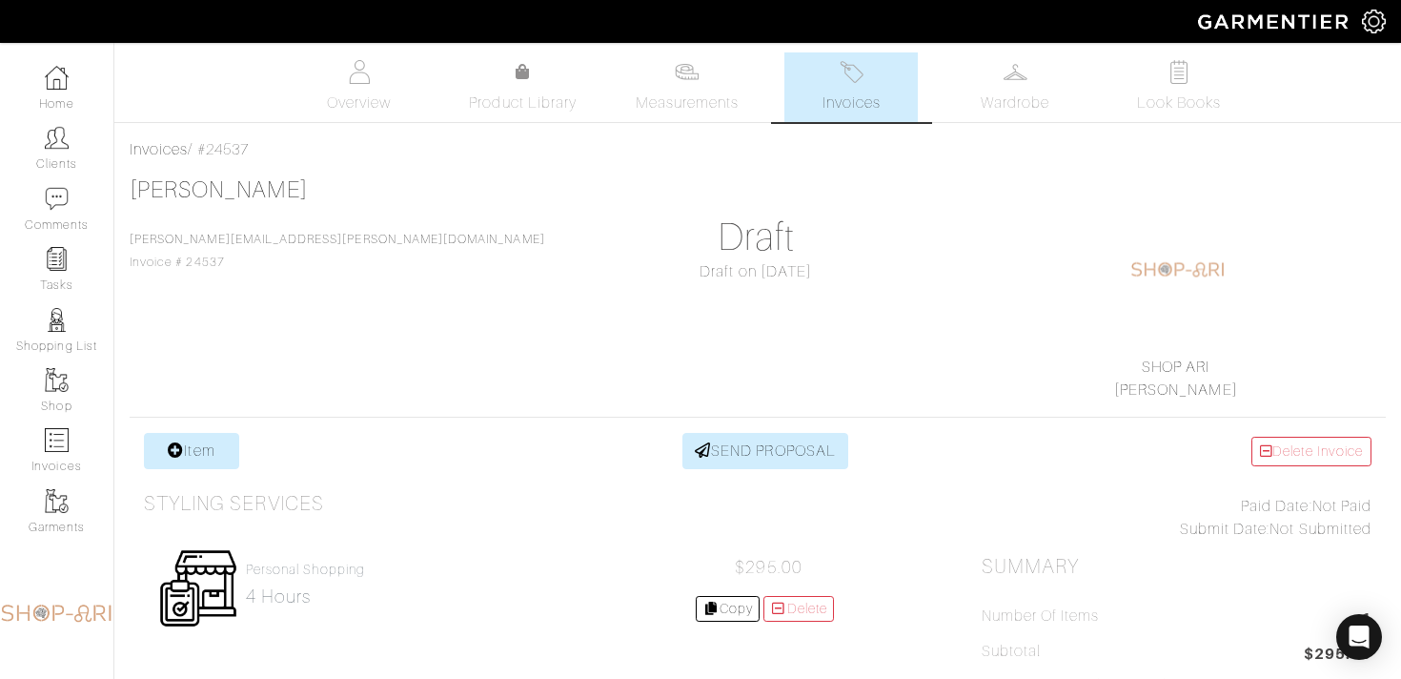
click at [823, 109] on span "Invoices" at bounding box center [851, 102] width 58 height 23
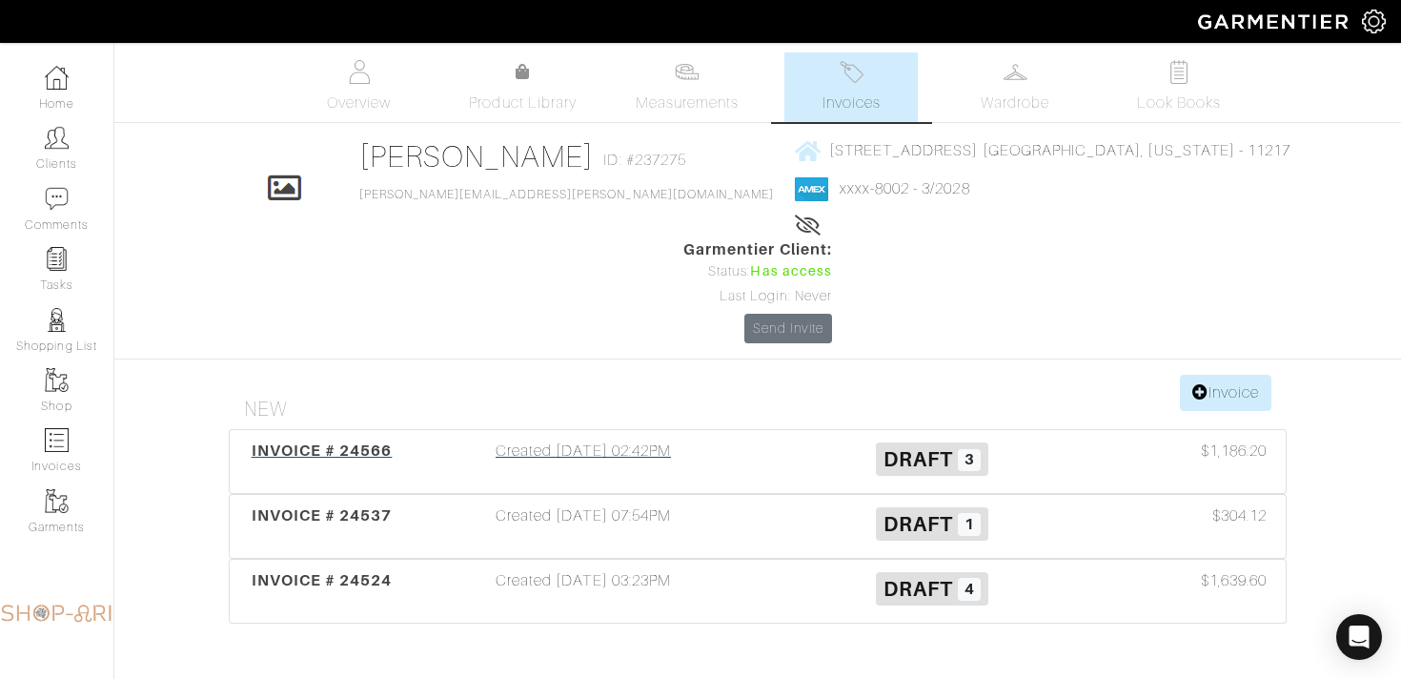
click at [656, 439] on div "Created 09/15/25 02:42PM" at bounding box center [583, 461] width 349 height 44
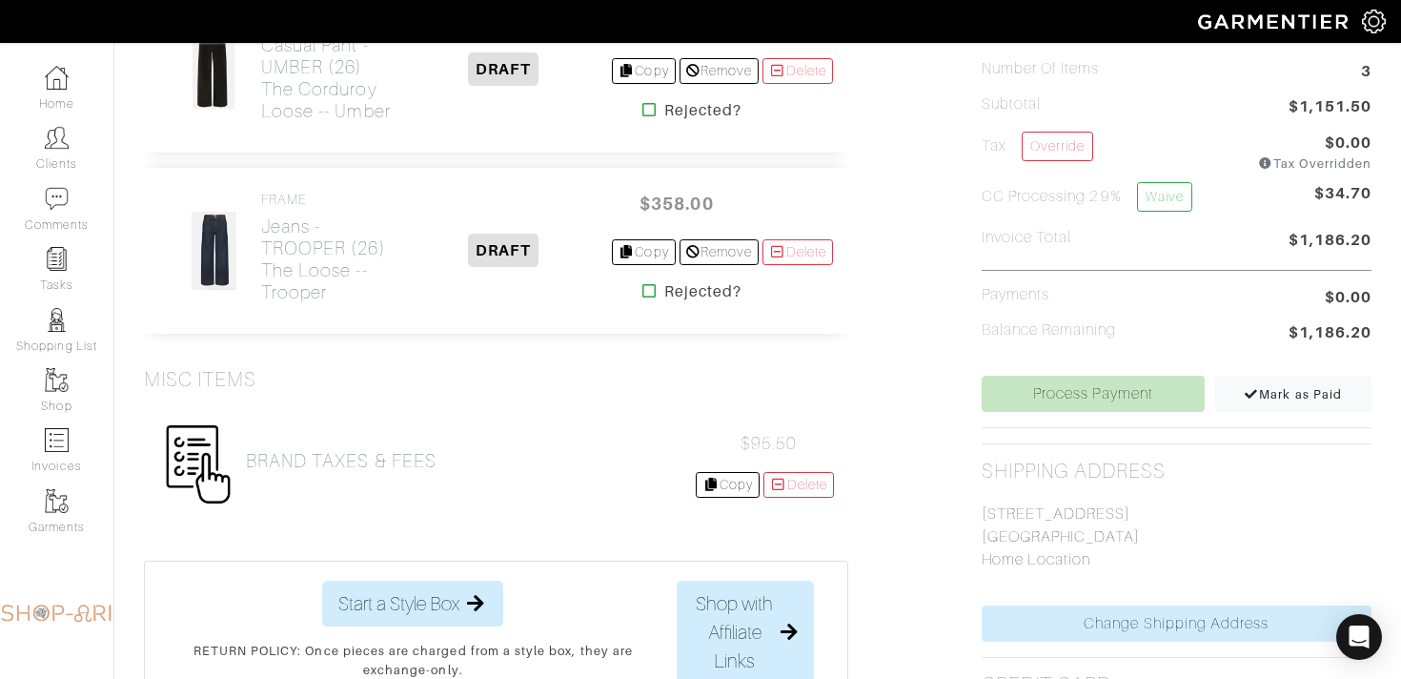
scroll to position [590, 0]
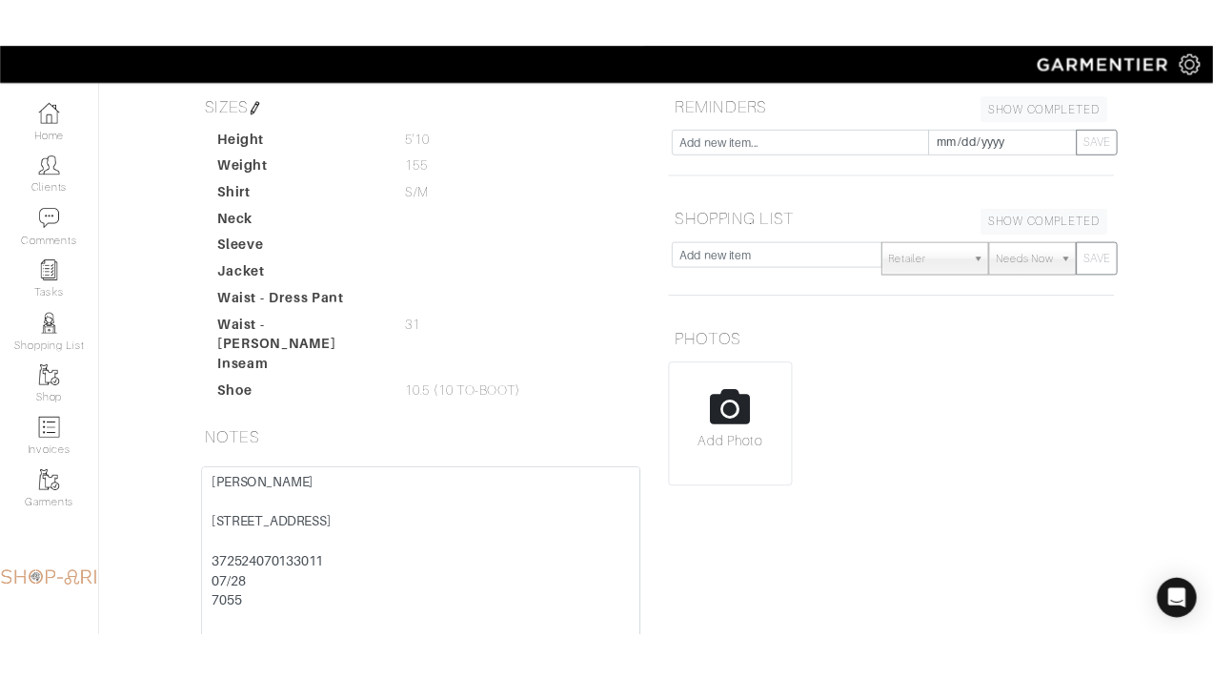
scroll to position [335, 0]
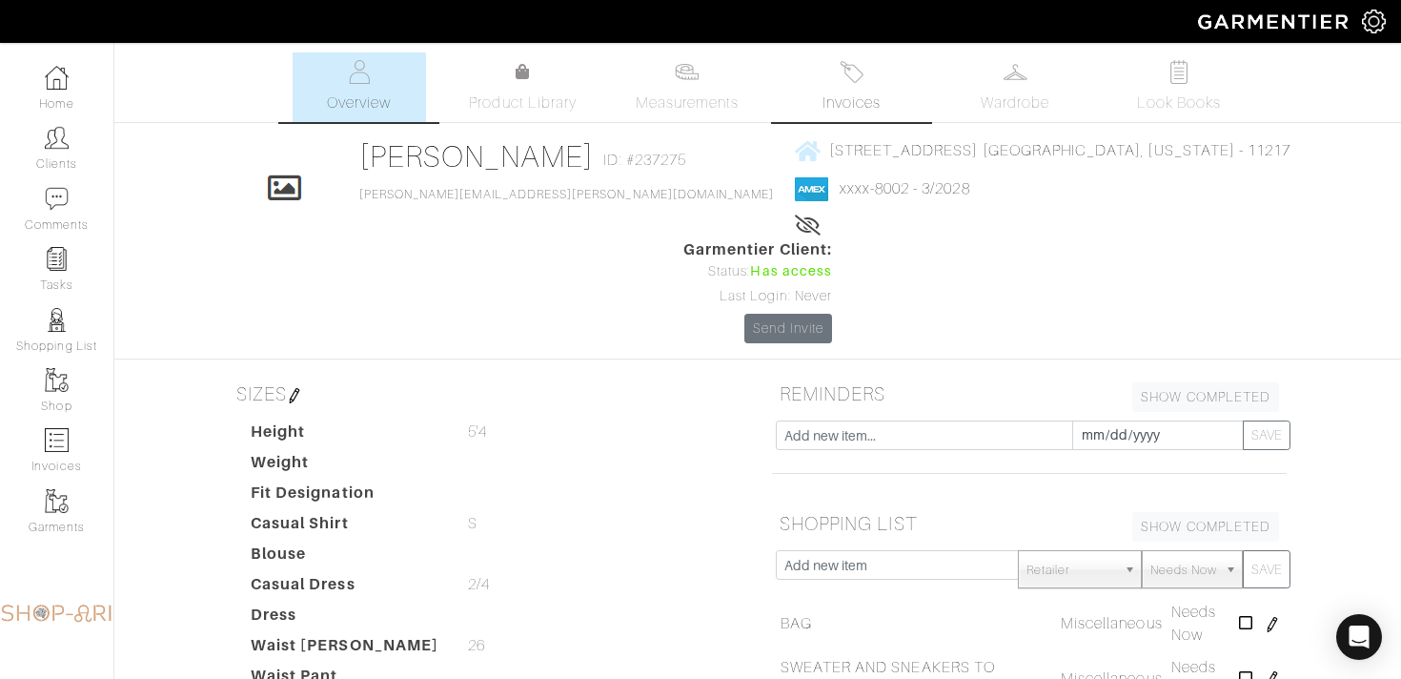
click at [848, 70] on img at bounding box center [852, 72] width 24 height 24
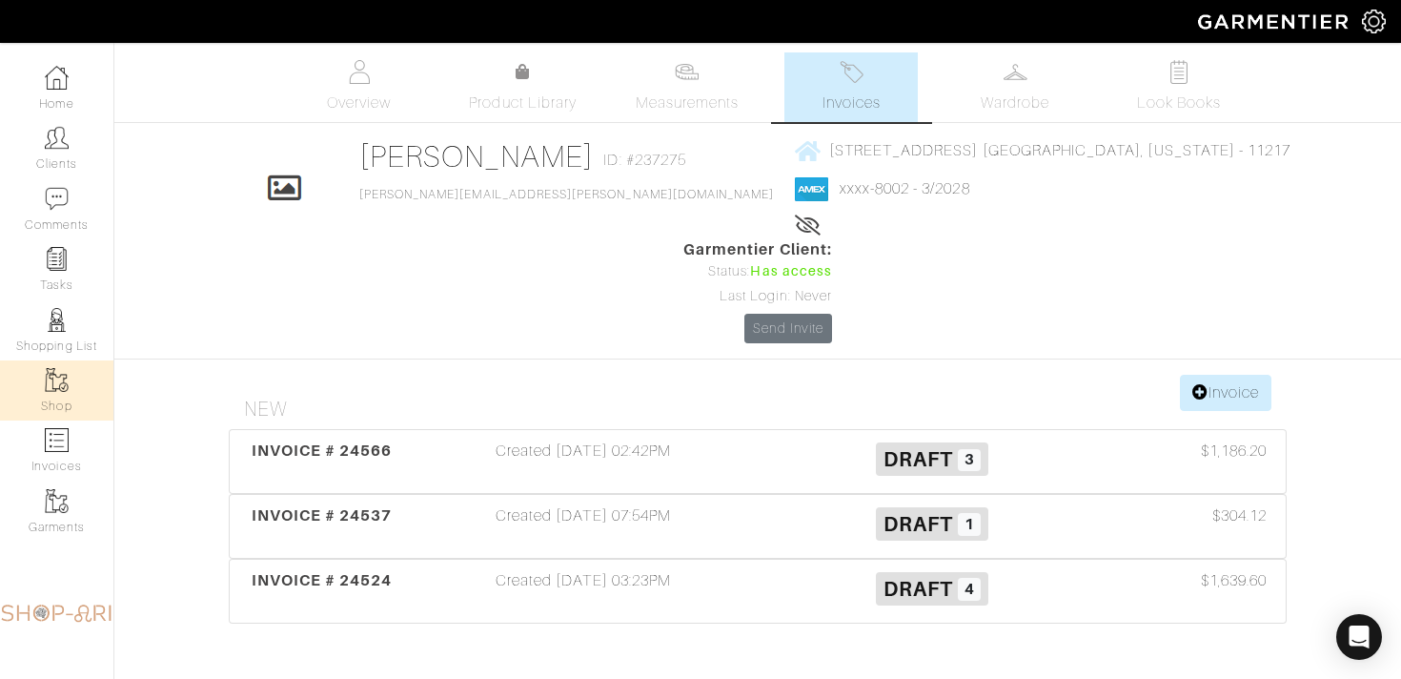
click at [68, 412] on link "Shop" at bounding box center [56, 390] width 113 height 60
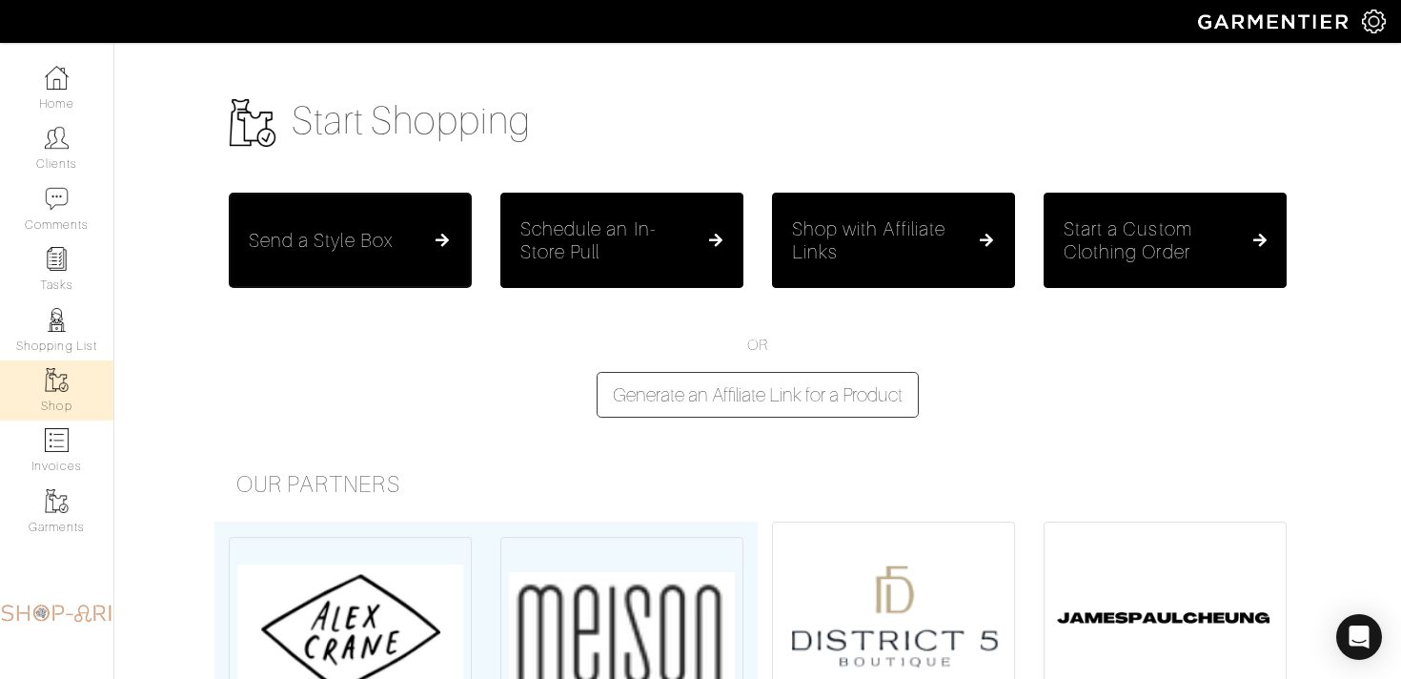
click at [377, 254] on button "Send a Style Box" at bounding box center [350, 240] width 243 height 95
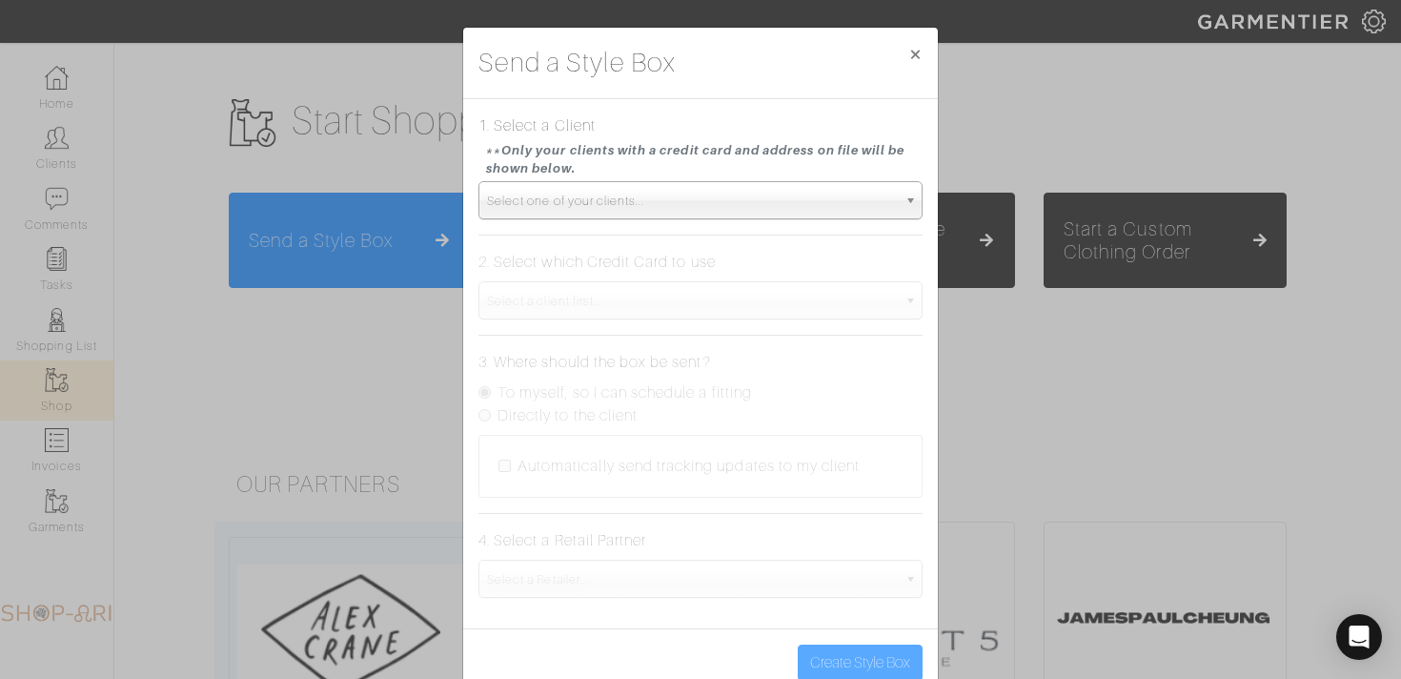
click at [558, 202] on span "Select one of your clients..." at bounding box center [692, 201] width 410 height 38
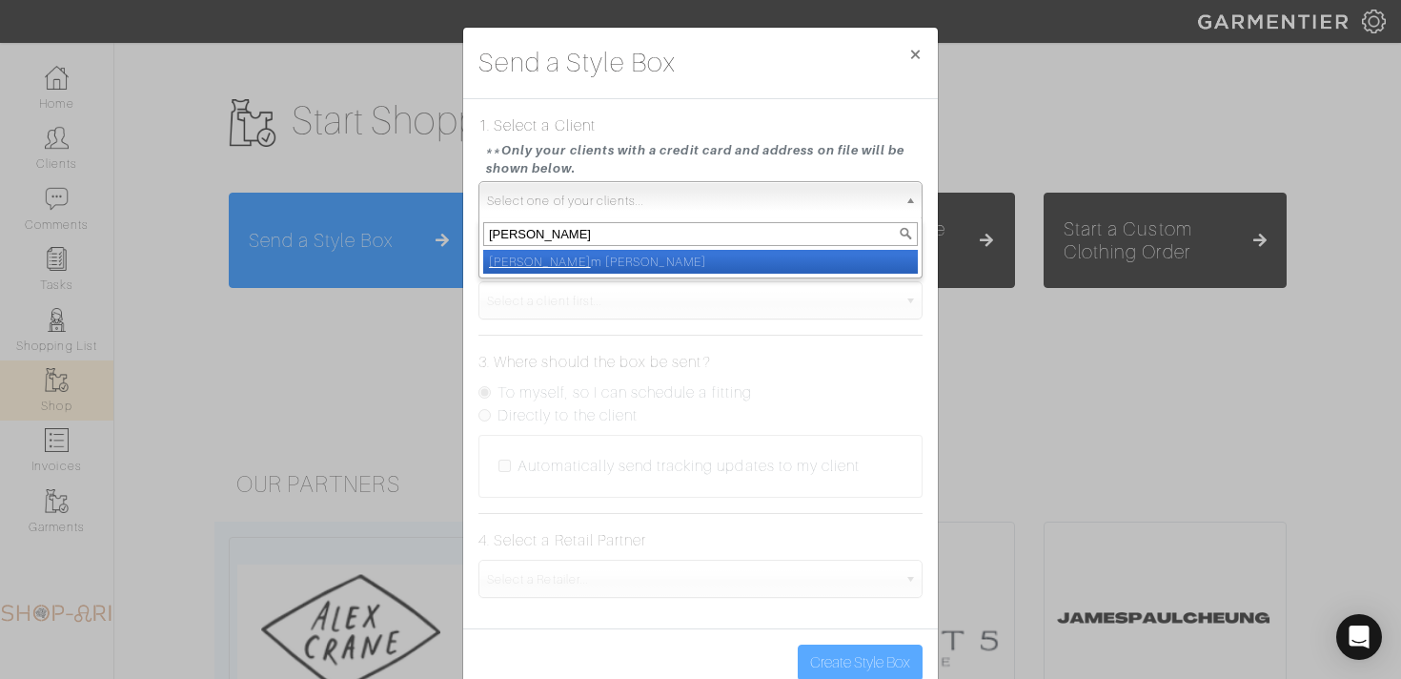
type input "nilam"
select select "nilam-perpich"
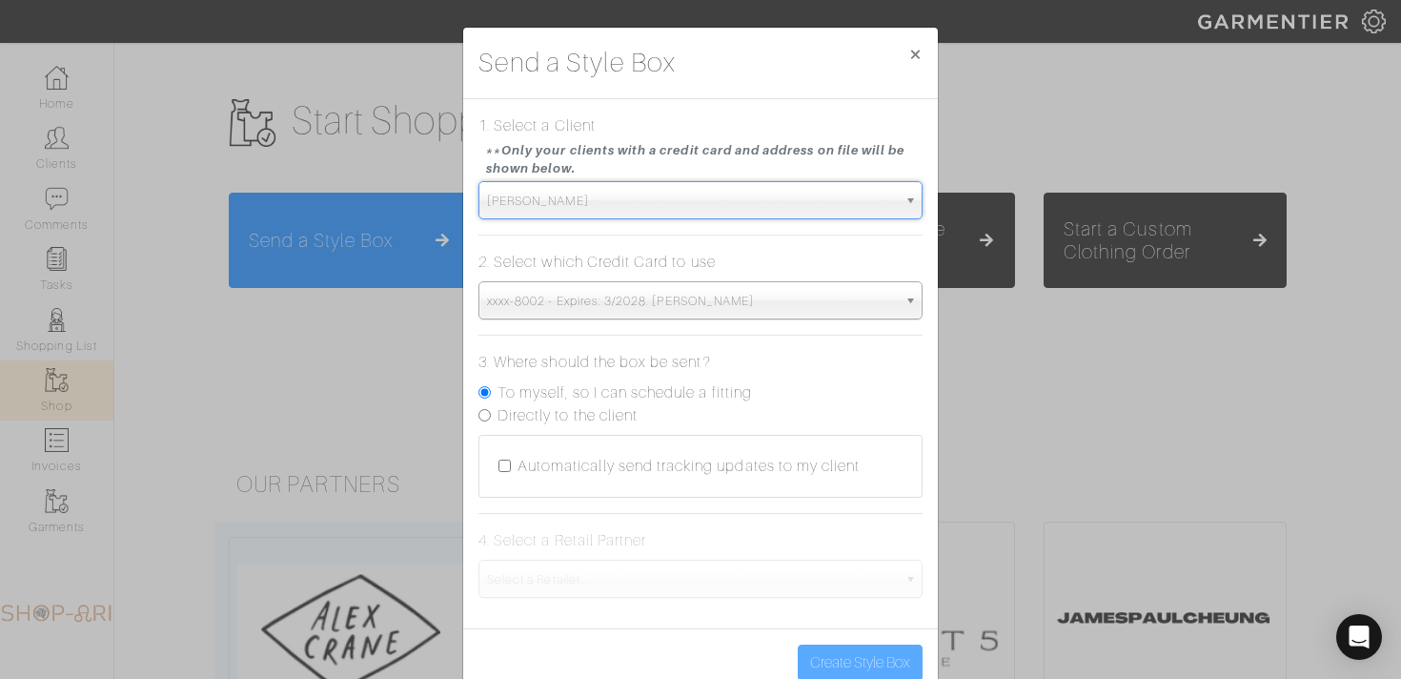
click at [599, 296] on span "xxxx-8002 - Expires: 3/2028. nilam perpich" at bounding box center [692, 301] width 410 height 38
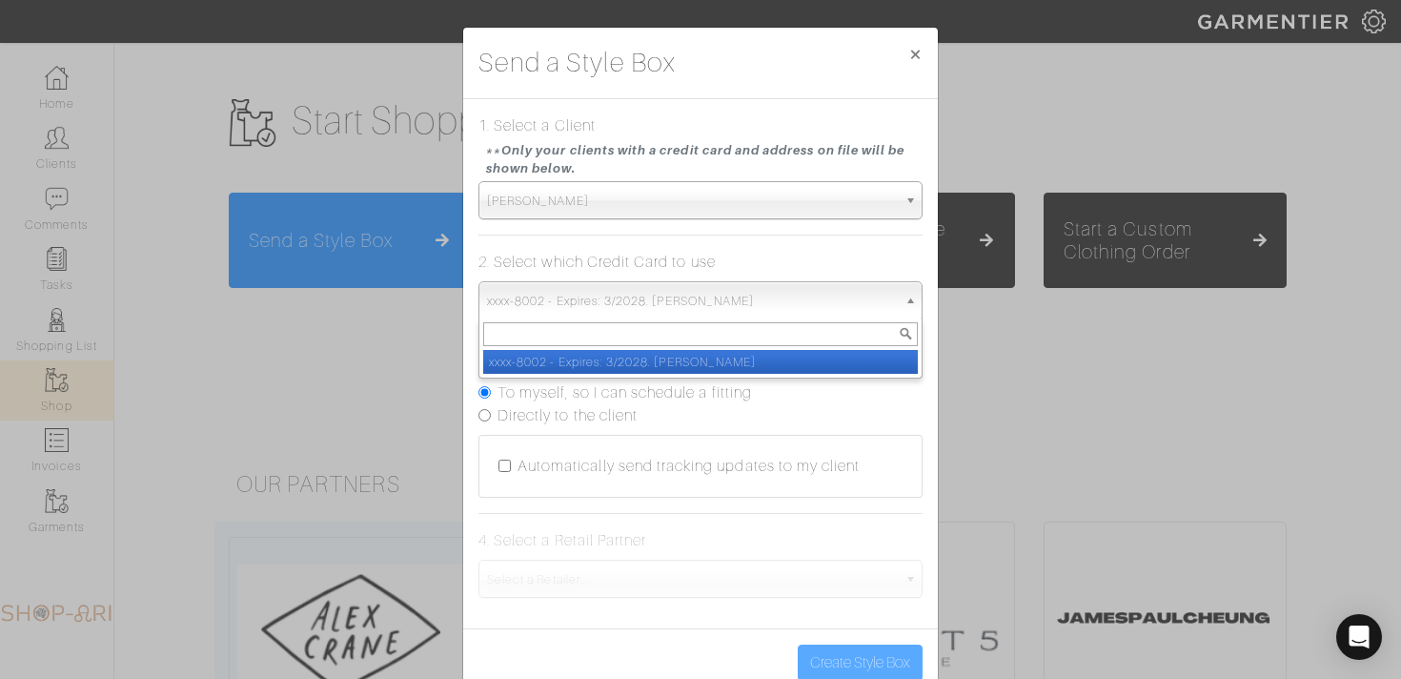
click at [600, 354] on li "xxxx-8002 - Expires: 3/2028. nilam perpich" at bounding box center [700, 362] width 435 height 24
select select "5522"
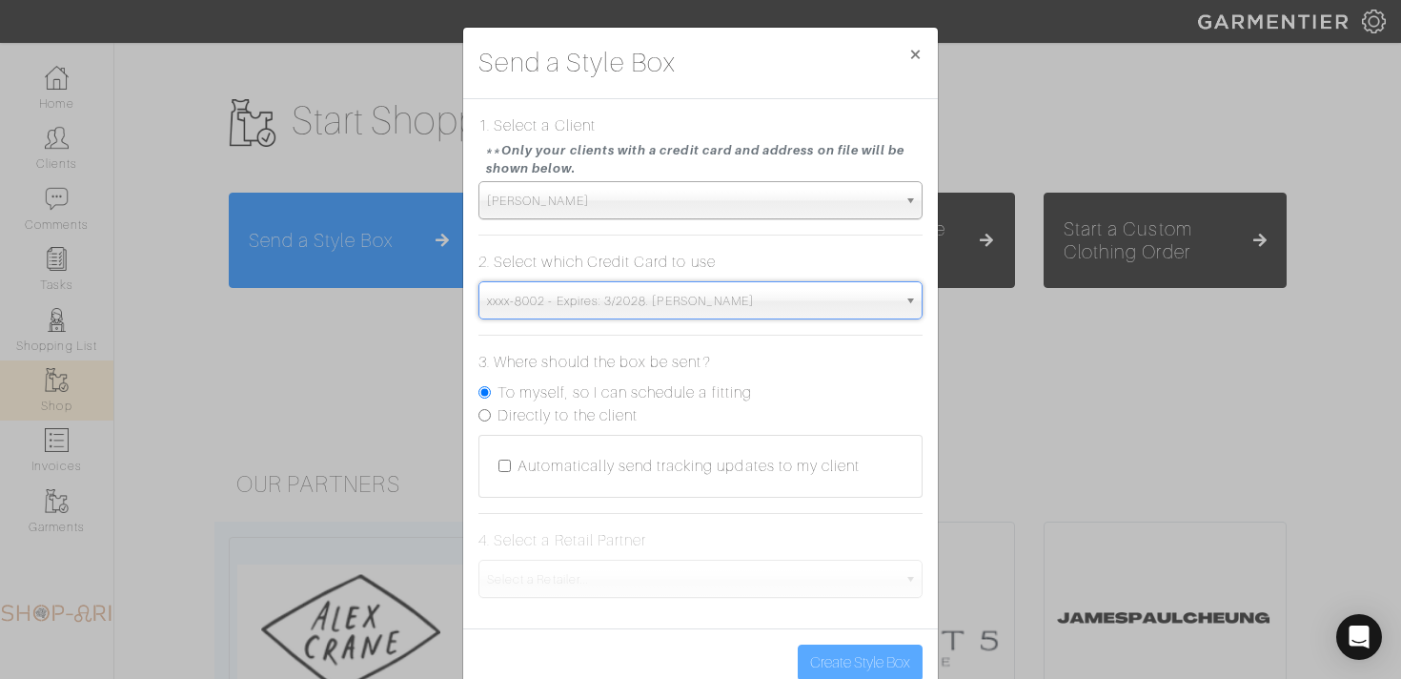
click at [575, 421] on label "Directly to the client" at bounding box center [567, 415] width 140 height 23
click at [491, 421] on input "Directly to the client" at bounding box center [484, 415] width 12 height 12
radio input "true"
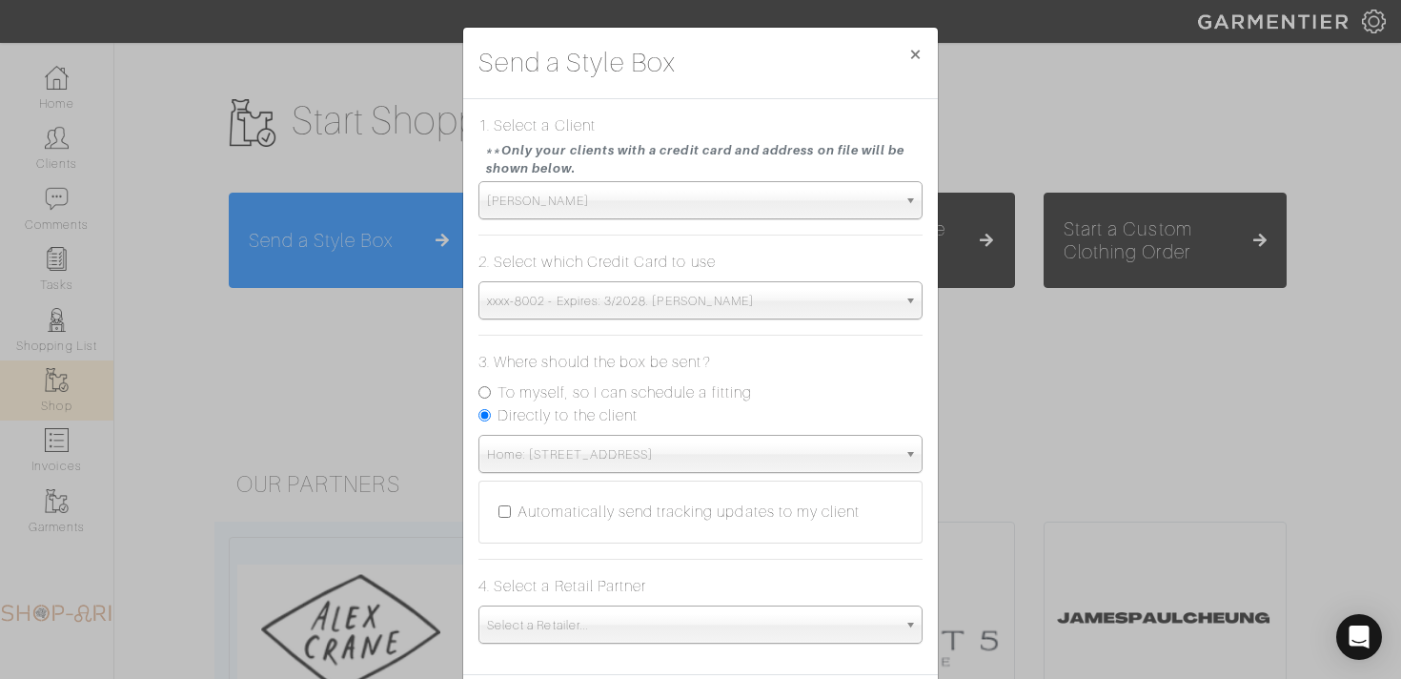
scroll to position [88, 0]
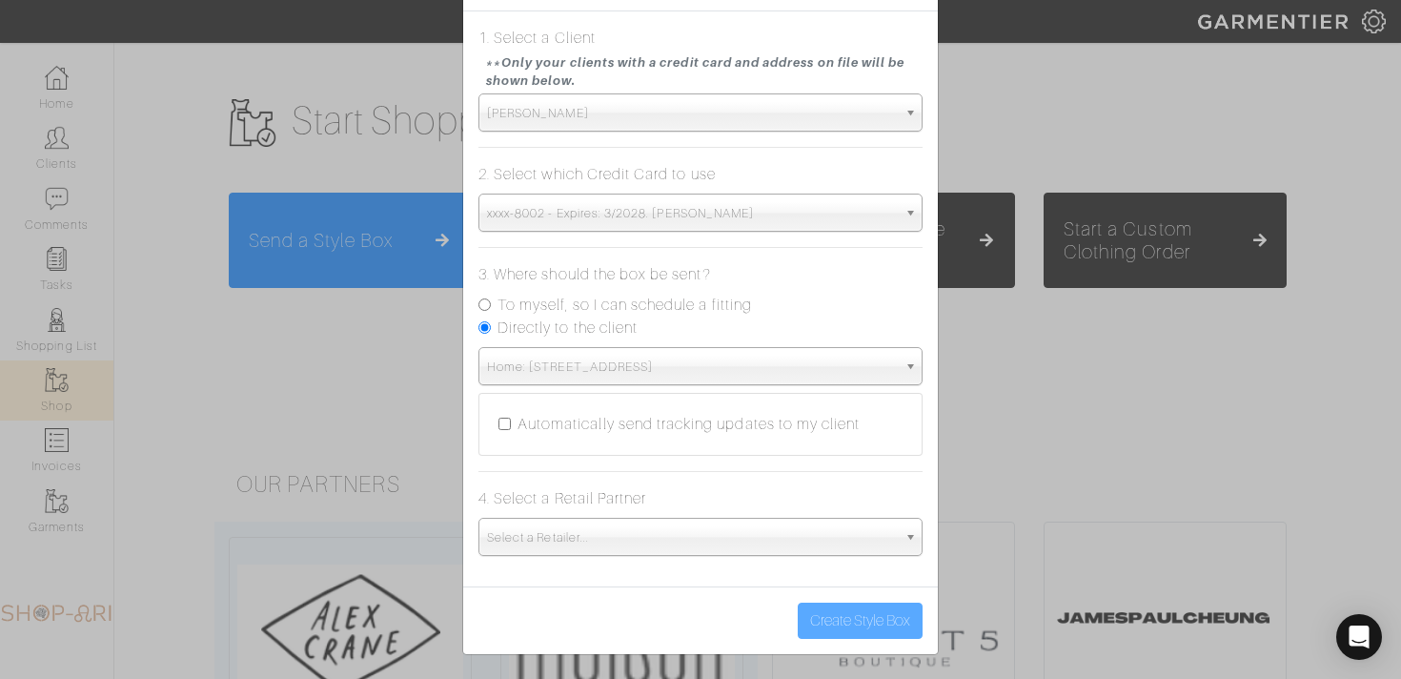
click at [567, 532] on span "Select a Retailer..." at bounding box center [692, 537] width 410 height 38
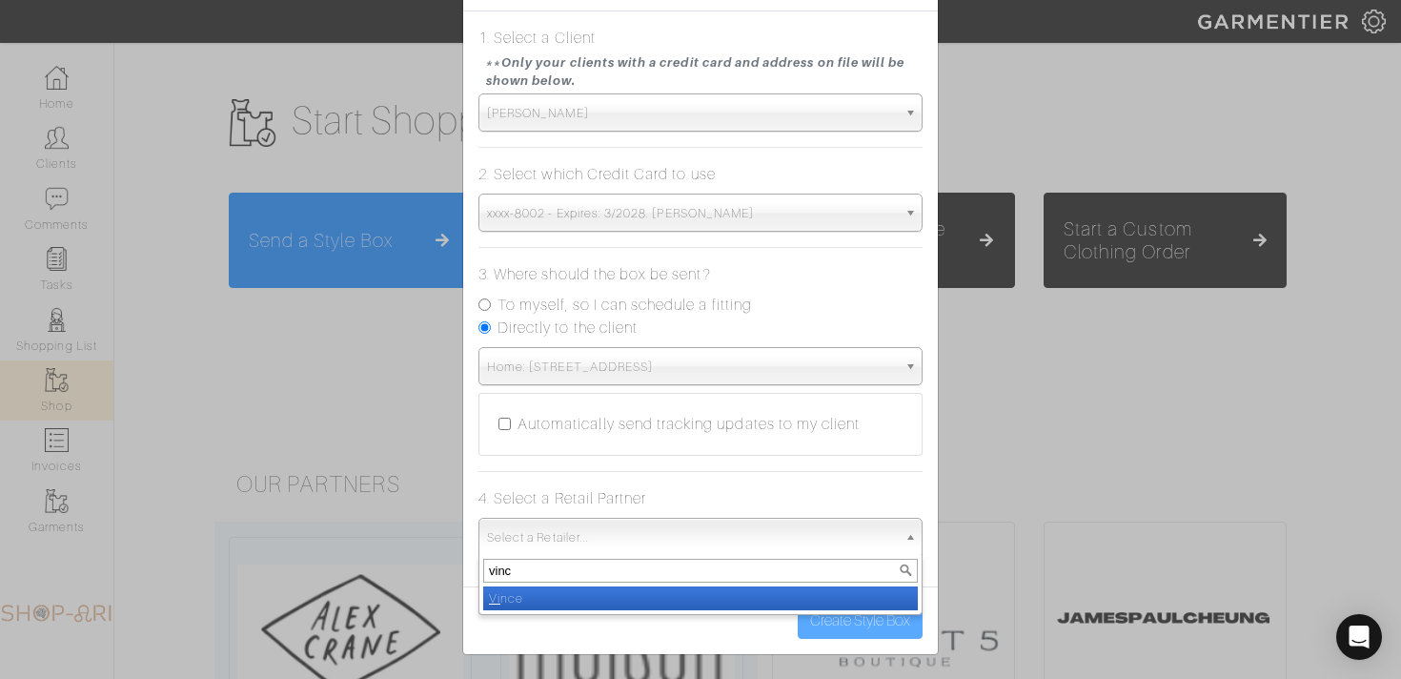
type input "vince"
select select "19"
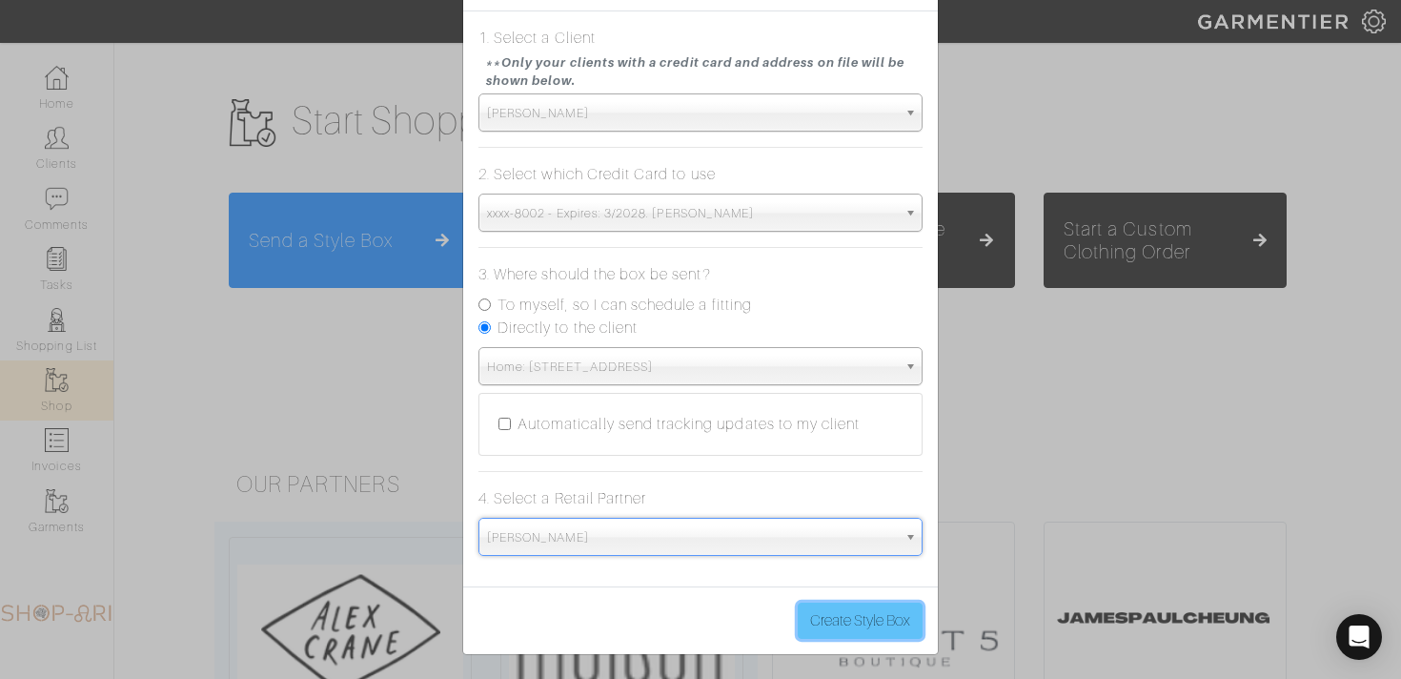
click at [857, 612] on button "Create Style Box" at bounding box center [860, 620] width 125 height 36
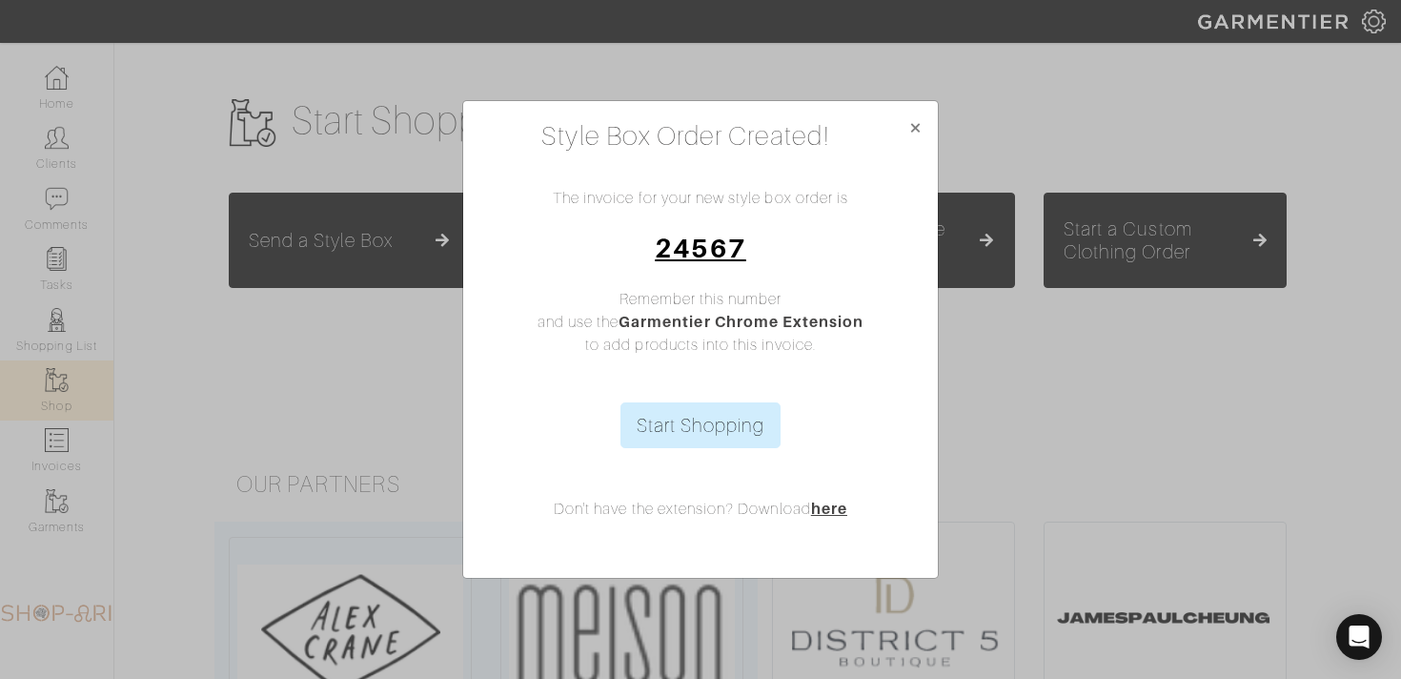
click at [709, 251] on link "24567" at bounding box center [700, 248] width 91 height 30
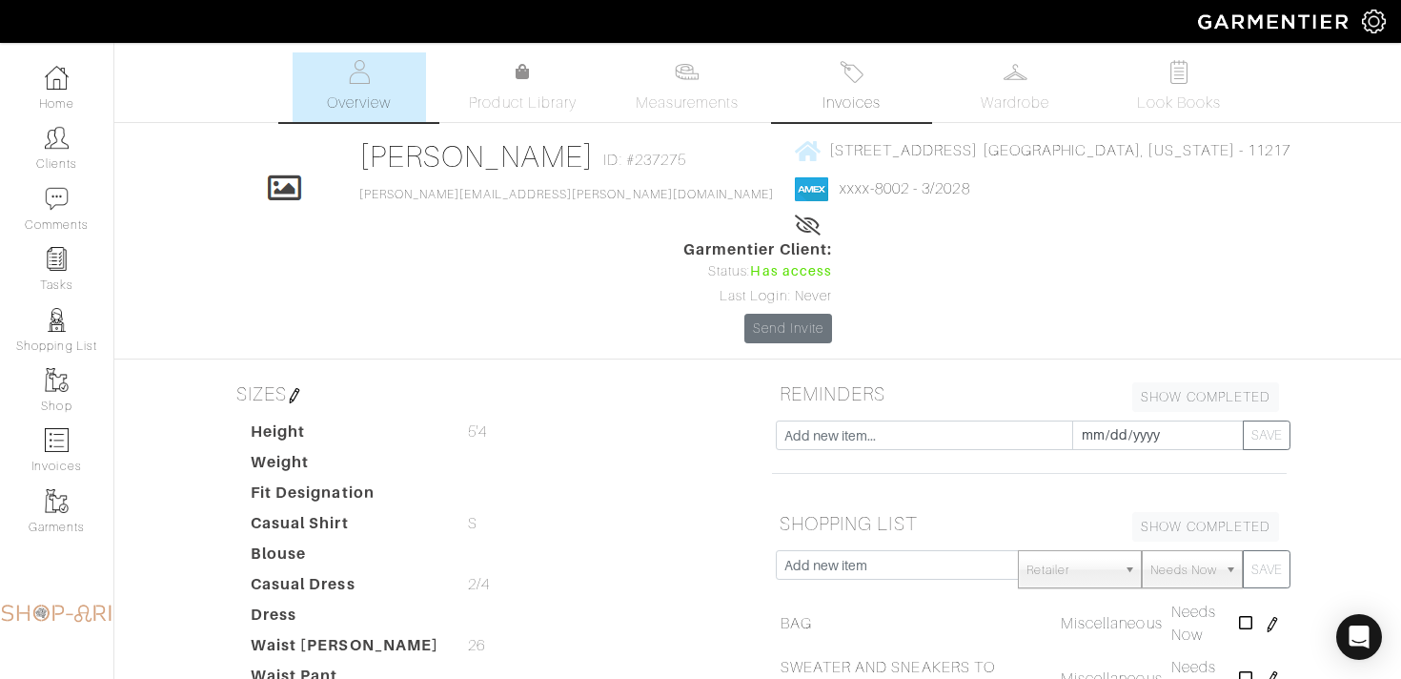
click at [861, 81] on img at bounding box center [852, 72] width 24 height 24
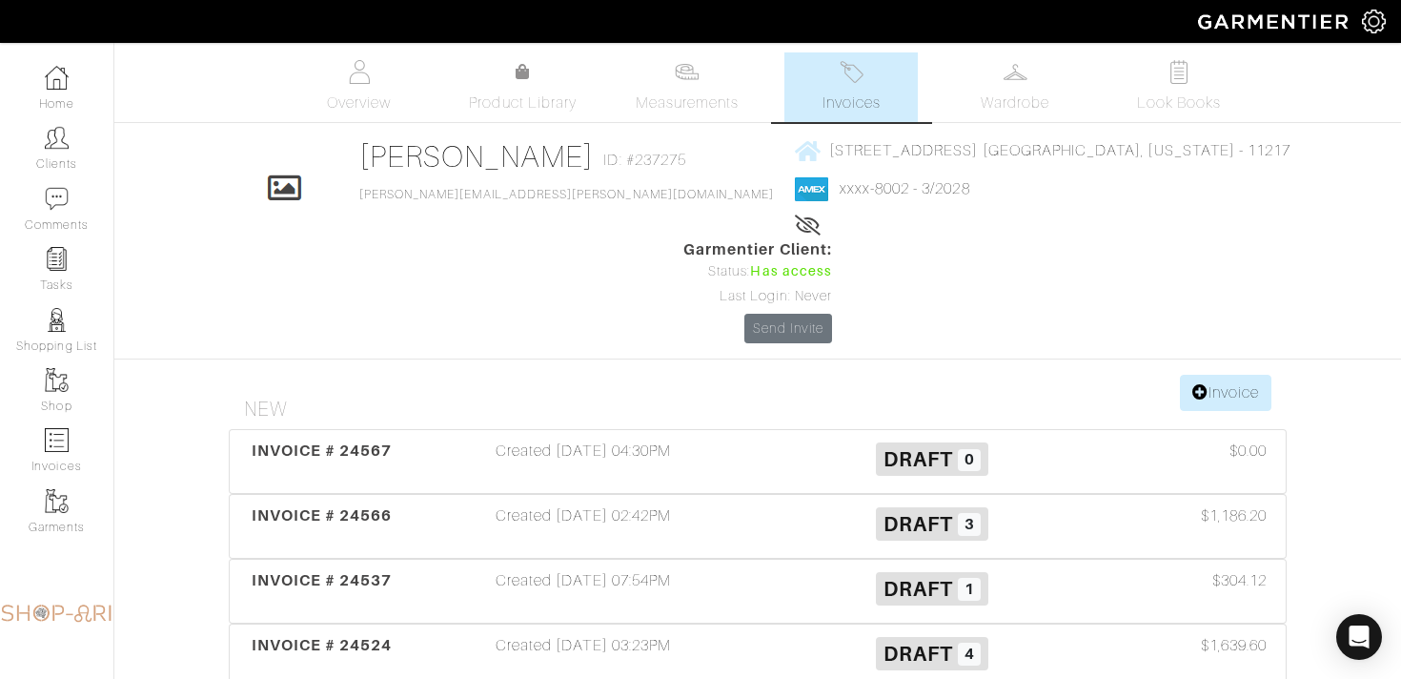
scroll to position [47, 0]
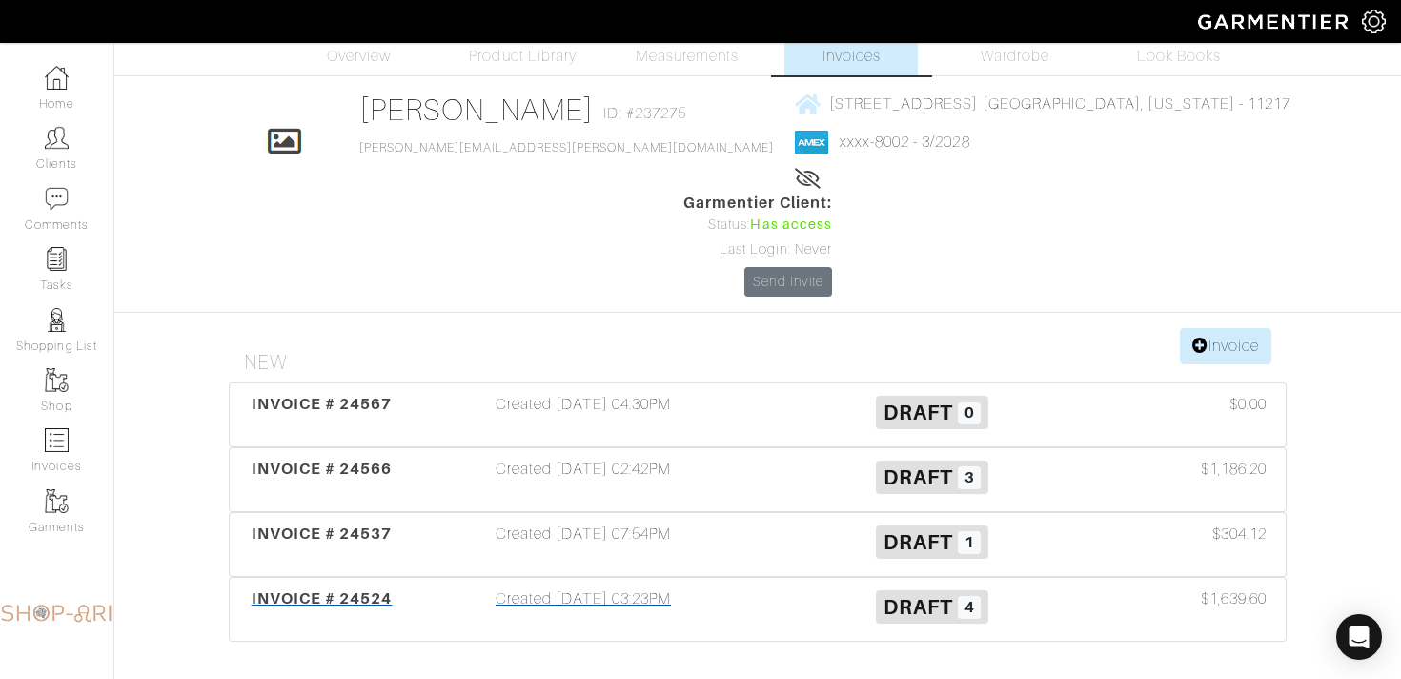
click at [723, 587] on div "Created [DATE] 03:23PM" at bounding box center [583, 609] width 349 height 44
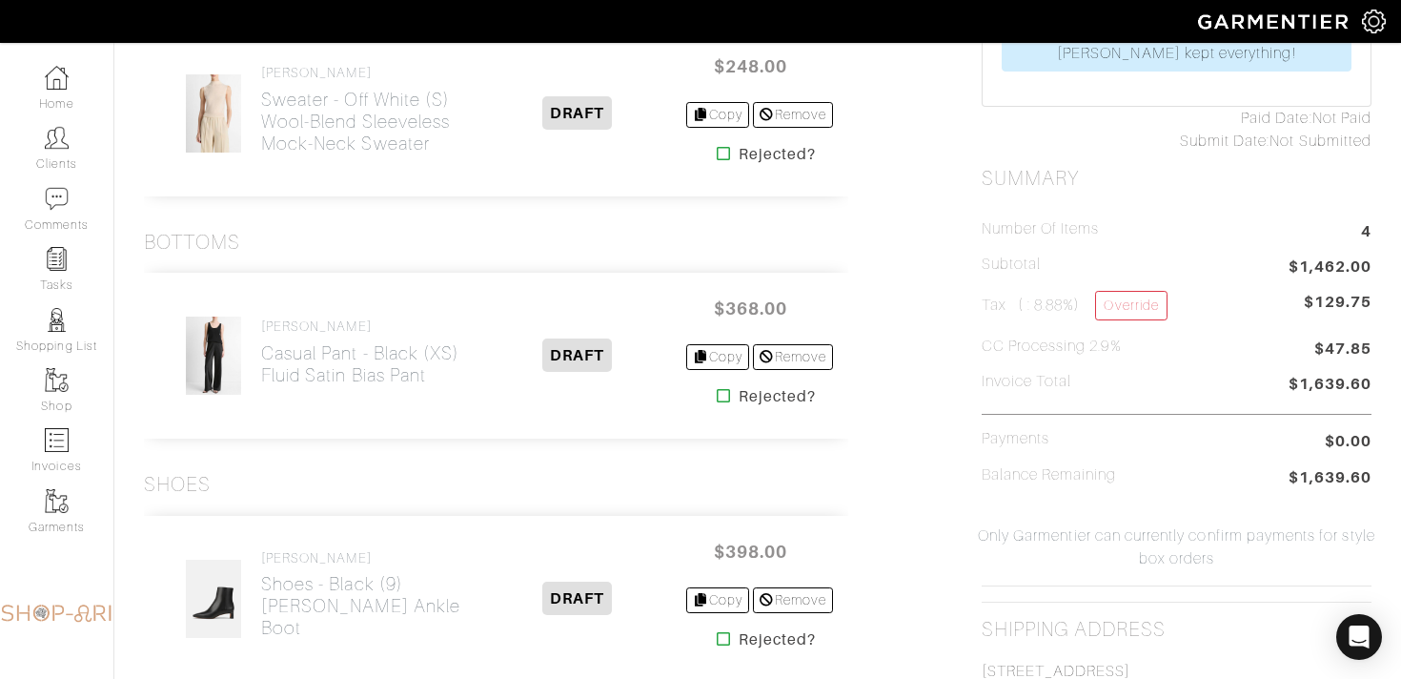
scroll to position [706, 0]
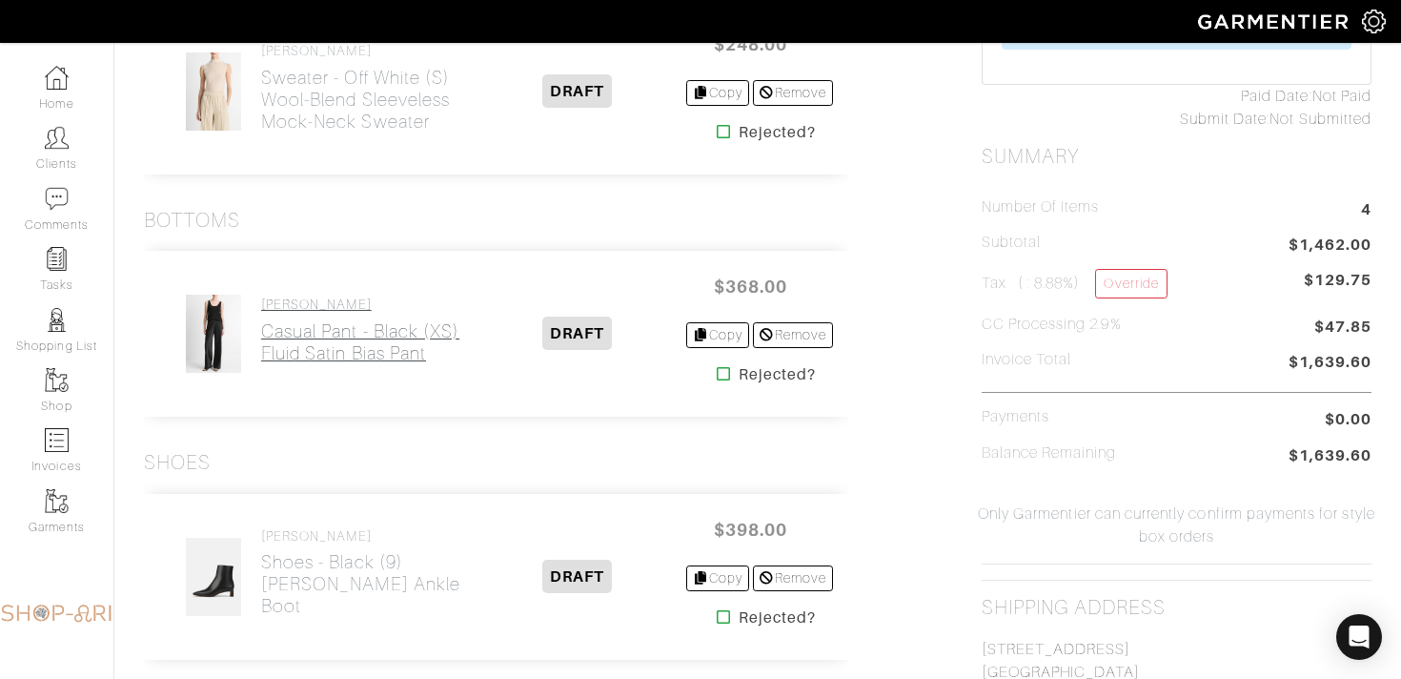
click at [417, 330] on h2 "Casual Pant - Black (XS) Fluid Satin Bias Pant" at bounding box center [360, 342] width 198 height 44
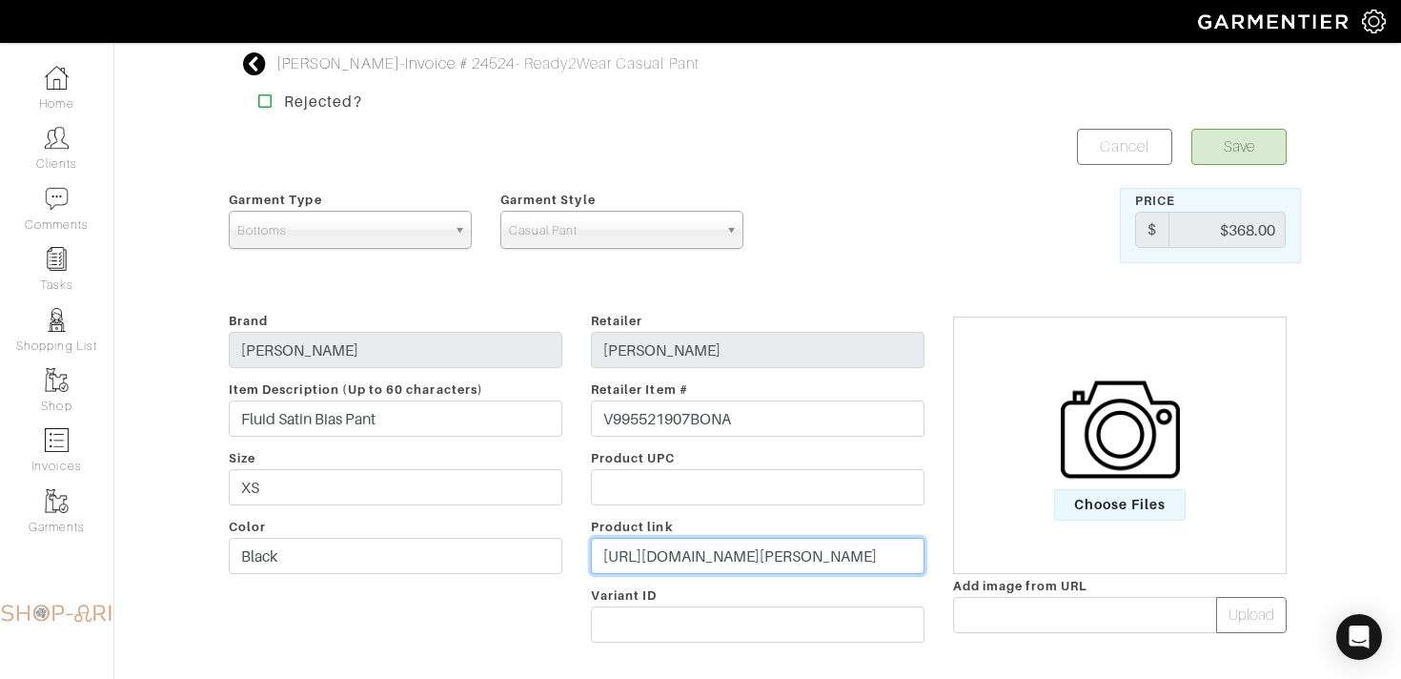
click at [643, 557] on input "[URL][DOMAIN_NAME][PERSON_NAME]" at bounding box center [758, 555] width 334 height 36
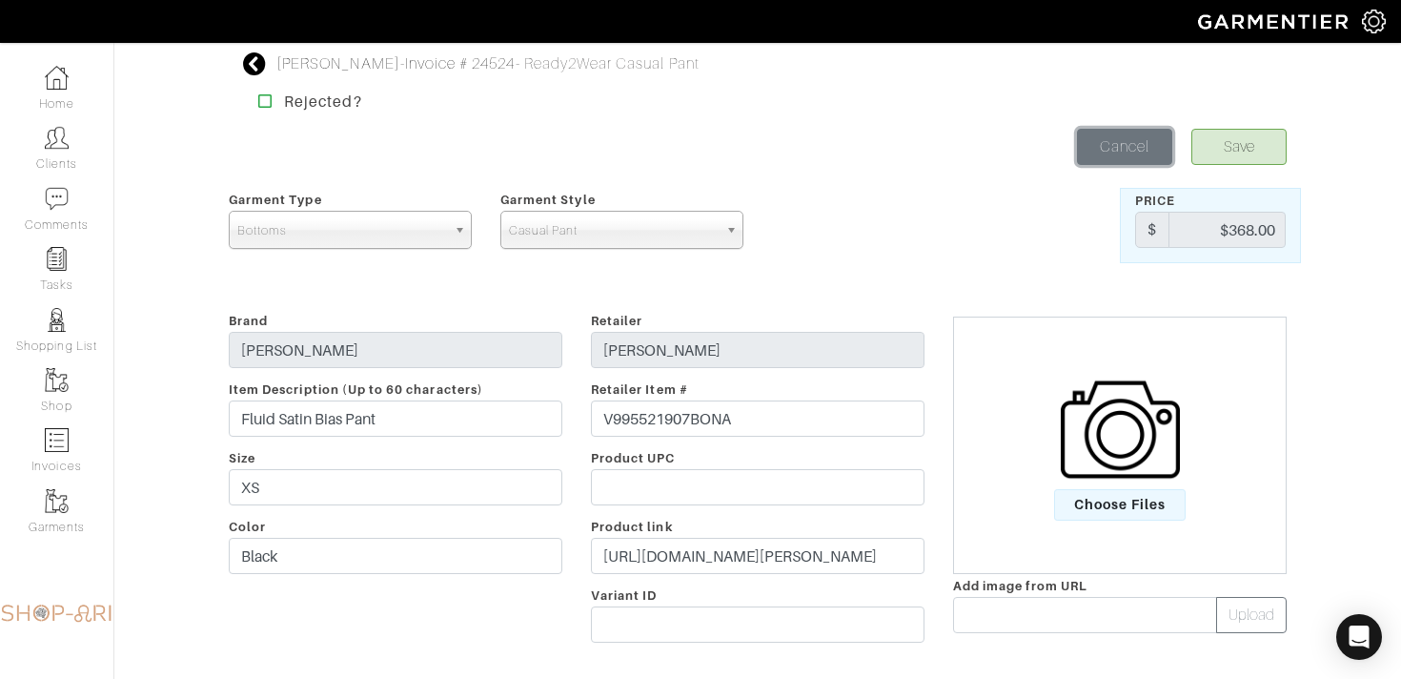
click at [1121, 151] on link "Cancel" at bounding box center [1124, 147] width 95 height 36
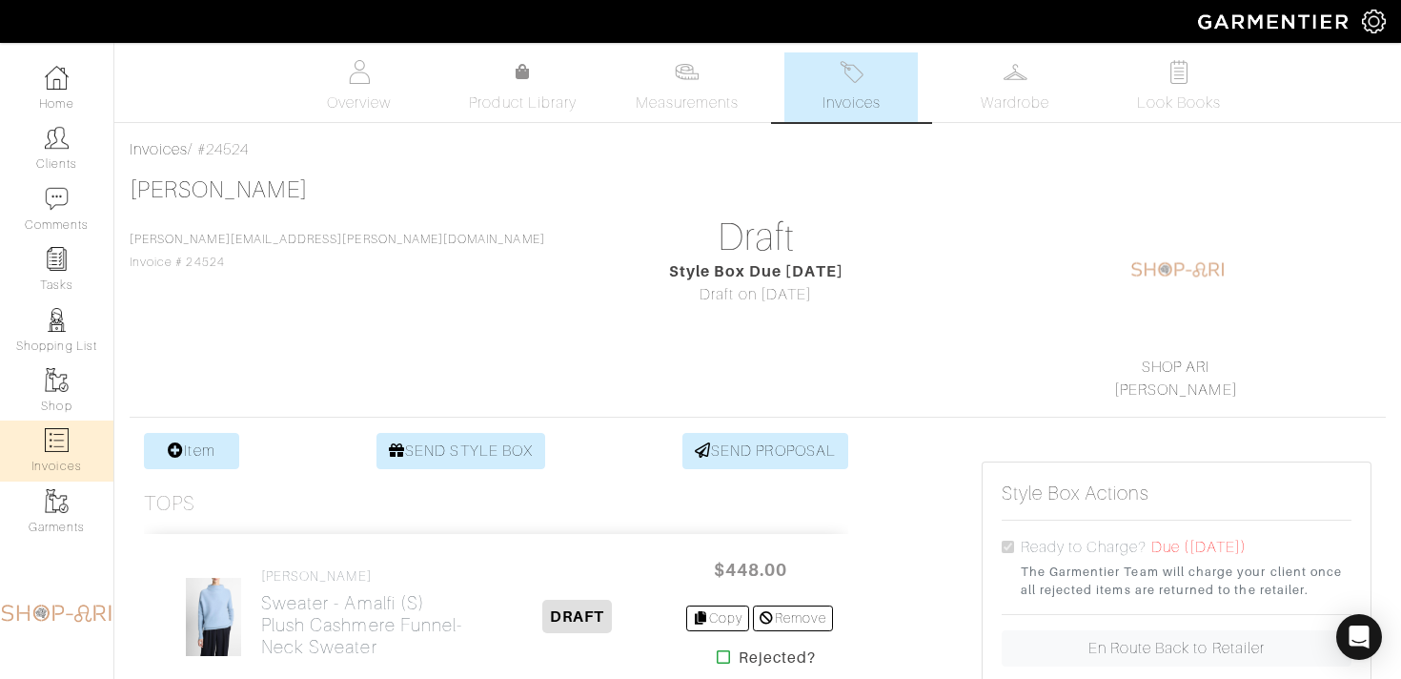
click at [67, 445] on img at bounding box center [57, 440] width 24 height 24
select select
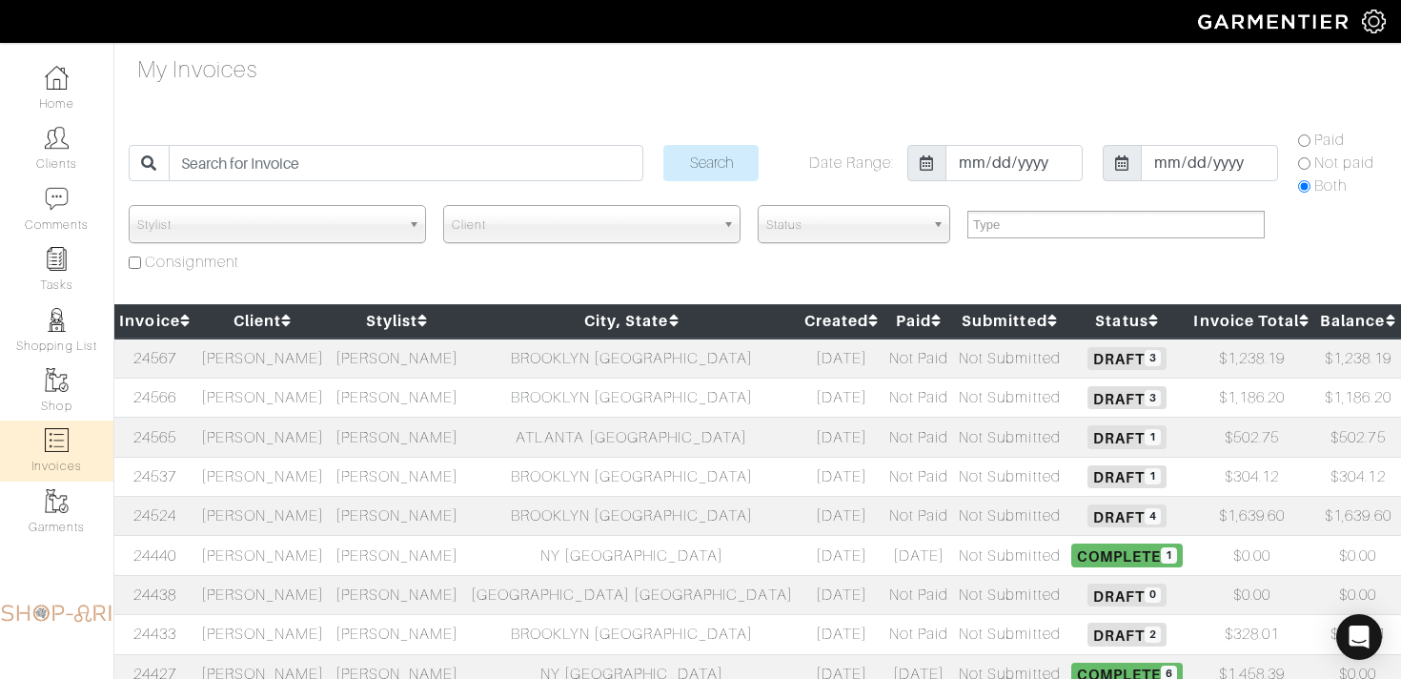
click at [330, 362] on td "[PERSON_NAME]" at bounding box center [262, 358] width 134 height 40
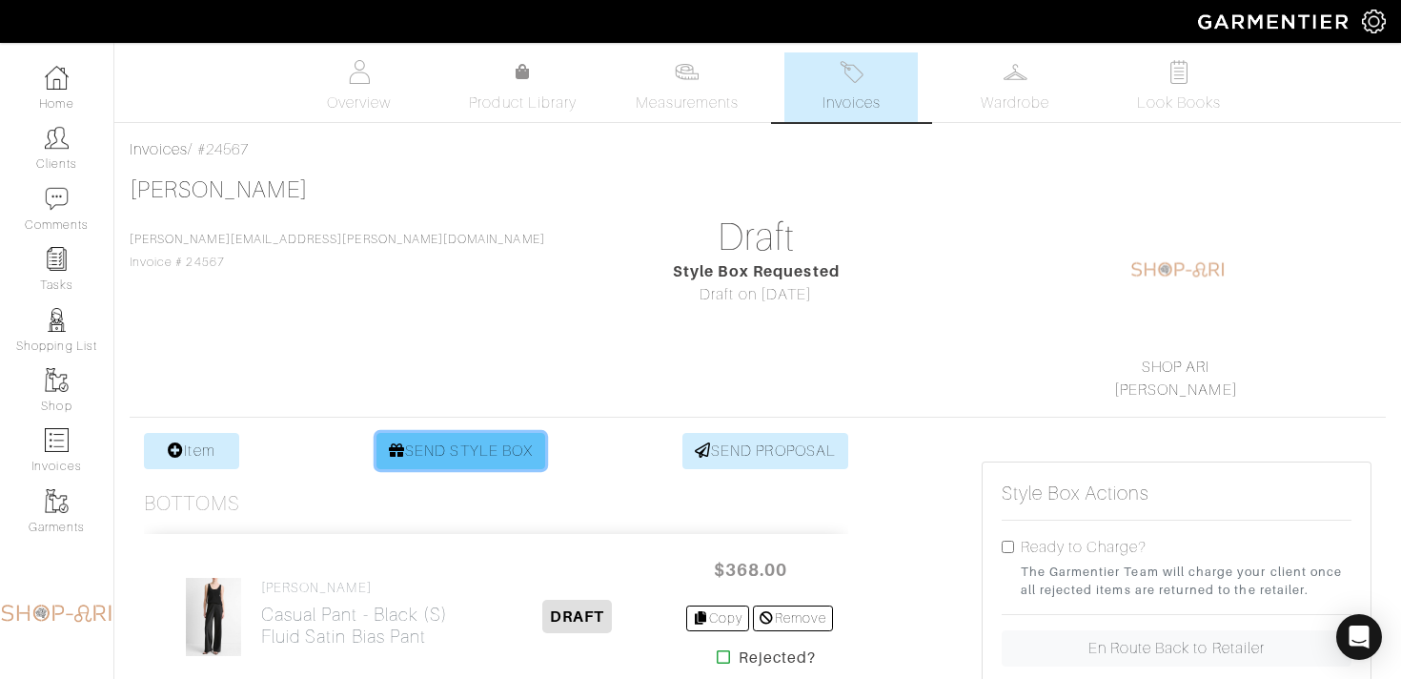
click at [450, 447] on link "SEND STYLE BOX" at bounding box center [460, 451] width 169 height 36
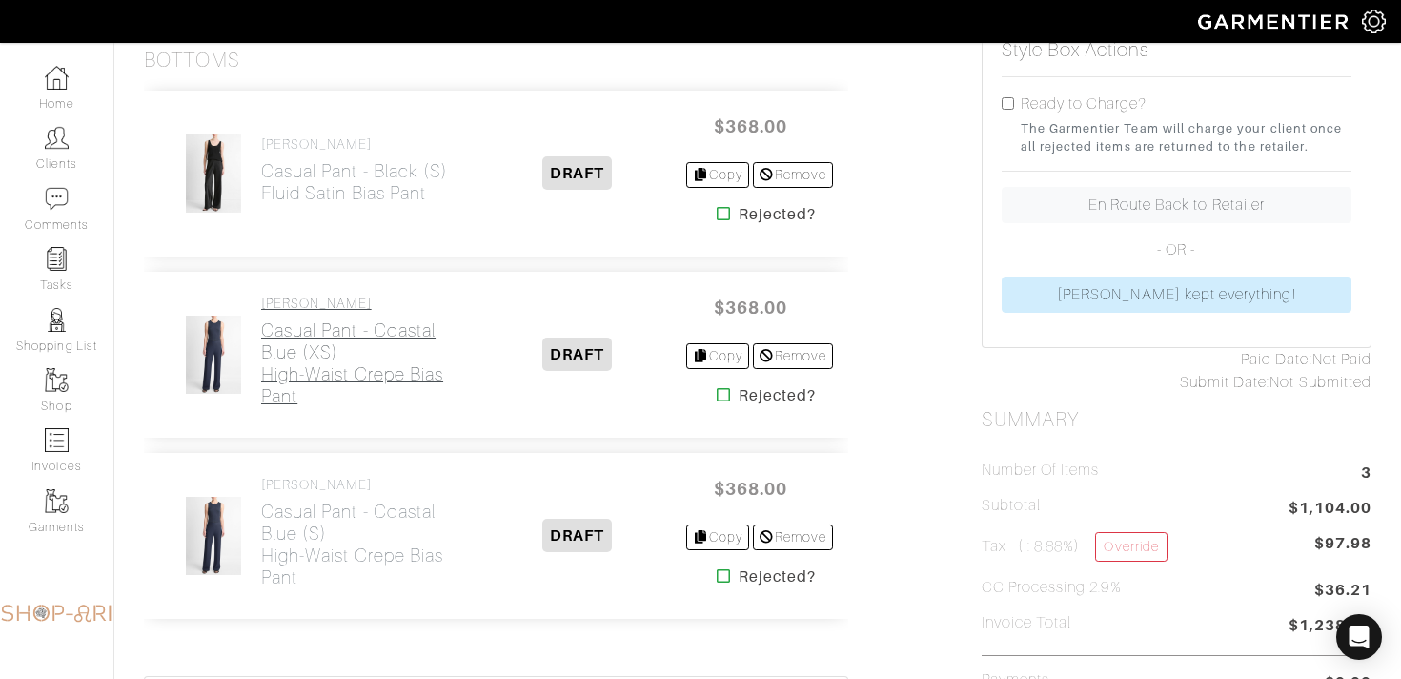
scroll to position [500, 0]
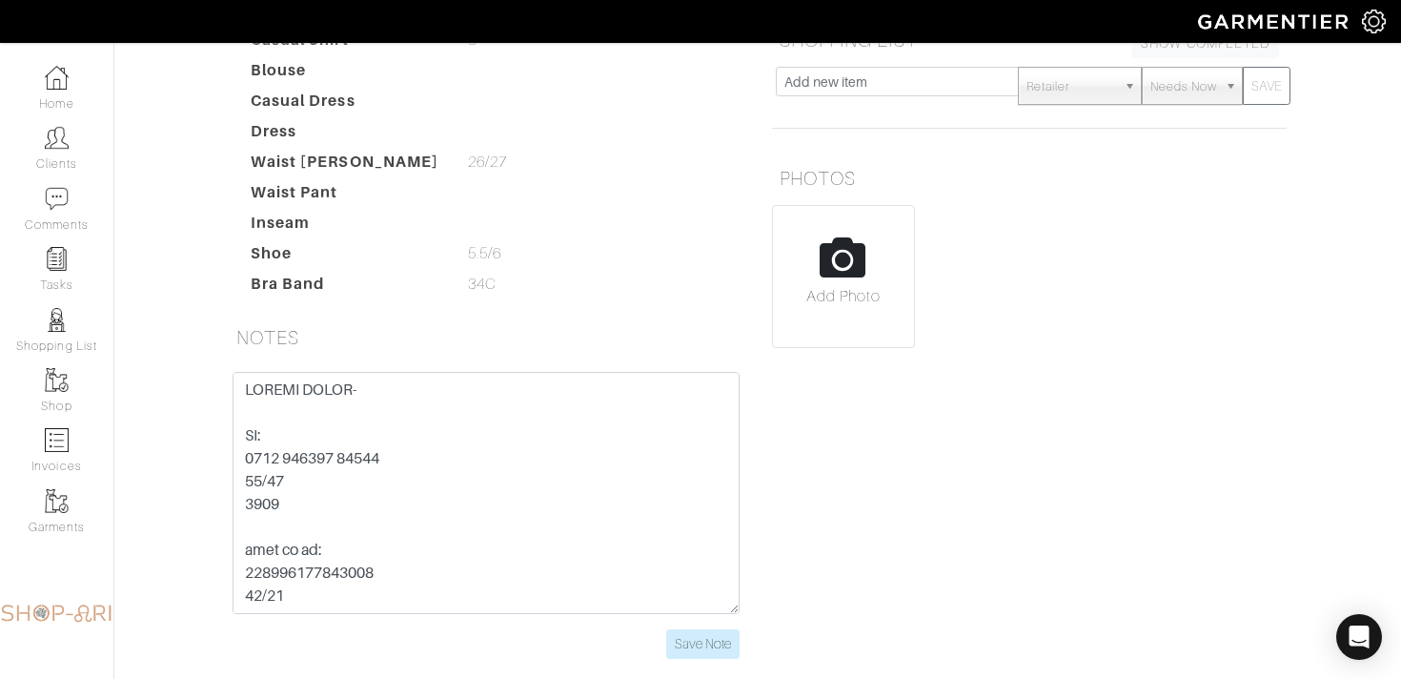
scroll to position [384, 0]
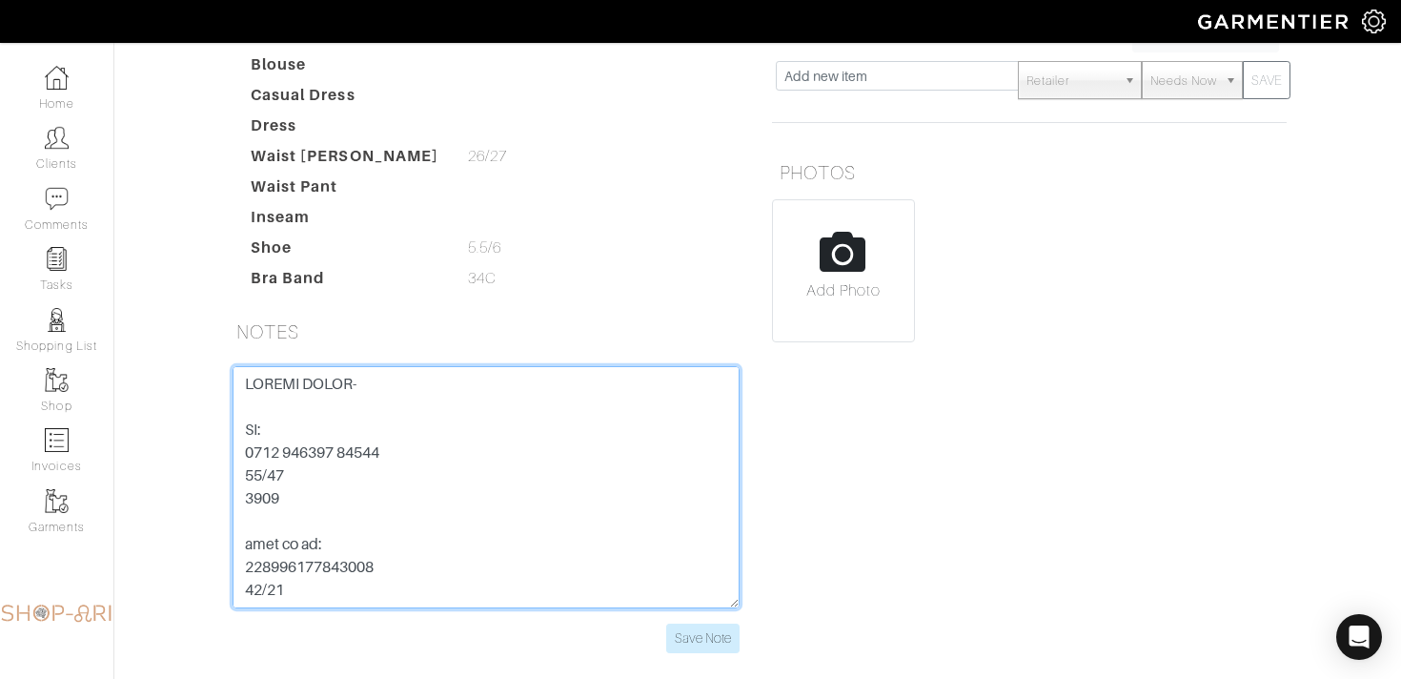
drag, startPoint x: 404, startPoint y: 451, endPoint x: 161, endPoint y: 451, distance: 243.0
click at [161, 451] on div "[PERSON_NAME] Overview Overview Measurements Product Library Invoices Wardrobe …" at bounding box center [700, 171] width 1401 height 1007
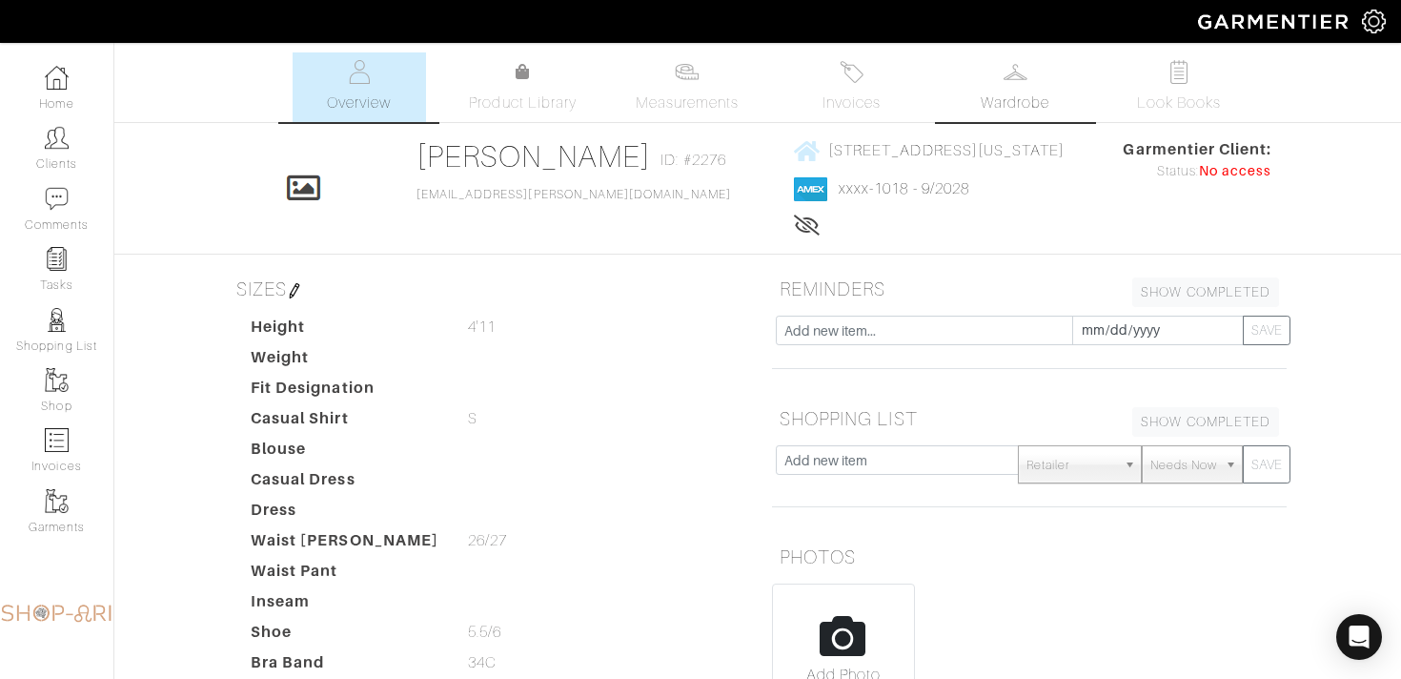
click at [1020, 70] on img at bounding box center [1016, 72] width 24 height 24
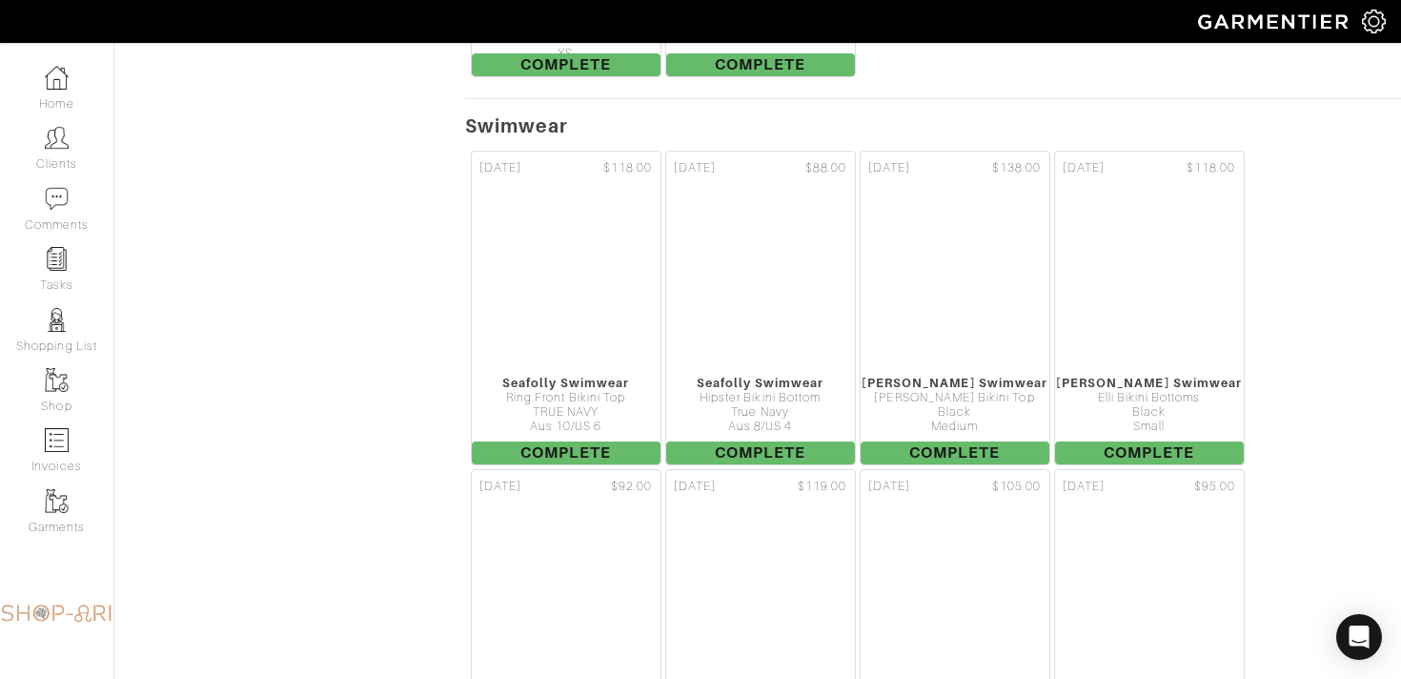
scroll to position [4968, 0]
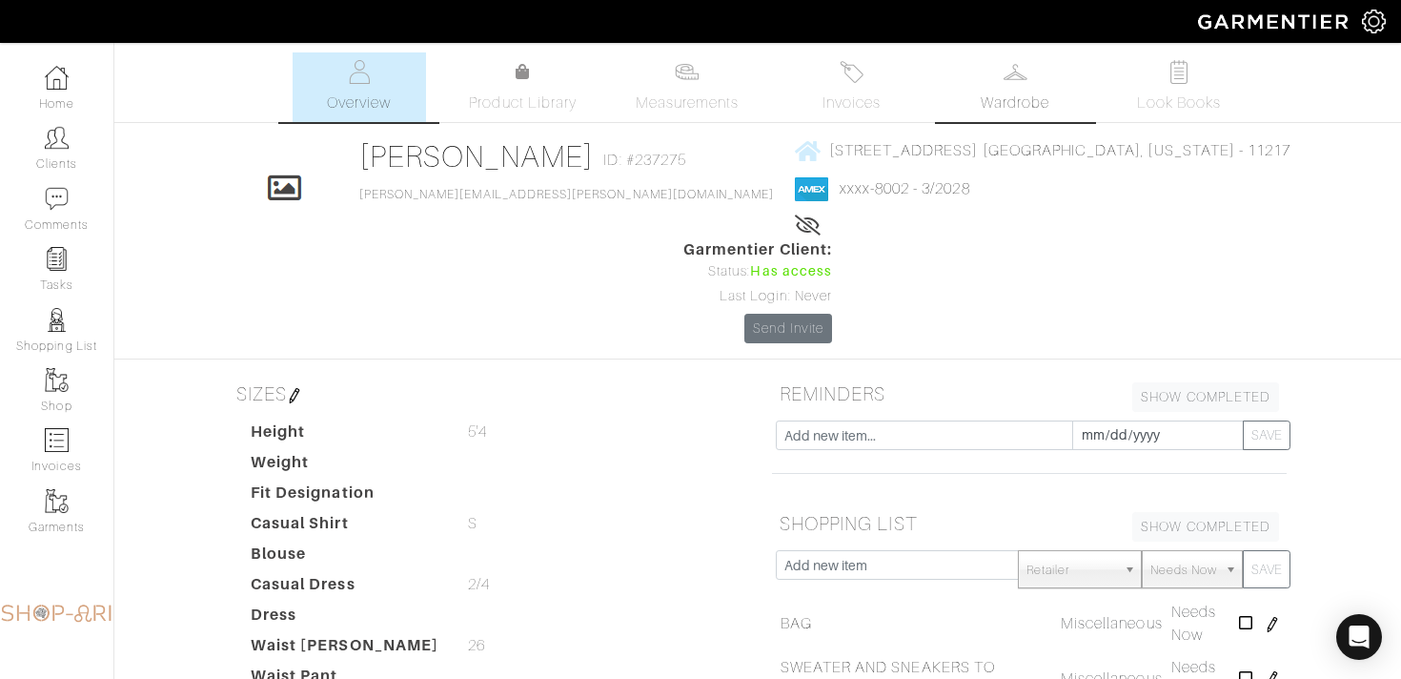
click at [1027, 106] on span "Wardrobe" at bounding box center [1015, 102] width 69 height 23
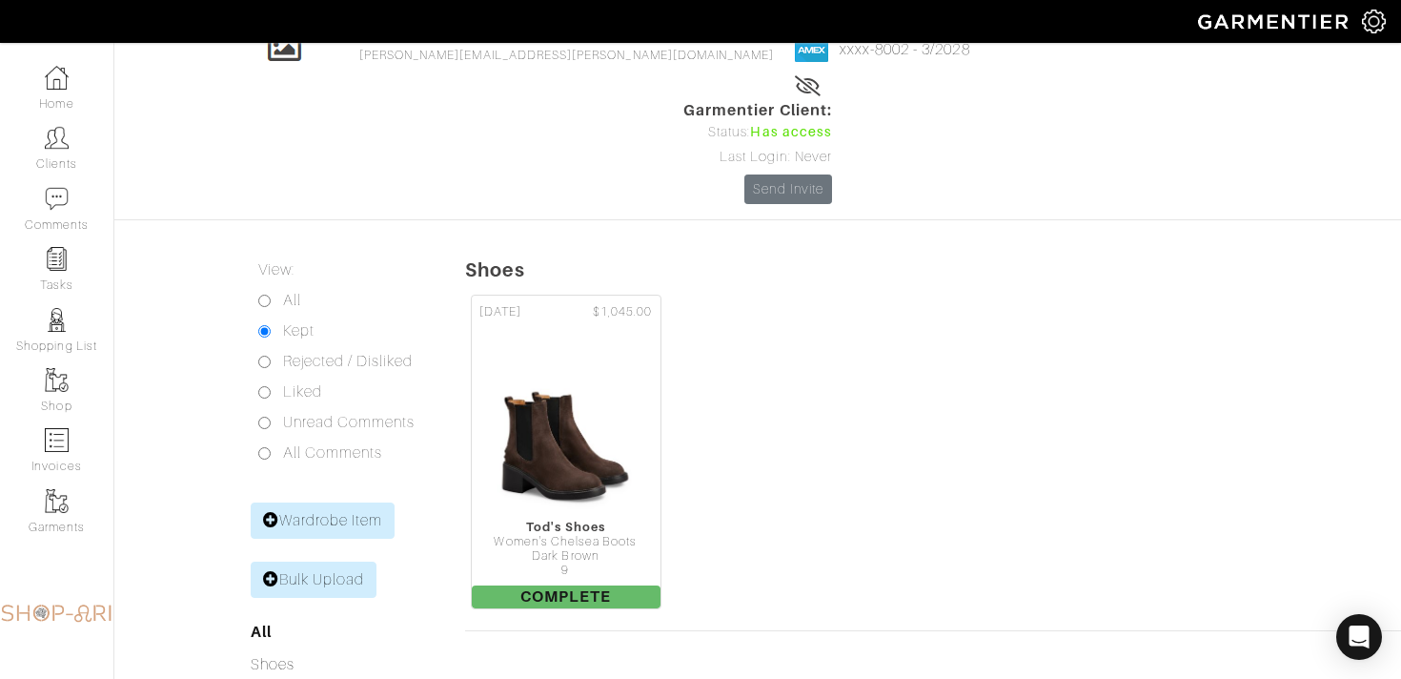
scroll to position [202, 0]
